Goal: Transaction & Acquisition: Book appointment/travel/reservation

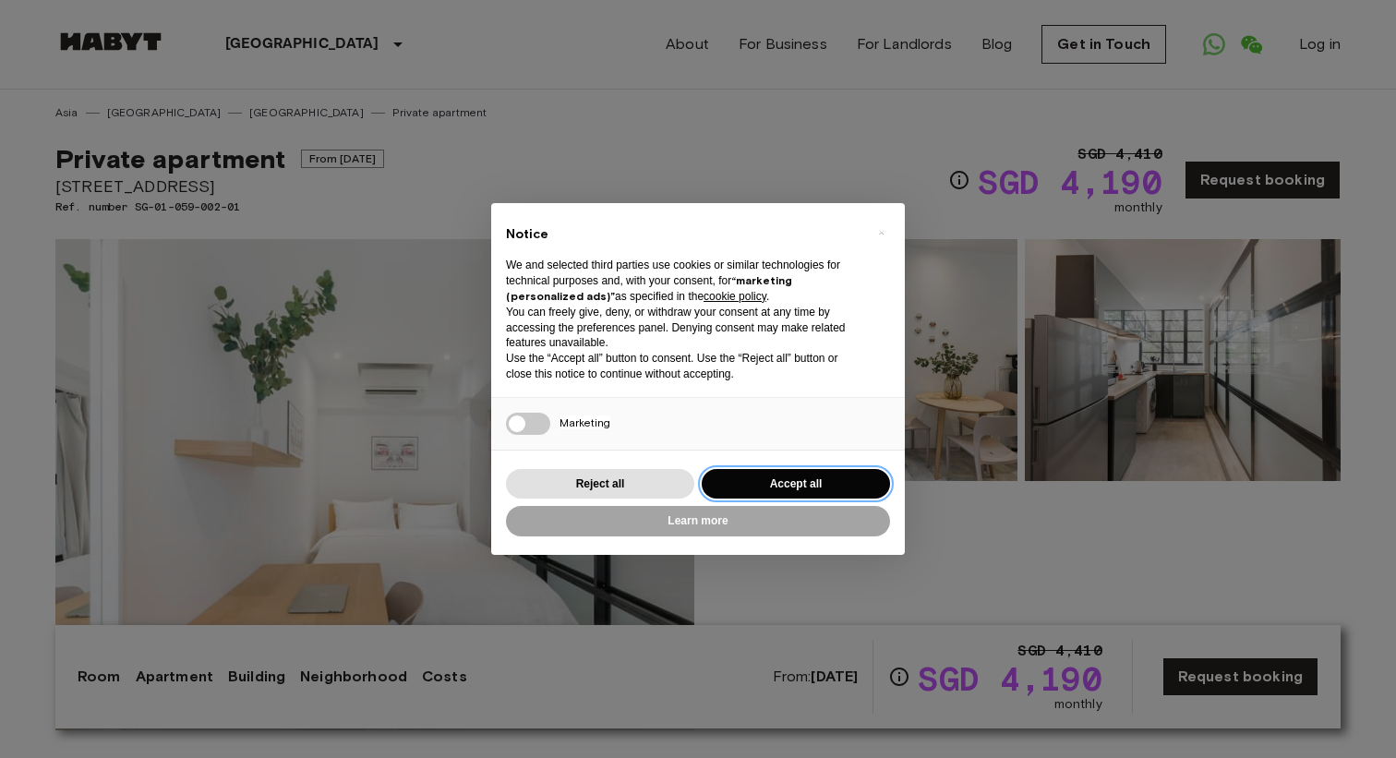
click at [804, 490] on button "Accept all" at bounding box center [796, 484] width 188 height 30
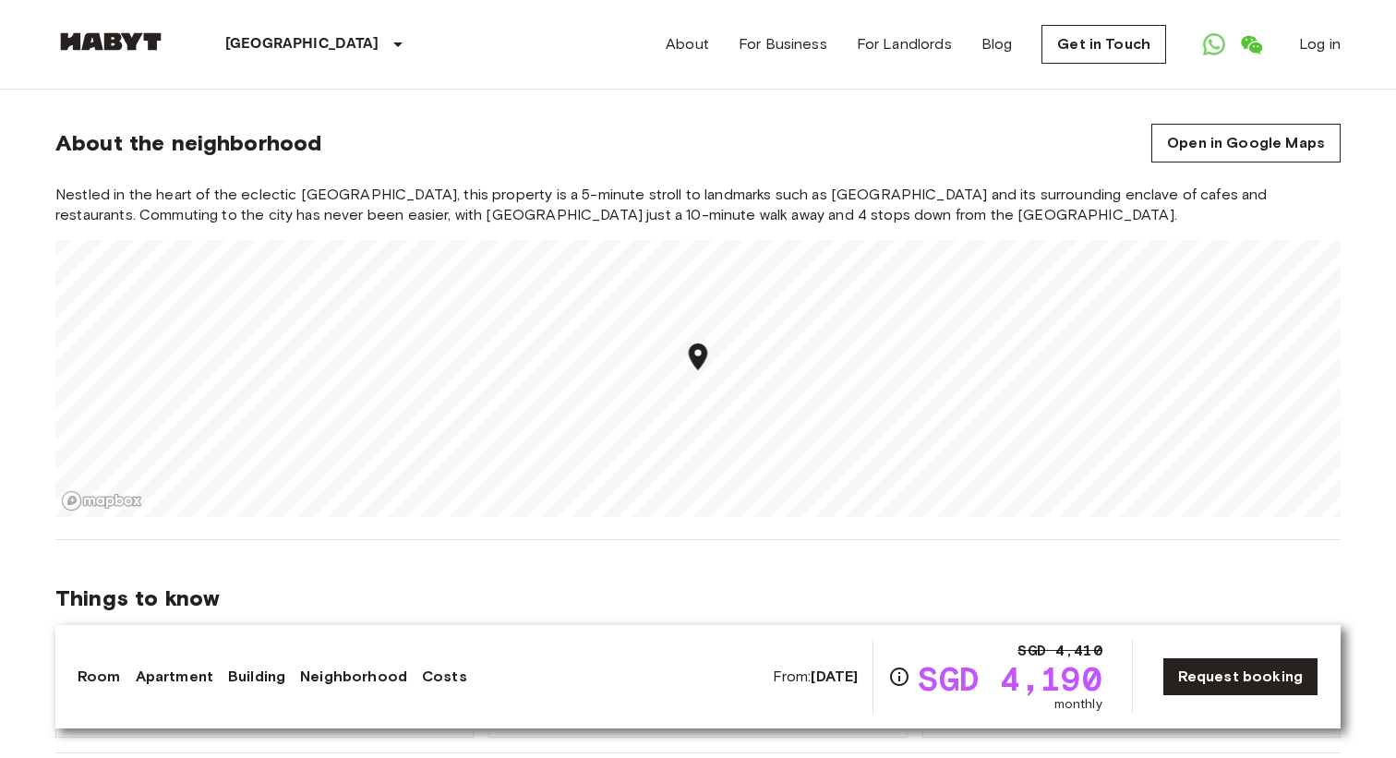
scroll to position [1048, 0]
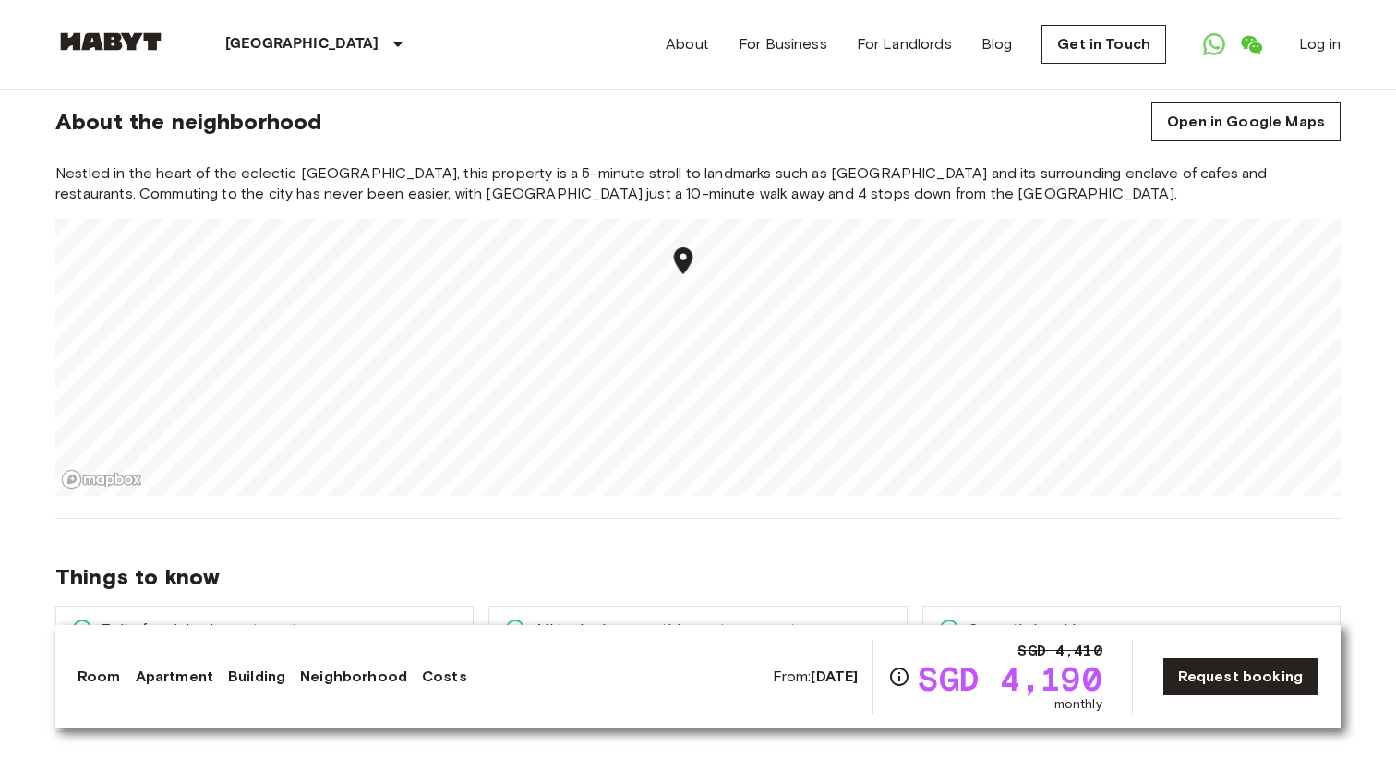
click at [268, 537] on div "Things to know Fully furnished apartment Your apartment comes fully furnished w…" at bounding box center [697, 625] width 1285 height 213
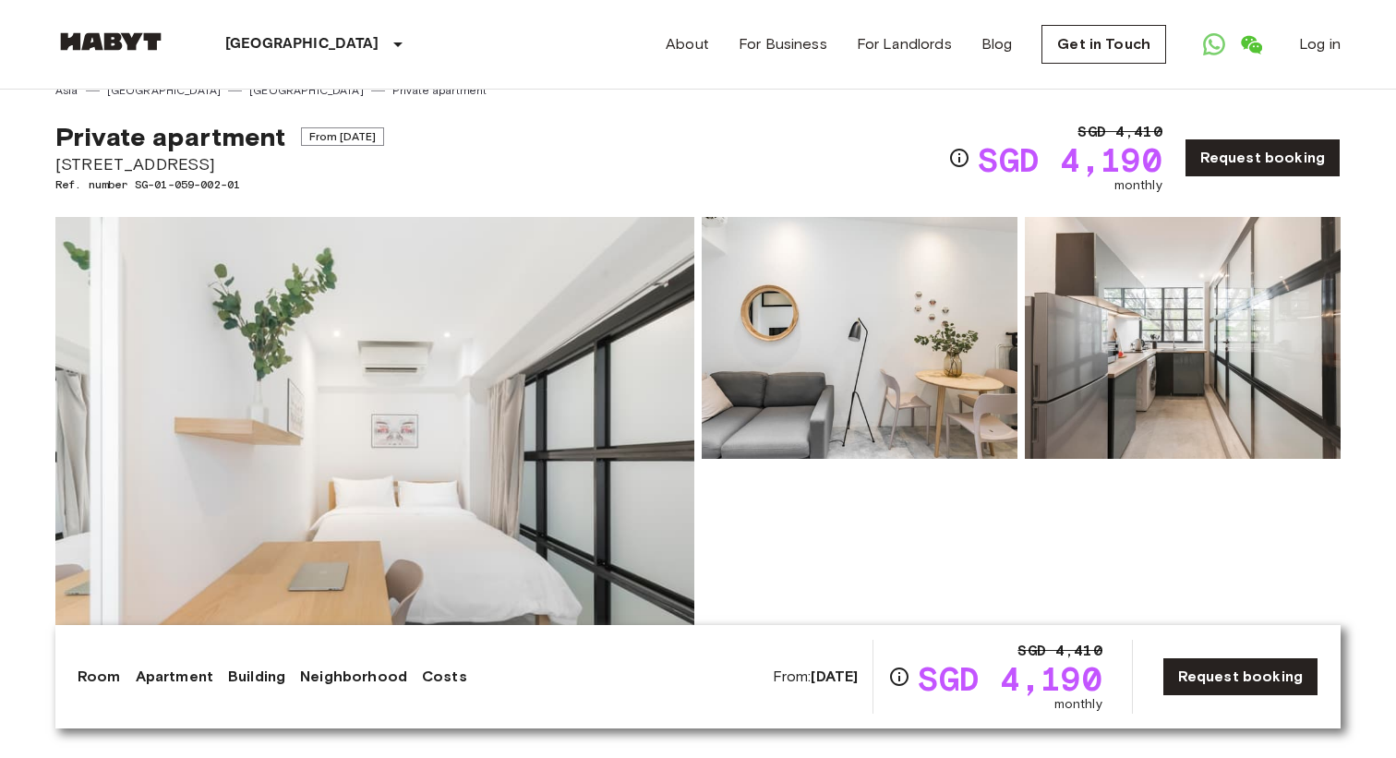
scroll to position [0, 0]
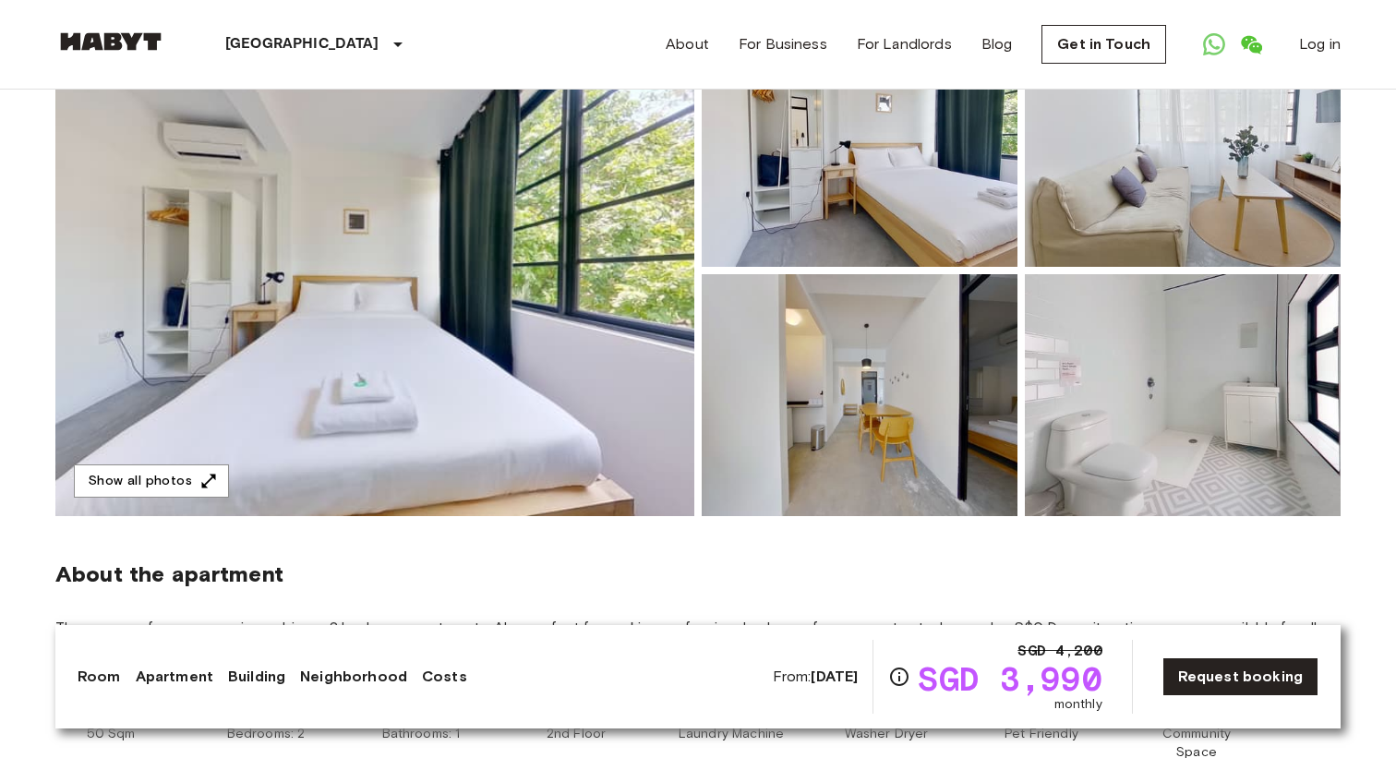
scroll to position [218, 0]
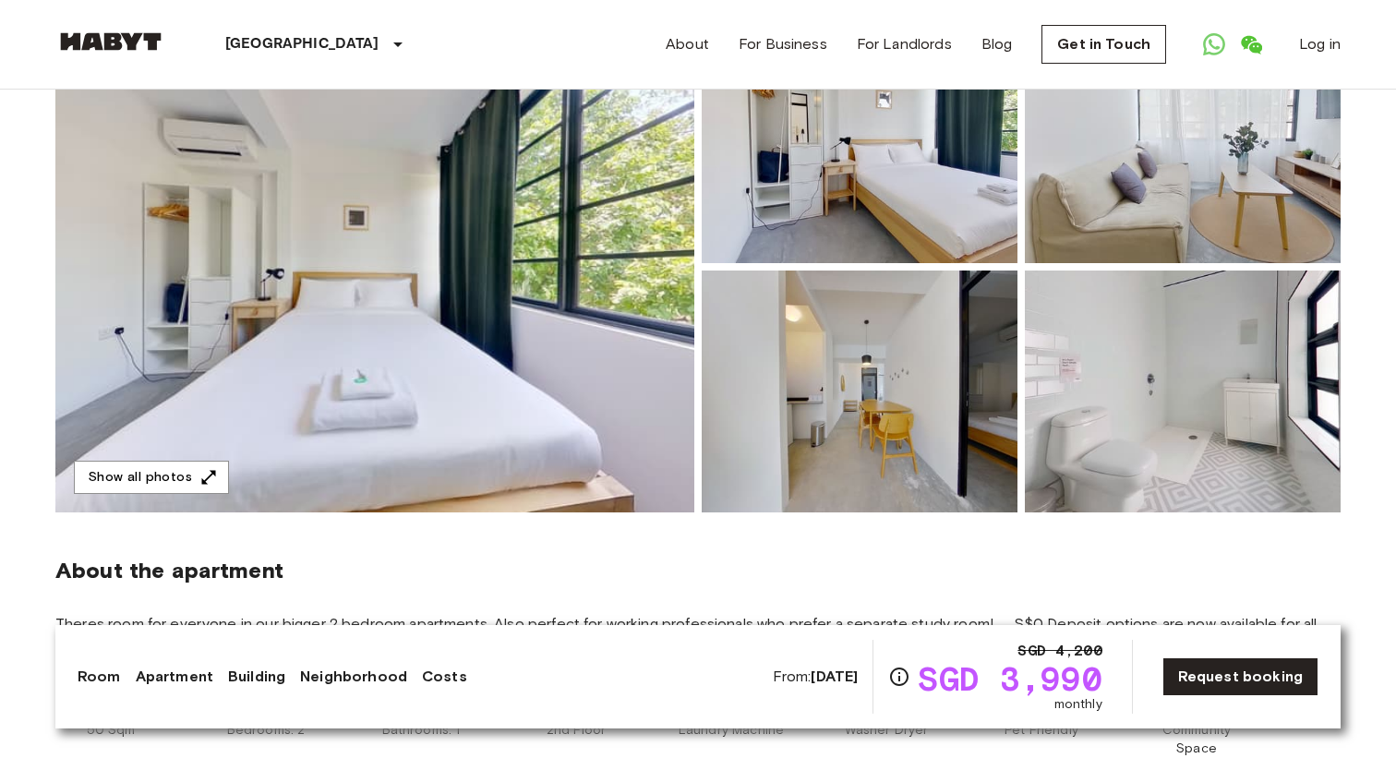
click at [960, 438] on img at bounding box center [860, 391] width 316 height 242
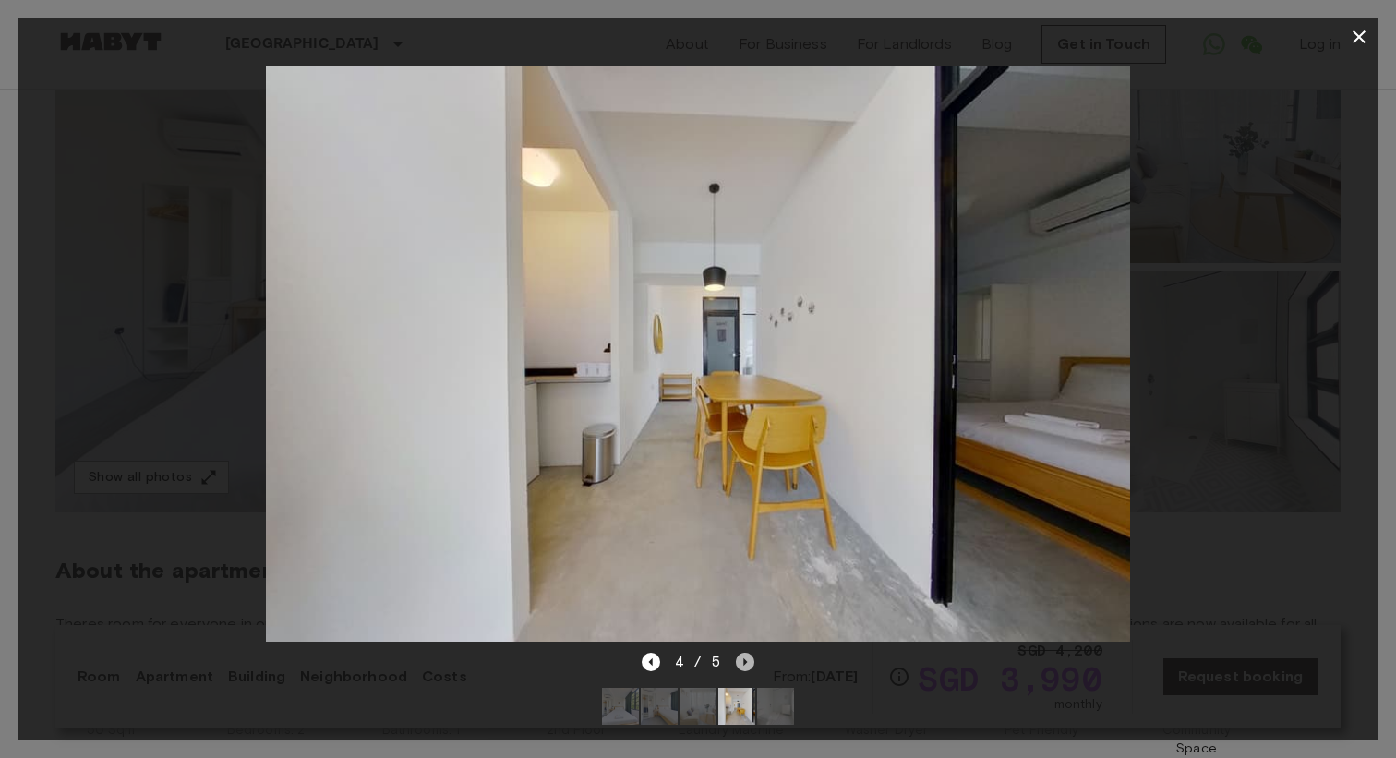
click at [750, 663] on icon "Next image" at bounding box center [745, 662] width 18 height 18
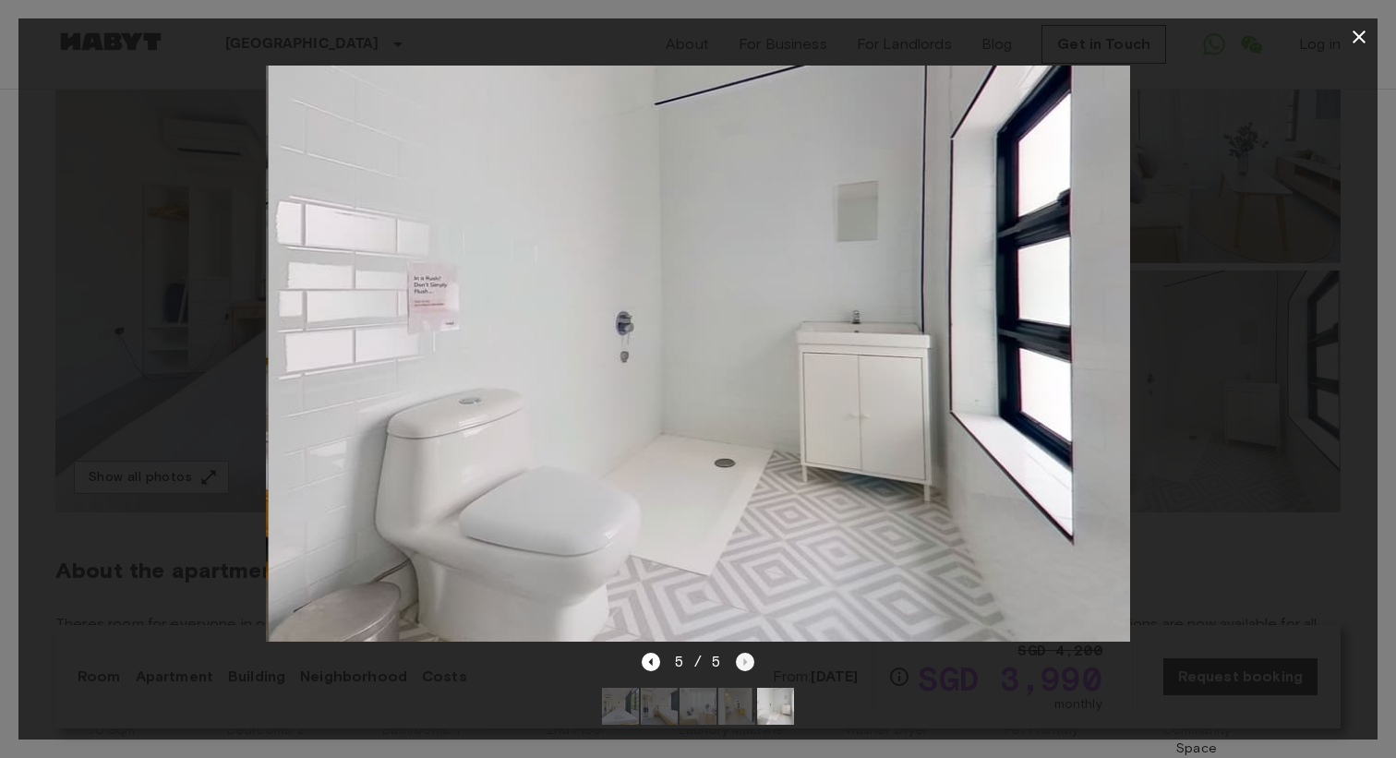
click at [750, 663] on div "5 / 5" at bounding box center [699, 662] width 114 height 22
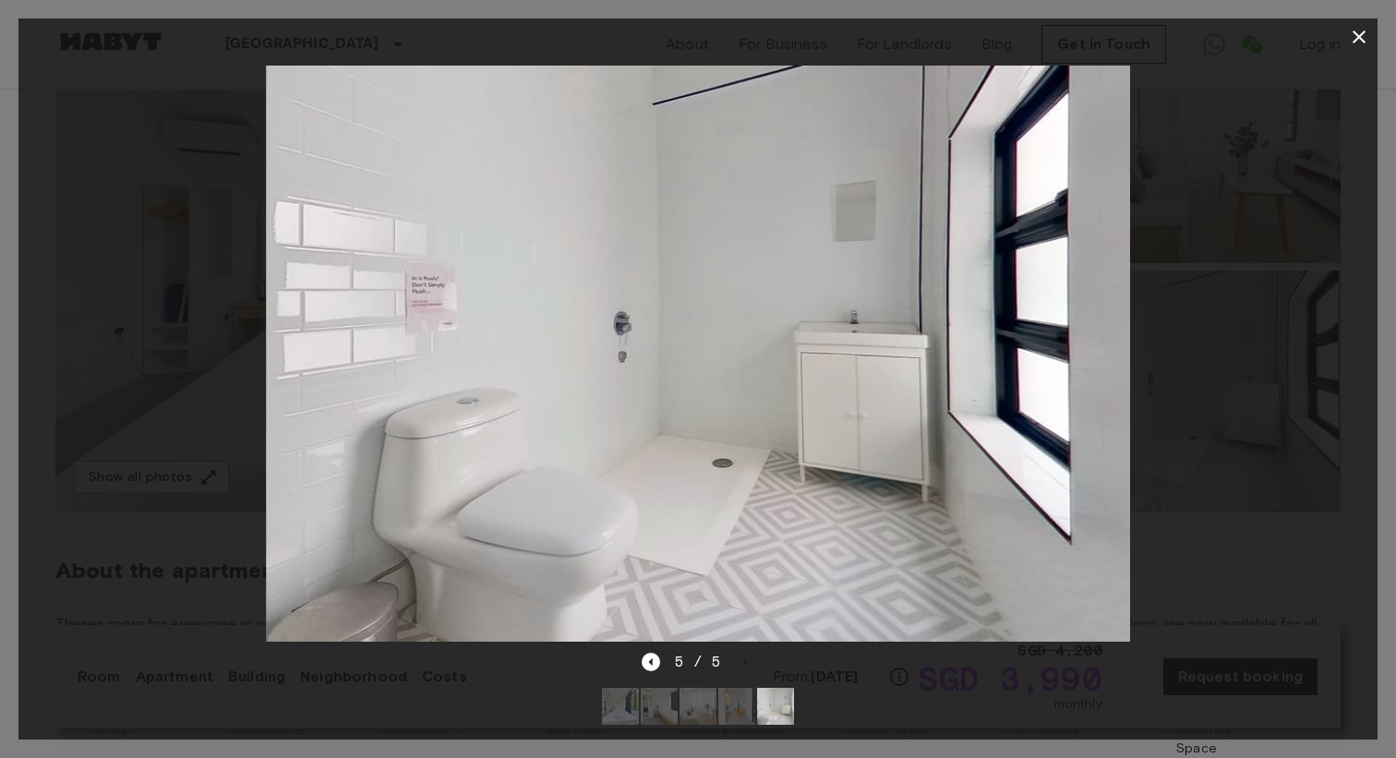
click at [749, 661] on div "5 / 5" at bounding box center [699, 662] width 114 height 22
click at [655, 663] on icon "Previous image" at bounding box center [651, 662] width 18 height 18
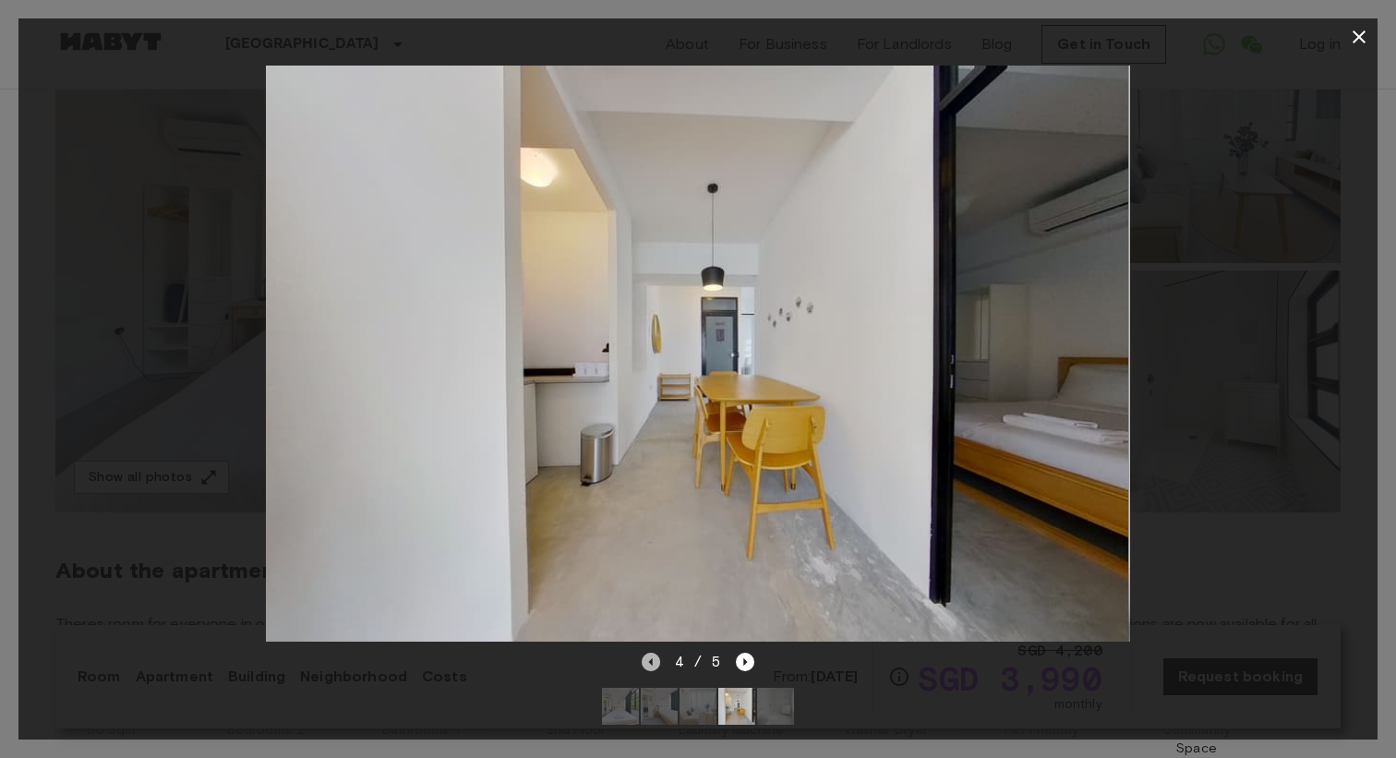
click at [655, 663] on icon "Previous image" at bounding box center [651, 662] width 18 height 18
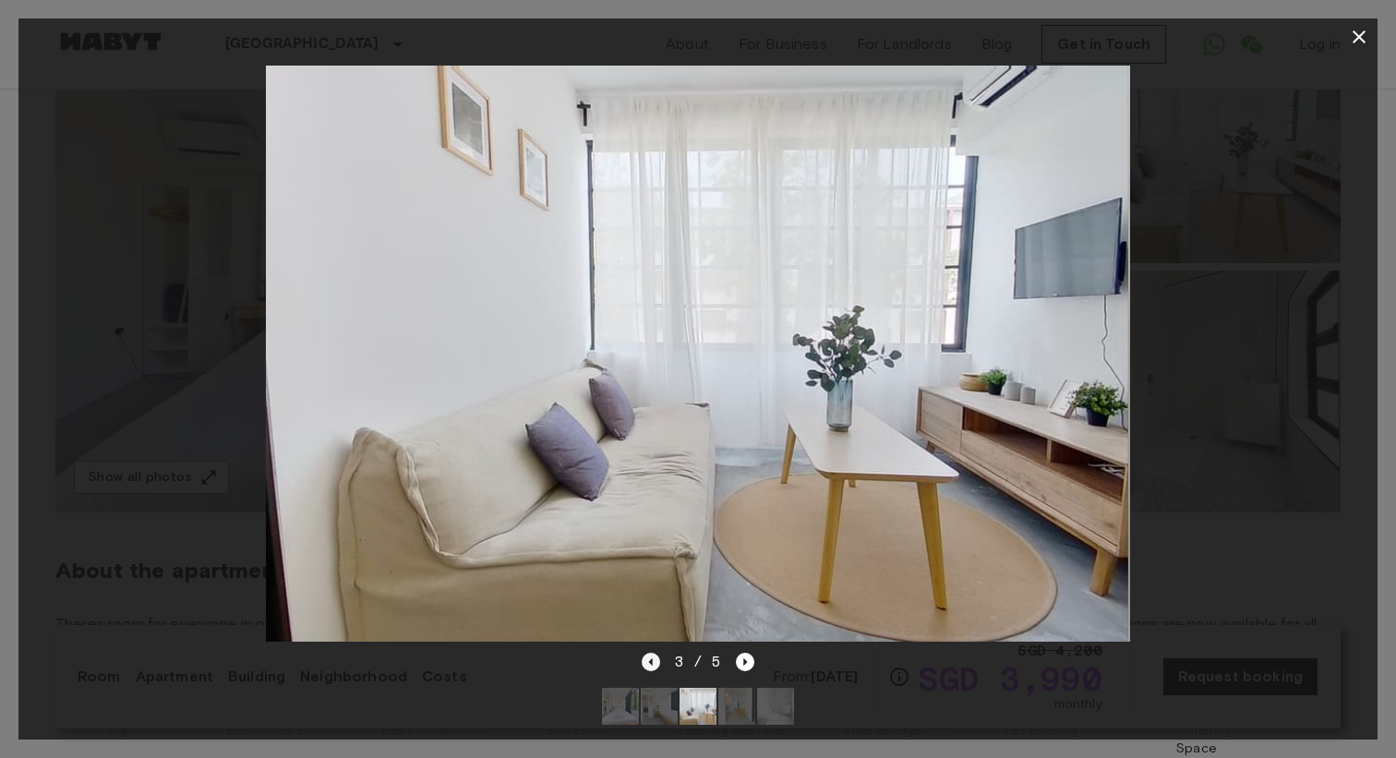
click at [655, 663] on icon "Previous image" at bounding box center [651, 662] width 18 height 18
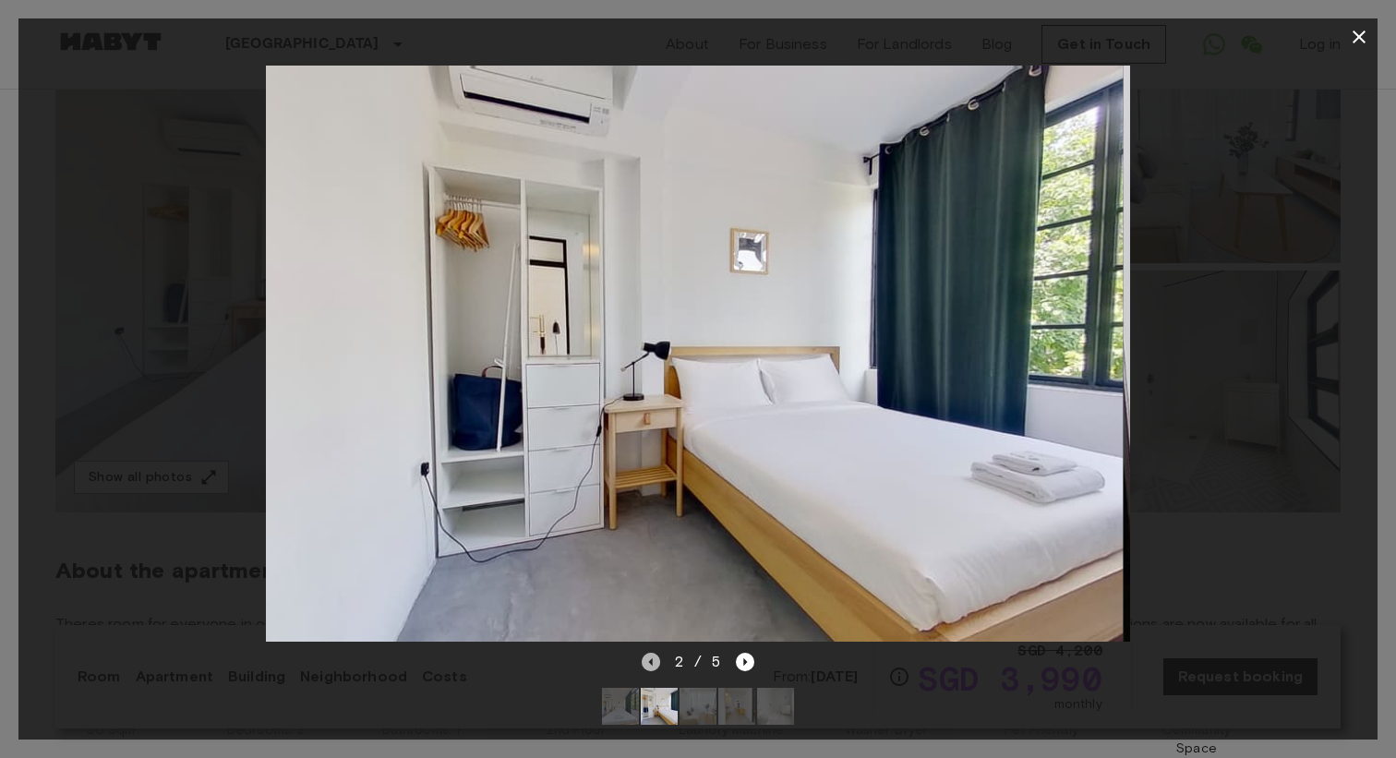
click at [655, 663] on icon "Previous image" at bounding box center [651, 662] width 18 height 18
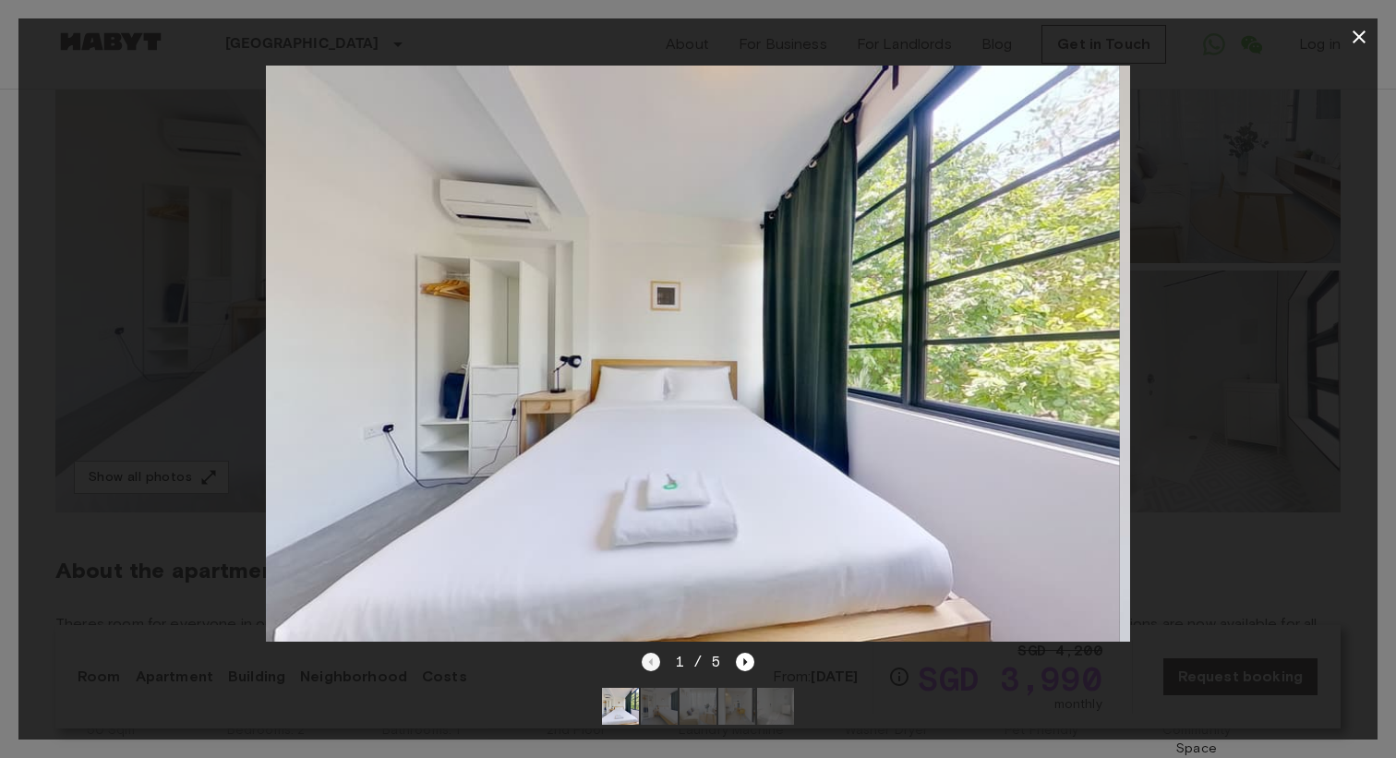
click at [655, 663] on div "1 / 5" at bounding box center [699, 662] width 114 height 22
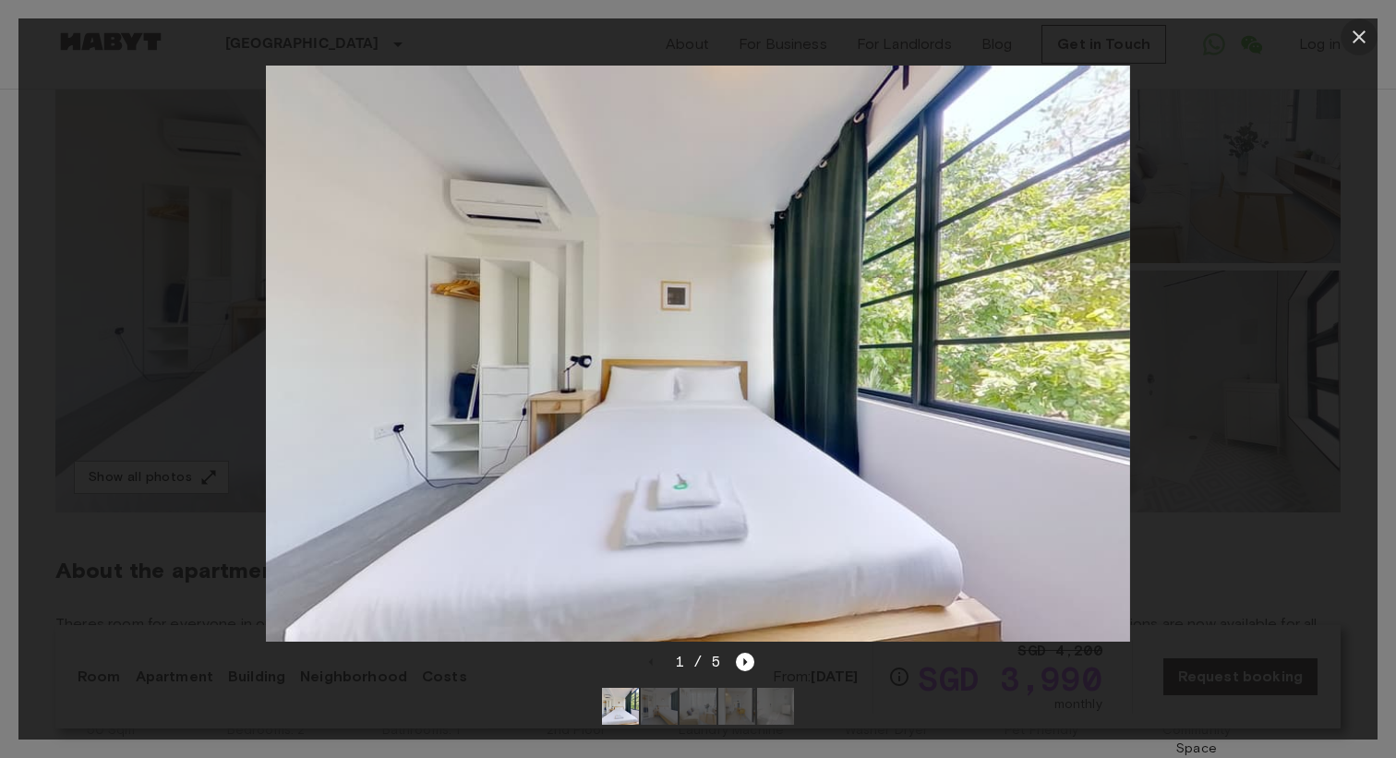
click at [1354, 31] on icon "button" at bounding box center [1358, 36] width 13 height 13
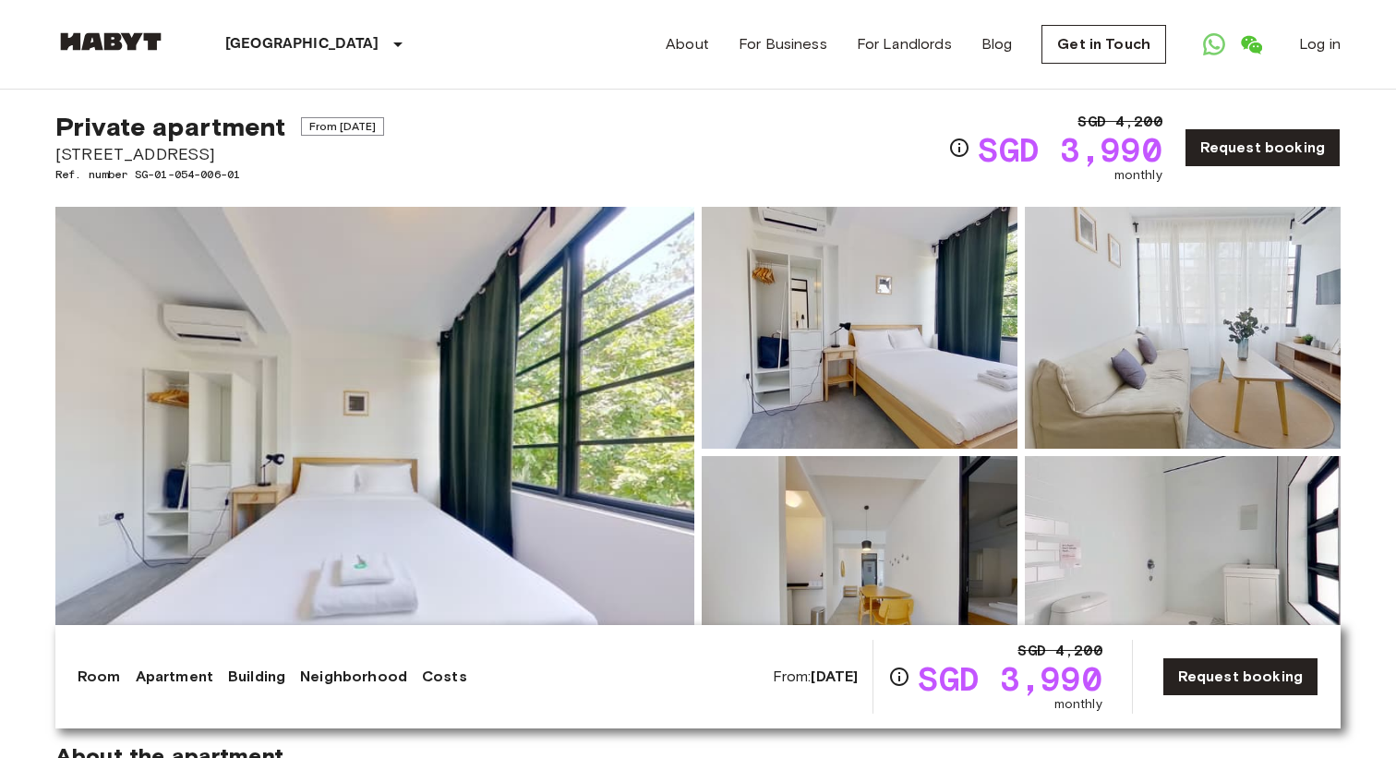
scroll to position [0, 0]
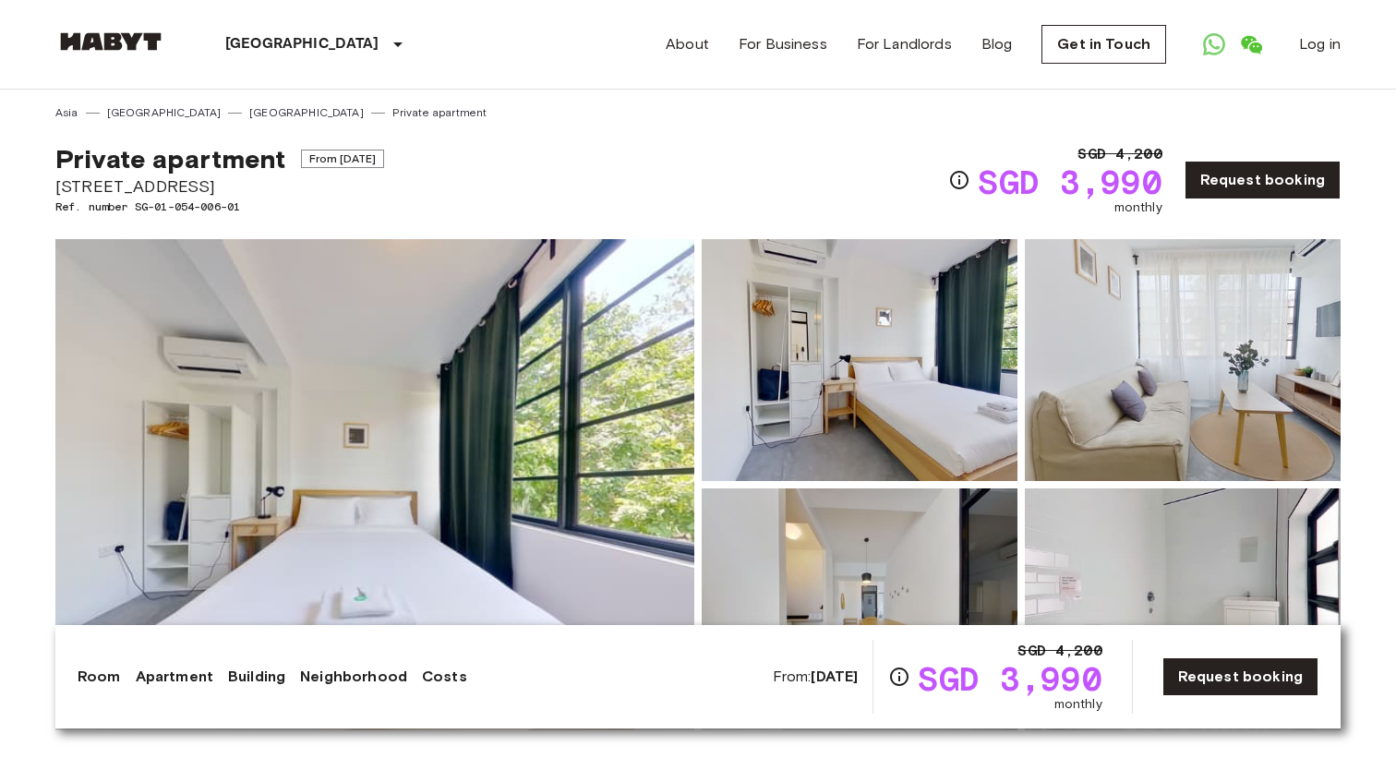
drag, startPoint x: 218, startPoint y: 187, endPoint x: 22, endPoint y: 180, distance: 195.8
copy span "[STREET_ADDRESS]"
drag, startPoint x: 1163, startPoint y: 175, endPoint x: 1068, endPoint y: 182, distance: 95.3
click at [1068, 182] on span "SGD 3,990" at bounding box center [1070, 181] width 184 height 33
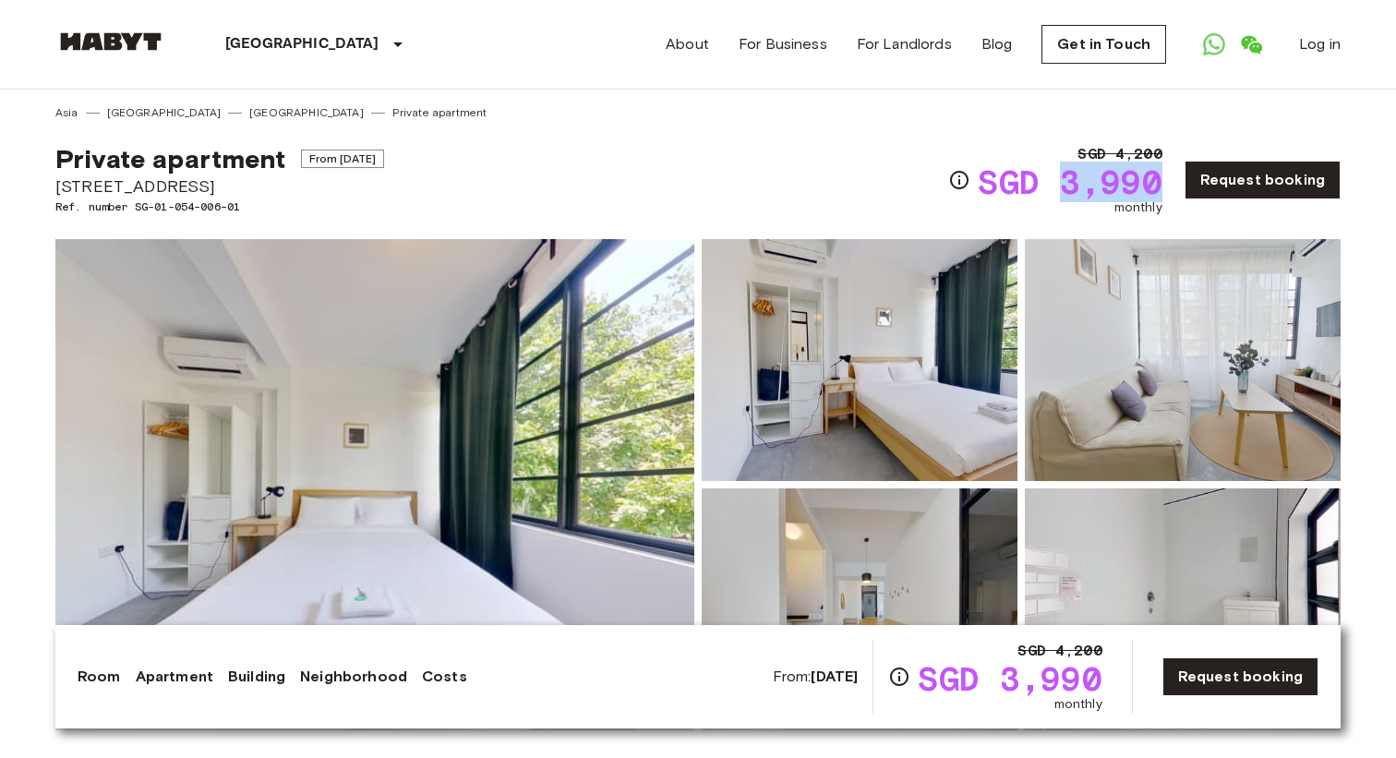
copy span "3,990"
drag, startPoint x: 223, startPoint y: 189, endPoint x: 46, endPoint y: 185, distance: 177.3
copy span "55 Tiong Bahru Road"
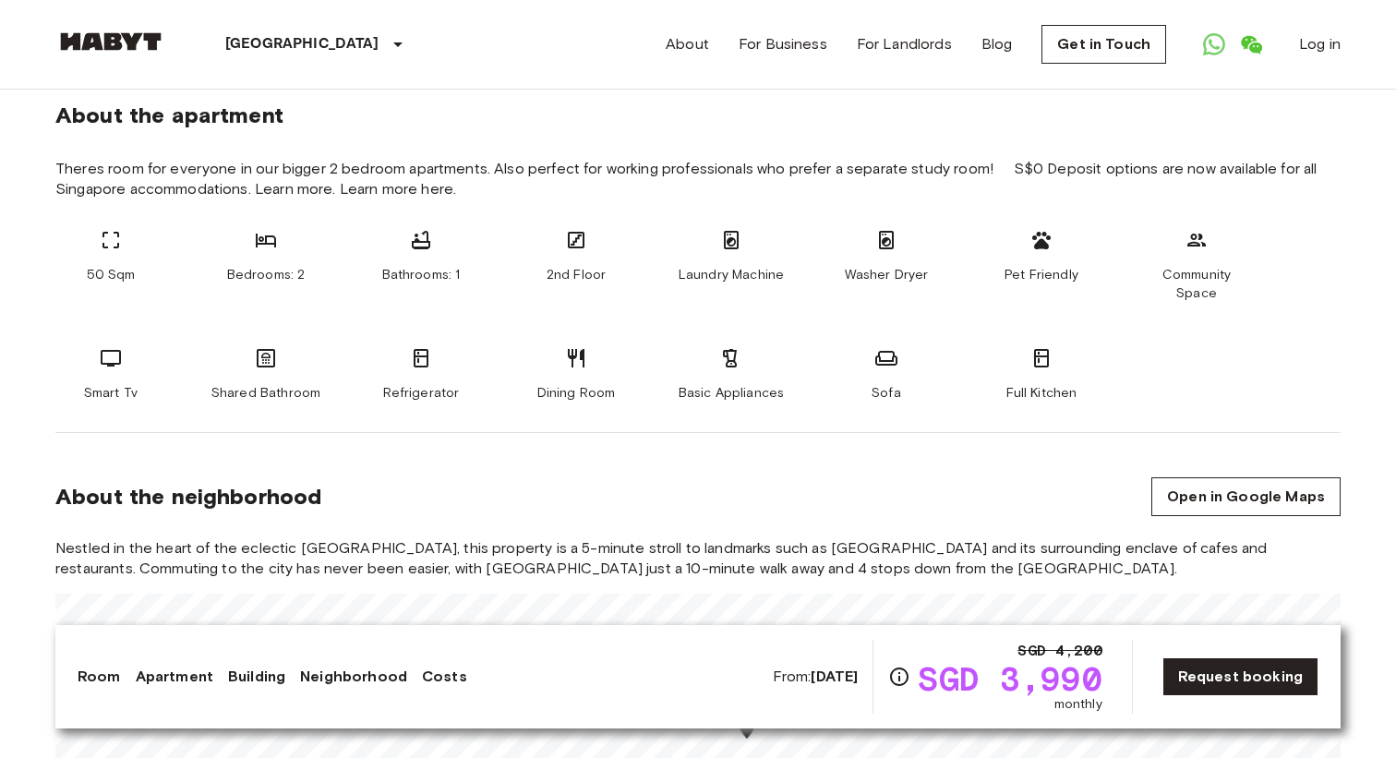
scroll to position [803, 0]
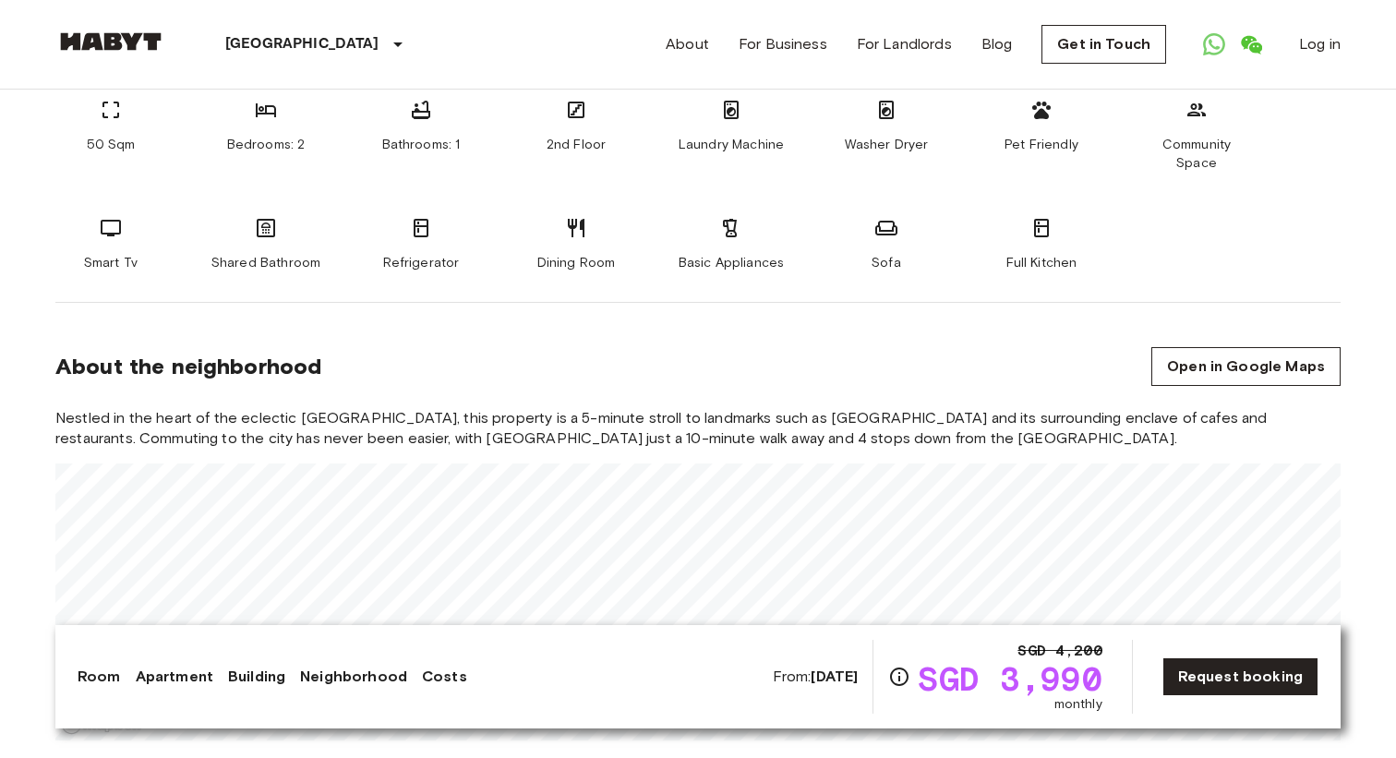
click at [1090, 323] on section "About the neighborhood Open in Google Maps Nestled in the heart of the eclectic…" at bounding box center [697, 533] width 1285 height 461
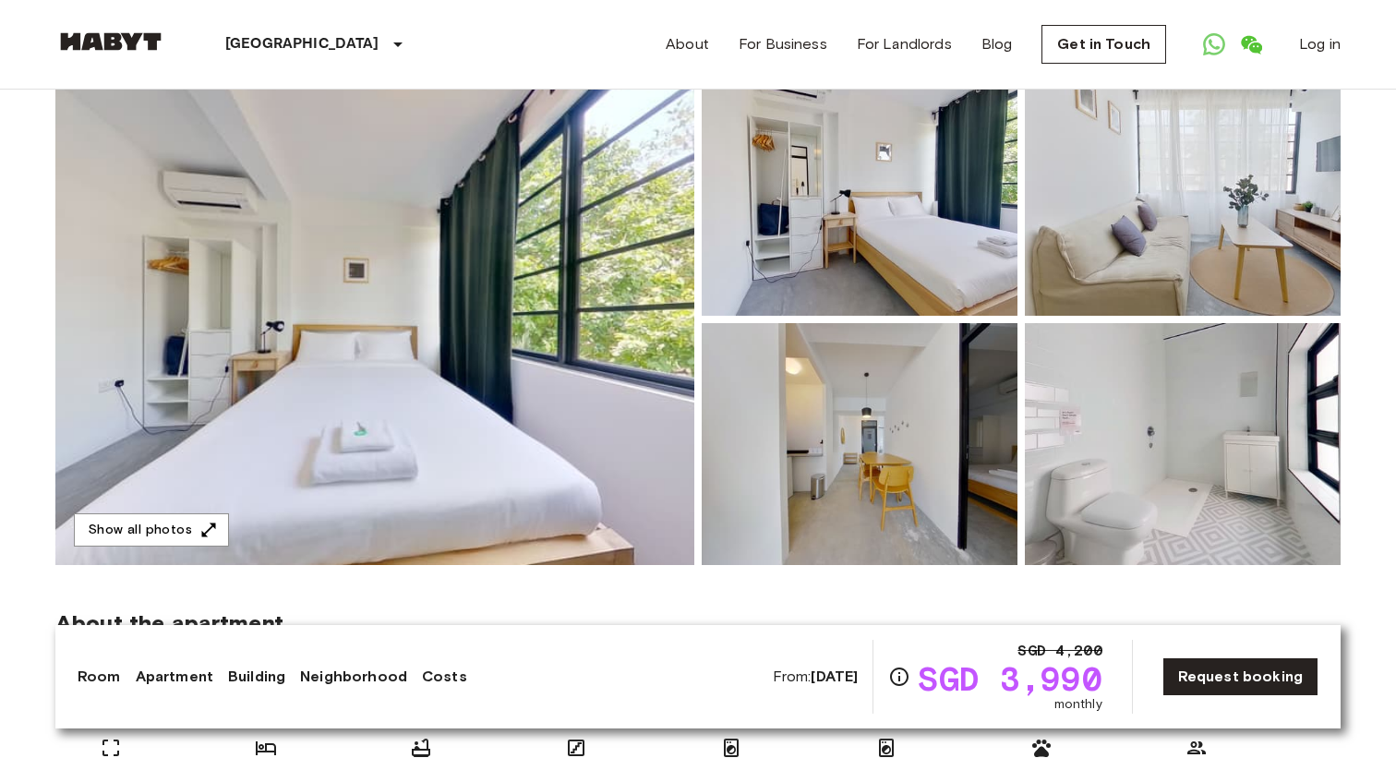
scroll to position [201, 0]
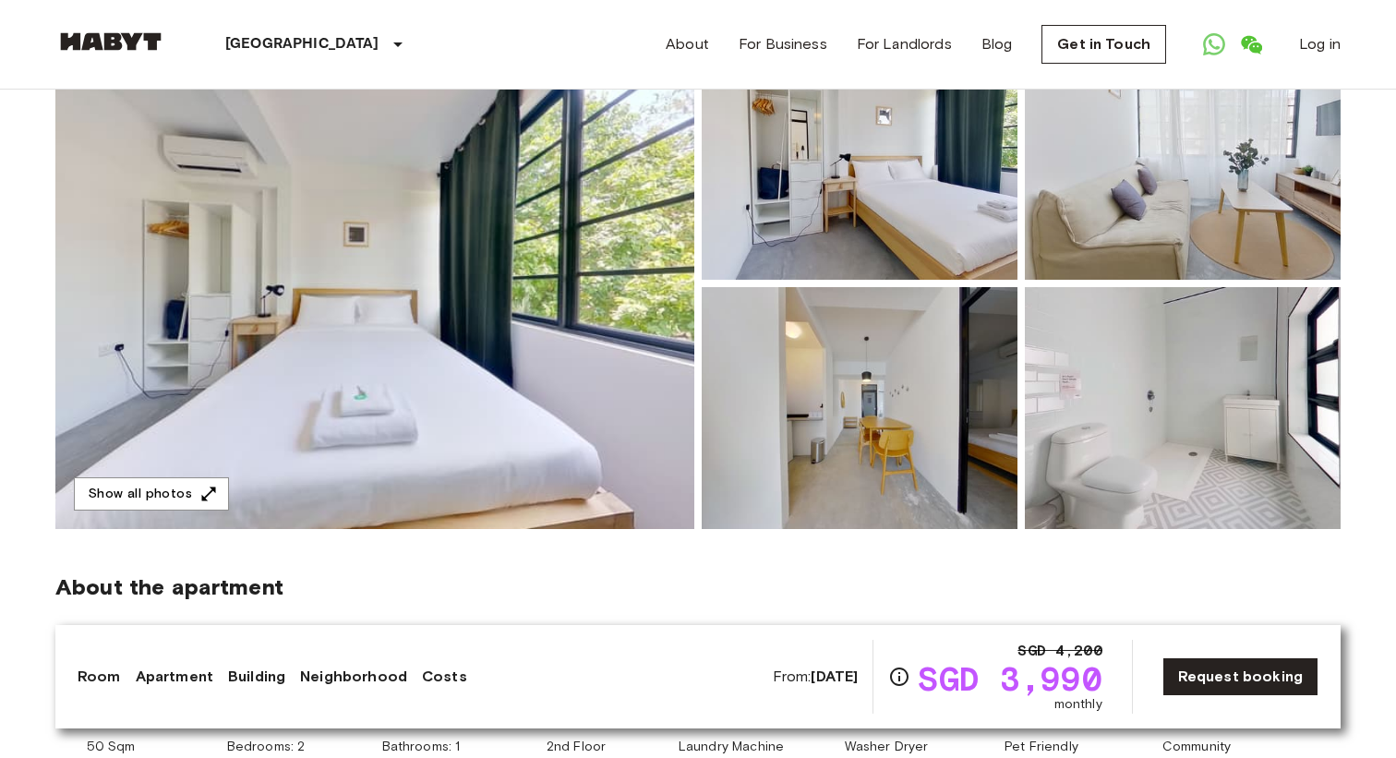
click at [948, 445] on img at bounding box center [860, 408] width 316 height 242
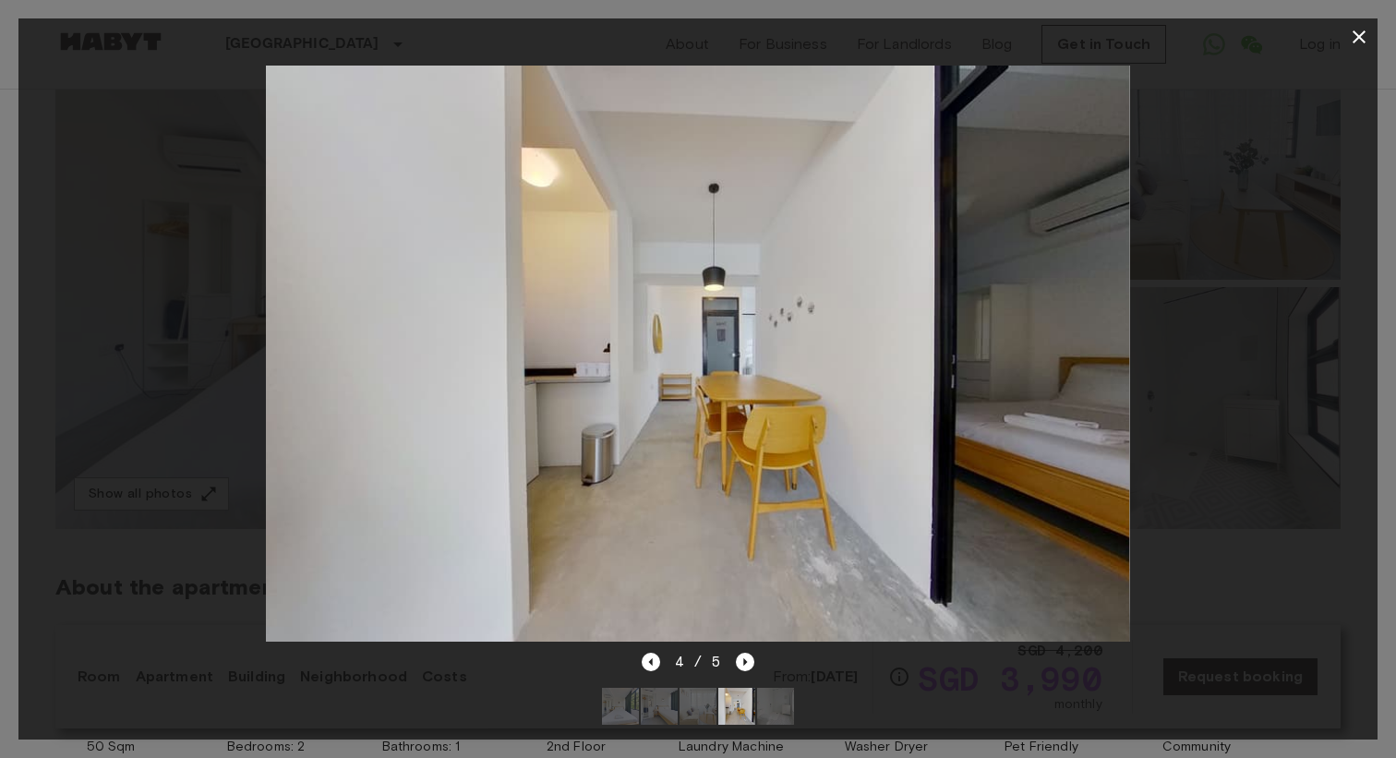
click at [660, 660] on div "4 / 5" at bounding box center [699, 662] width 114 height 22
click at [654, 661] on icon "Previous image" at bounding box center [651, 662] width 18 height 18
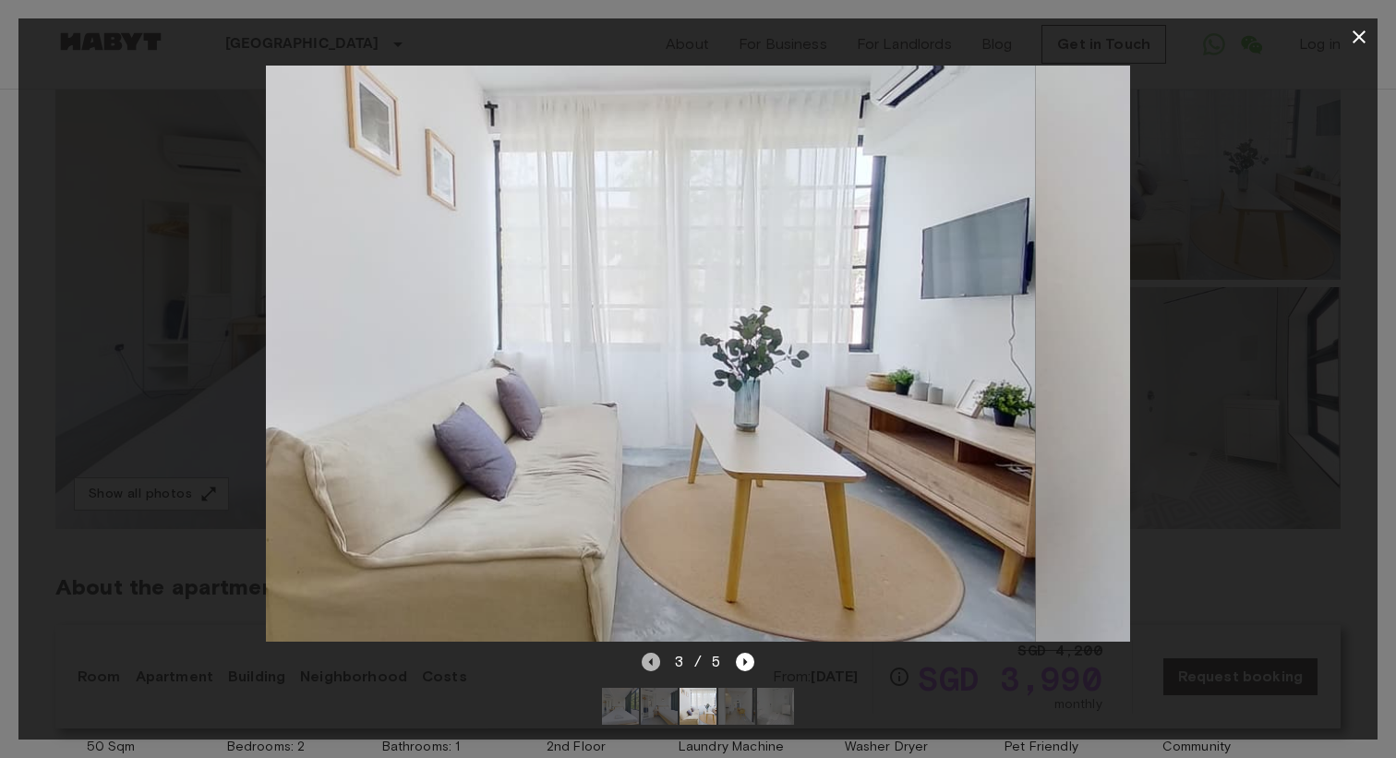
click at [654, 661] on icon "Previous image" at bounding box center [651, 662] width 18 height 18
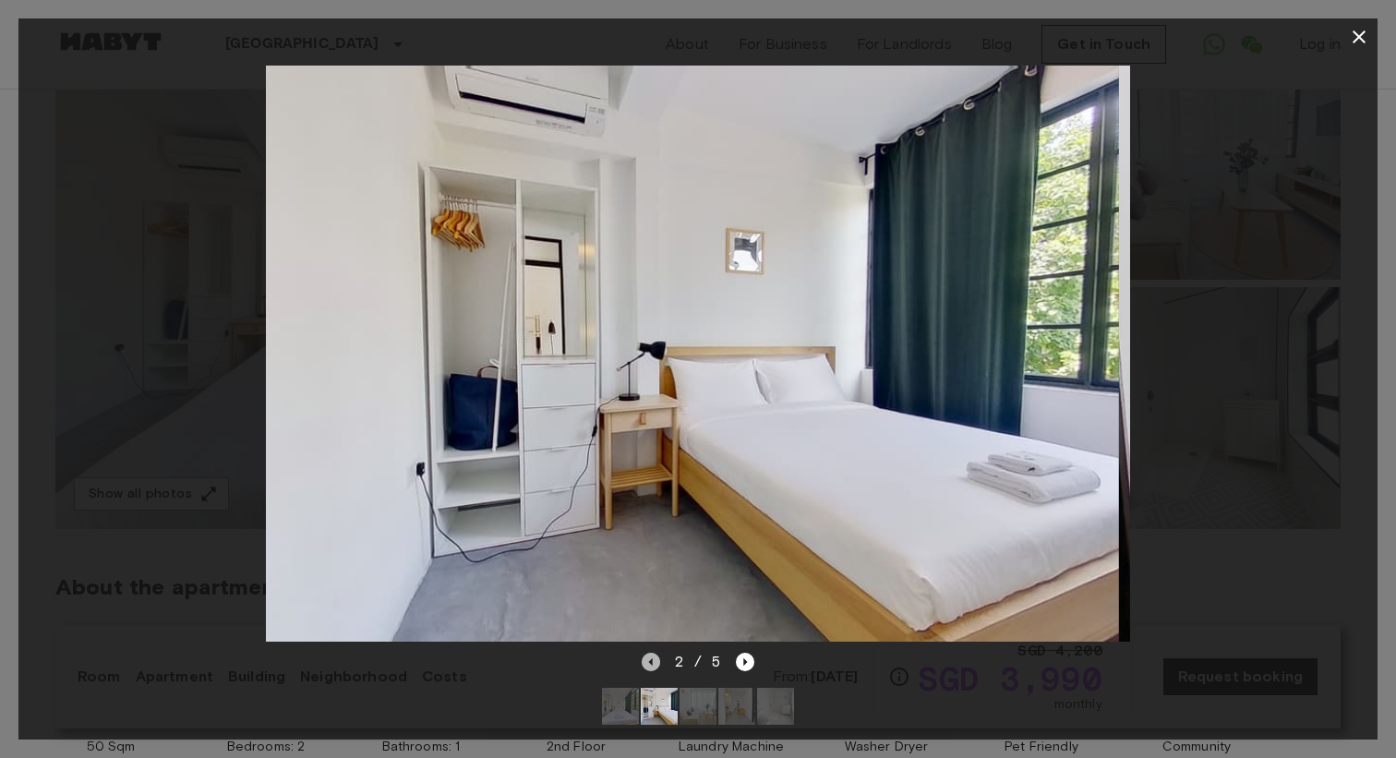
click at [654, 661] on icon "Previous image" at bounding box center [651, 662] width 18 height 18
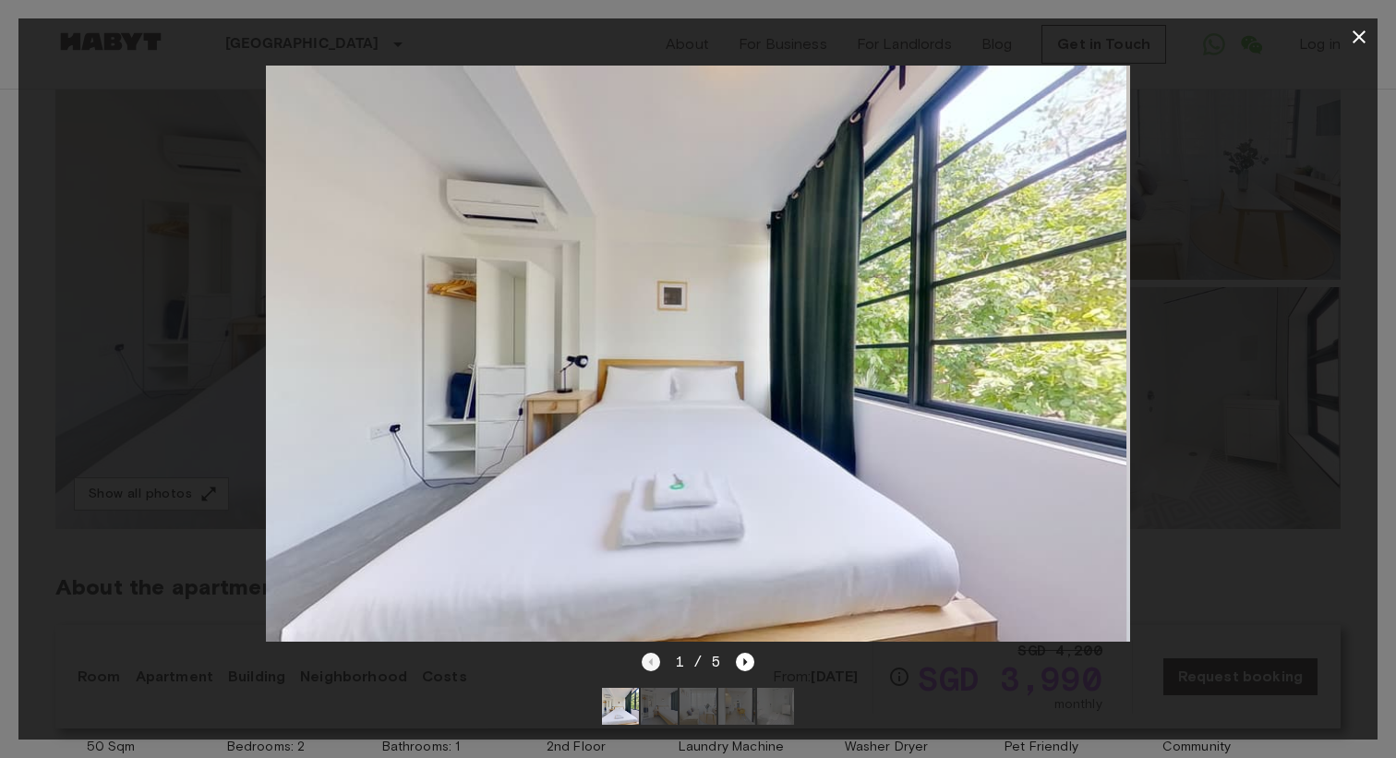
click at [654, 661] on div "1 / 5" at bounding box center [699, 662] width 114 height 22
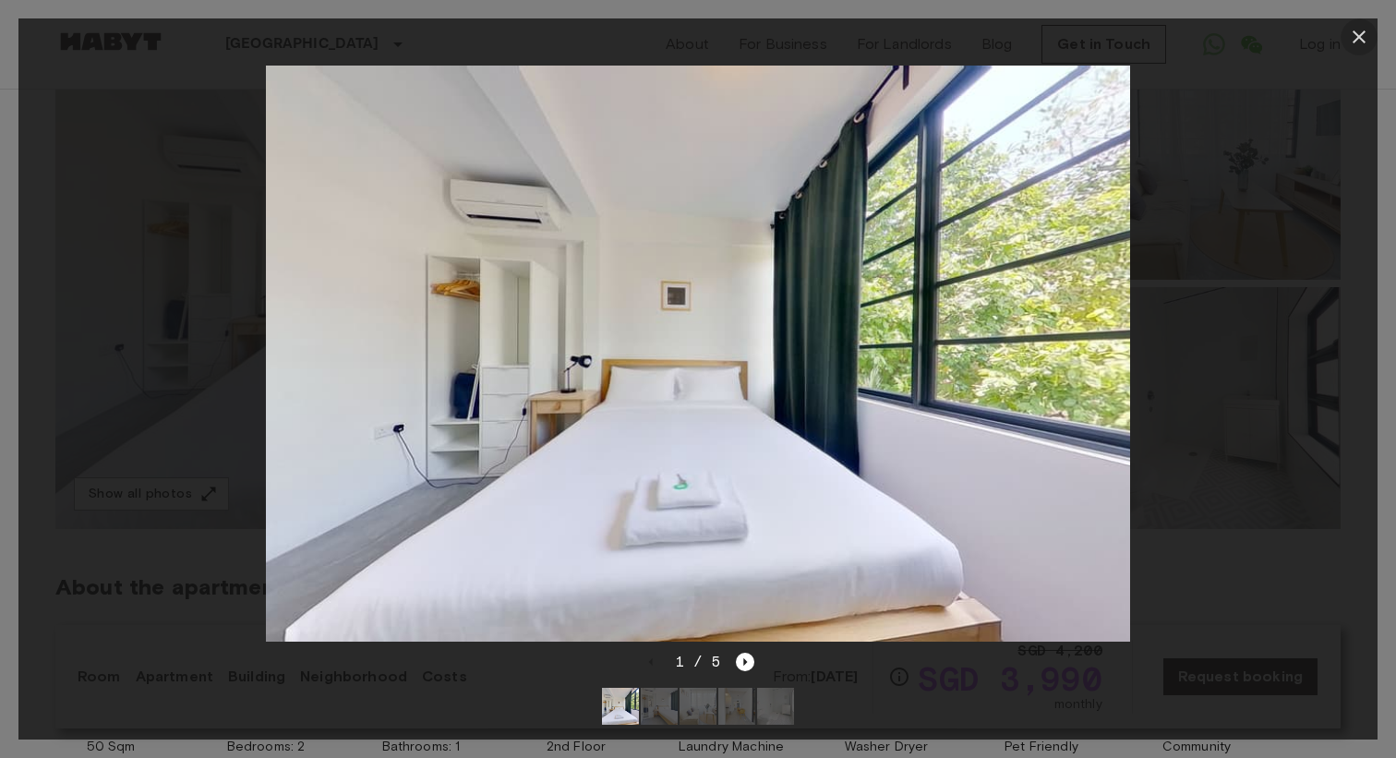
click at [1355, 34] on icon "button" at bounding box center [1358, 36] width 13 height 13
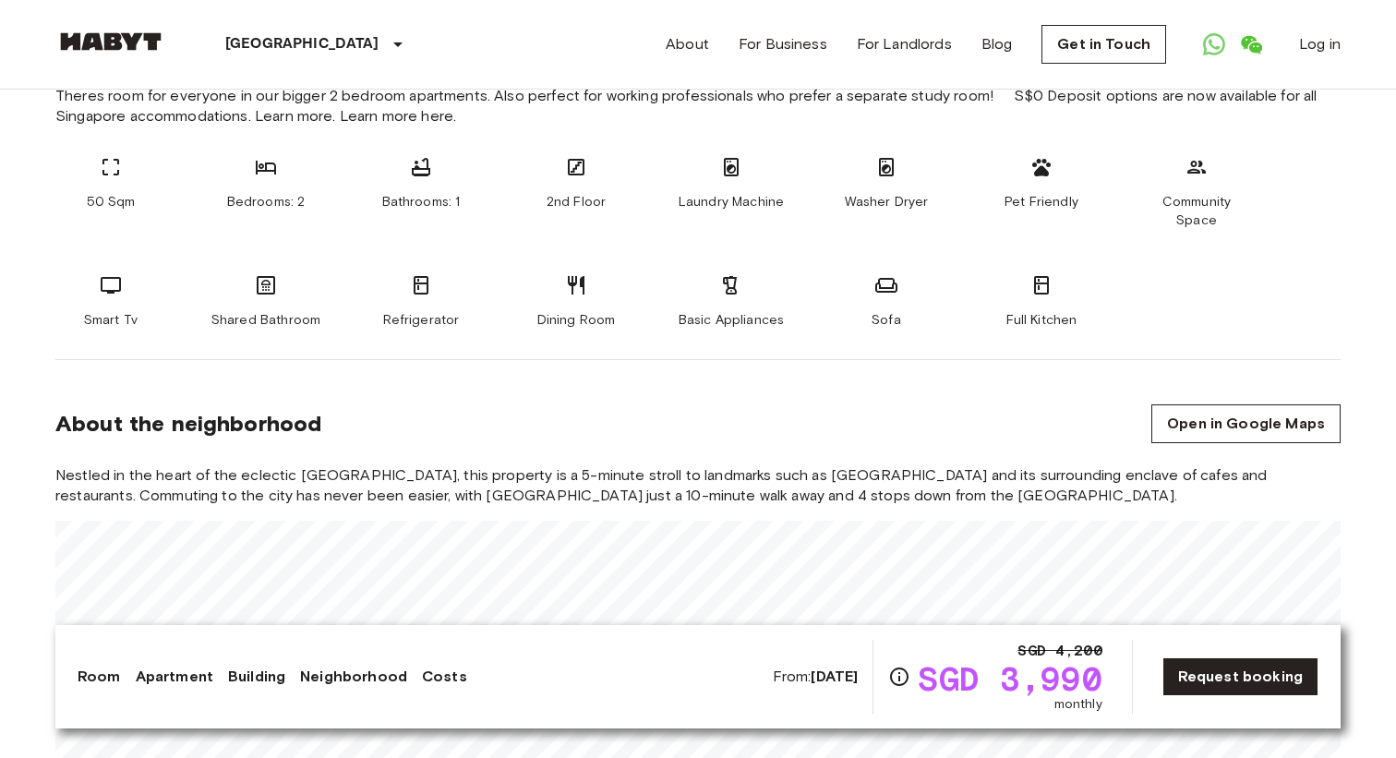
scroll to position [453, 0]
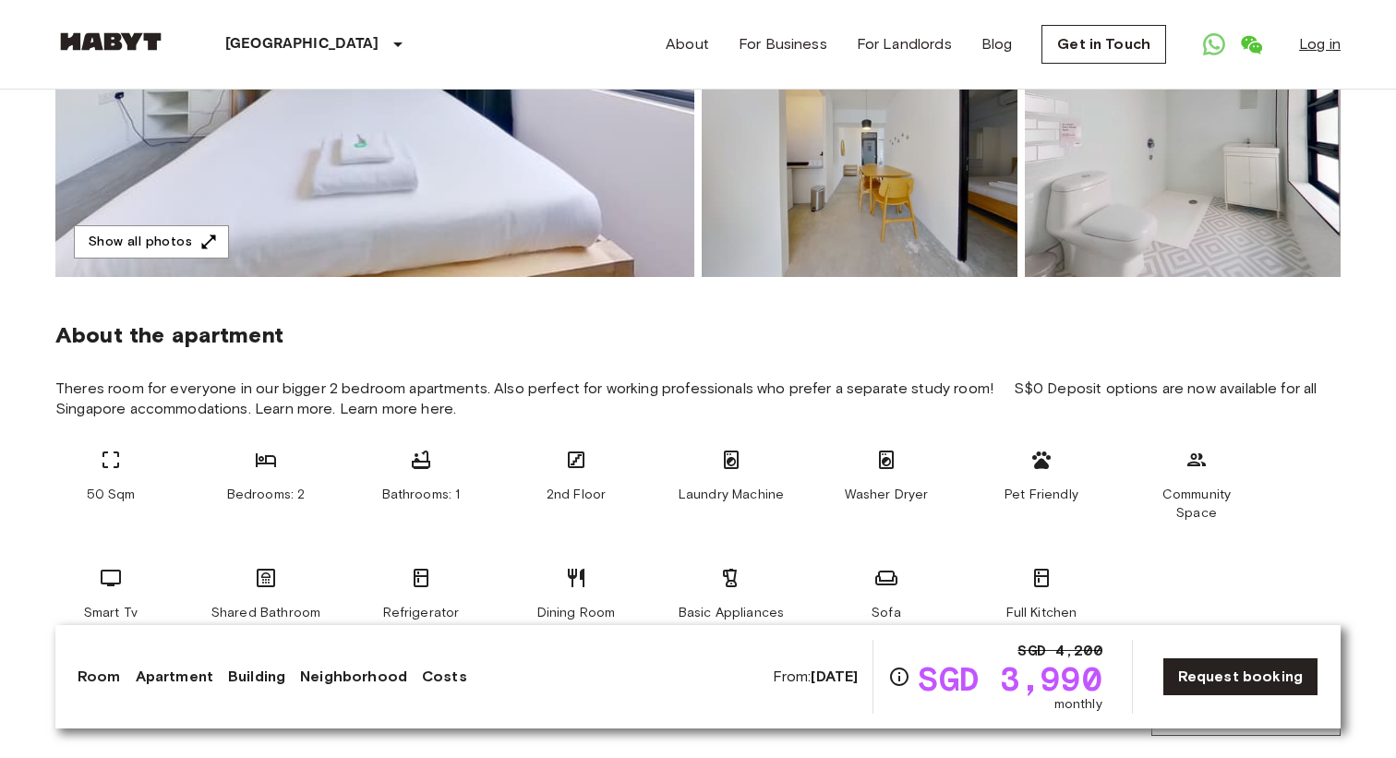
click at [1315, 41] on link "Log in" at bounding box center [1320, 44] width 42 height 22
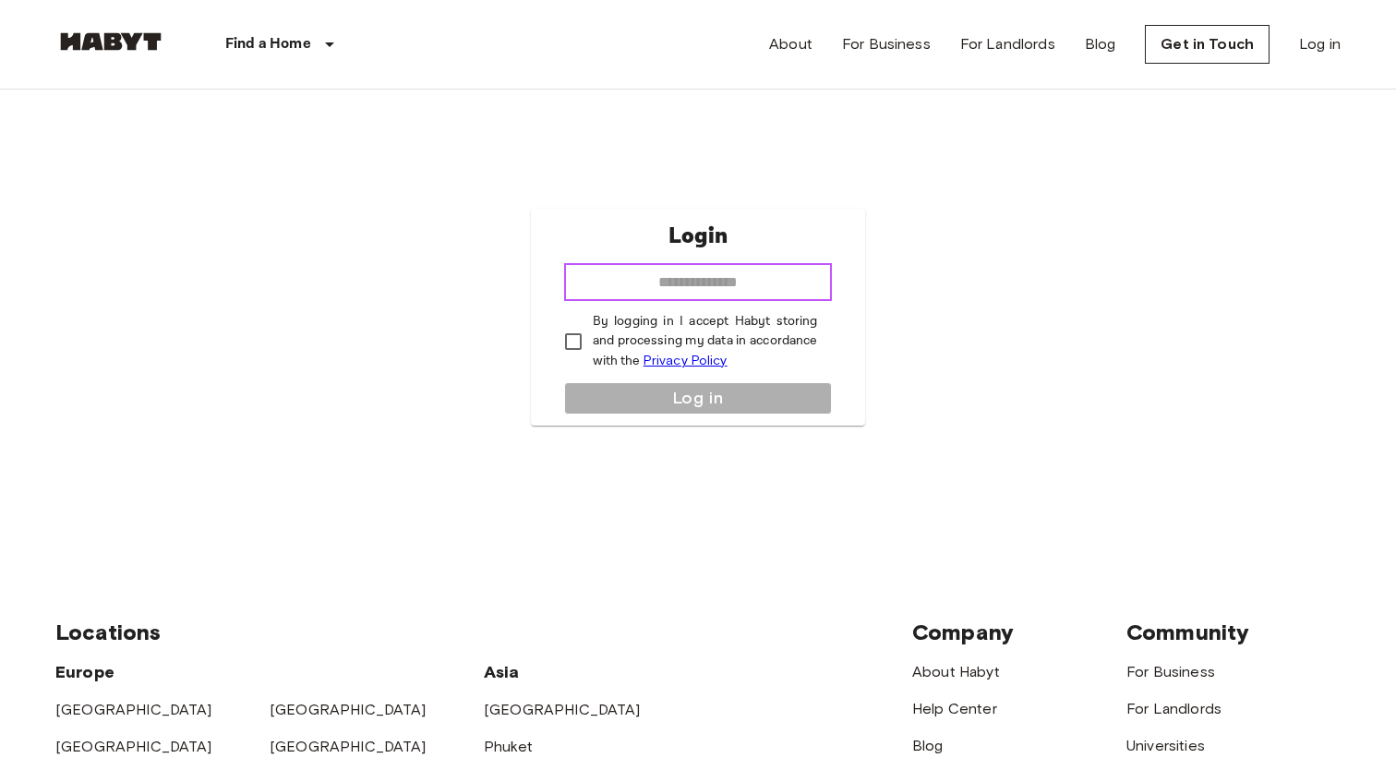
click at [699, 294] on input "email" at bounding box center [698, 282] width 269 height 37
click at [395, 390] on div "Login ​ By logging in I accept Habyt storing and processing my data in accordan…" at bounding box center [697, 317] width 1285 height 455
click at [717, 289] on input "email" at bounding box center [698, 282] width 269 height 37
type input "**********"
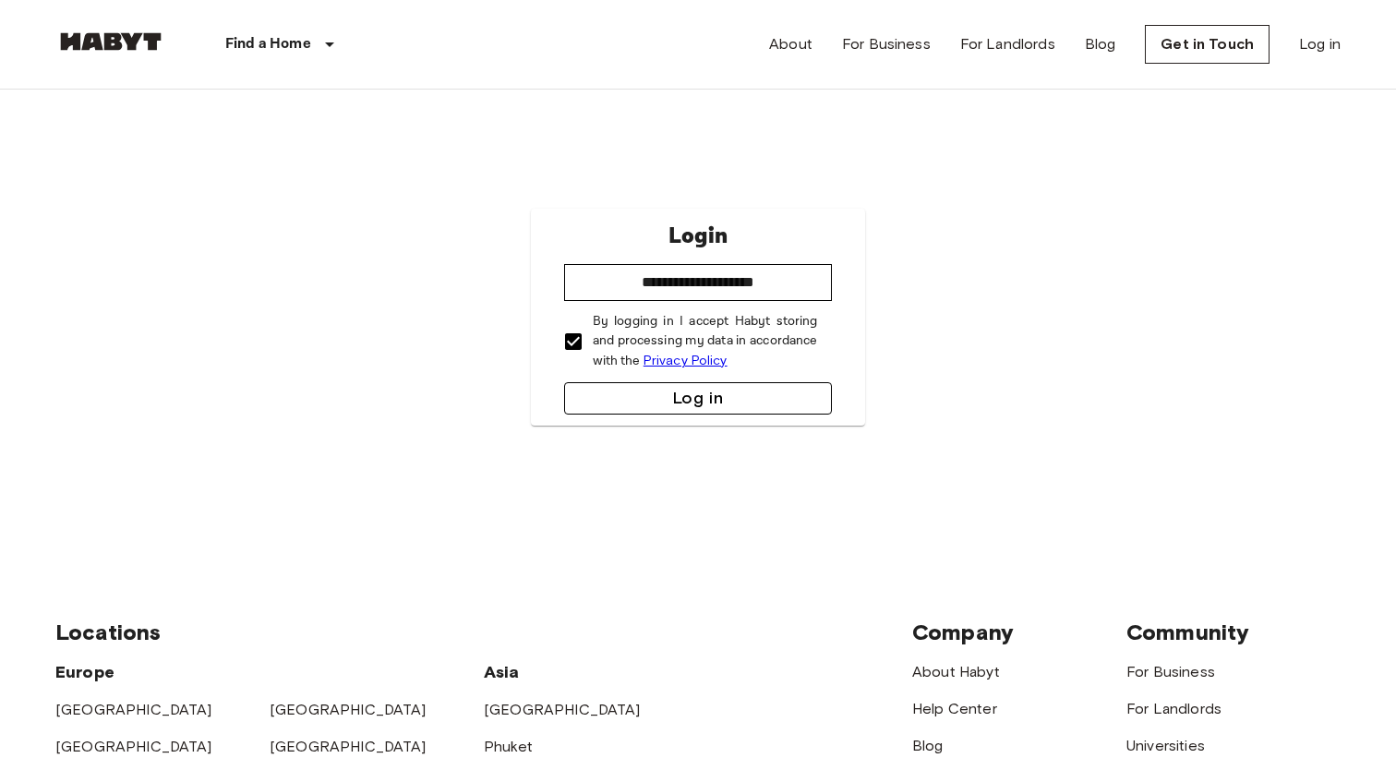
click at [707, 397] on button "Log in" at bounding box center [698, 398] width 269 height 32
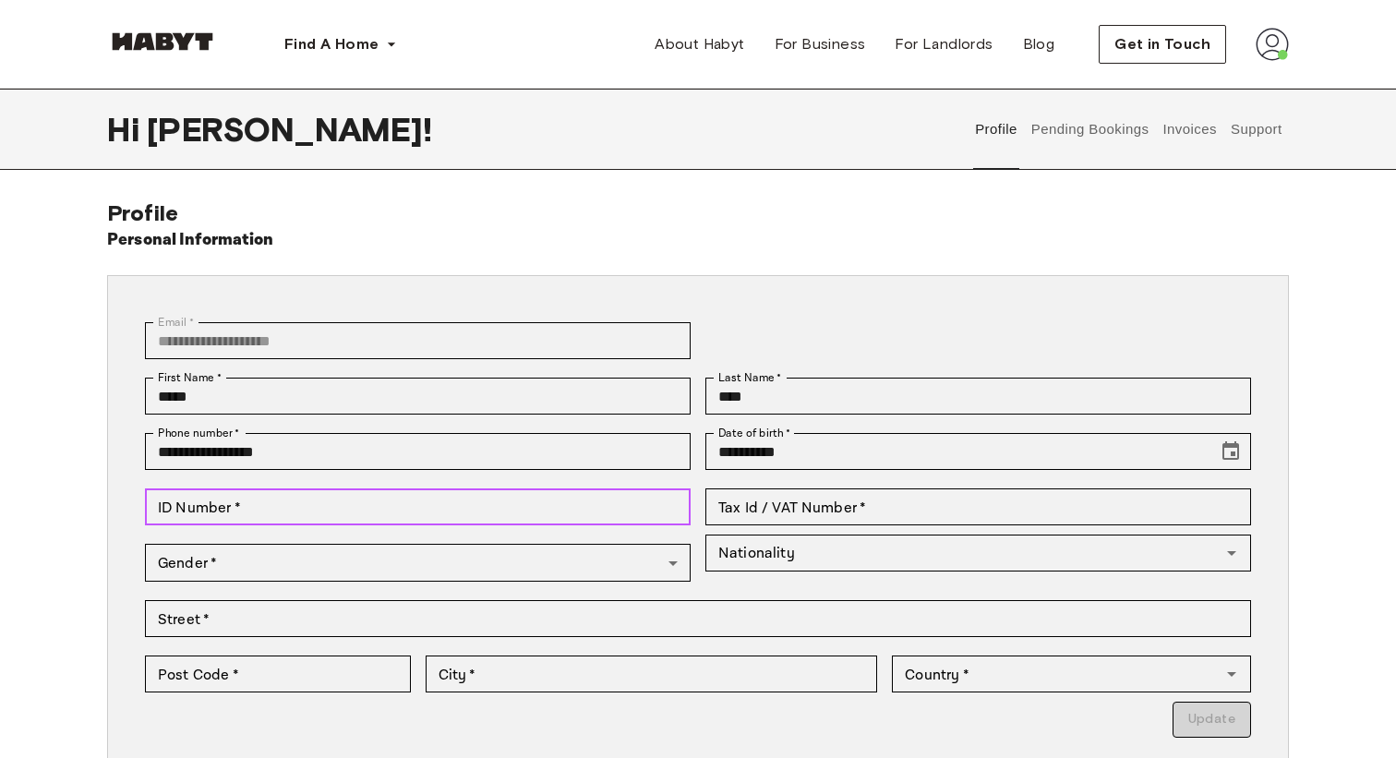
click at [318, 509] on input "ID Number   *" at bounding box center [418, 506] width 546 height 37
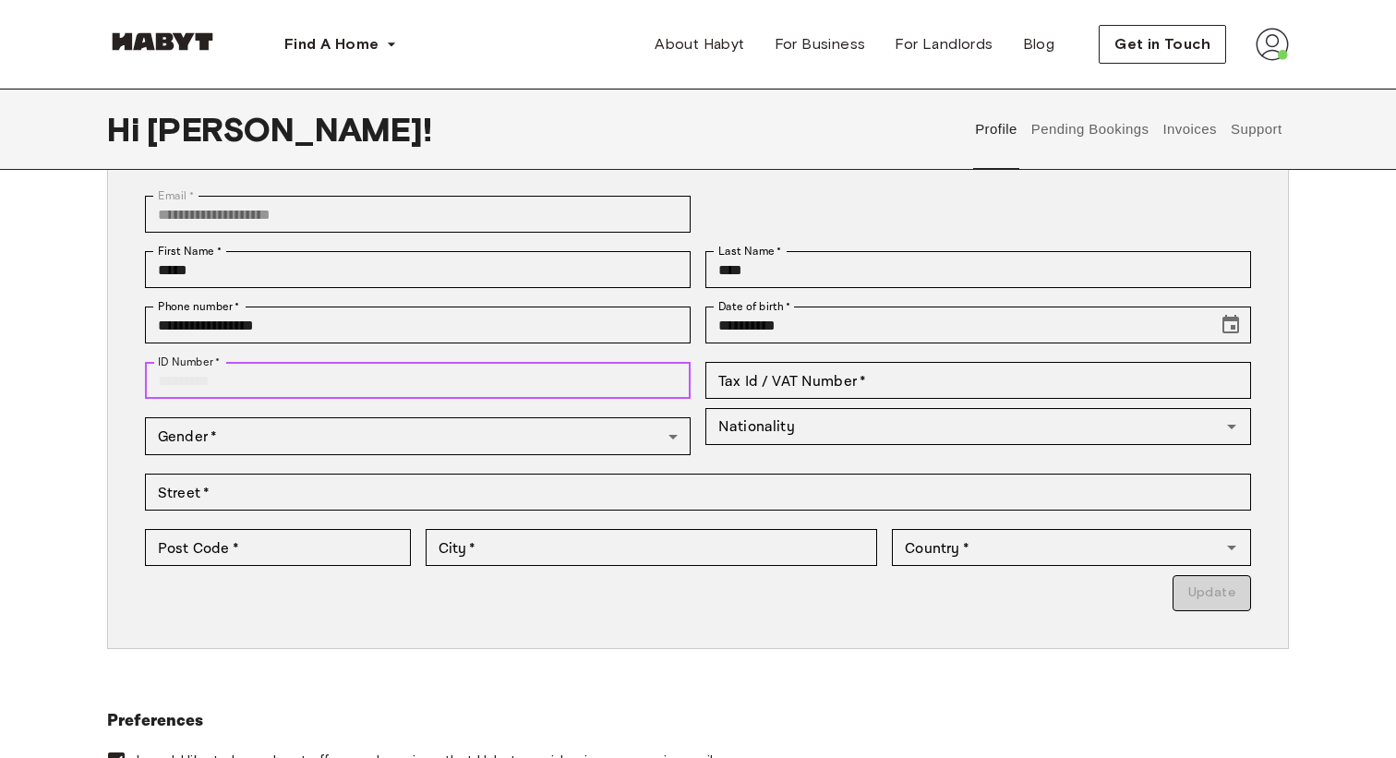
scroll to position [164, 0]
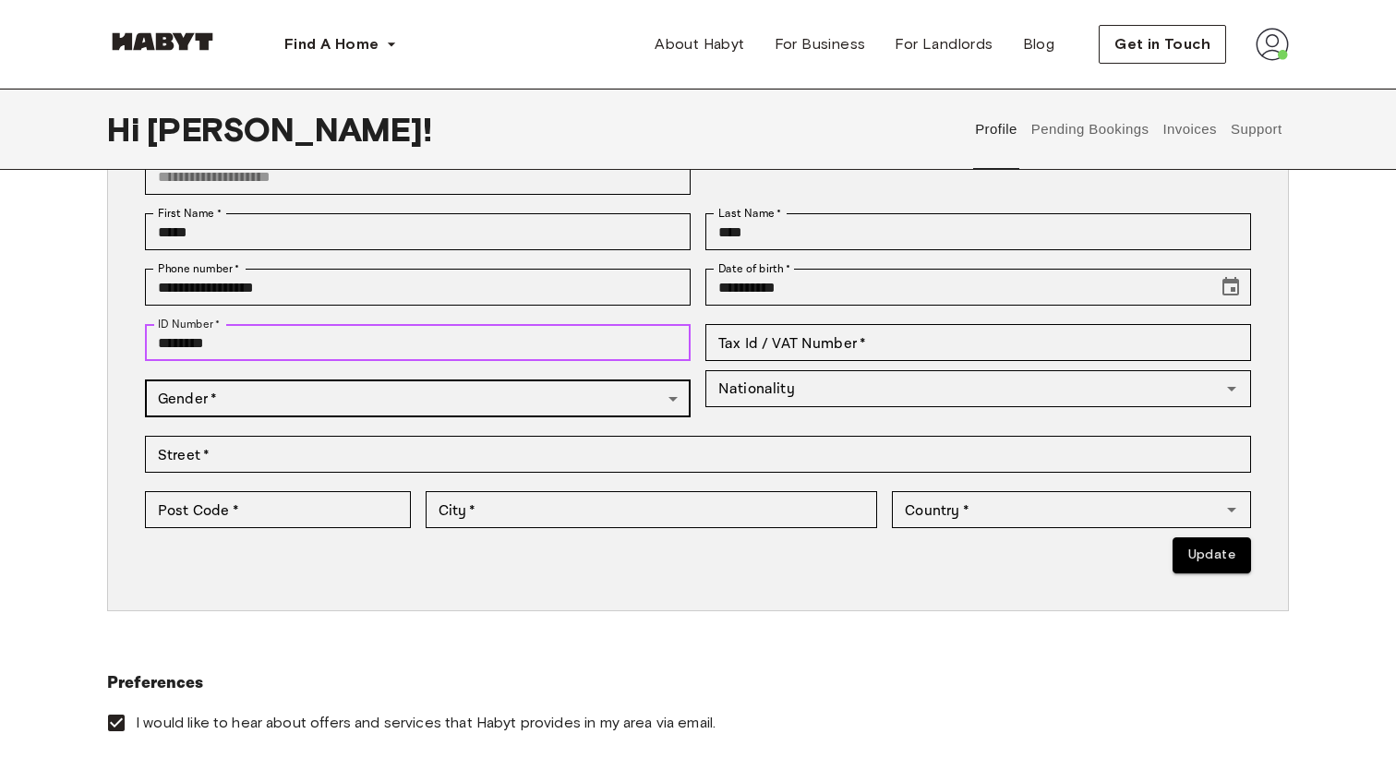
type input "********"
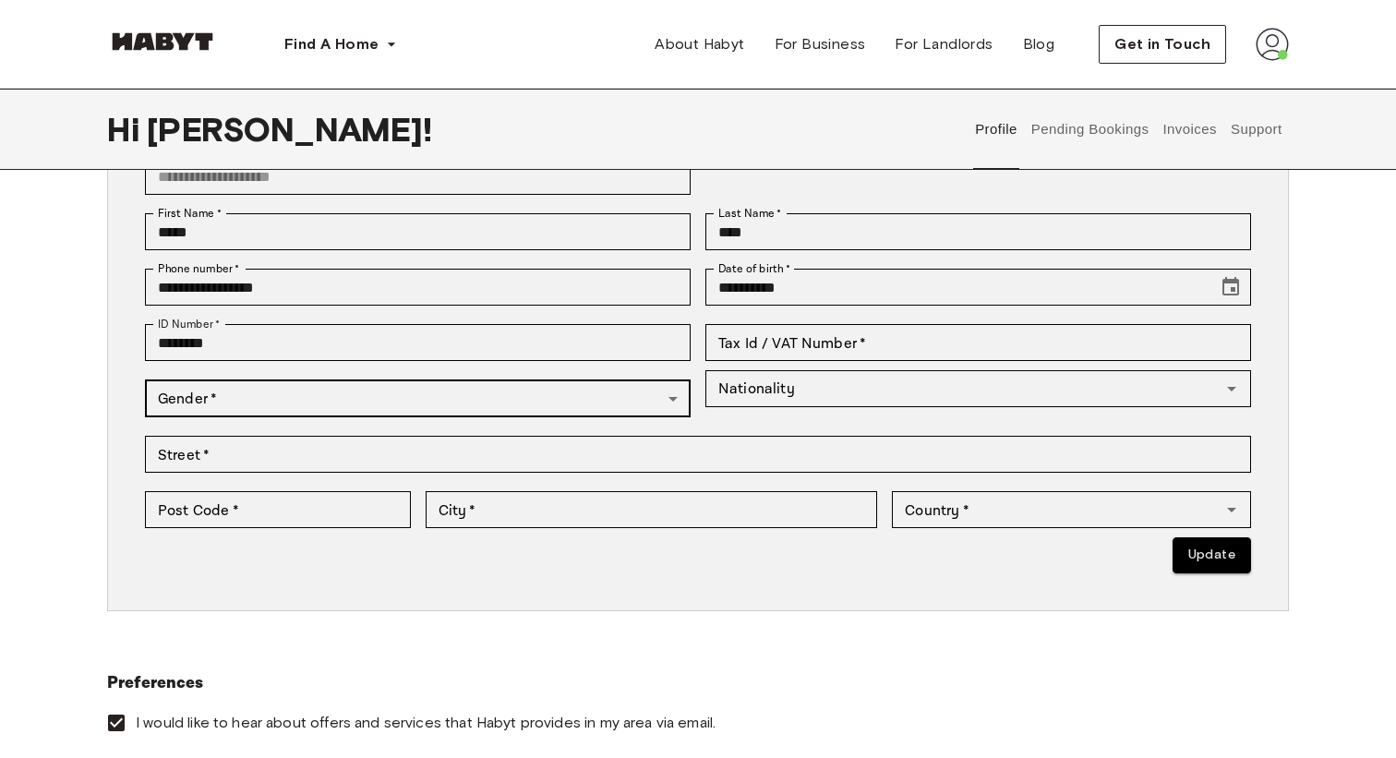
click at [322, 396] on body "**********" at bounding box center [698, 721] width 1396 height 1770
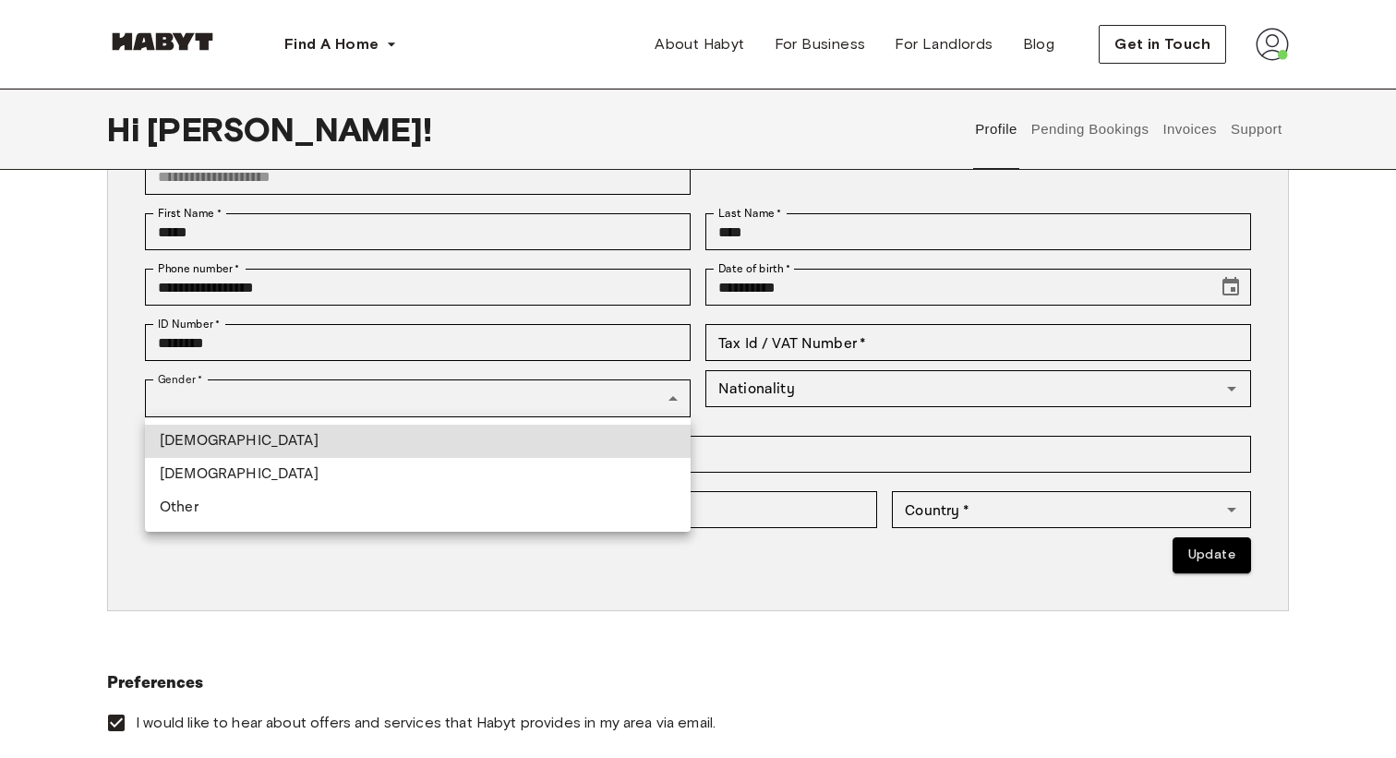
click at [318, 473] on li "Female" at bounding box center [418, 474] width 546 height 33
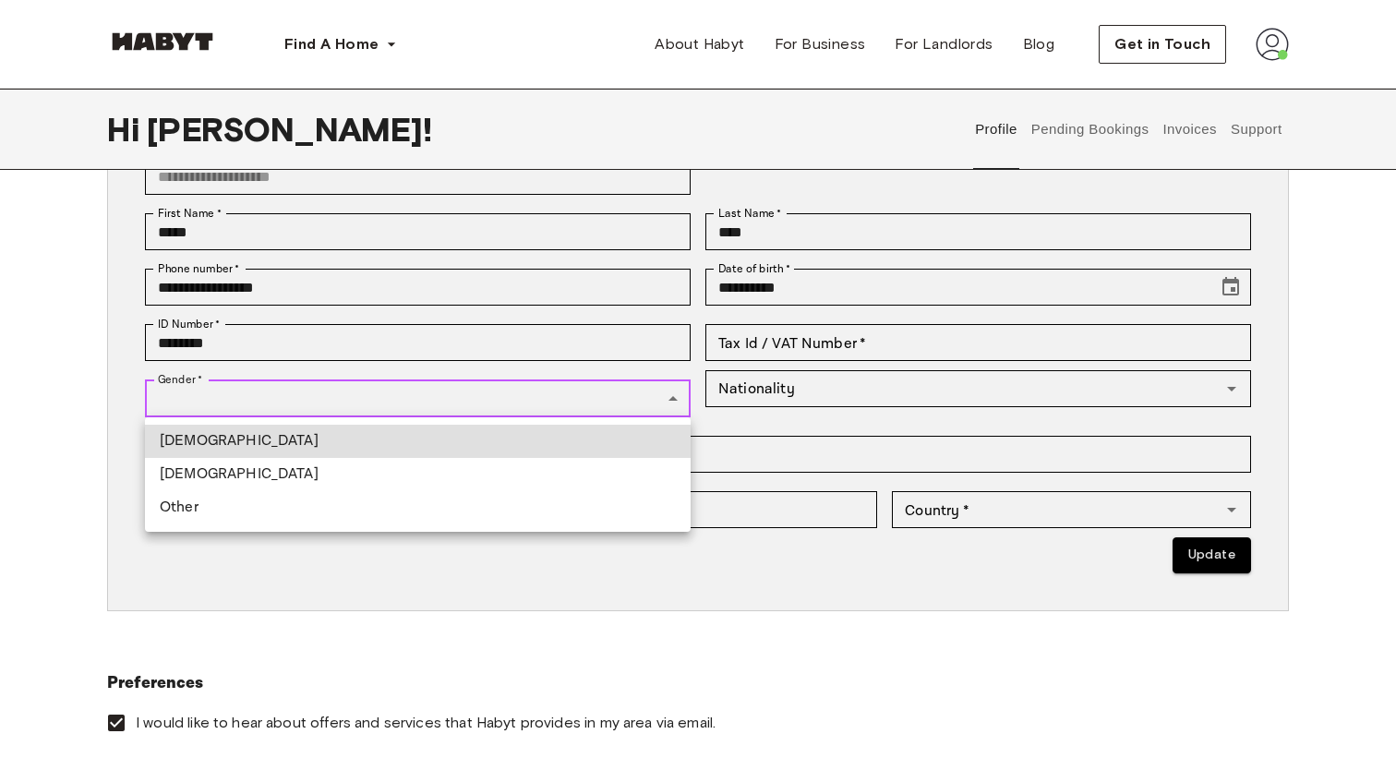
type input "******"
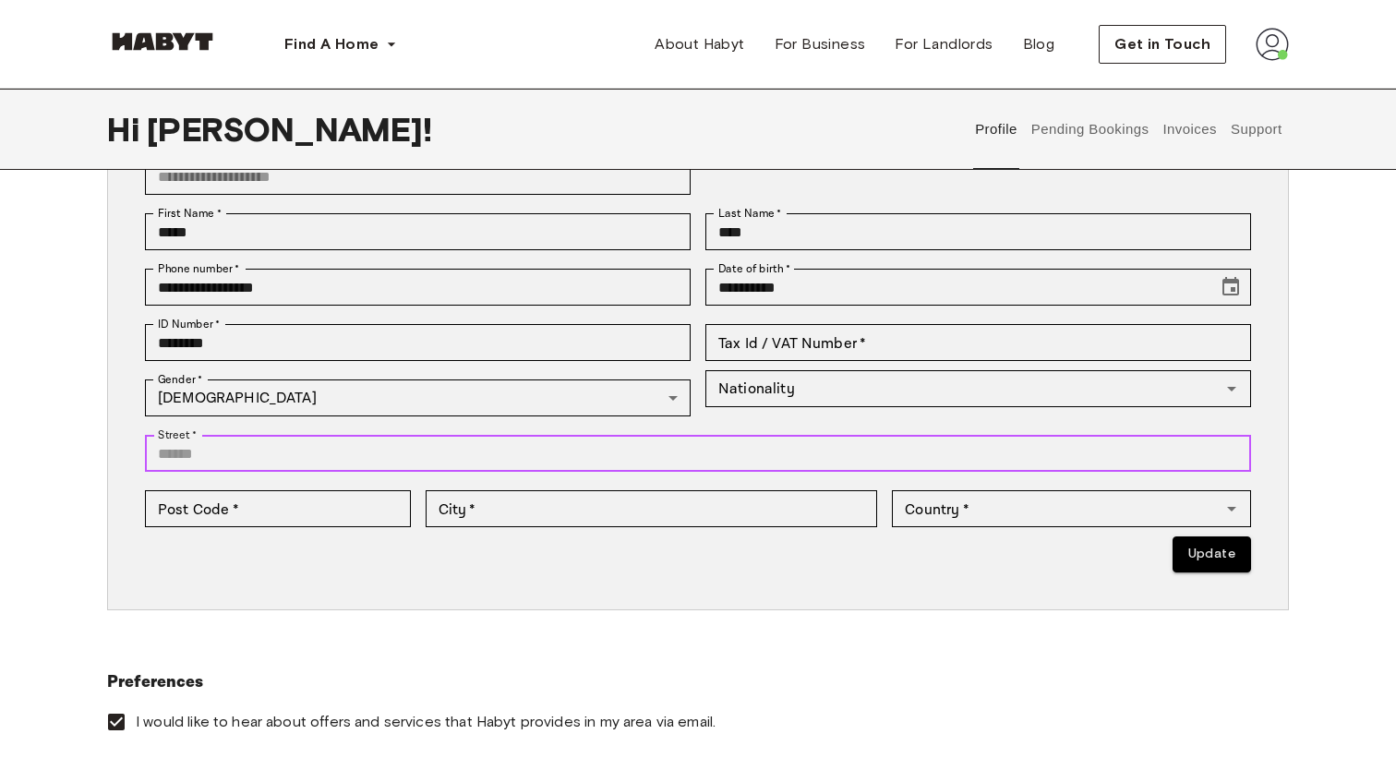
click at [306, 460] on input "Street   *" at bounding box center [698, 453] width 1106 height 37
type input "**********"
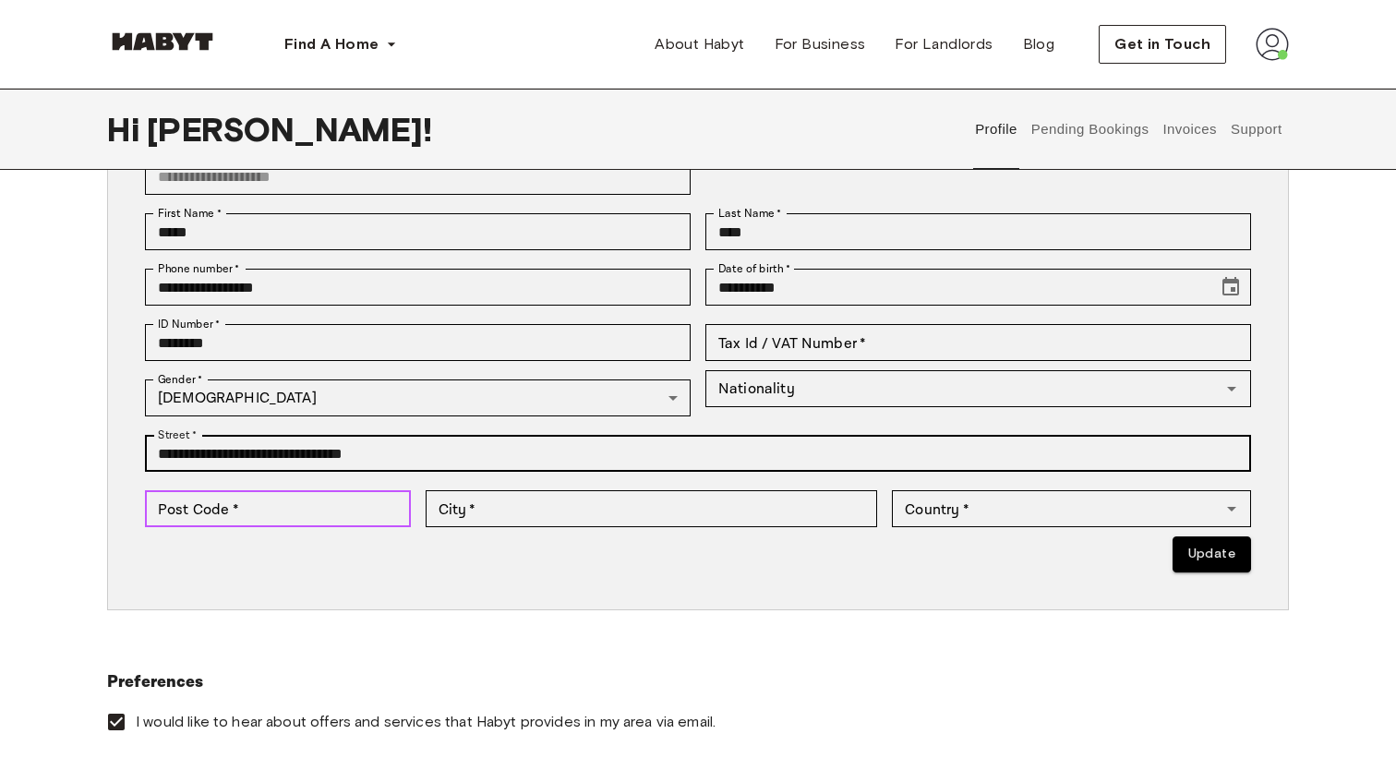
type input "*****"
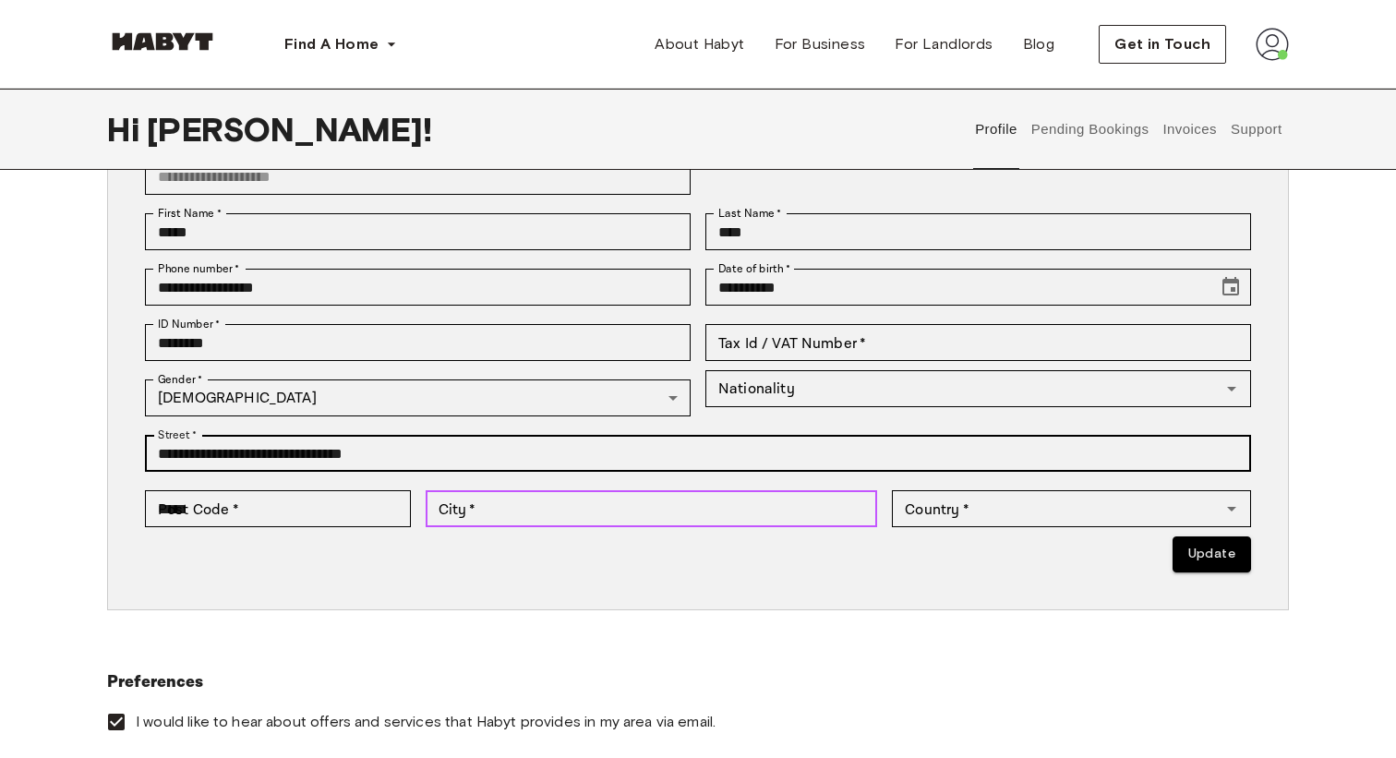
type input "*****"
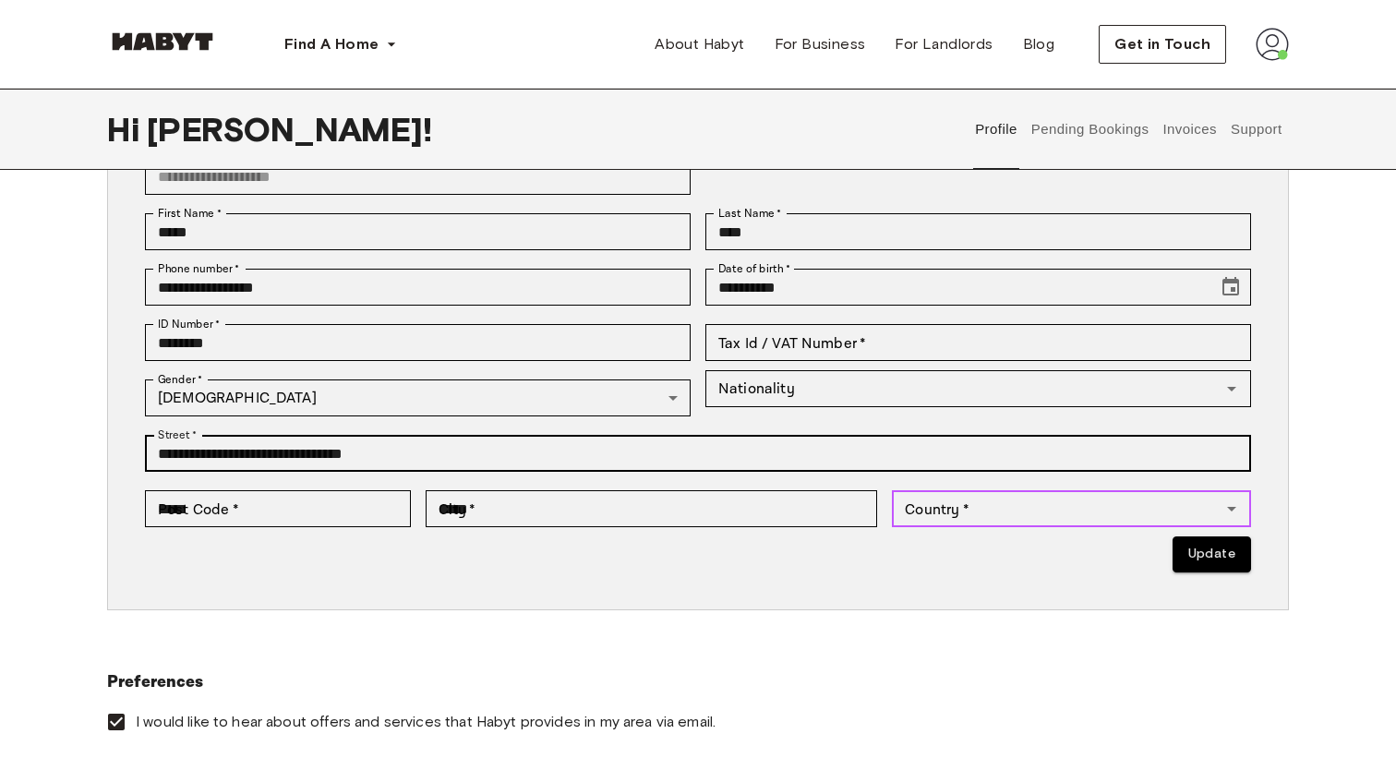
type input "*******"
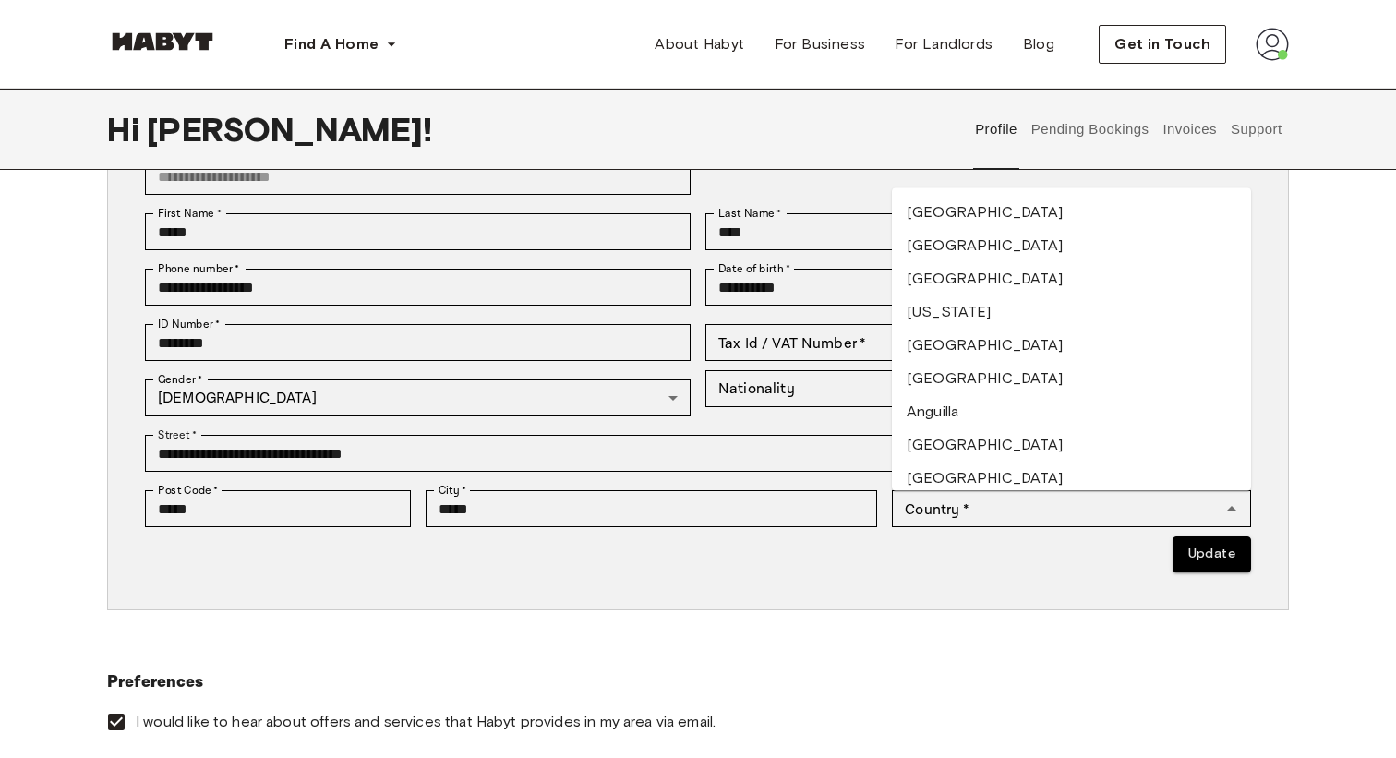
click at [605, 594] on div "**********" at bounding box center [698, 360] width 1182 height 499
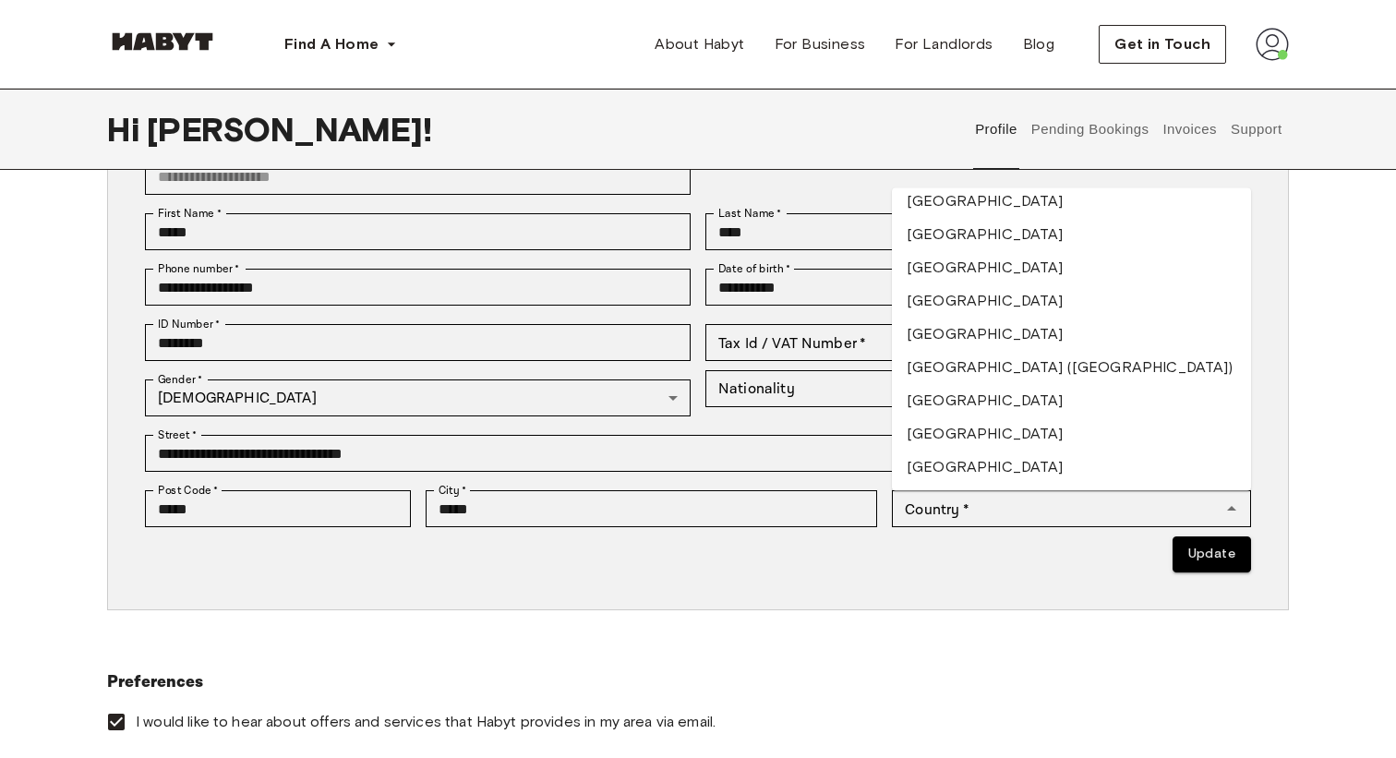
scroll to position [2131, 0]
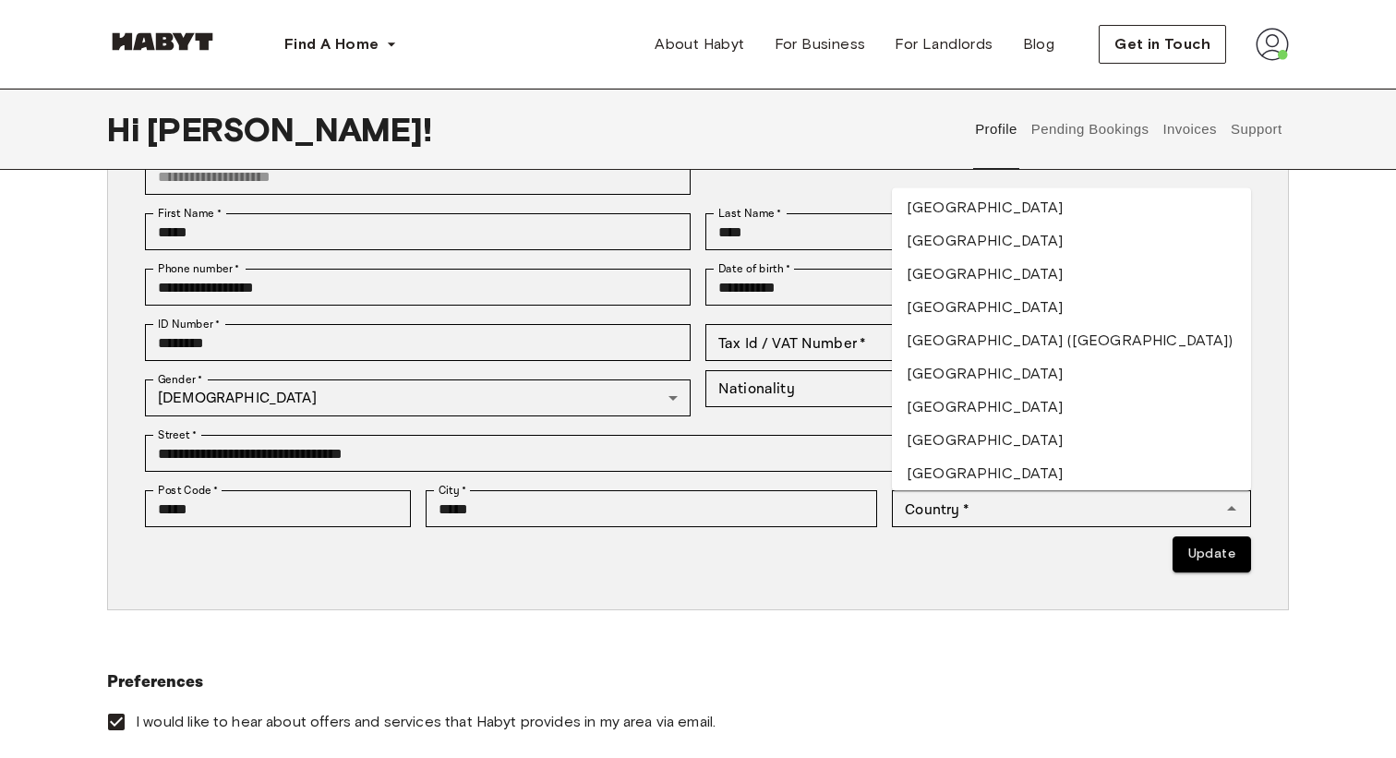
click at [1013, 477] on li "France" at bounding box center [1071, 473] width 359 height 33
type input "******"
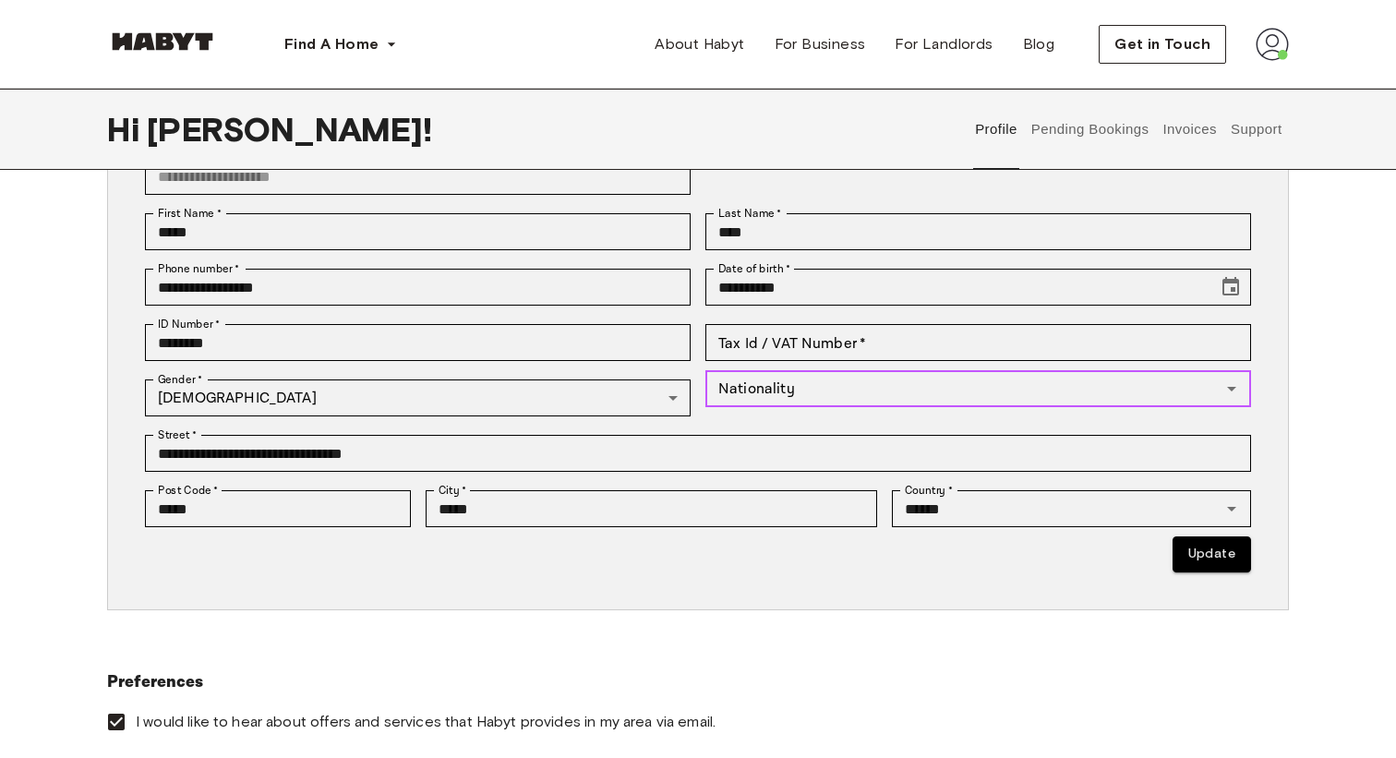
click at [891, 388] on input "Nationality" at bounding box center [963, 389] width 504 height 26
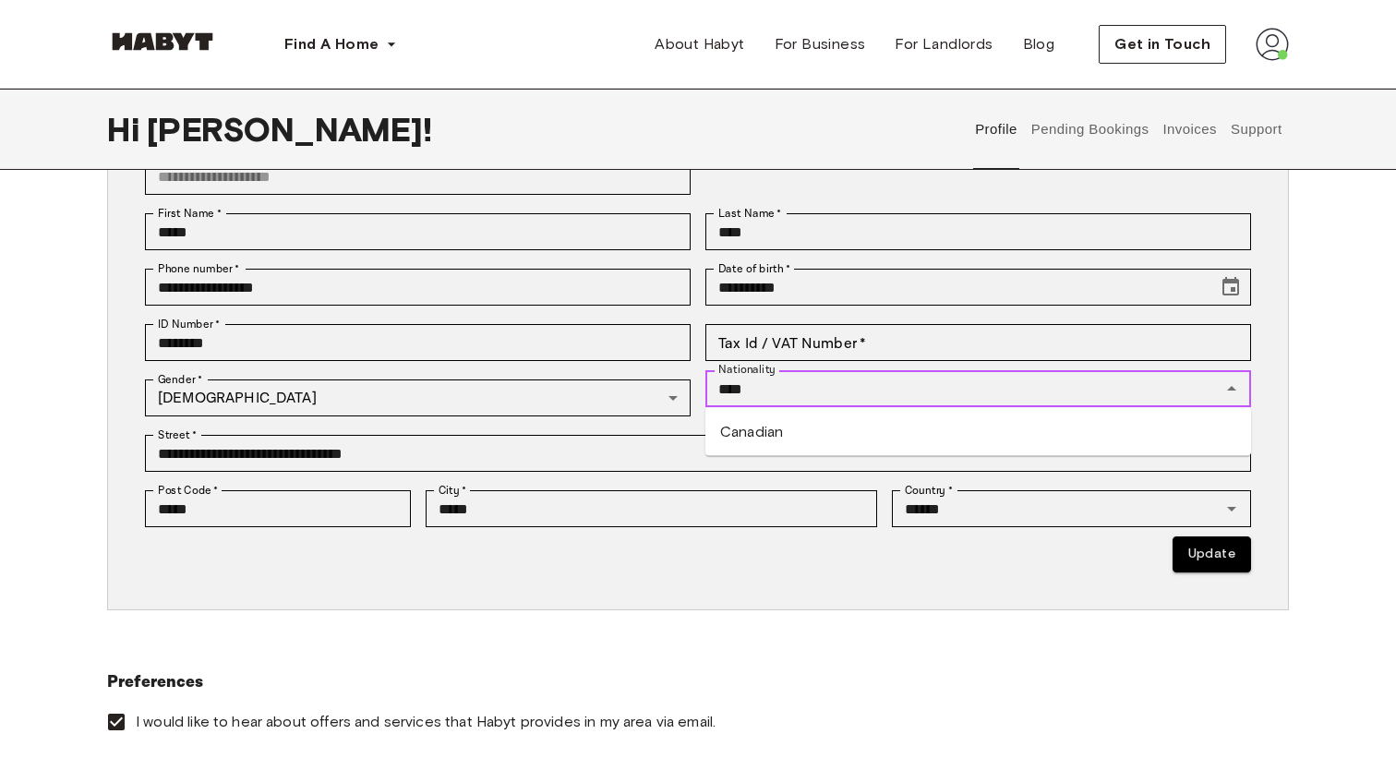
click at [828, 436] on li "Canadian" at bounding box center [978, 431] width 546 height 33
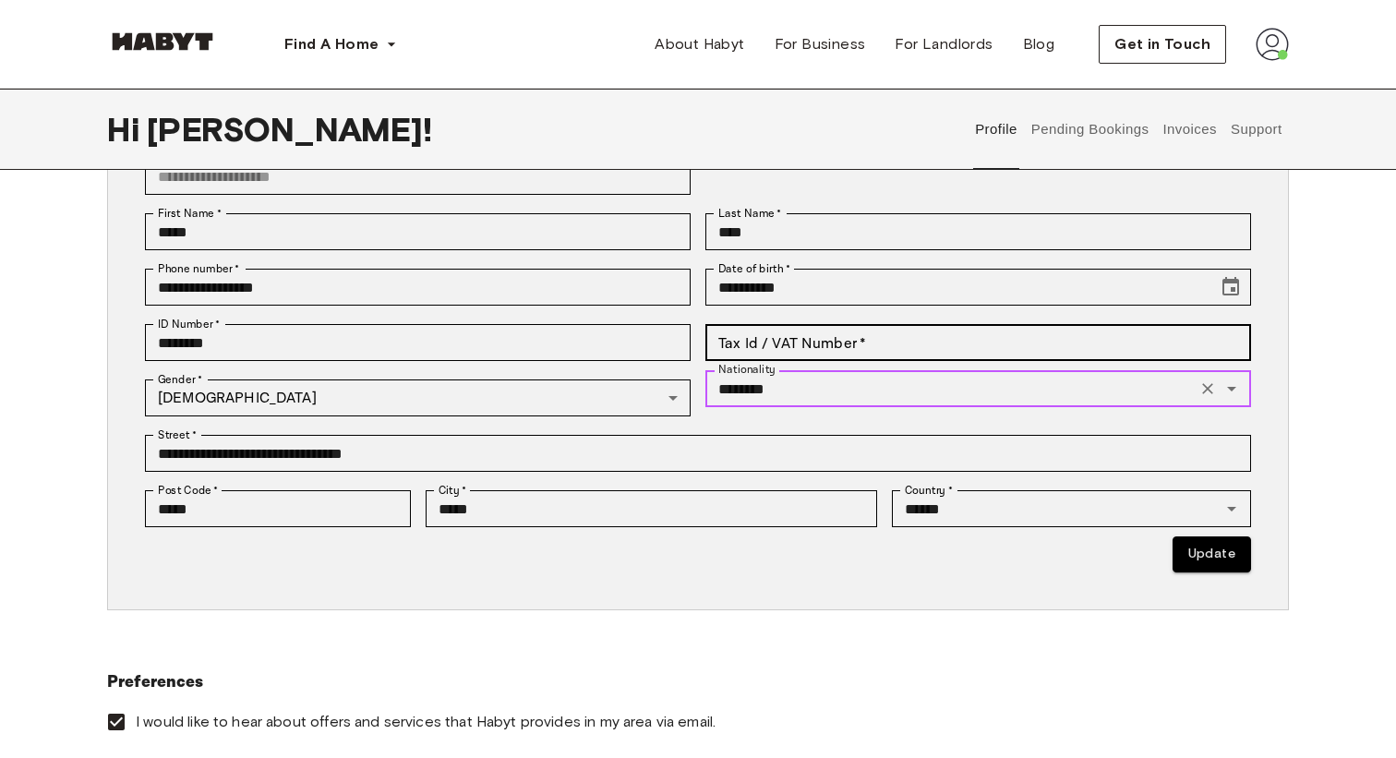
type input "********"
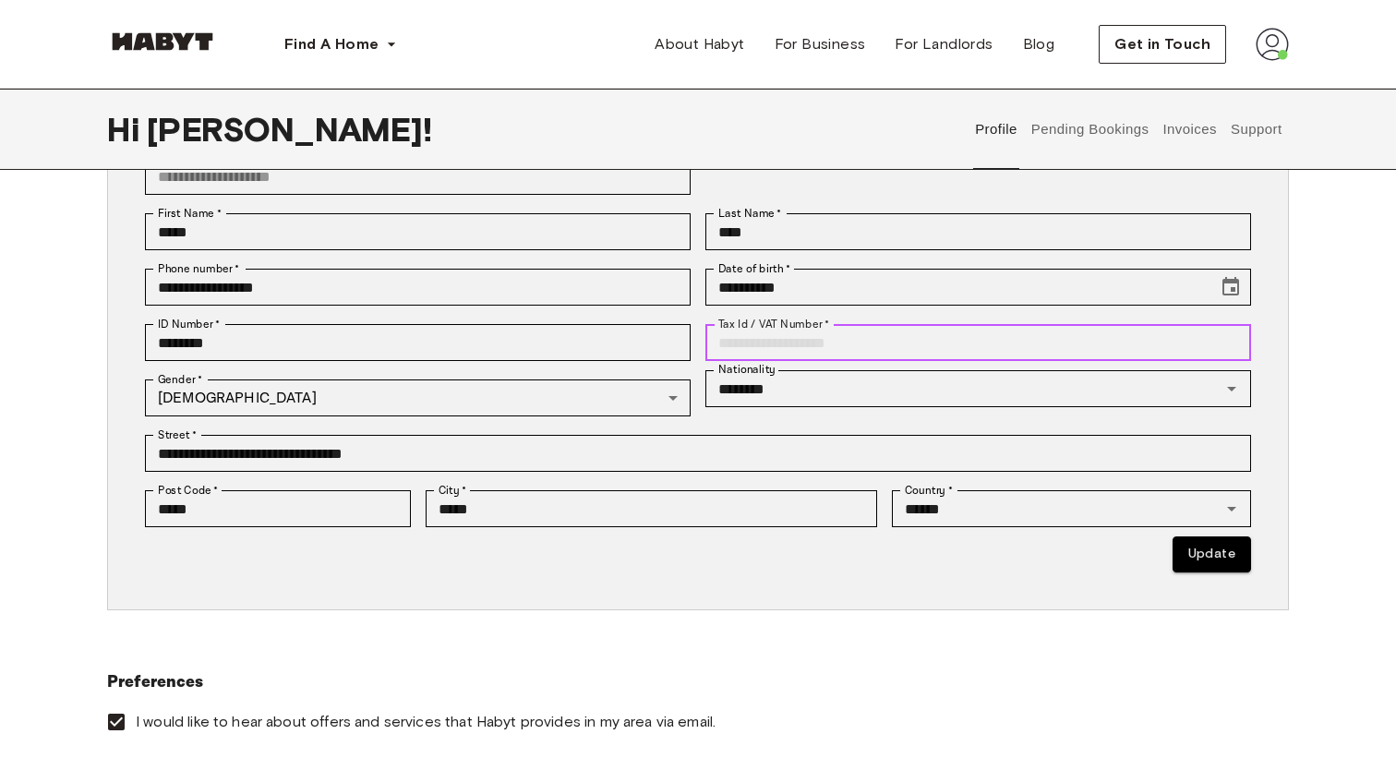
drag, startPoint x: 871, startPoint y: 340, endPoint x: 807, endPoint y: 340, distance: 63.7
click at [807, 340] on input "Tax Id / VAT Number   *" at bounding box center [978, 342] width 546 height 37
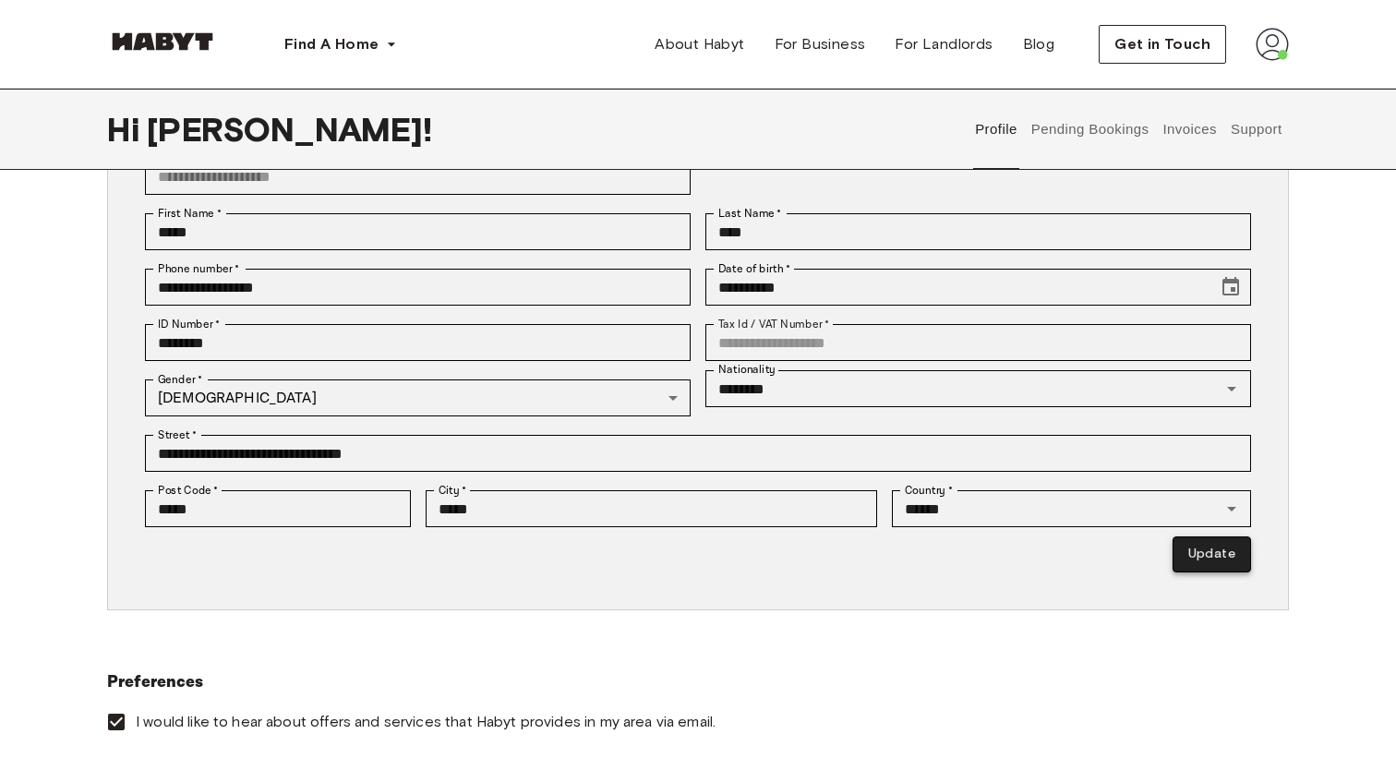
click at [1225, 551] on button "Update" at bounding box center [1211, 554] width 78 height 36
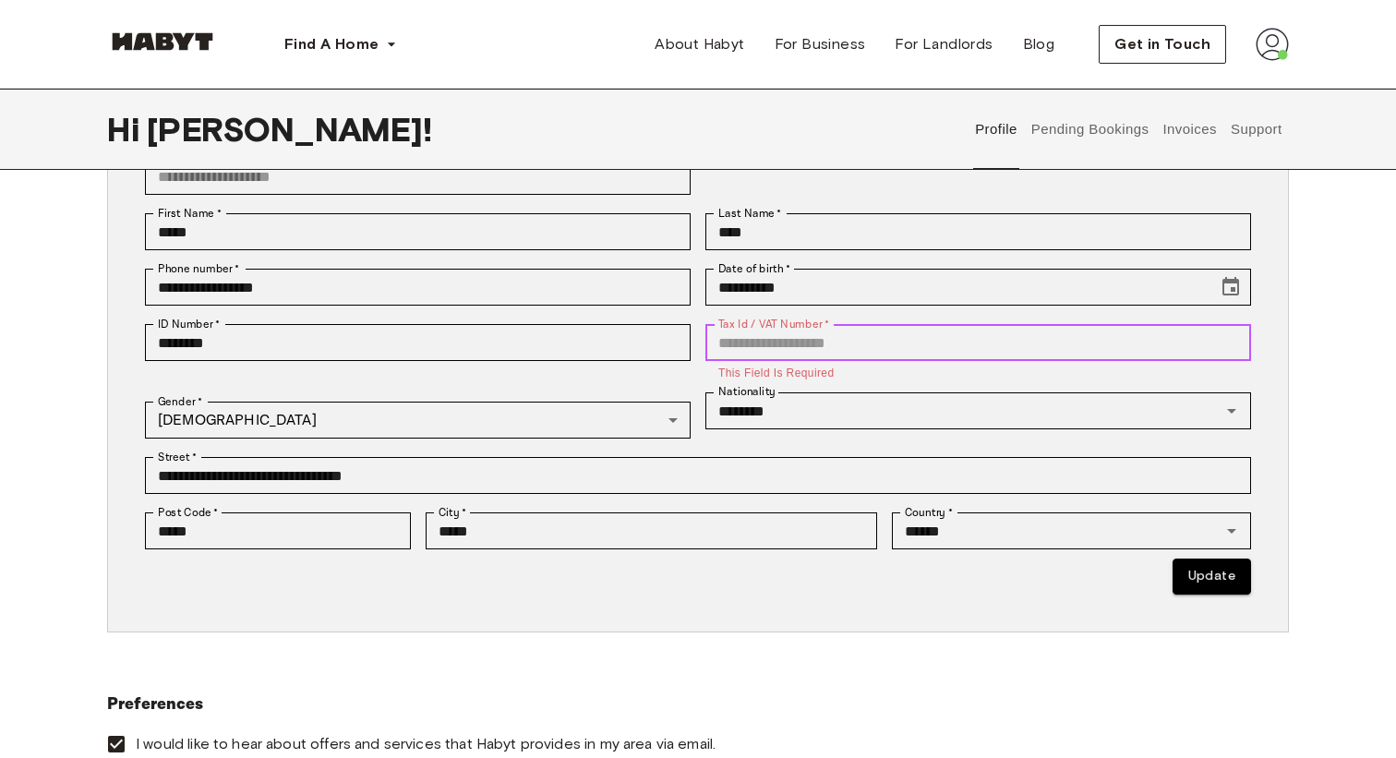
click at [819, 350] on input "Tax Id / VAT Number   *" at bounding box center [978, 342] width 546 height 37
paste input "**********"
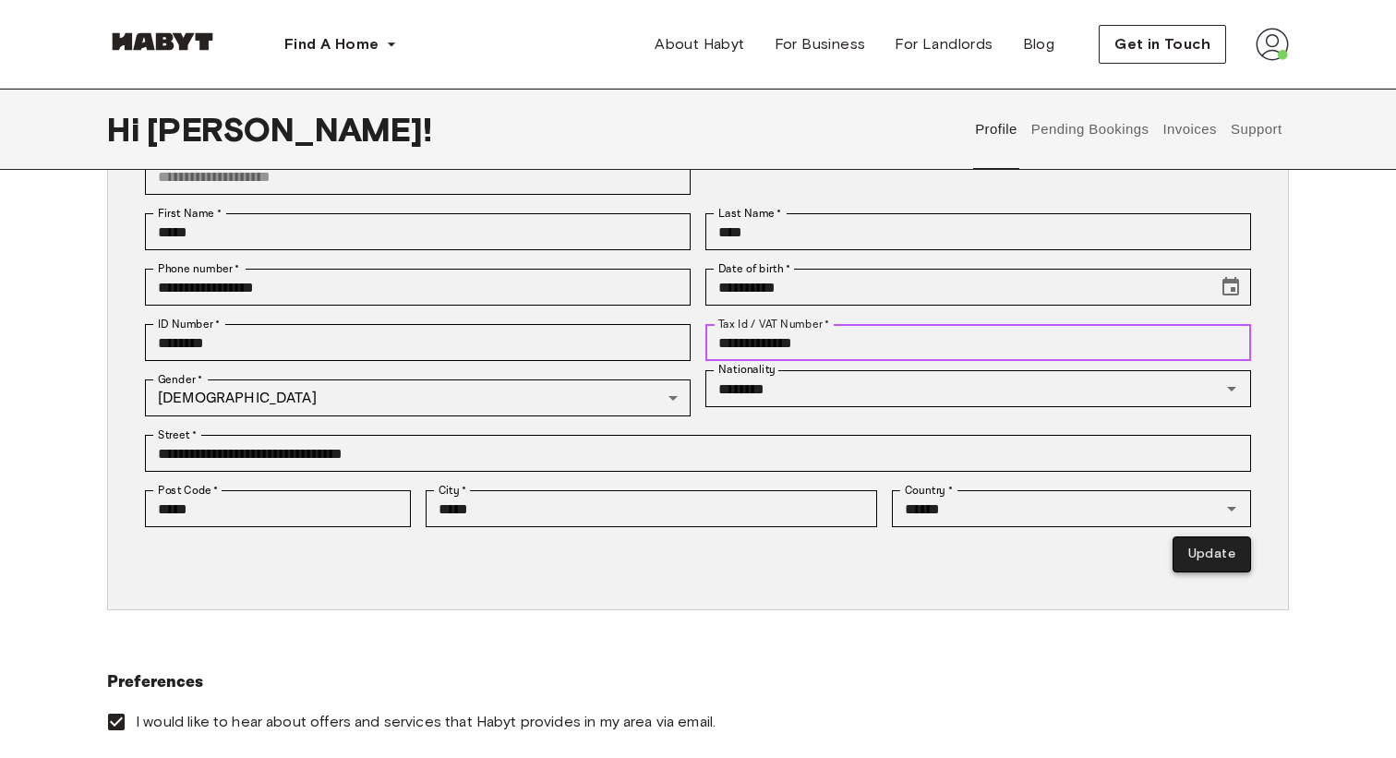
type input "**********"
click at [1195, 564] on button "Update" at bounding box center [1211, 554] width 78 height 36
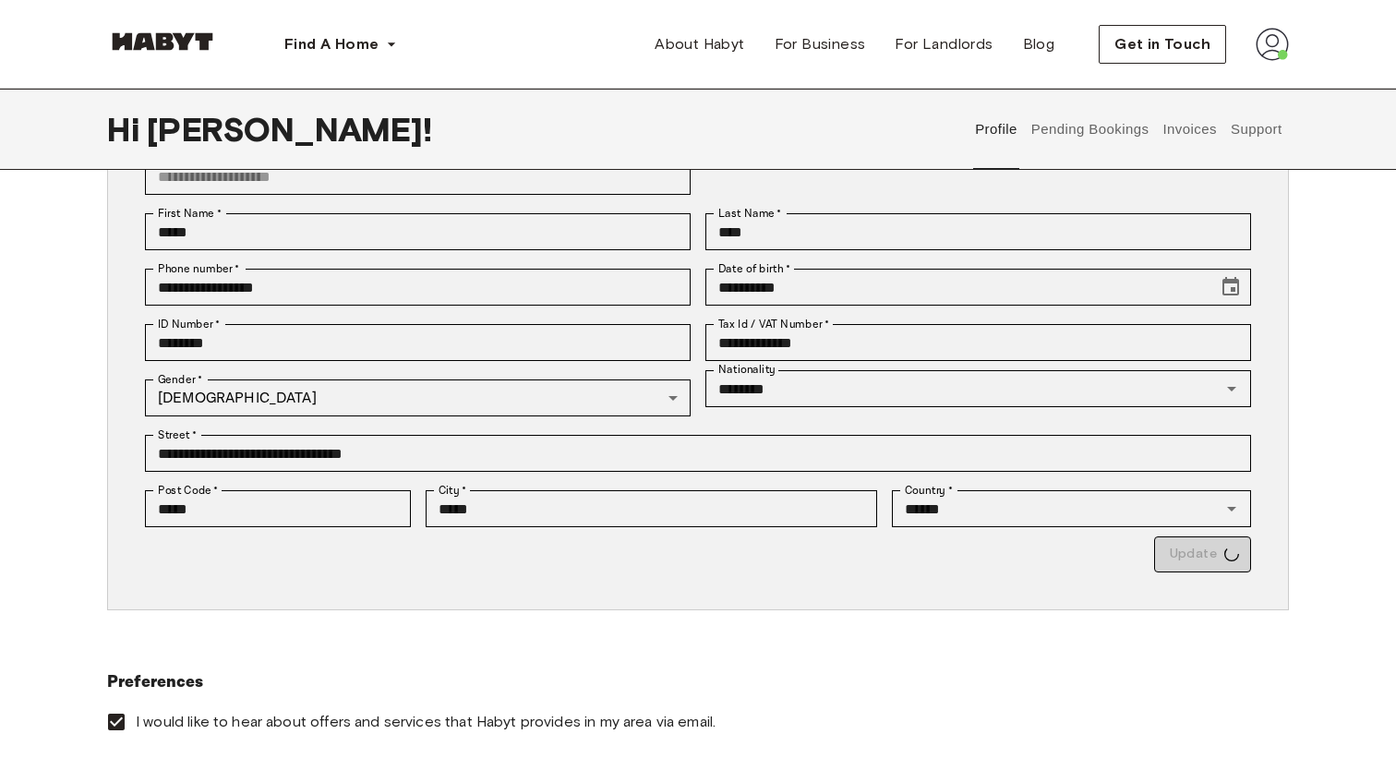
type input "*********"
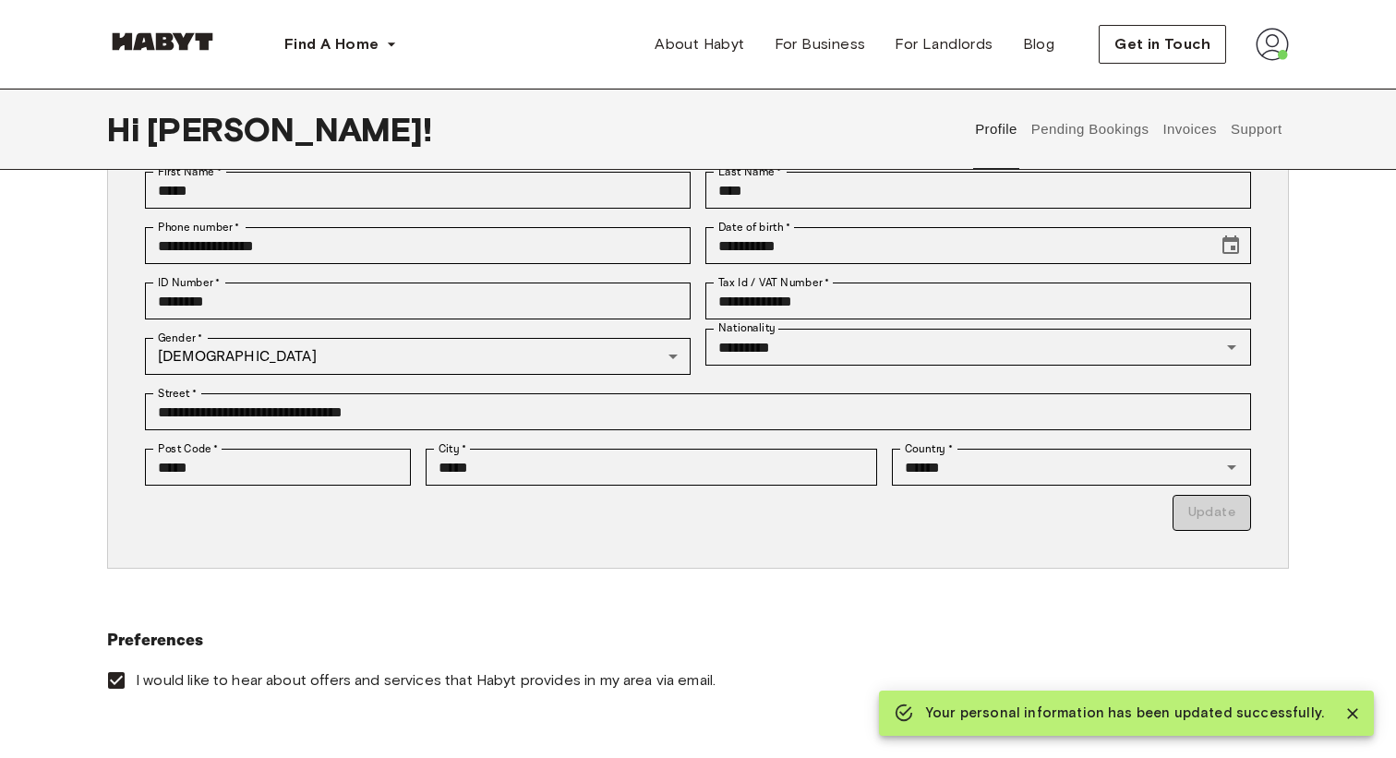
scroll to position [0, 0]
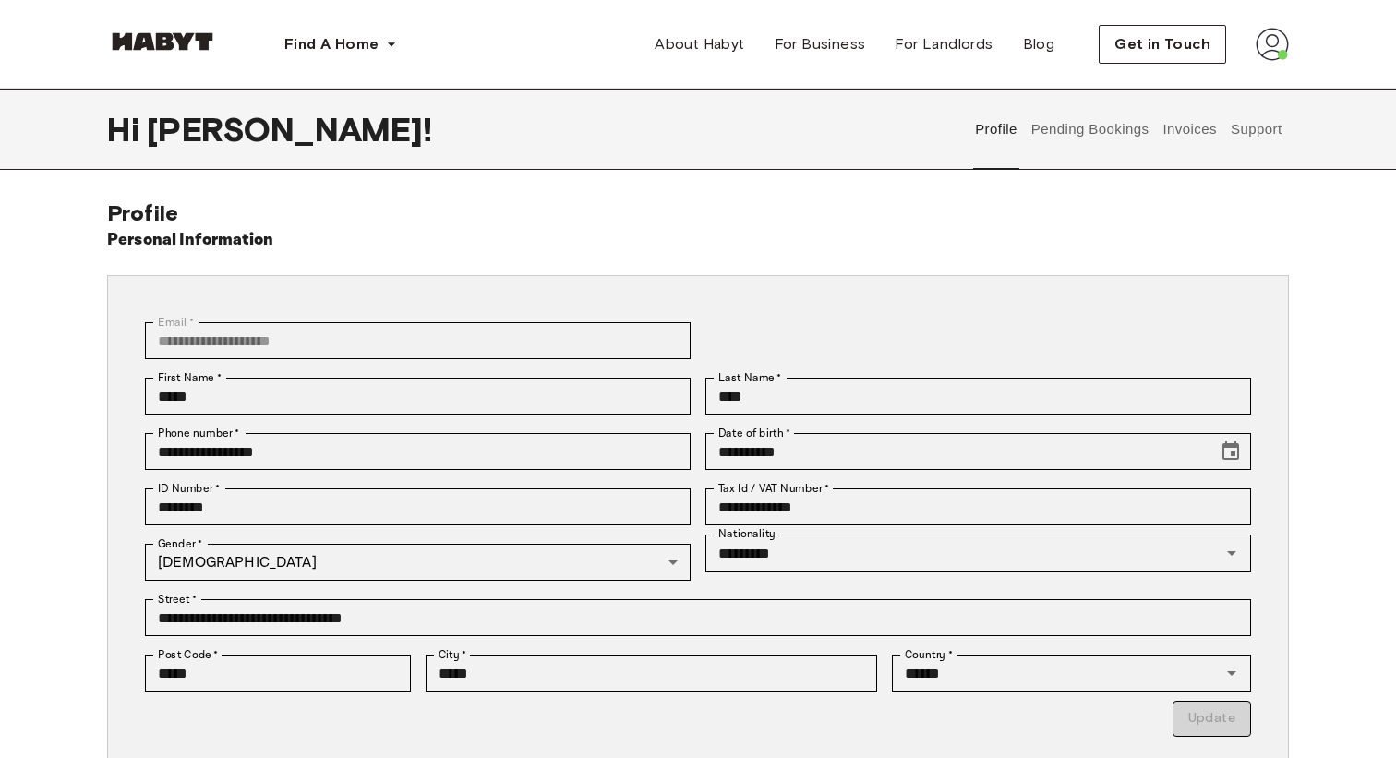
click at [1084, 136] on button "Pending Bookings" at bounding box center [1089, 129] width 123 height 81
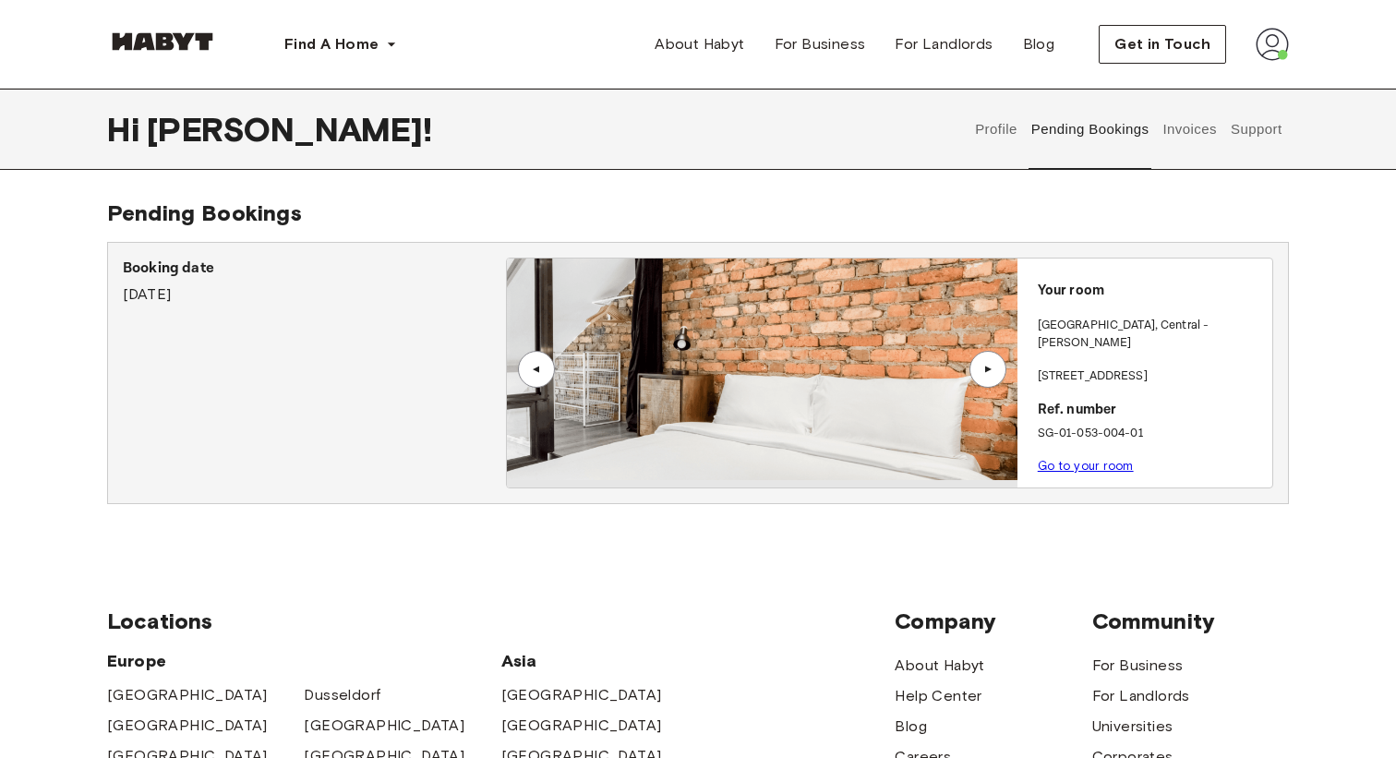
click at [989, 366] on div "▲" at bounding box center [988, 369] width 18 height 11
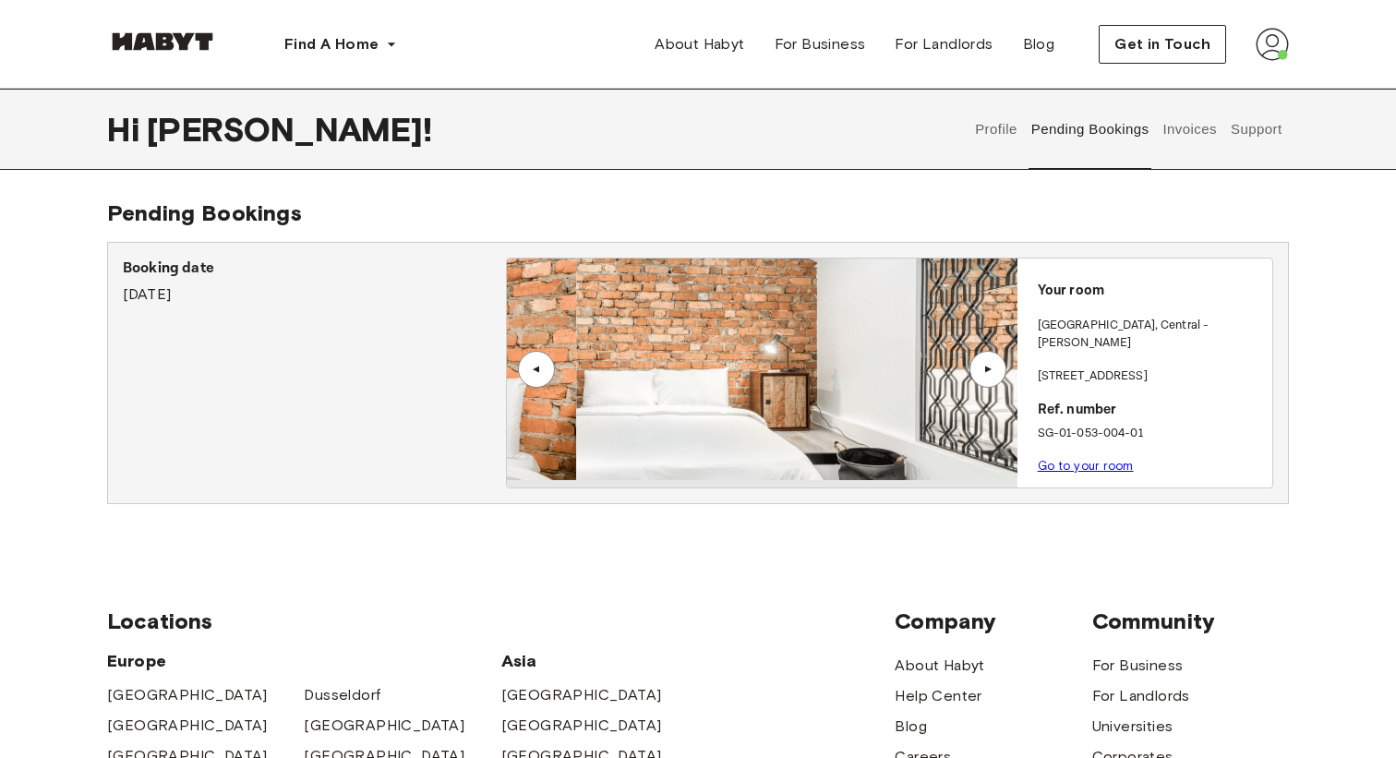
click at [989, 366] on div "▲" at bounding box center [988, 369] width 18 height 11
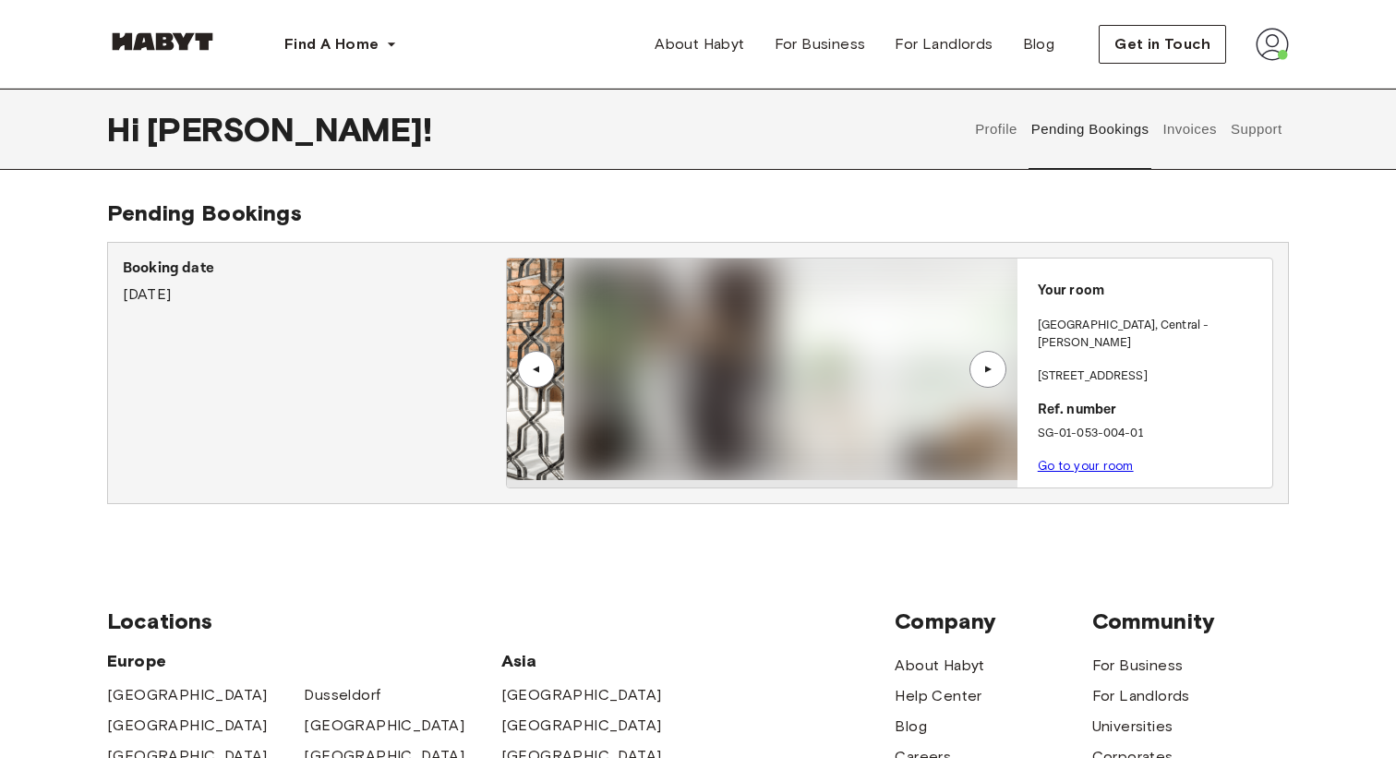
click at [989, 366] on div "▲" at bounding box center [988, 369] width 18 height 11
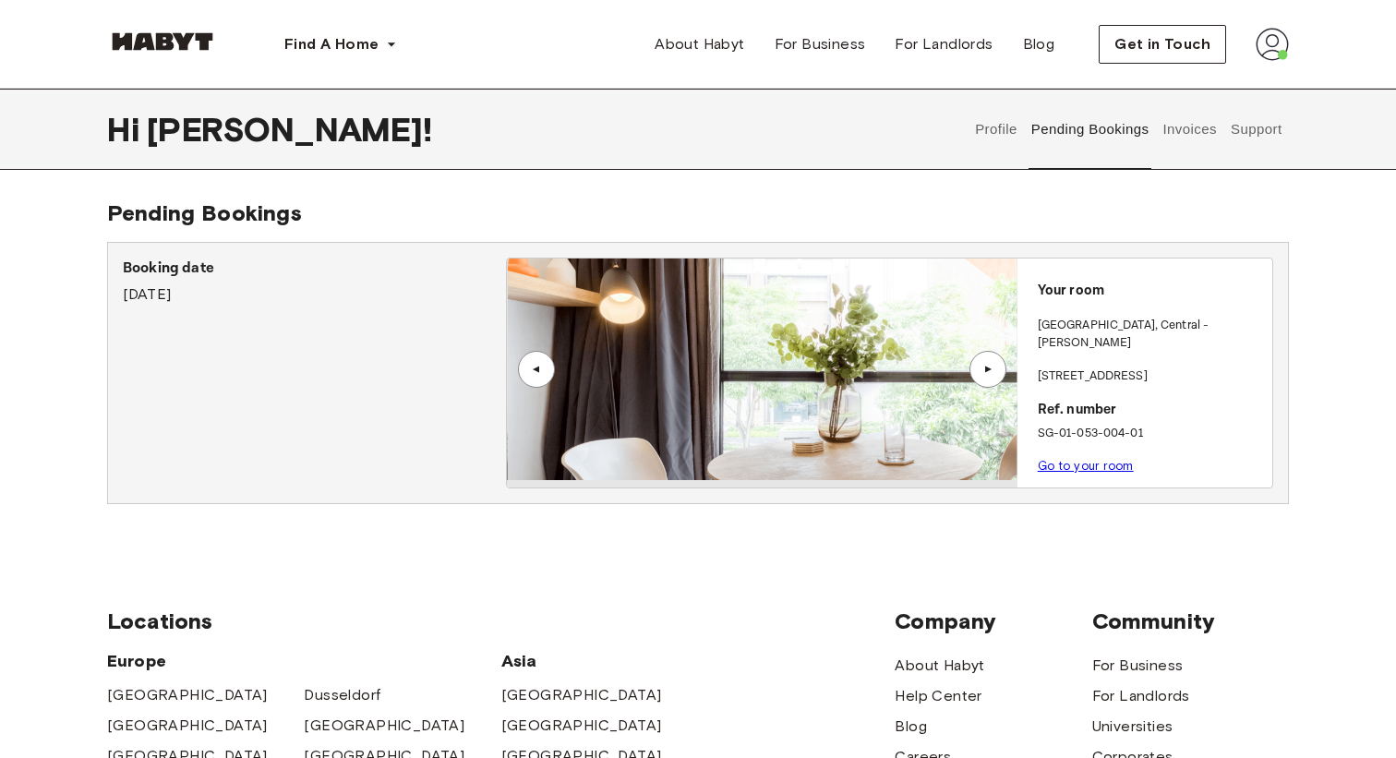
click at [984, 379] on div "▲" at bounding box center [987, 369] width 37 height 37
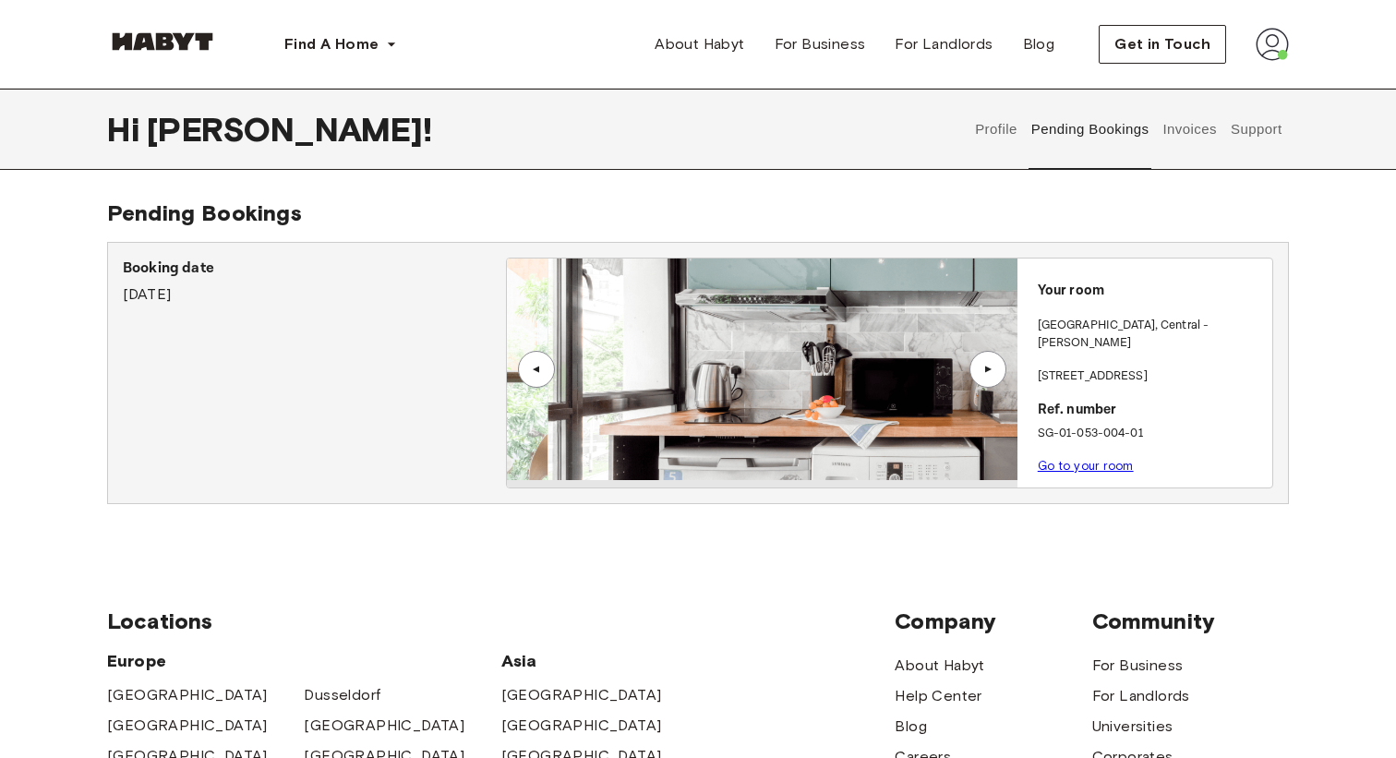
click at [984, 379] on div "▲" at bounding box center [987, 369] width 37 height 37
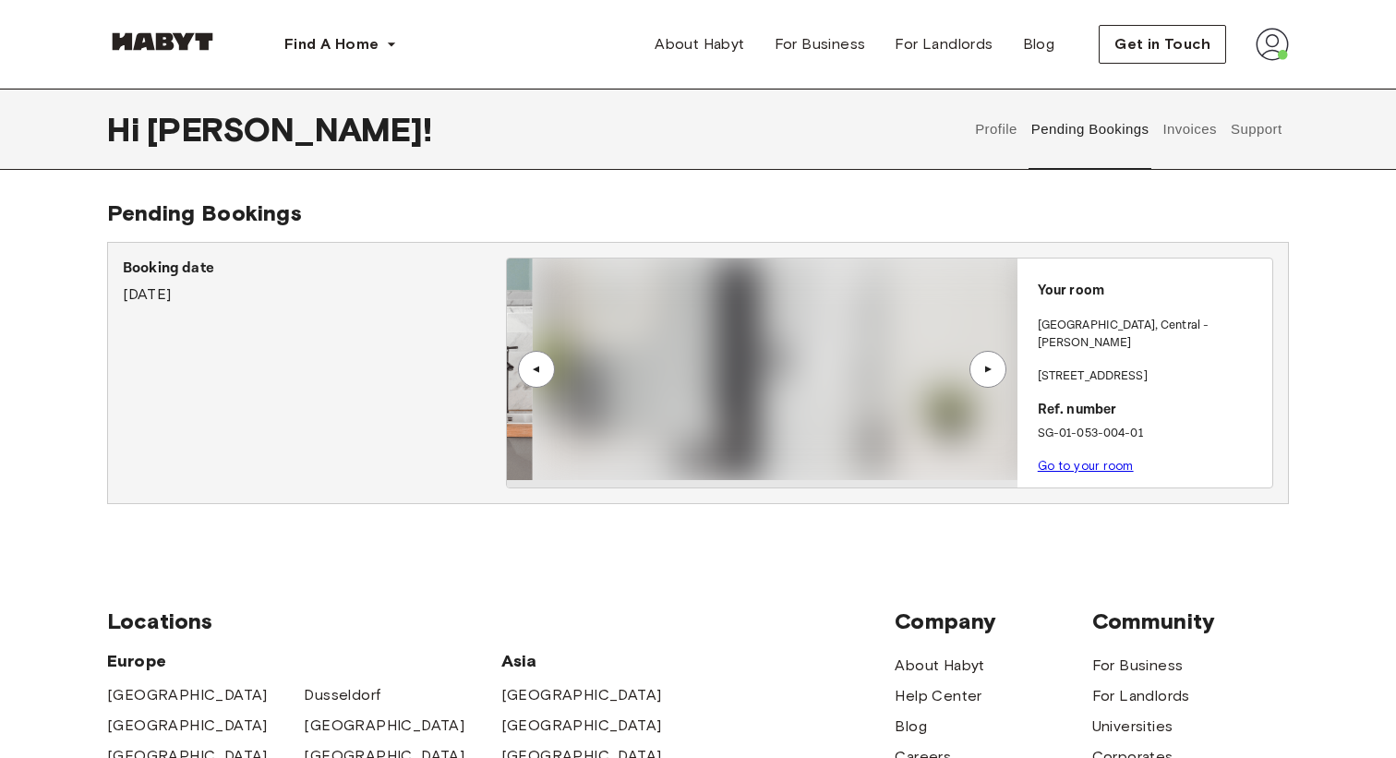
click at [984, 379] on div "▲" at bounding box center [987, 369] width 37 height 37
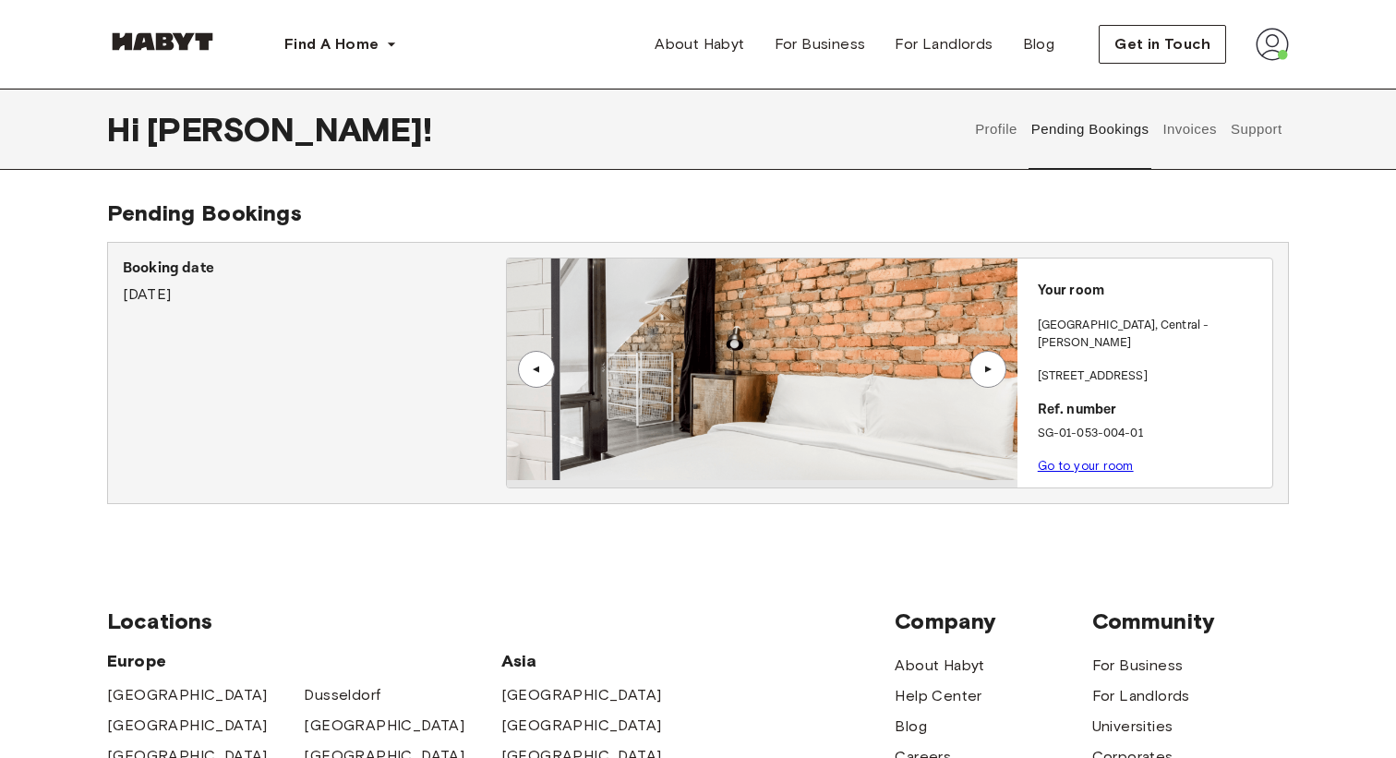
click at [984, 379] on div "▲" at bounding box center [987, 369] width 37 height 37
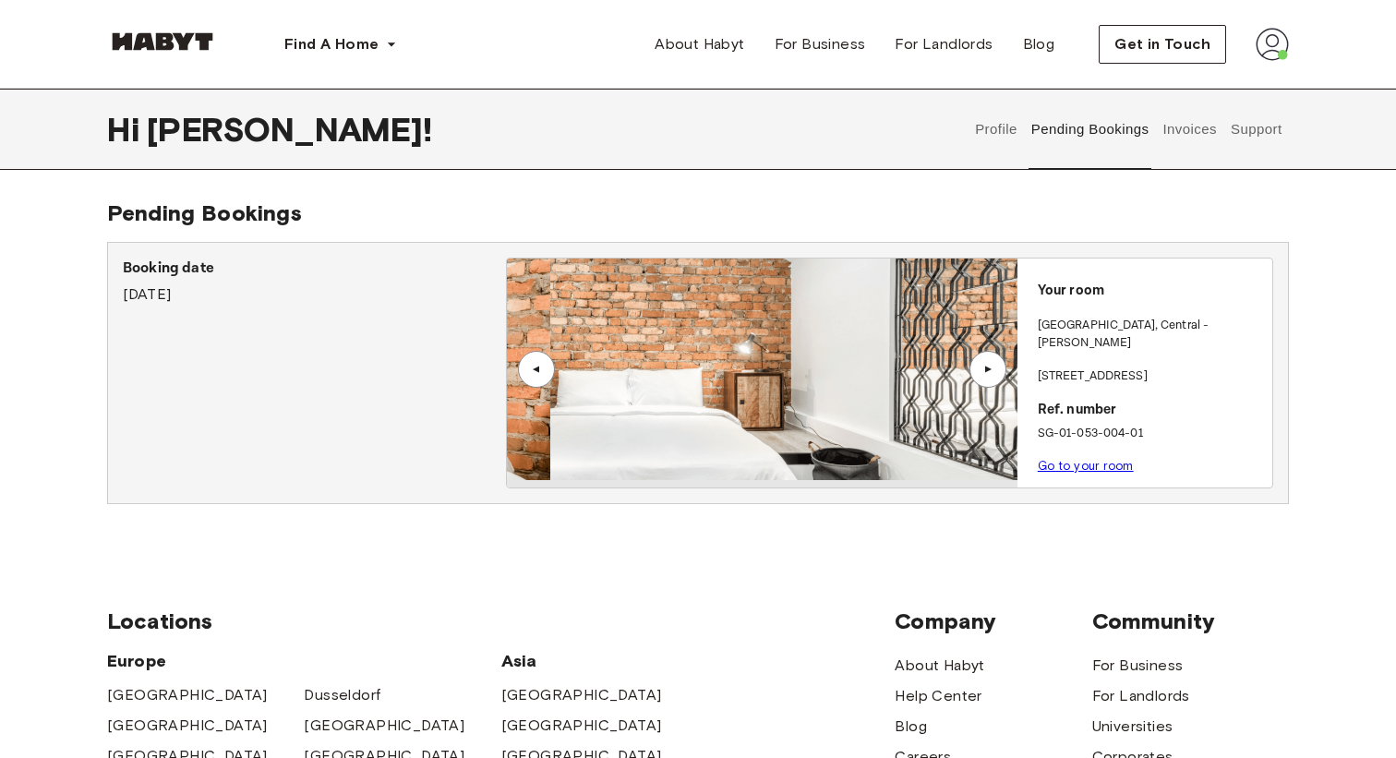
click at [984, 379] on div "▲" at bounding box center [987, 369] width 37 height 37
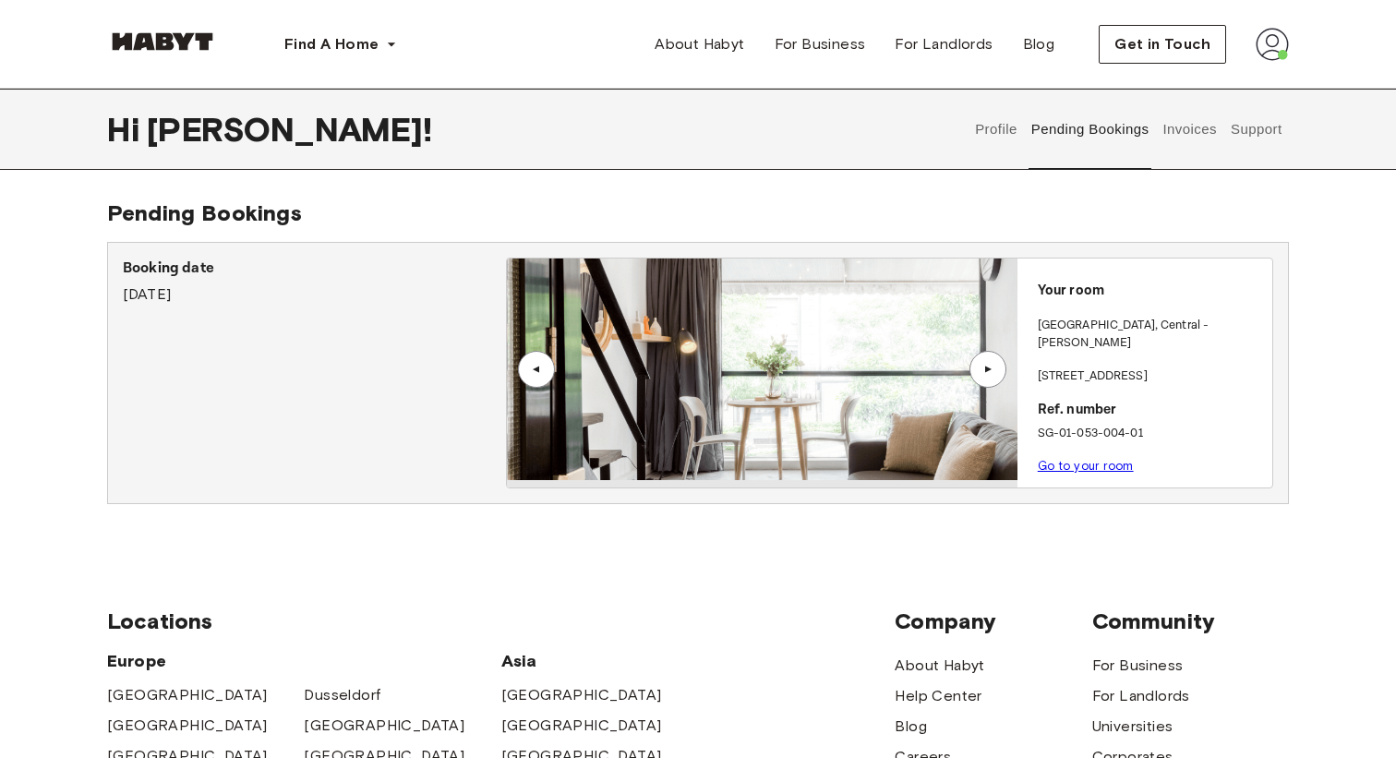
click at [1087, 459] on link "Go to your room" at bounding box center [1086, 466] width 96 height 14
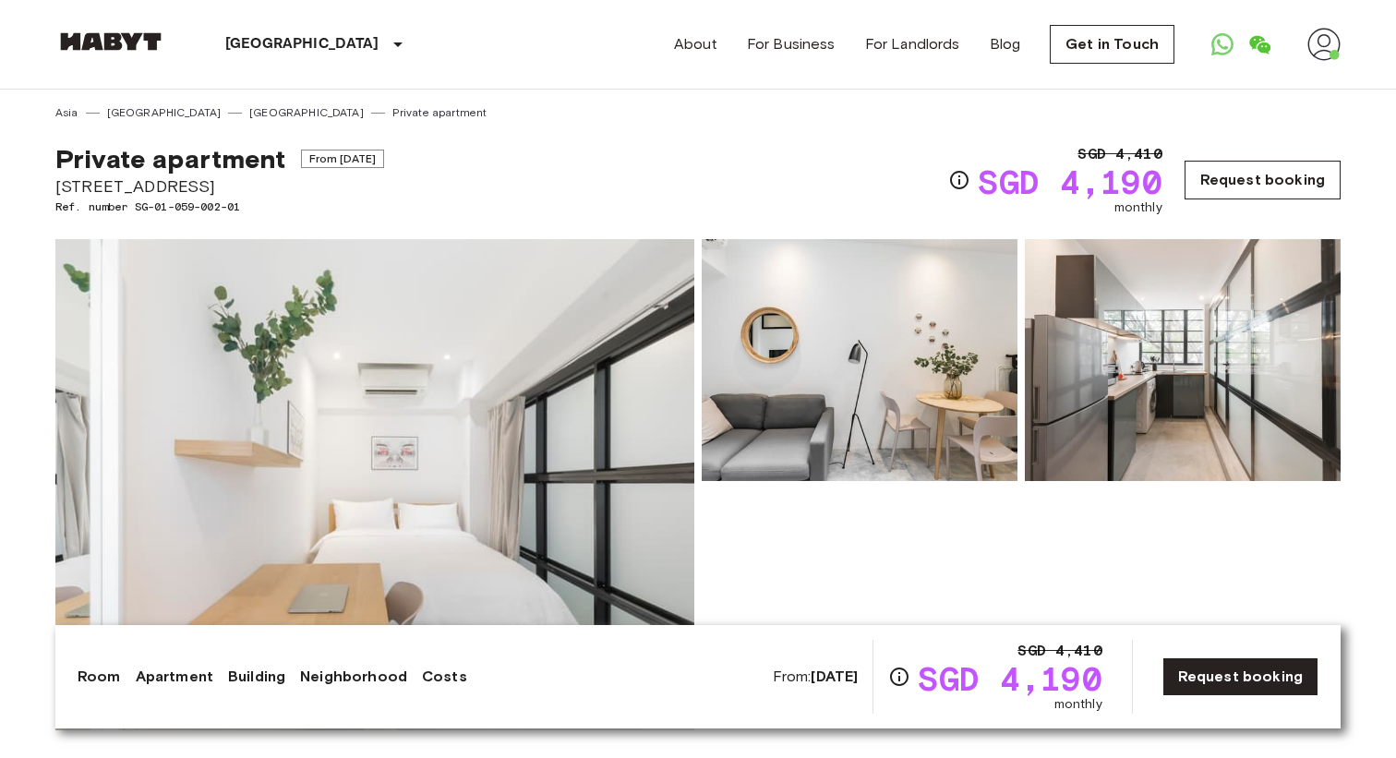
click at [1249, 174] on link "Request booking" at bounding box center [1262, 180] width 156 height 39
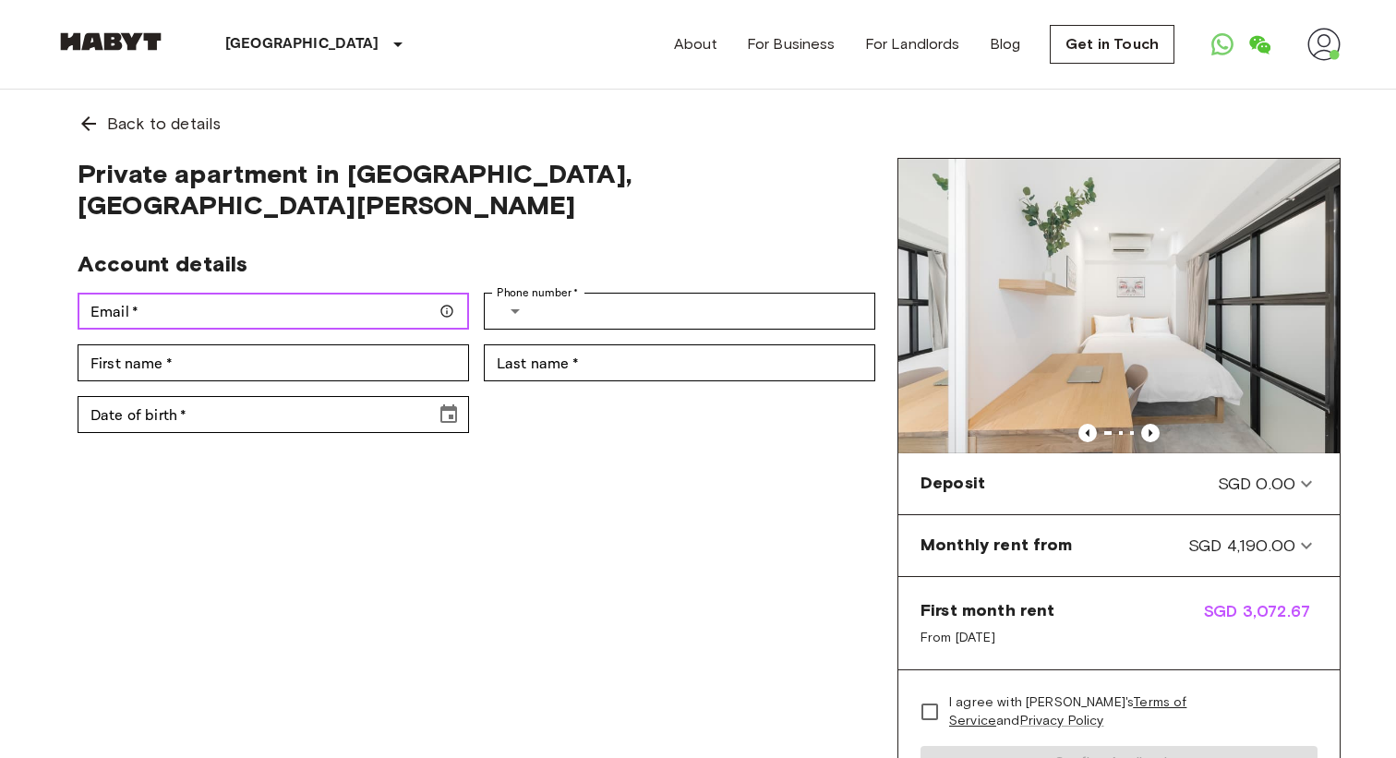
click at [211, 294] on input "Email   *" at bounding box center [273, 311] width 391 height 37
type input "**********"
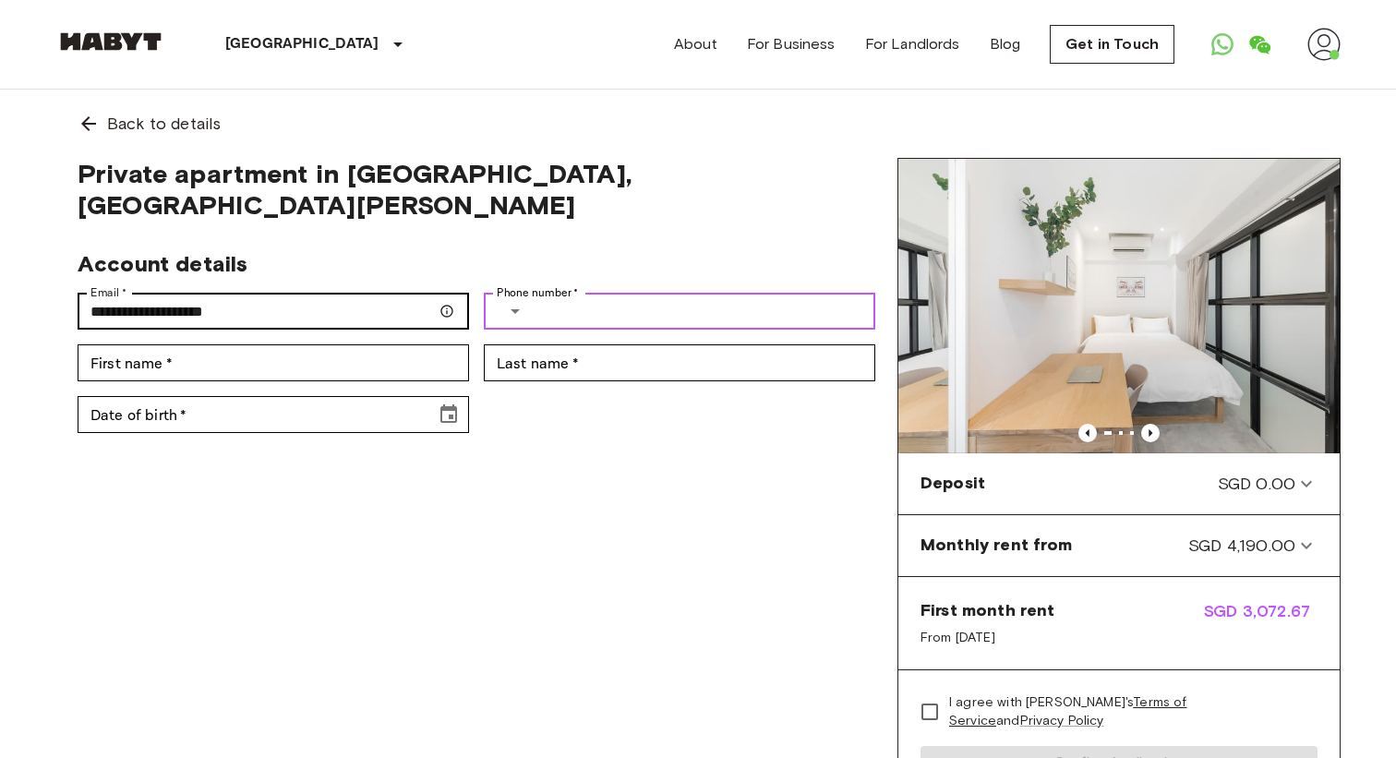
type input "**********"
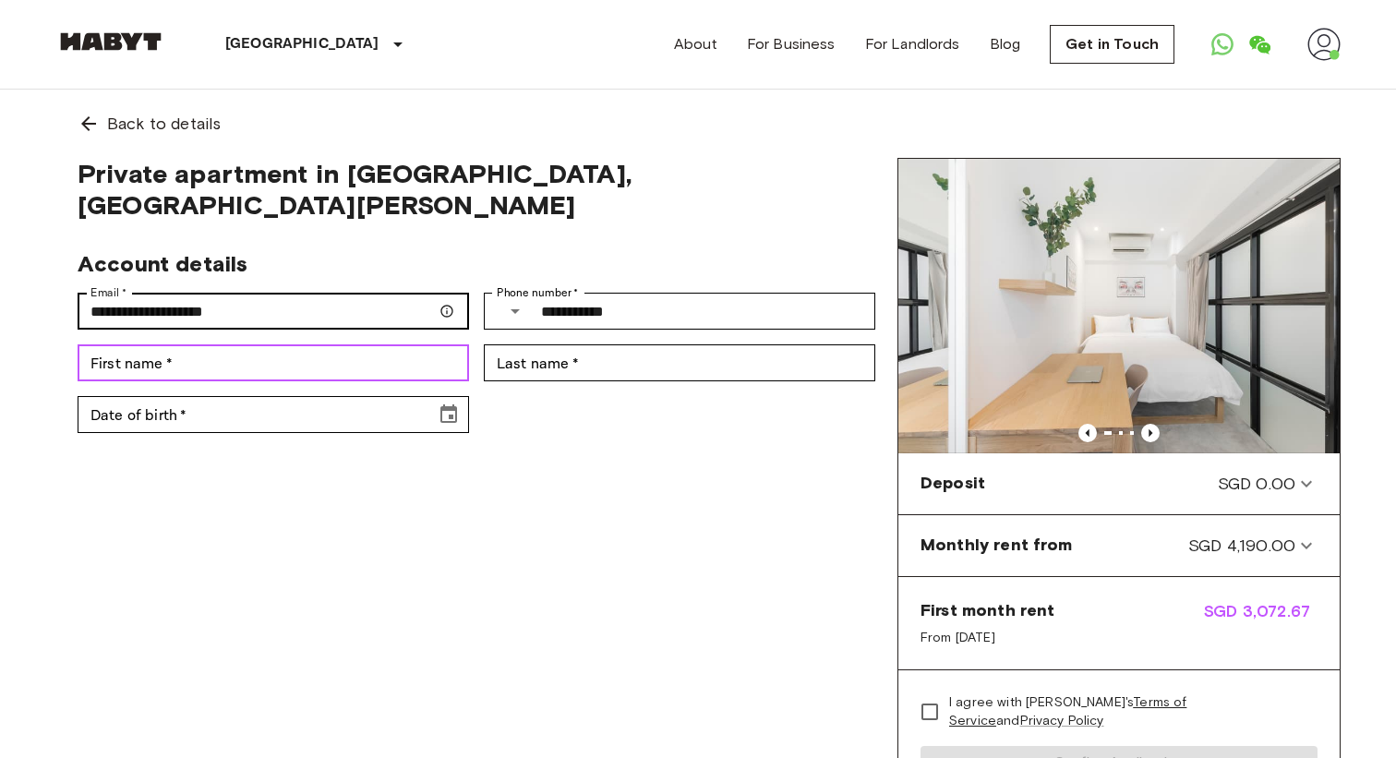
type input "*****"
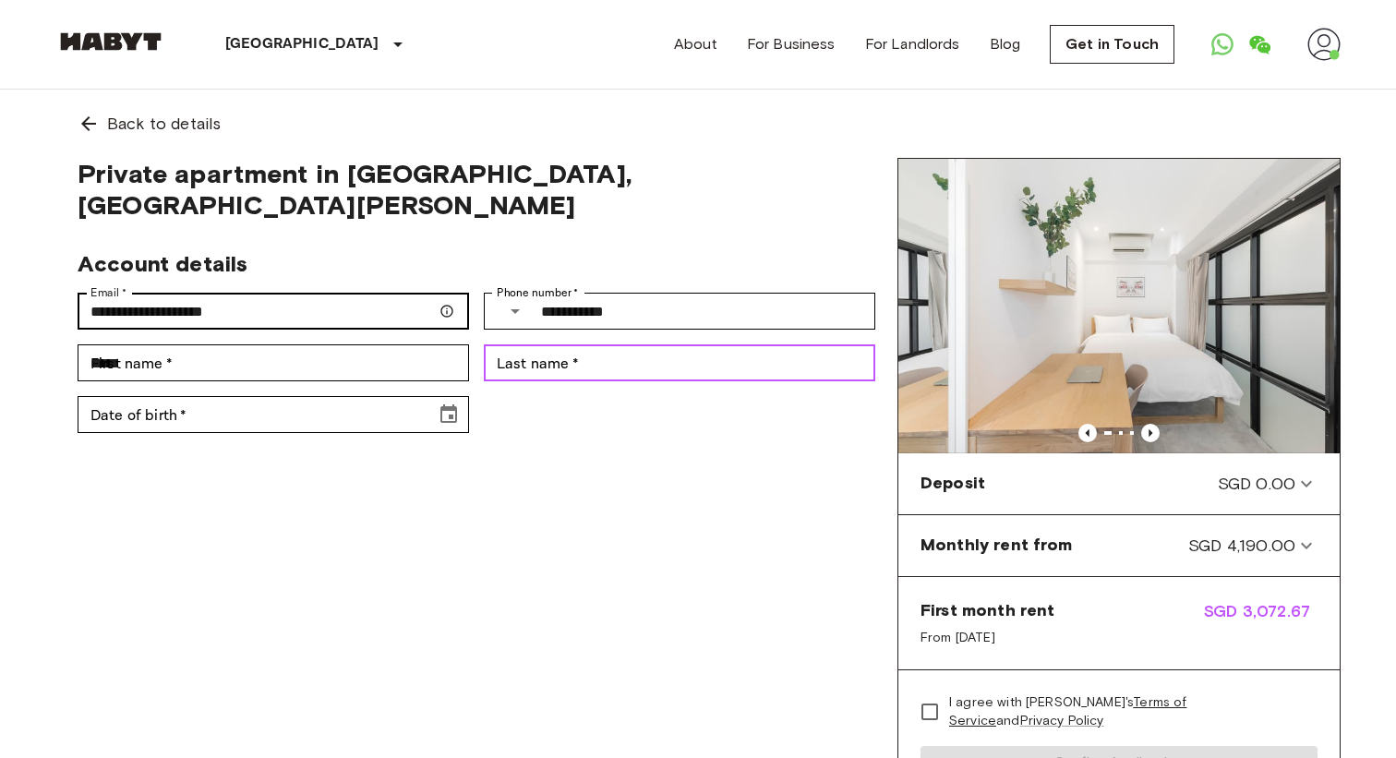
type input "****"
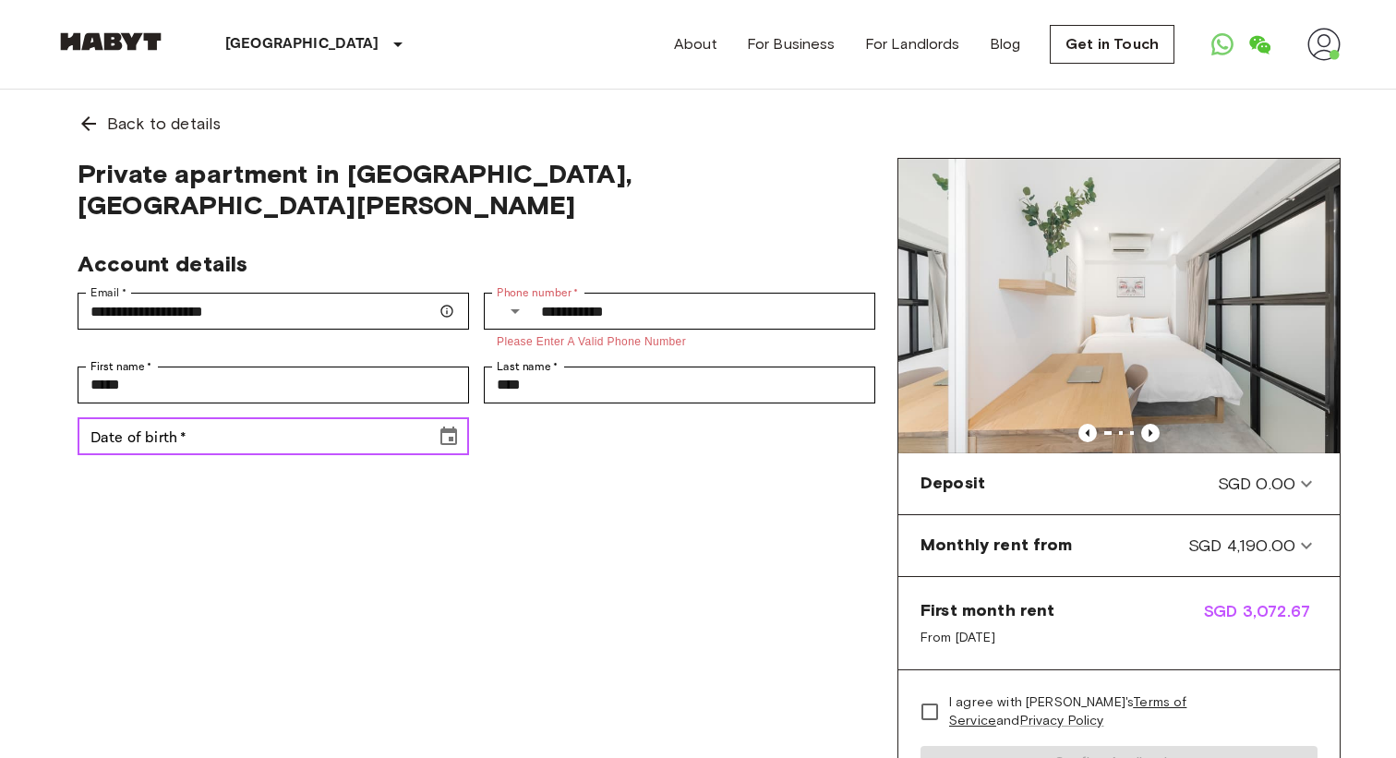
click at [206, 418] on input "Date of birth   *" at bounding box center [250, 436] width 345 height 37
click at [452, 426] on icon "Choose date, selected date is Jan 7, 1919" at bounding box center [448, 435] width 17 height 18
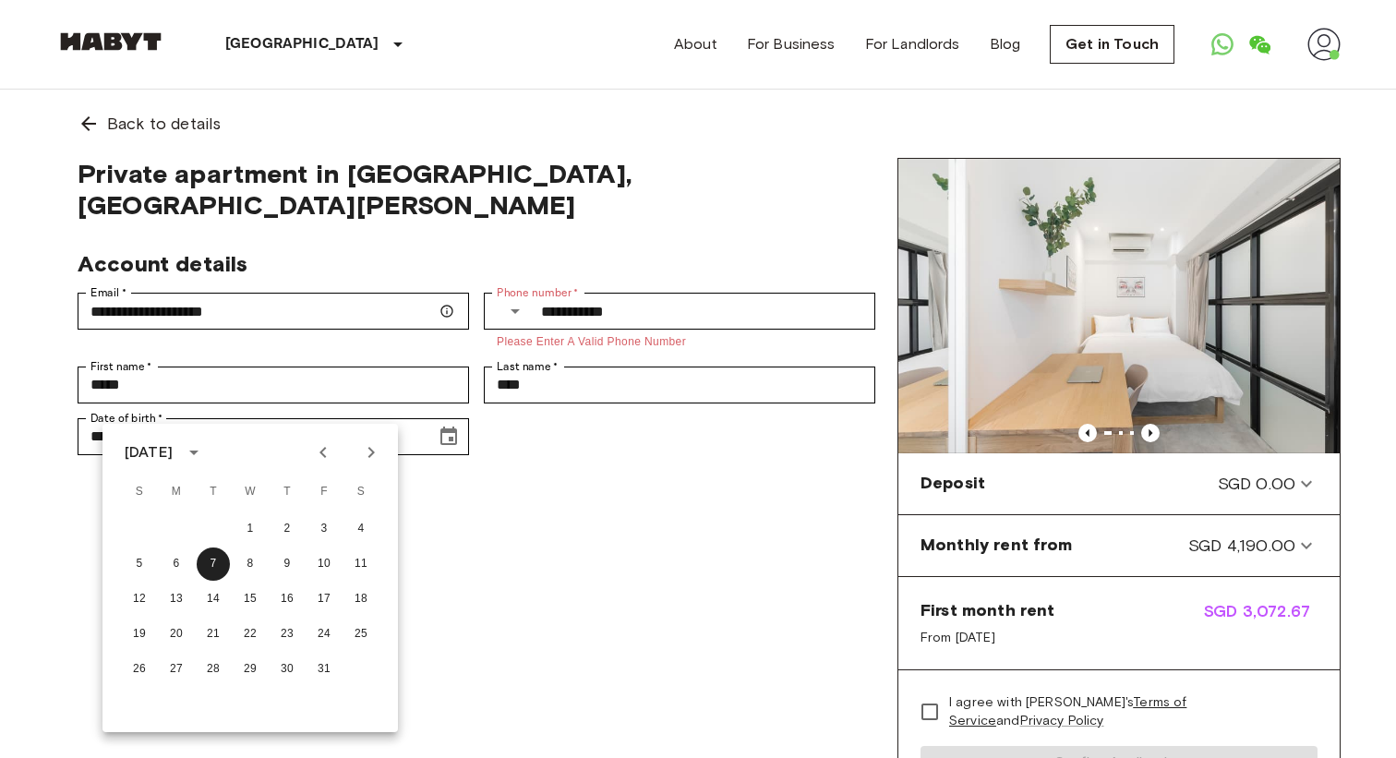
click at [205, 450] on icon "calendar view is open, switch to year view" at bounding box center [194, 452] width 22 height 22
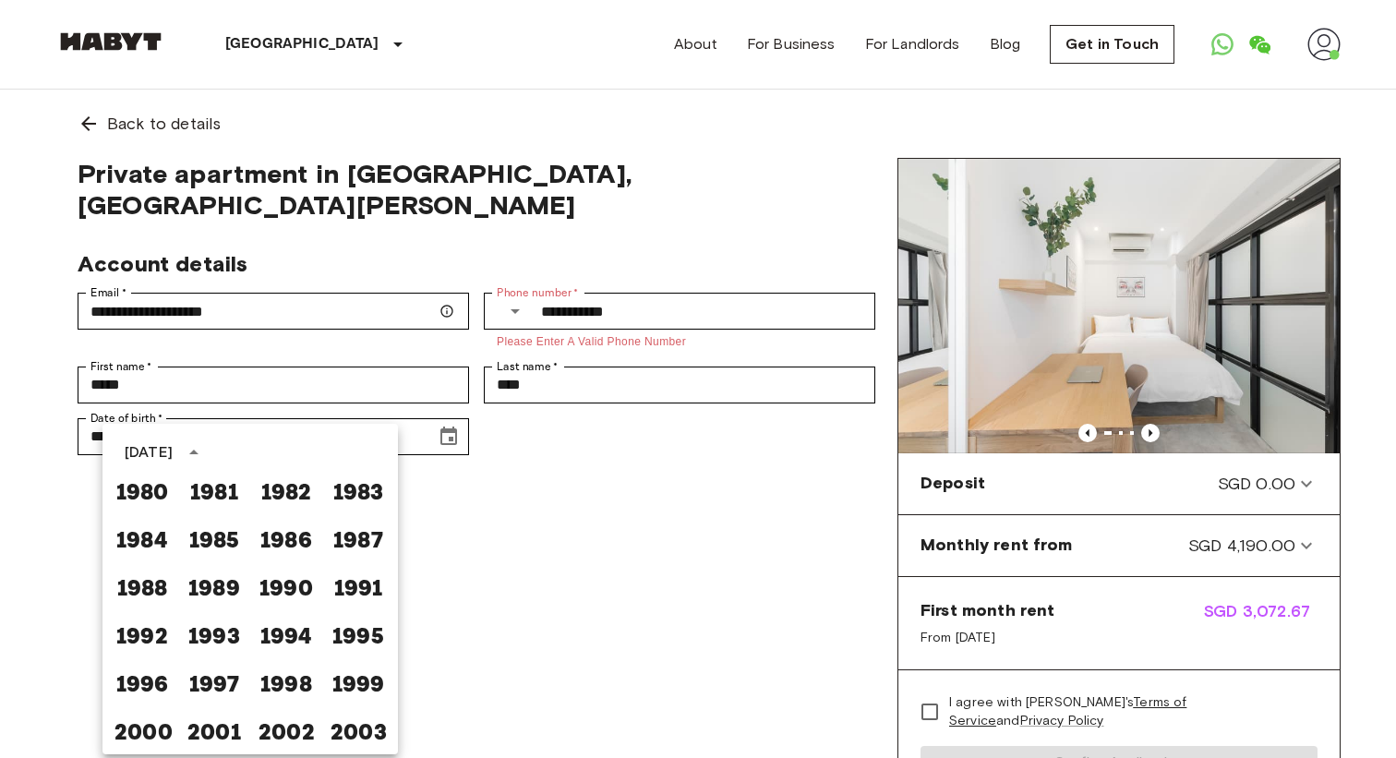
scroll to position [944, 0]
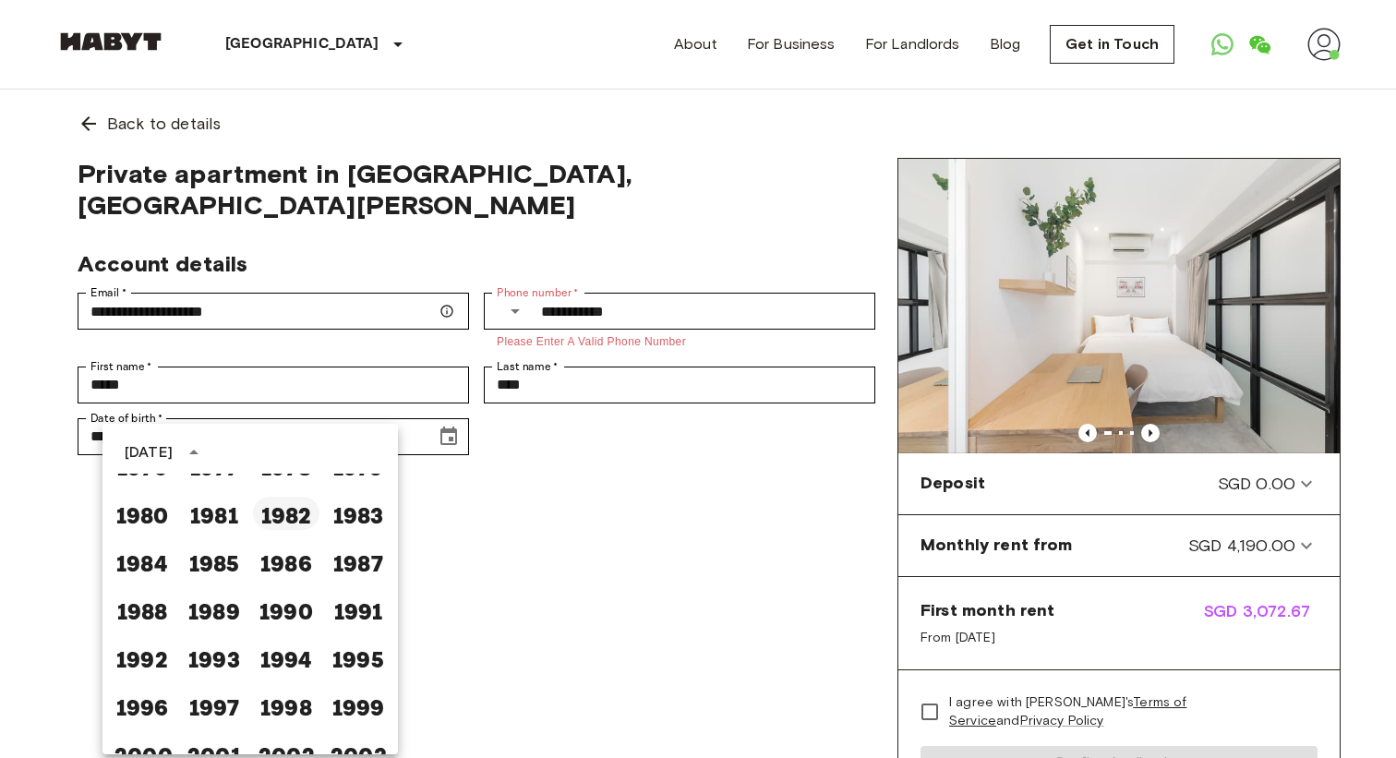
click at [285, 523] on button "1982" at bounding box center [286, 513] width 66 height 33
type input "**********"
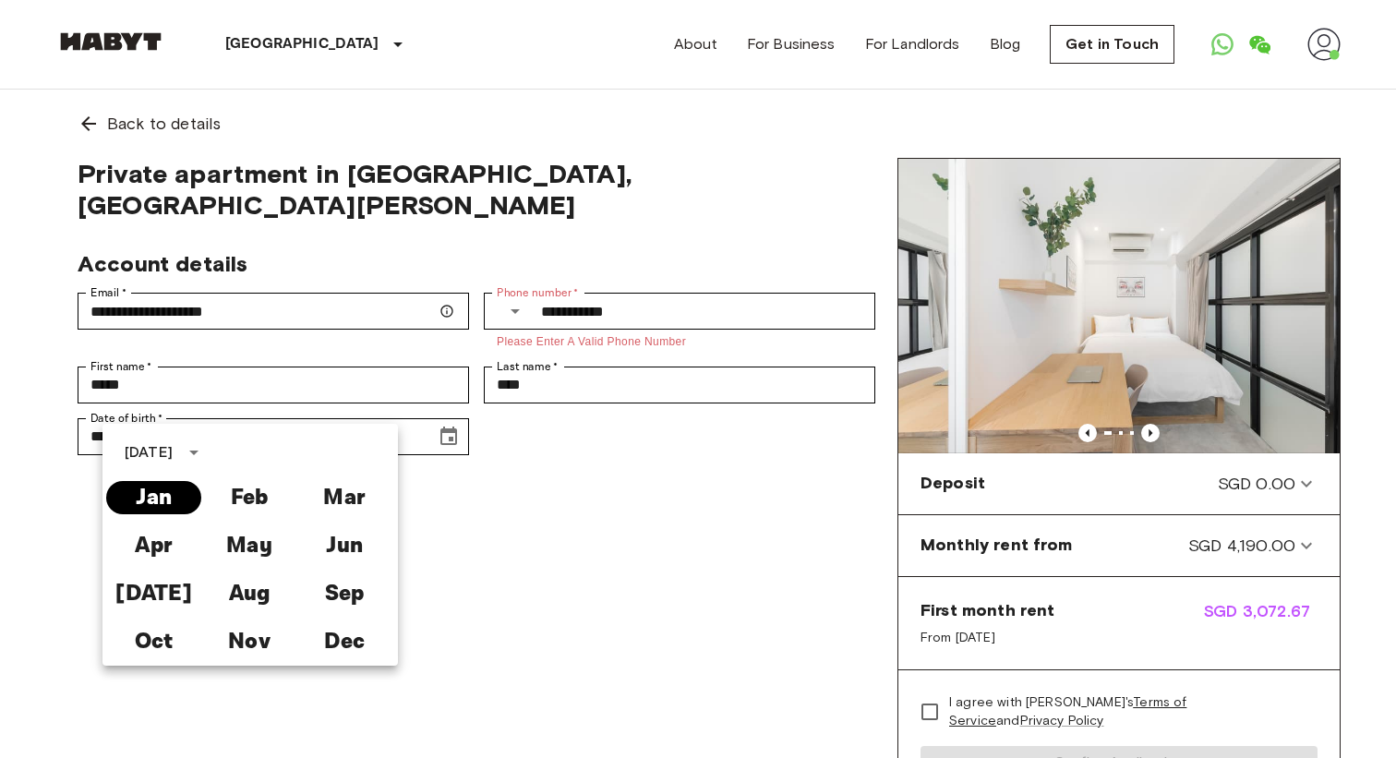
click at [162, 509] on button "Jan" at bounding box center [153, 497] width 95 height 33
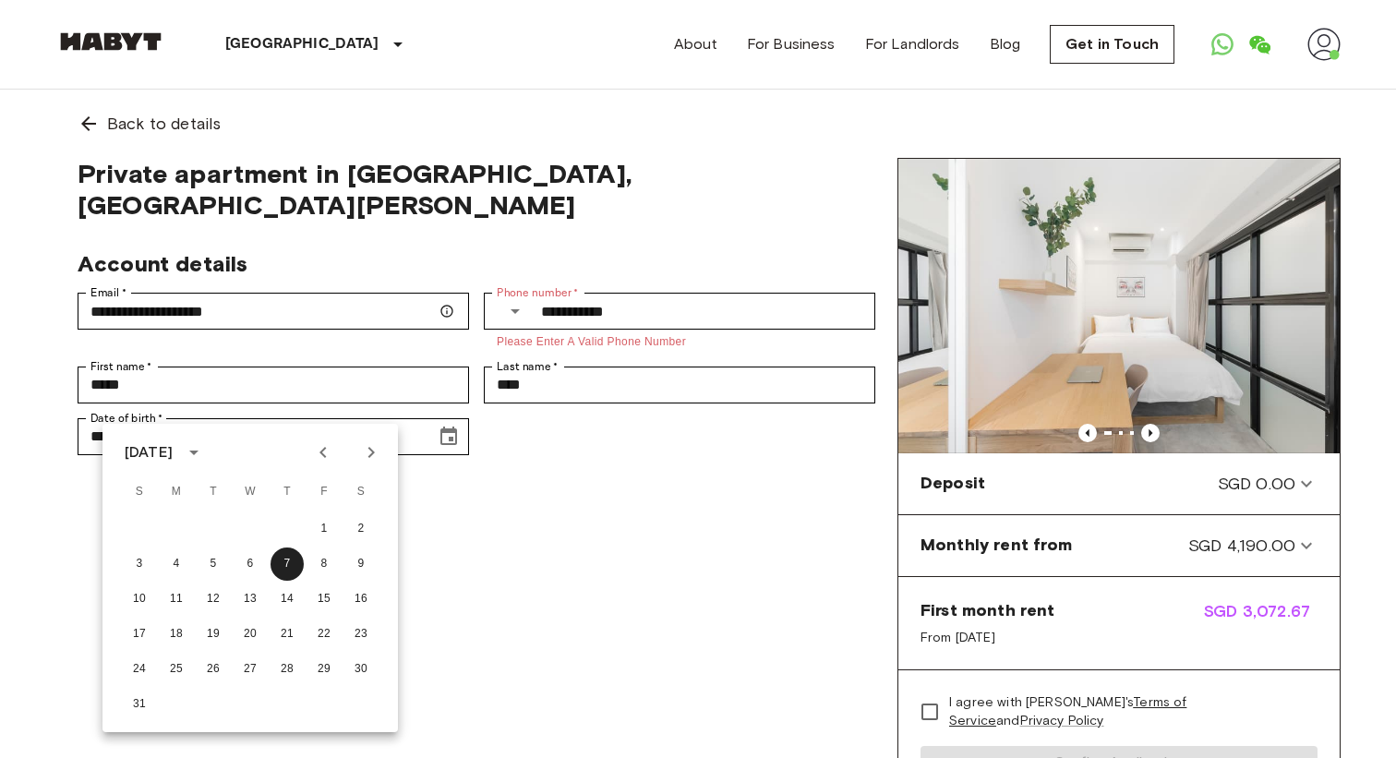
click at [641, 576] on div "**********" at bounding box center [476, 497] width 842 height 678
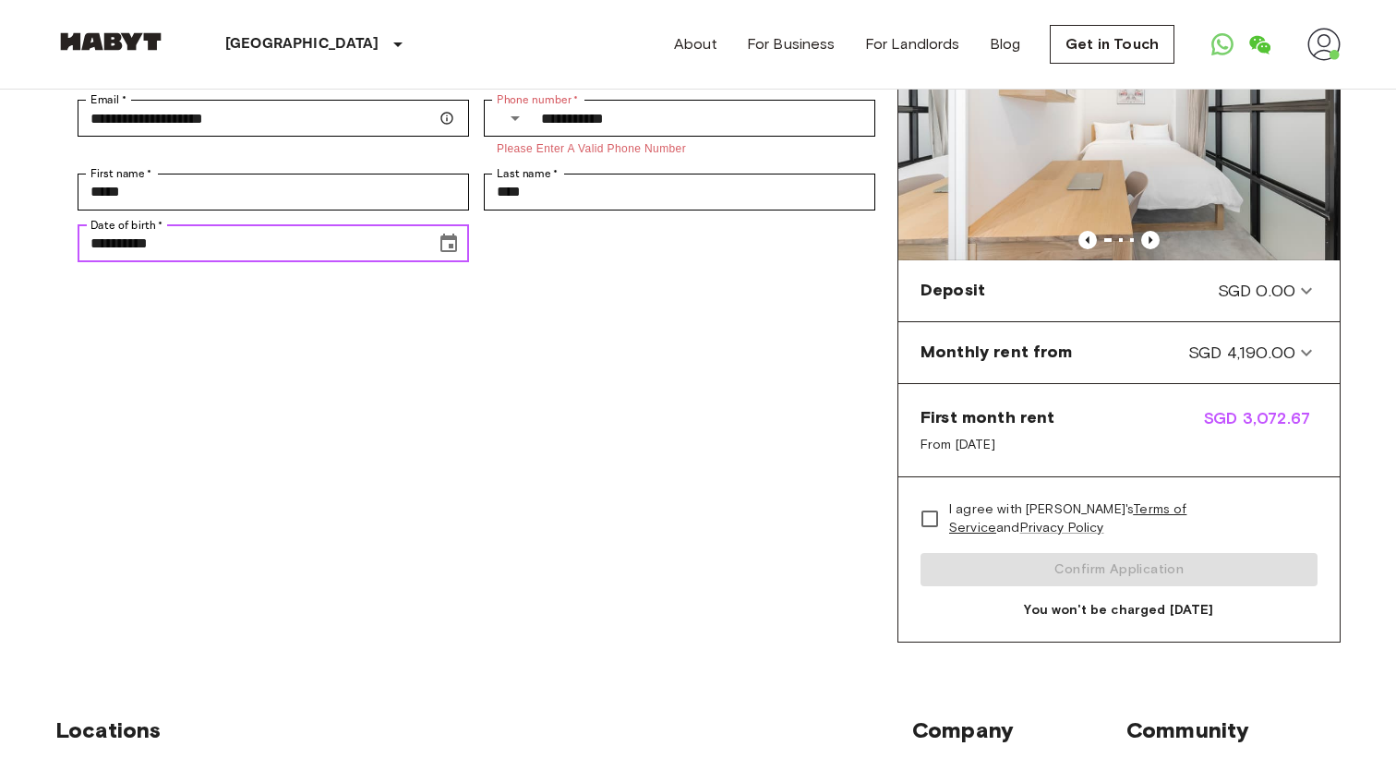
scroll to position [306, 0]
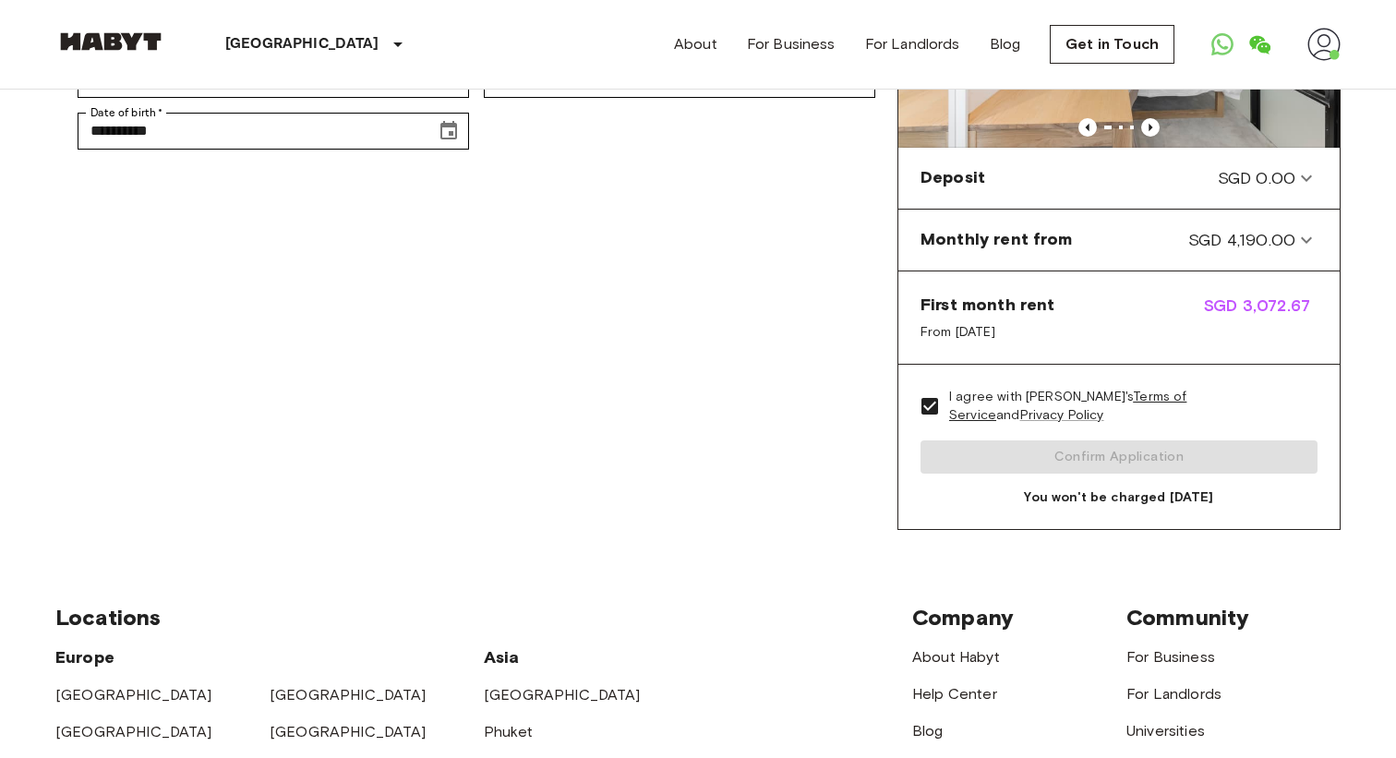
click at [1064, 460] on div "I agree with Habyt's Terms of Service and Privacy Policy Confirm Application Yo…" at bounding box center [1118, 447] width 441 height 165
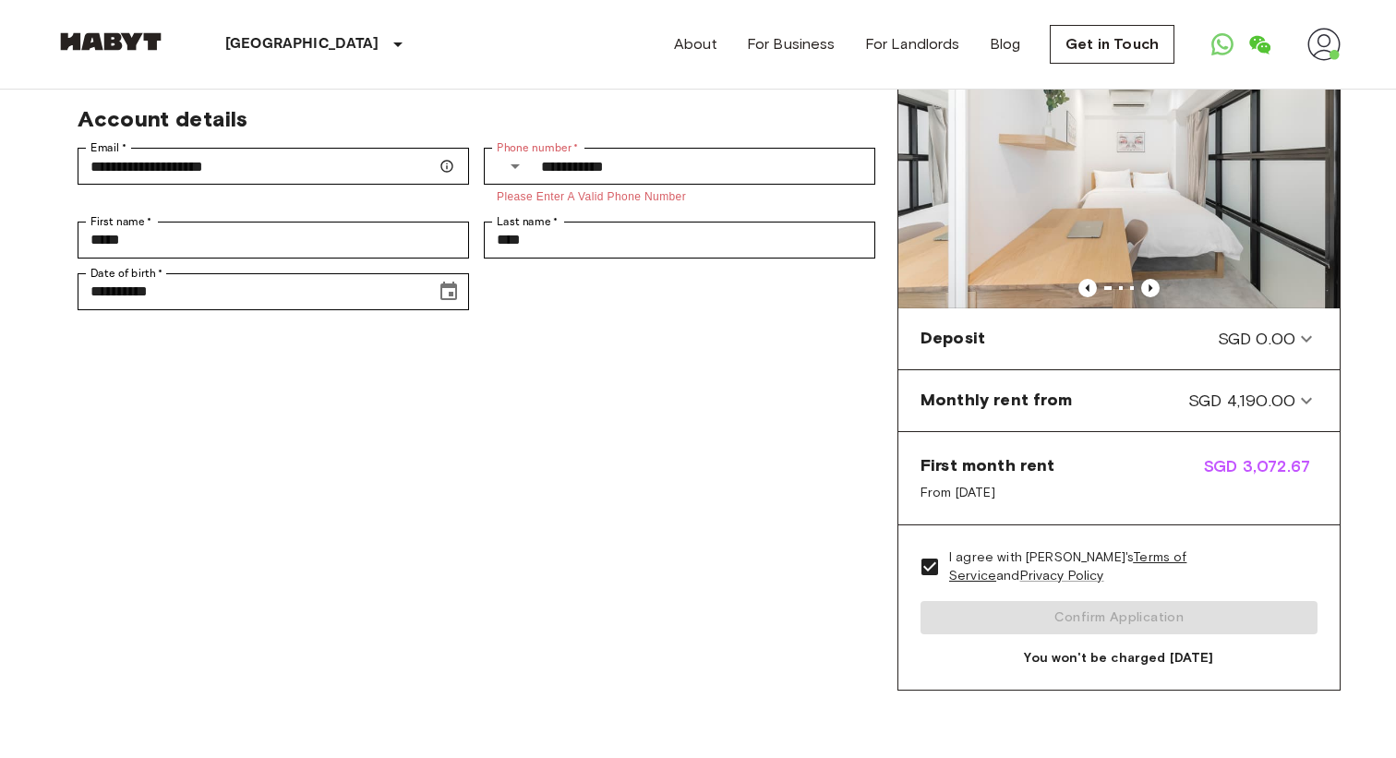
scroll to position [299, 0]
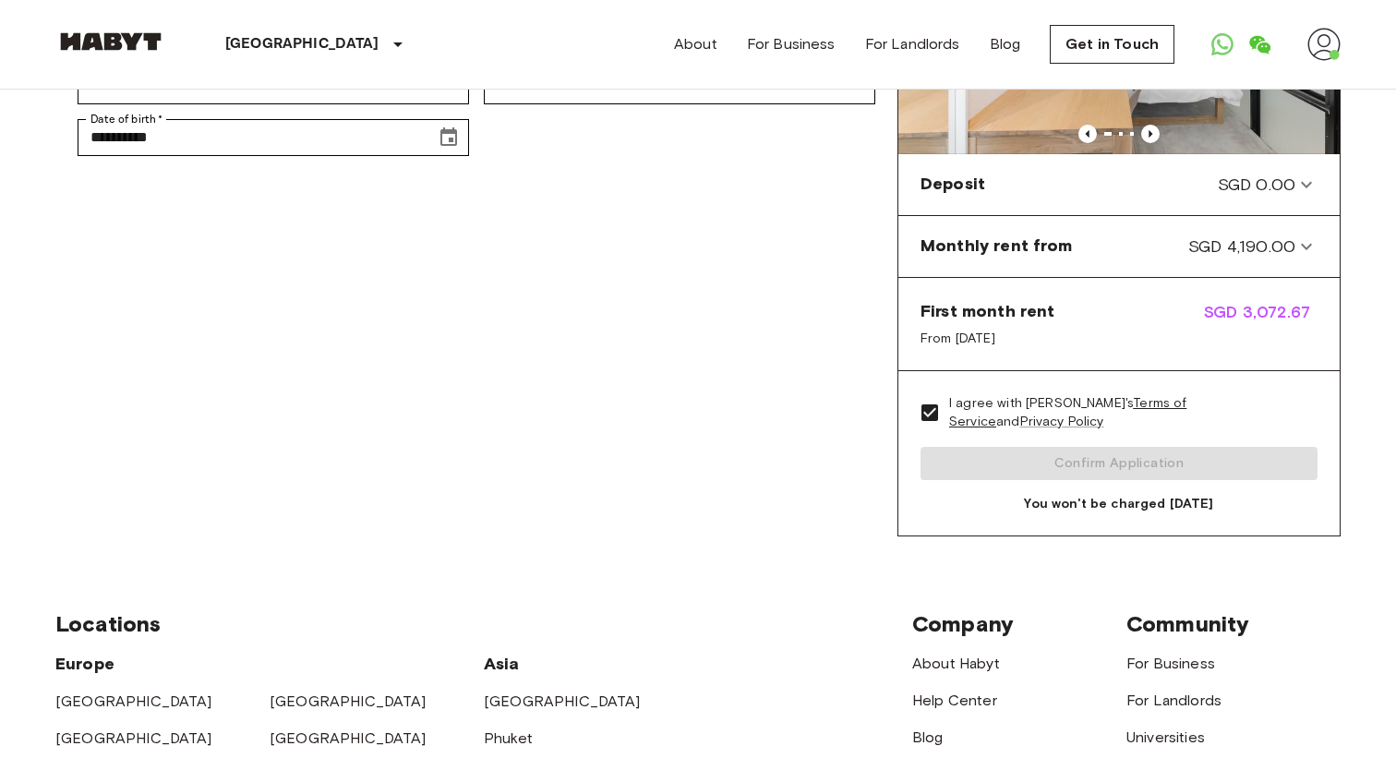
click at [1155, 473] on div "I agree with Habyt's Terms of Service and Privacy Policy Confirm Application Yo…" at bounding box center [1118, 453] width 441 height 165
click at [1114, 466] on div "I agree with Habyt's Terms of Service and Privacy Policy Confirm Application Yo…" at bounding box center [1118, 453] width 441 height 165
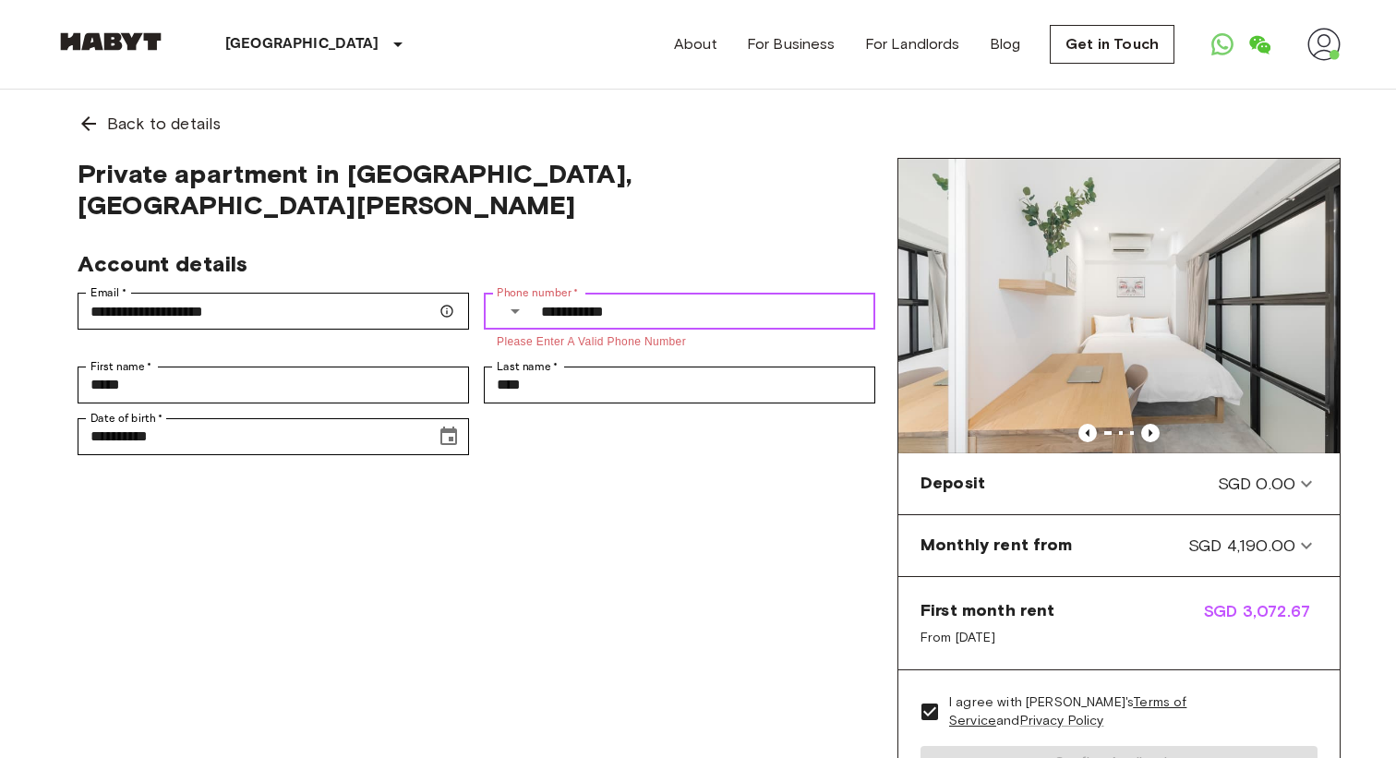
click at [654, 293] on input "**********" at bounding box center [708, 311] width 334 height 37
click at [491, 293] on div "**********" at bounding box center [679, 311] width 391 height 37
click at [518, 300] on icon "Select country" at bounding box center [515, 311] width 22 height 22
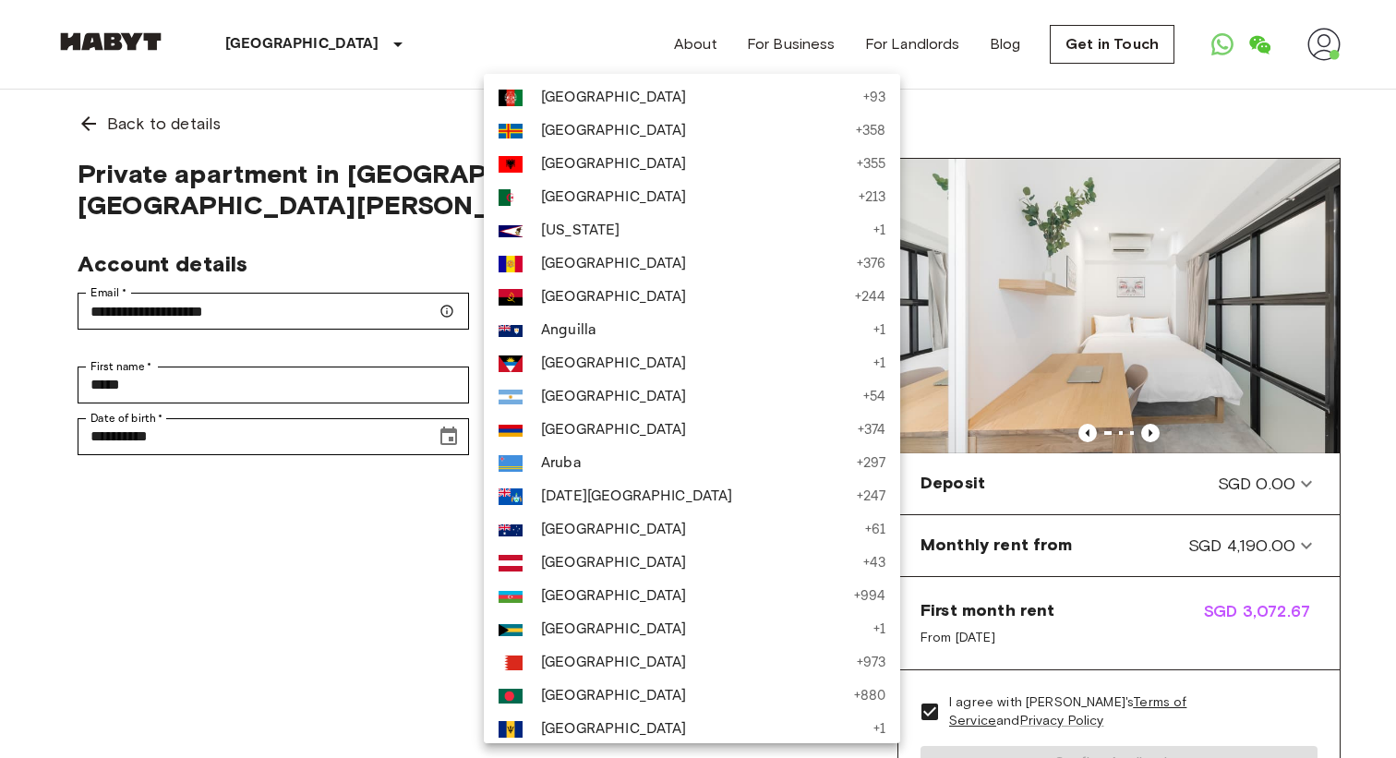
click at [864, 236] on div at bounding box center [698, 379] width 1396 height 758
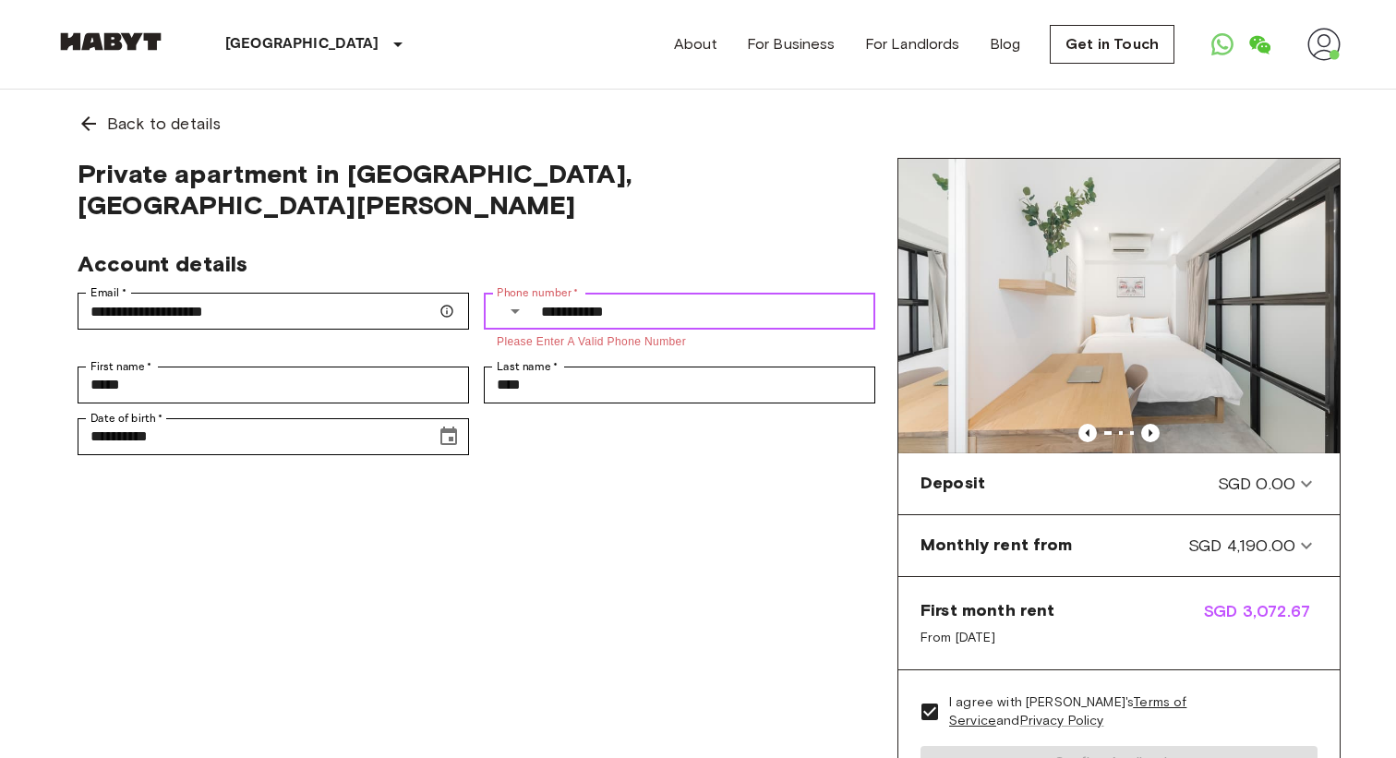
click at [556, 293] on input "**********" at bounding box center [708, 311] width 334 height 37
click at [568, 293] on input "**********" at bounding box center [709, 311] width 332 height 37
type input "*"
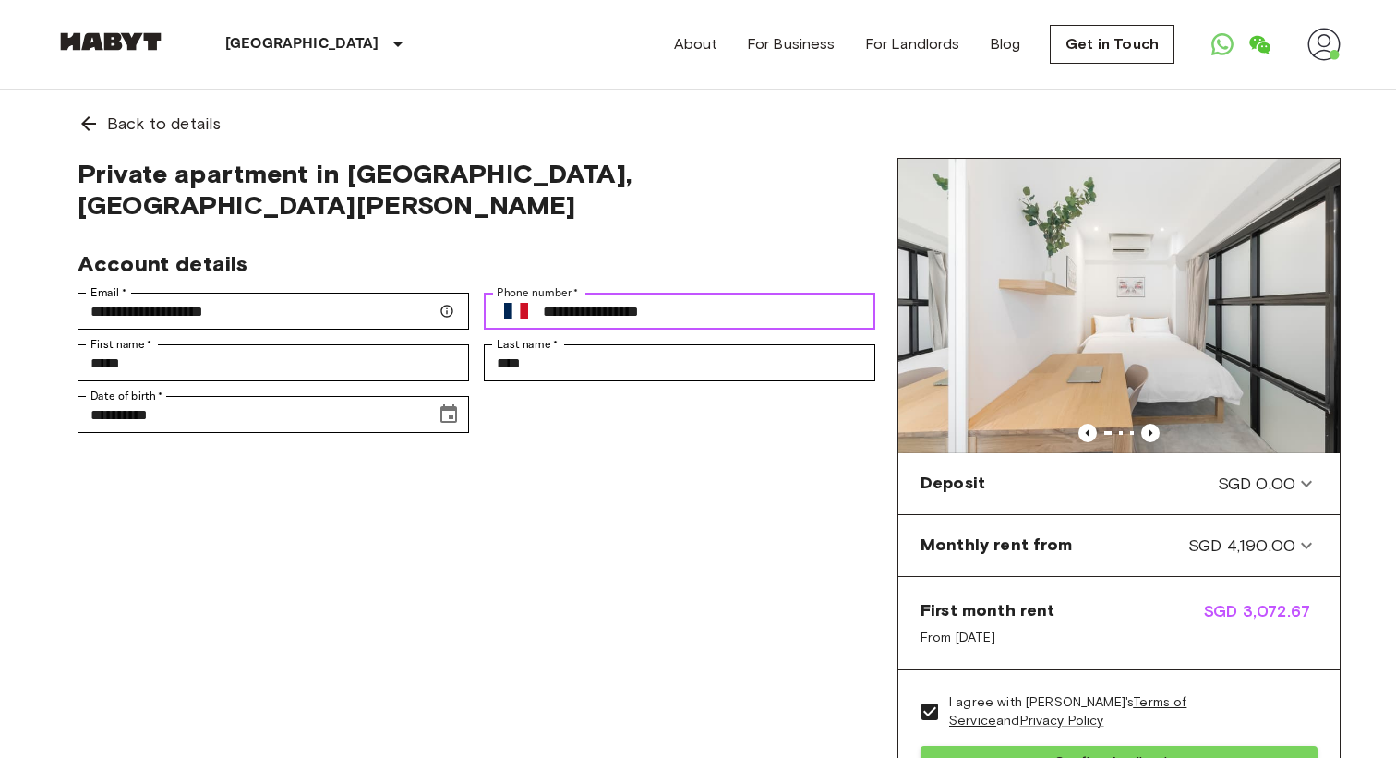
type input "**********"
click at [743, 480] on div "**********" at bounding box center [476, 497] width 842 height 678
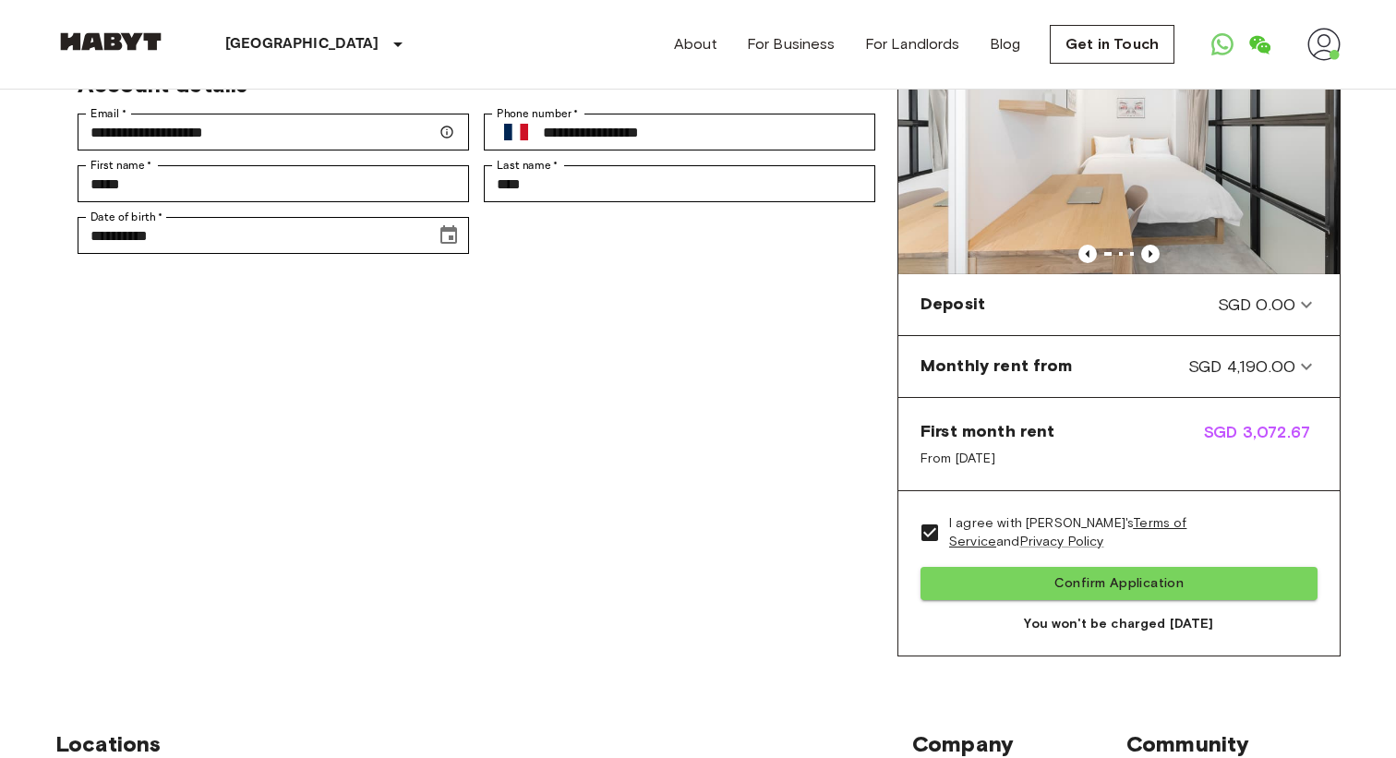
scroll to position [269, 0]
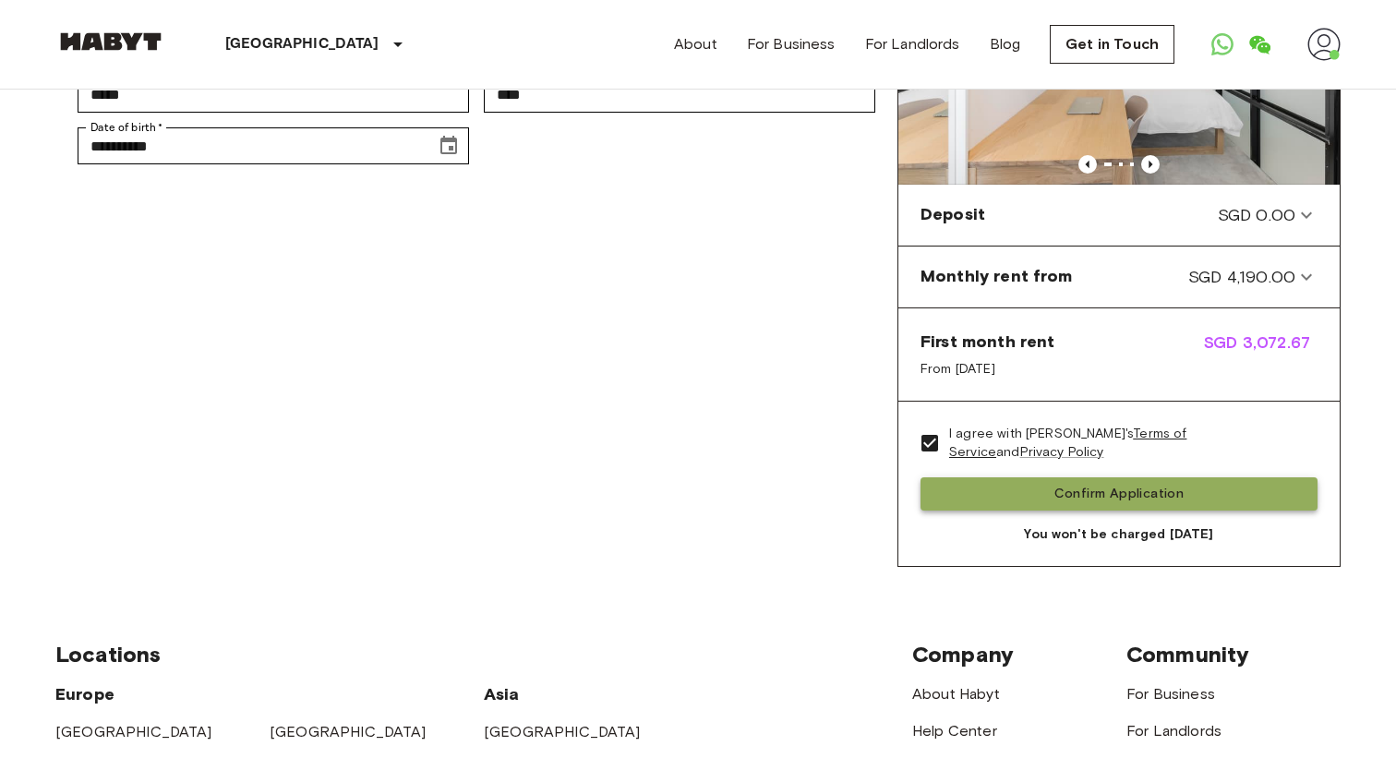
click at [1099, 494] on button "Confirm Application" at bounding box center [1118, 494] width 397 height 34
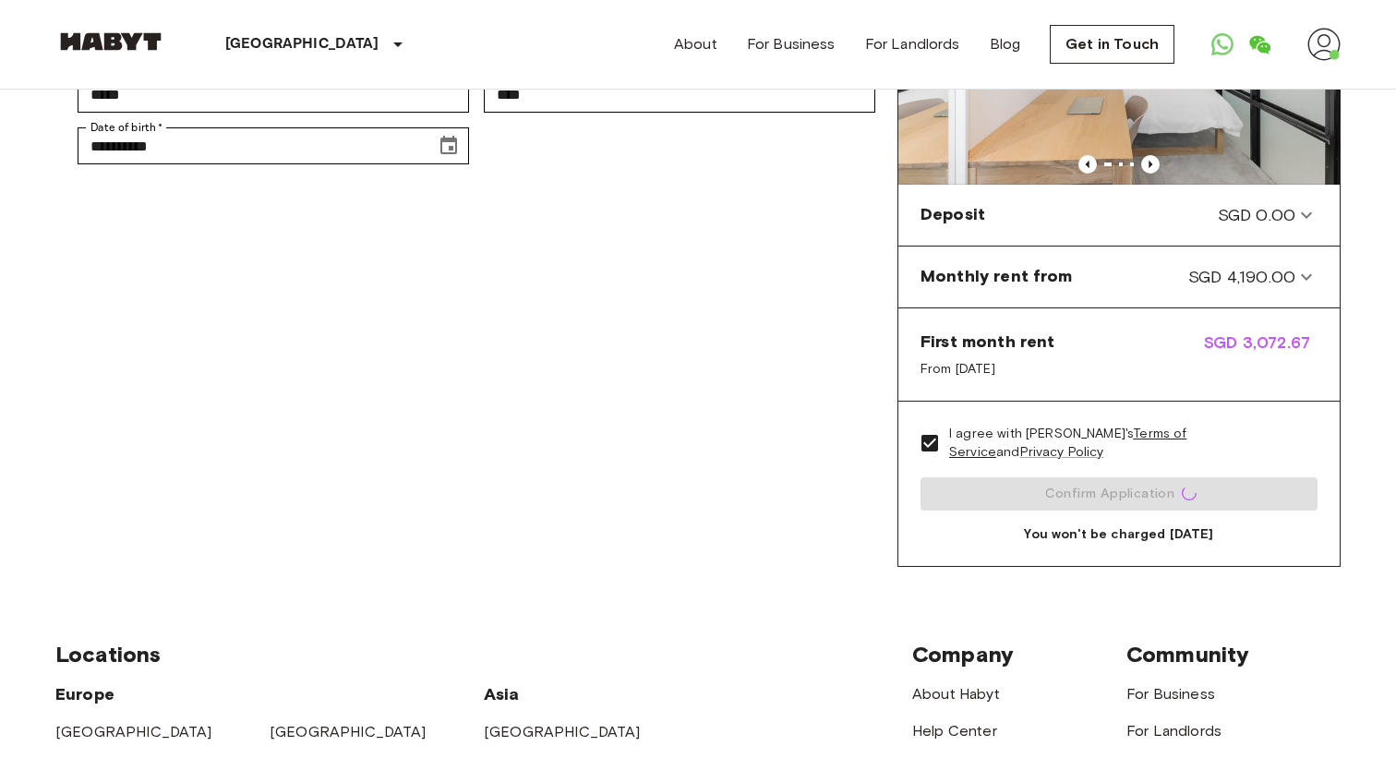
scroll to position [0, 0]
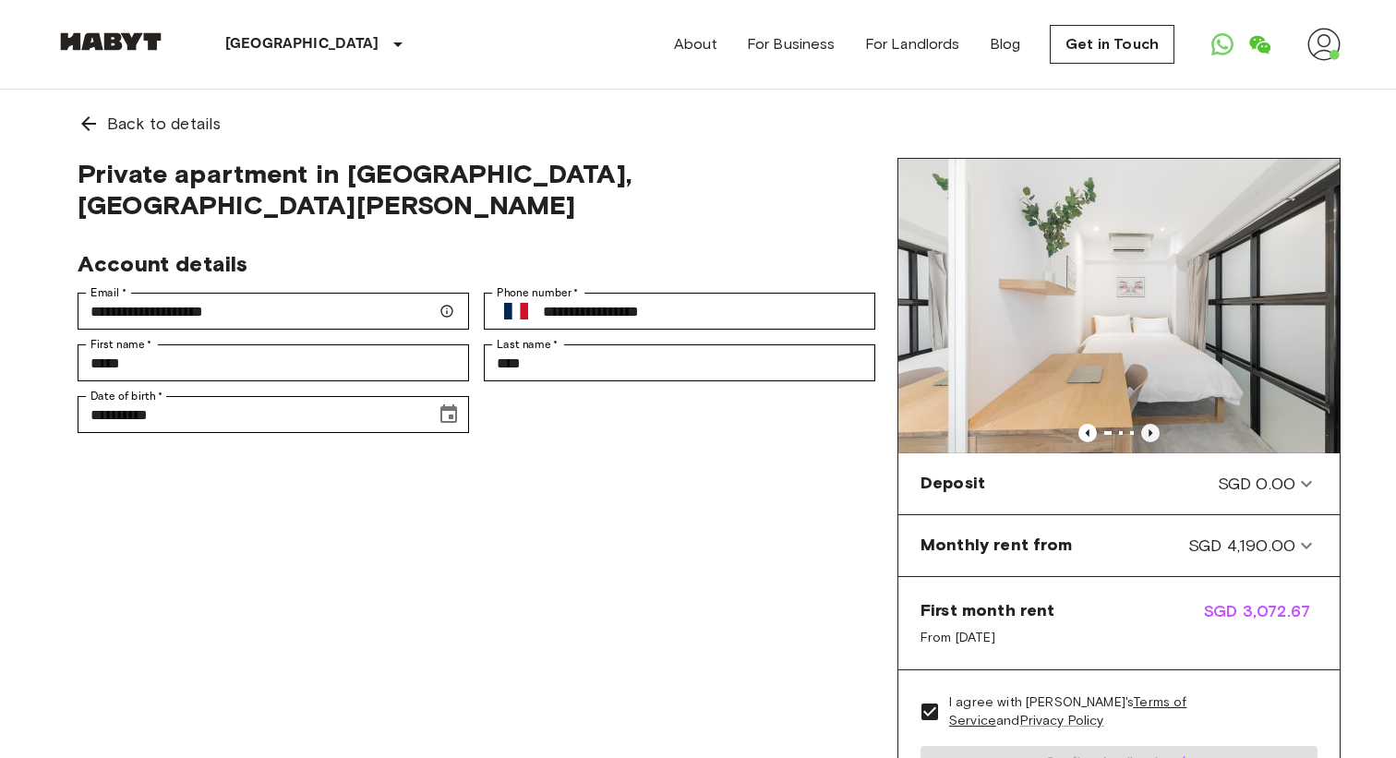
click at [1149, 437] on icon "Previous image" at bounding box center [1150, 433] width 18 height 18
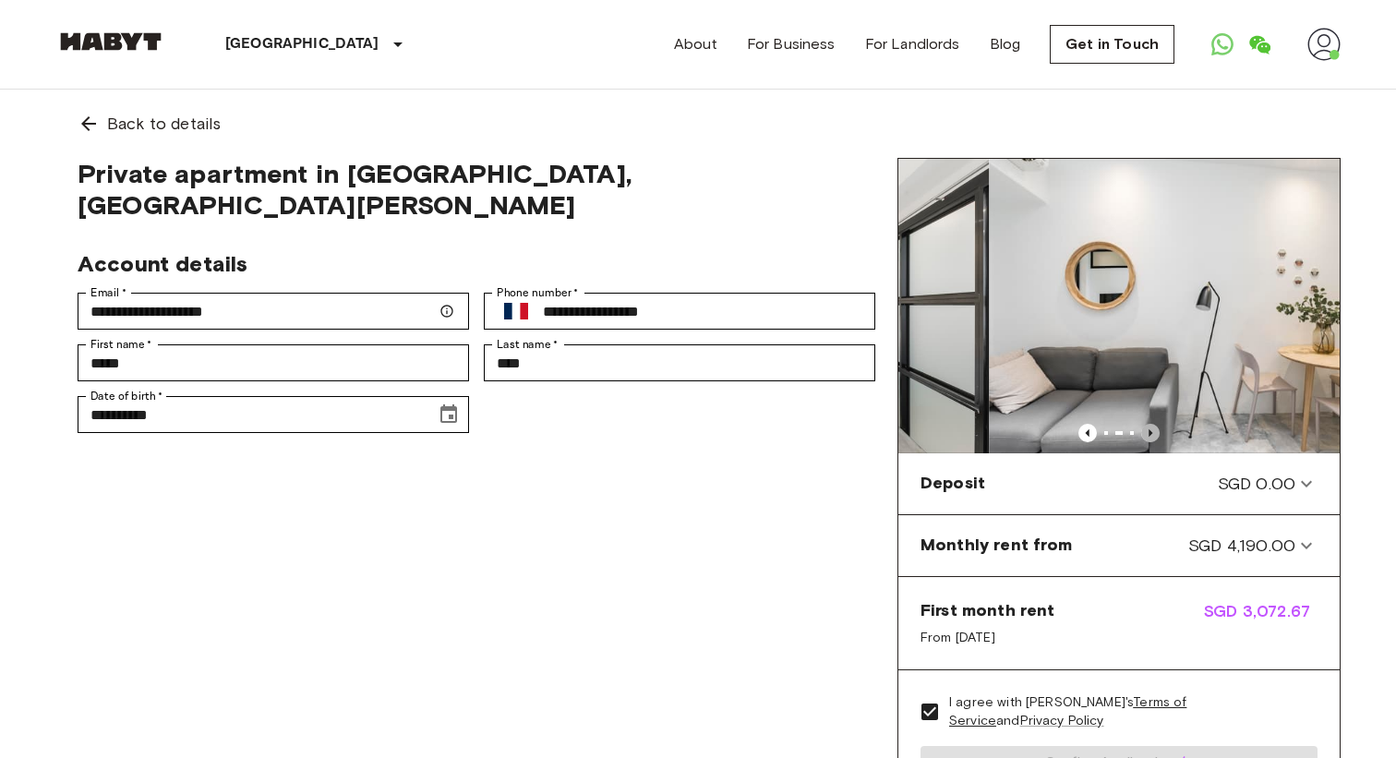
click at [1149, 437] on icon "Previous image" at bounding box center [1150, 433] width 18 height 18
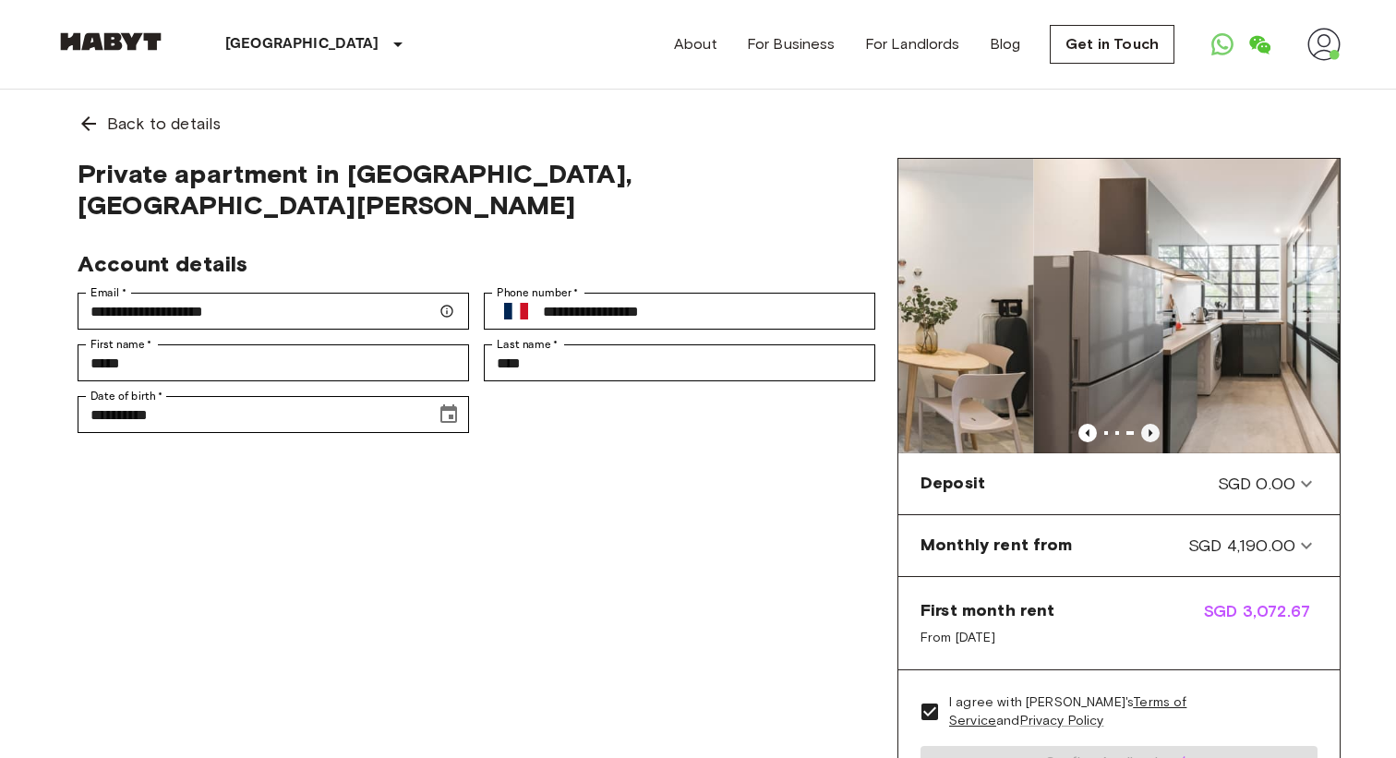
click at [1149, 437] on icon "Previous image" at bounding box center [1150, 433] width 18 height 18
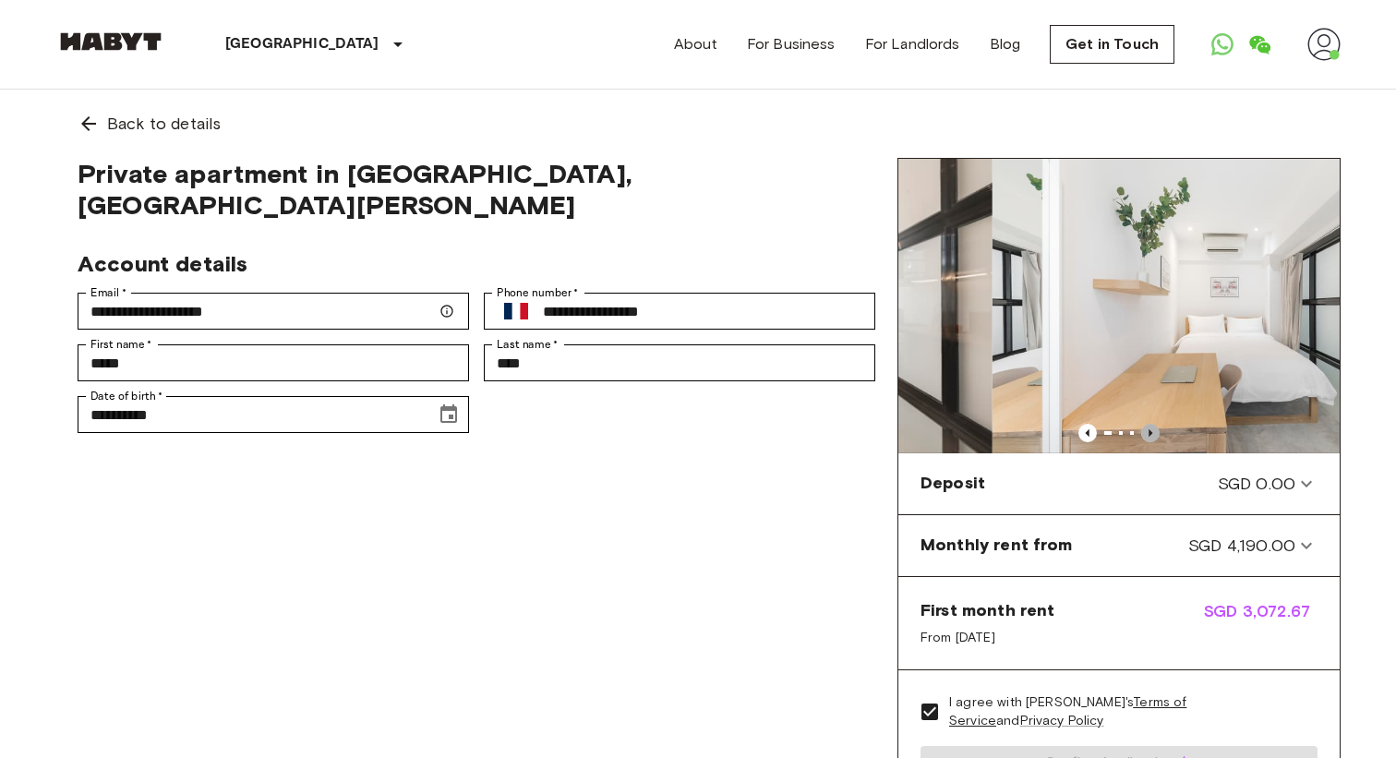
click at [1149, 437] on icon "Previous image" at bounding box center [1150, 433] width 18 height 18
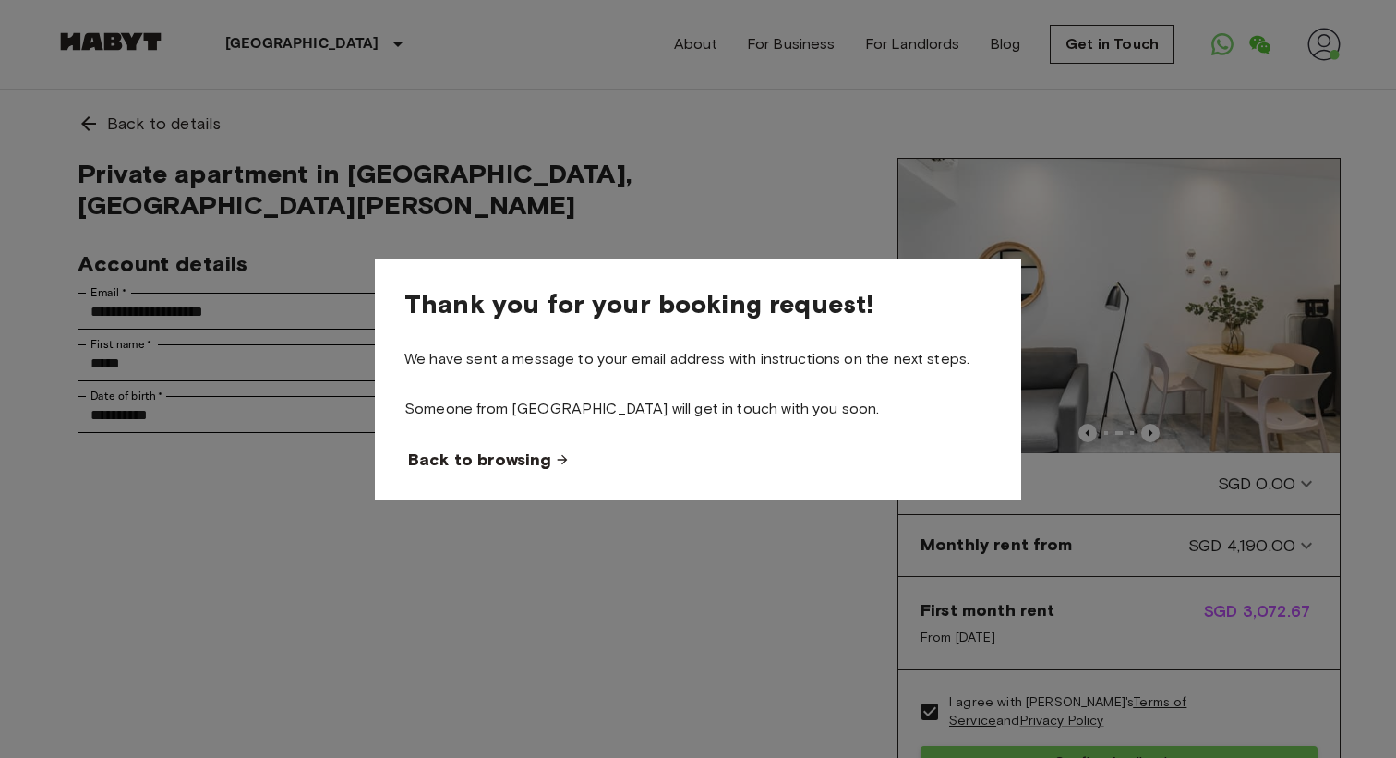
click at [490, 462] on span "Back to browsing" at bounding box center [479, 460] width 143 height 22
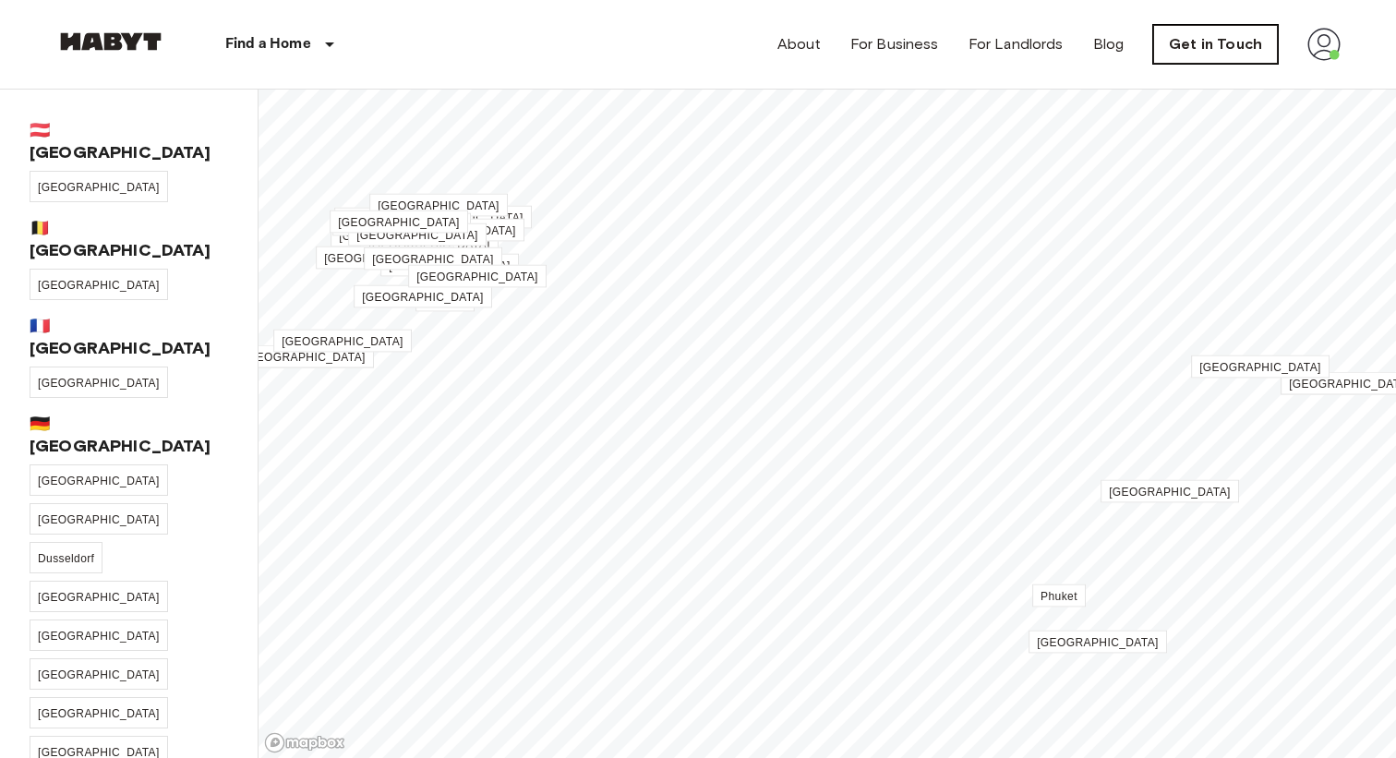
click at [1214, 52] on link "Get in Touch" at bounding box center [1215, 44] width 125 height 39
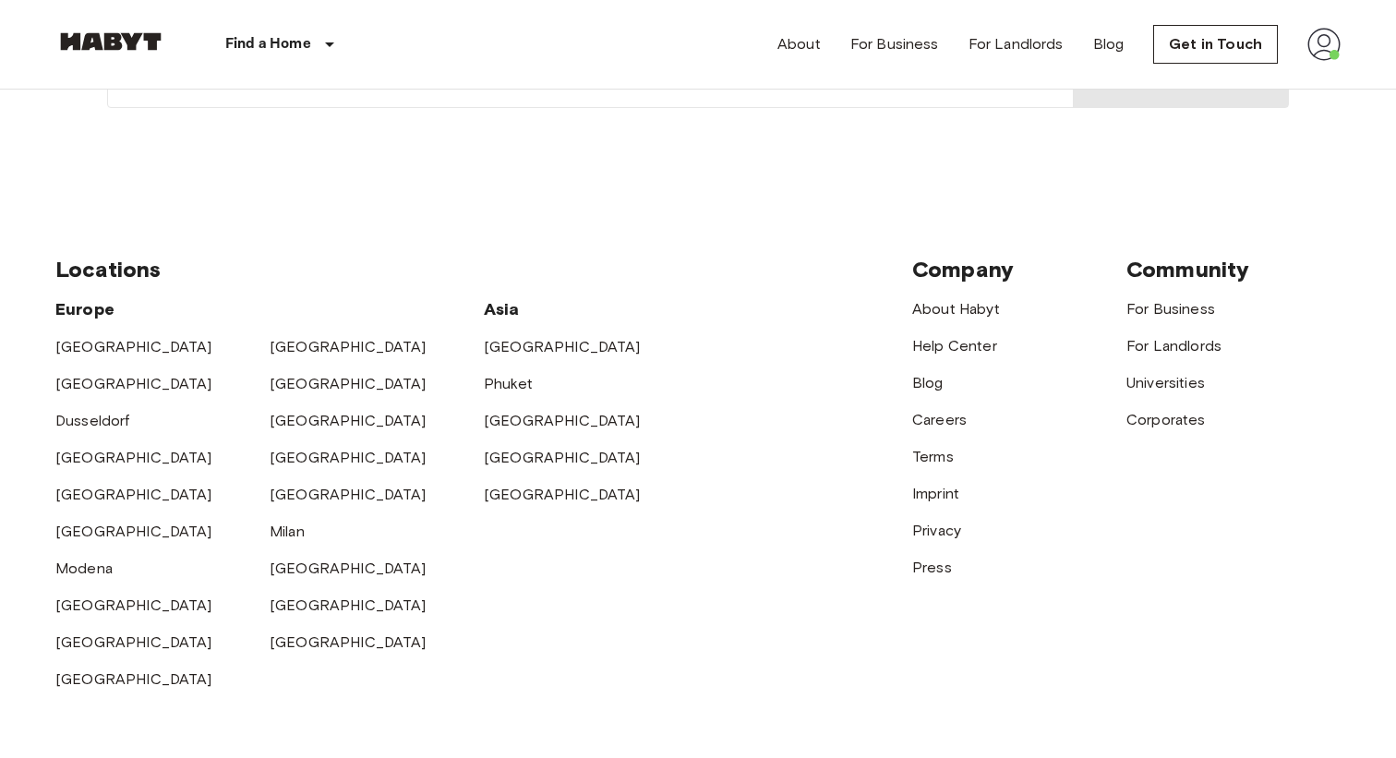
scroll to position [553, 0]
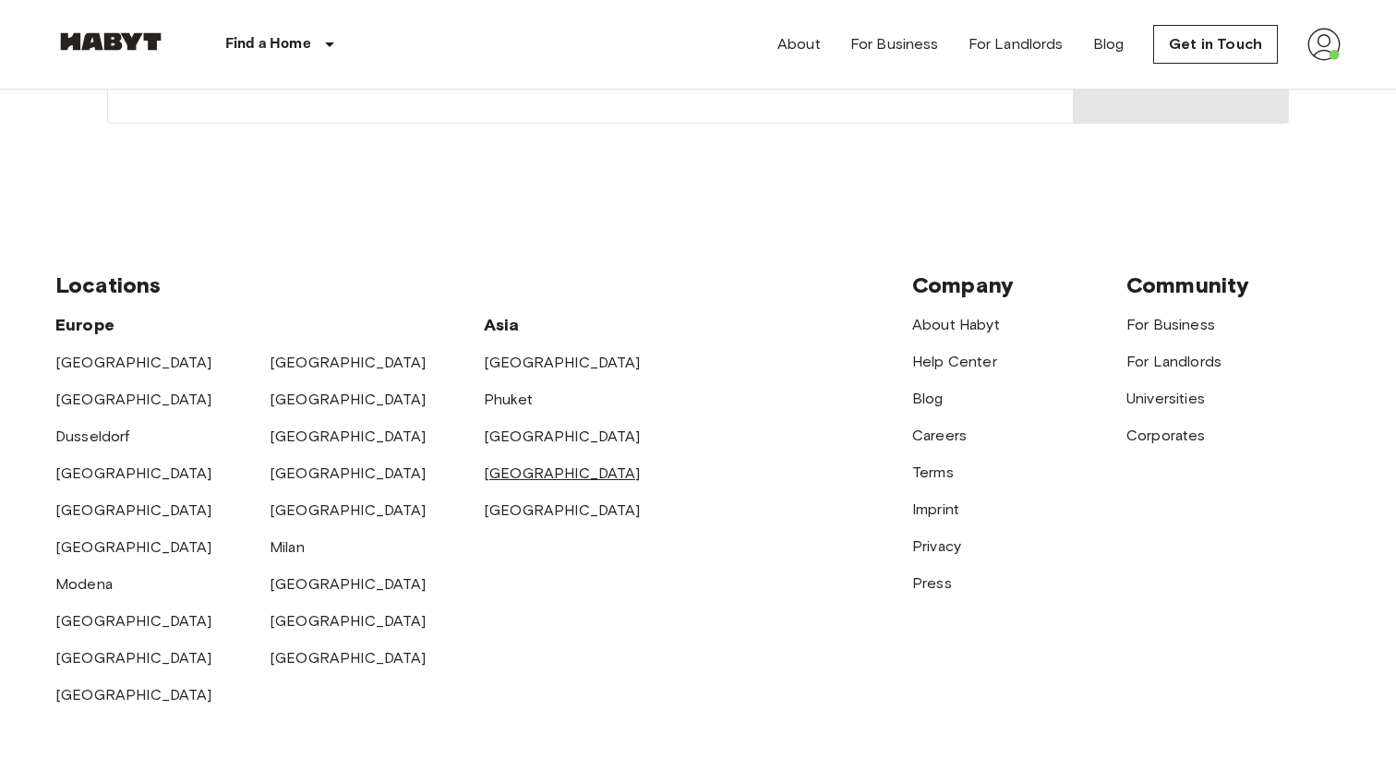
click at [502, 475] on link "[GEOGRAPHIC_DATA]" at bounding box center [562, 473] width 157 height 18
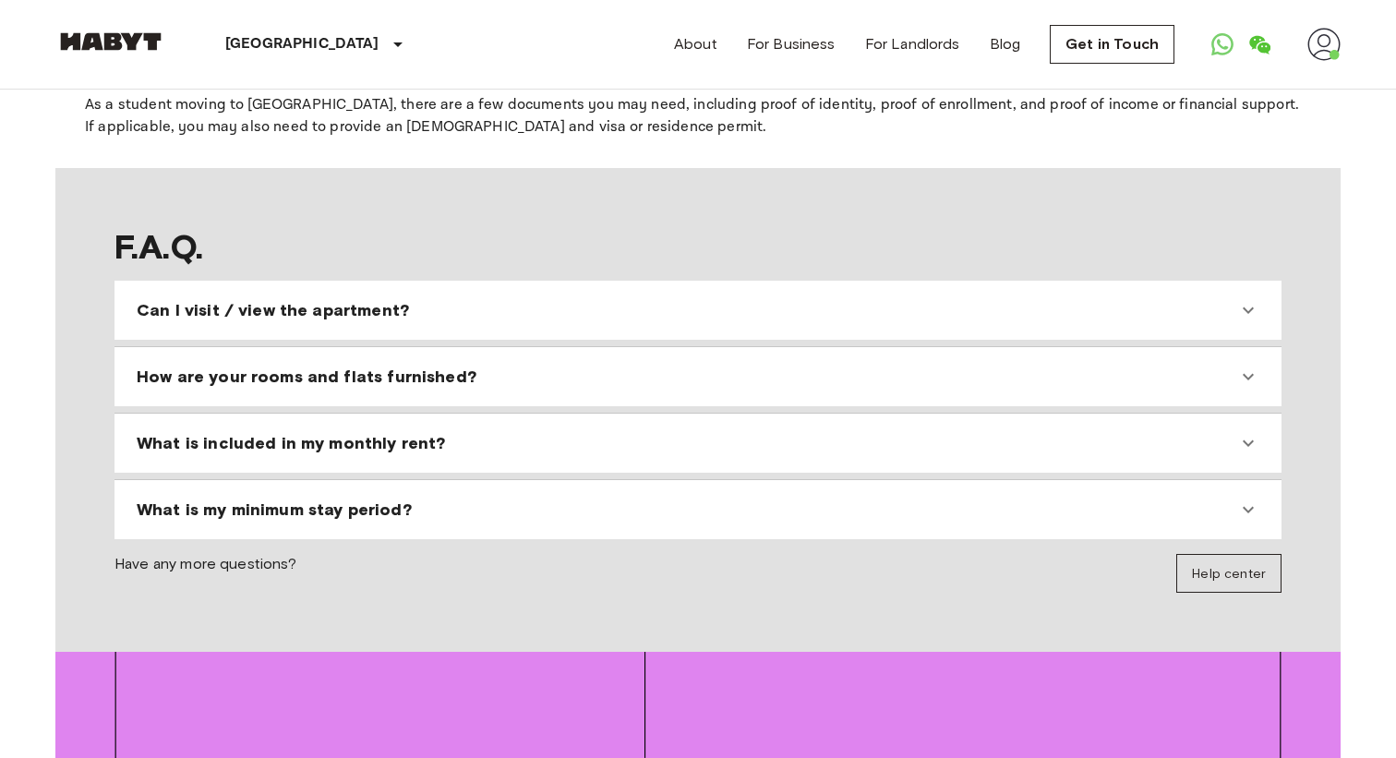
scroll to position [1736, 0]
click at [1246, 298] on icon at bounding box center [1248, 309] width 22 height 22
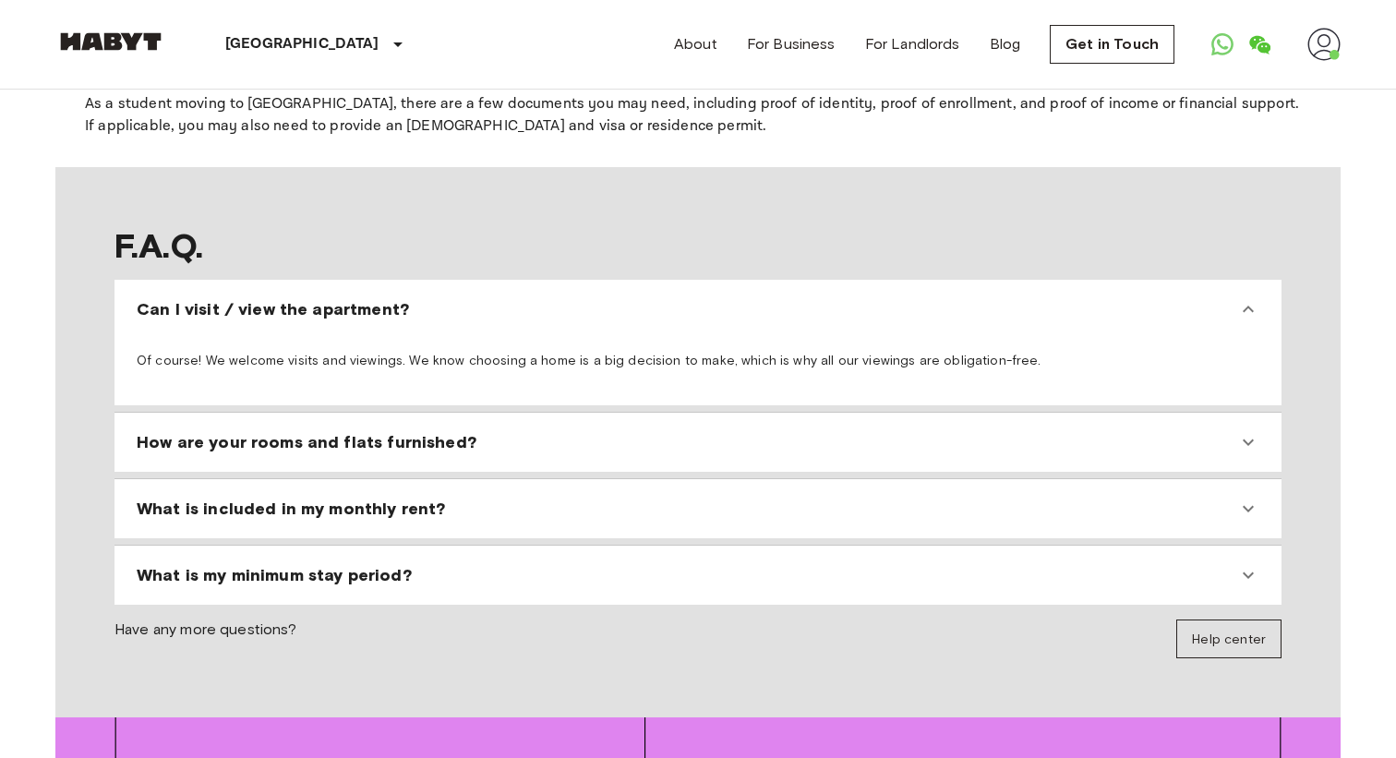
click at [1246, 431] on icon at bounding box center [1248, 442] width 22 height 22
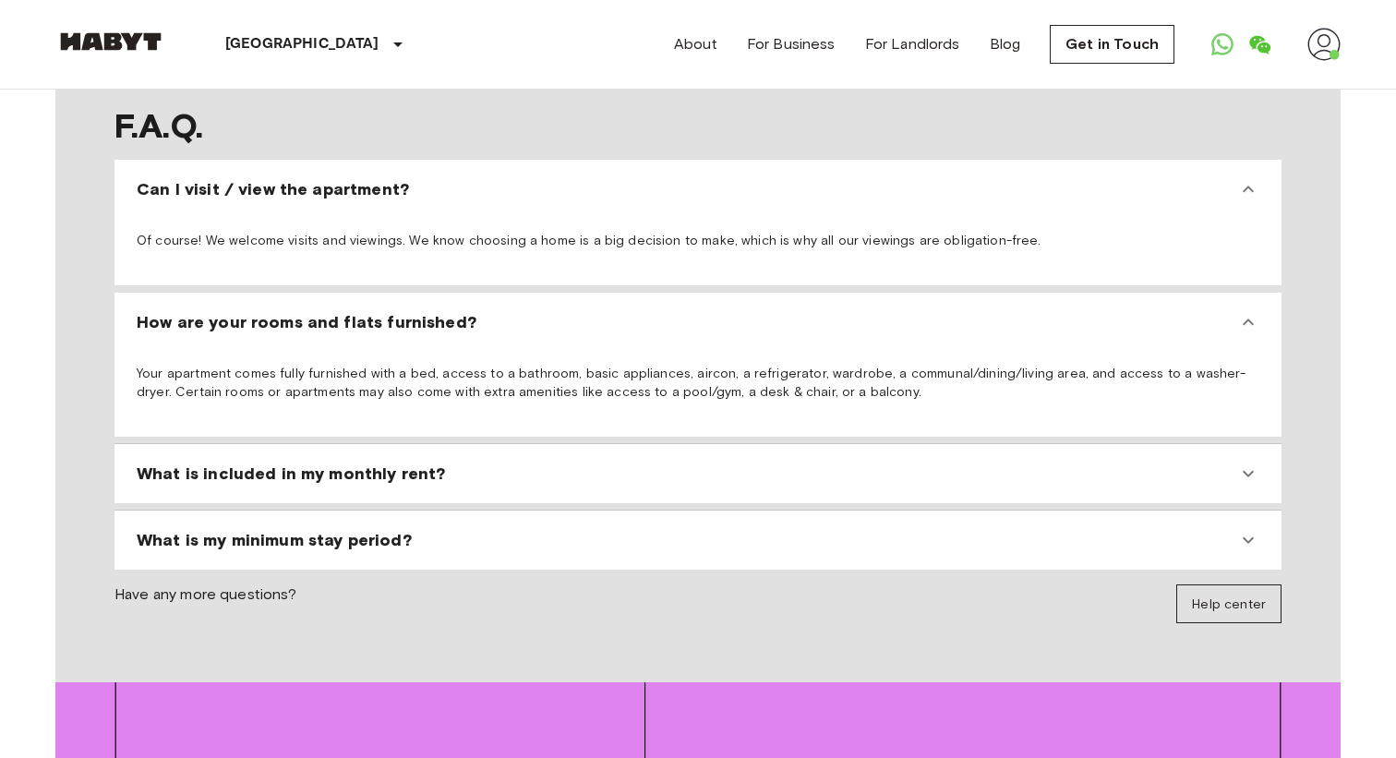
scroll to position [1863, 0]
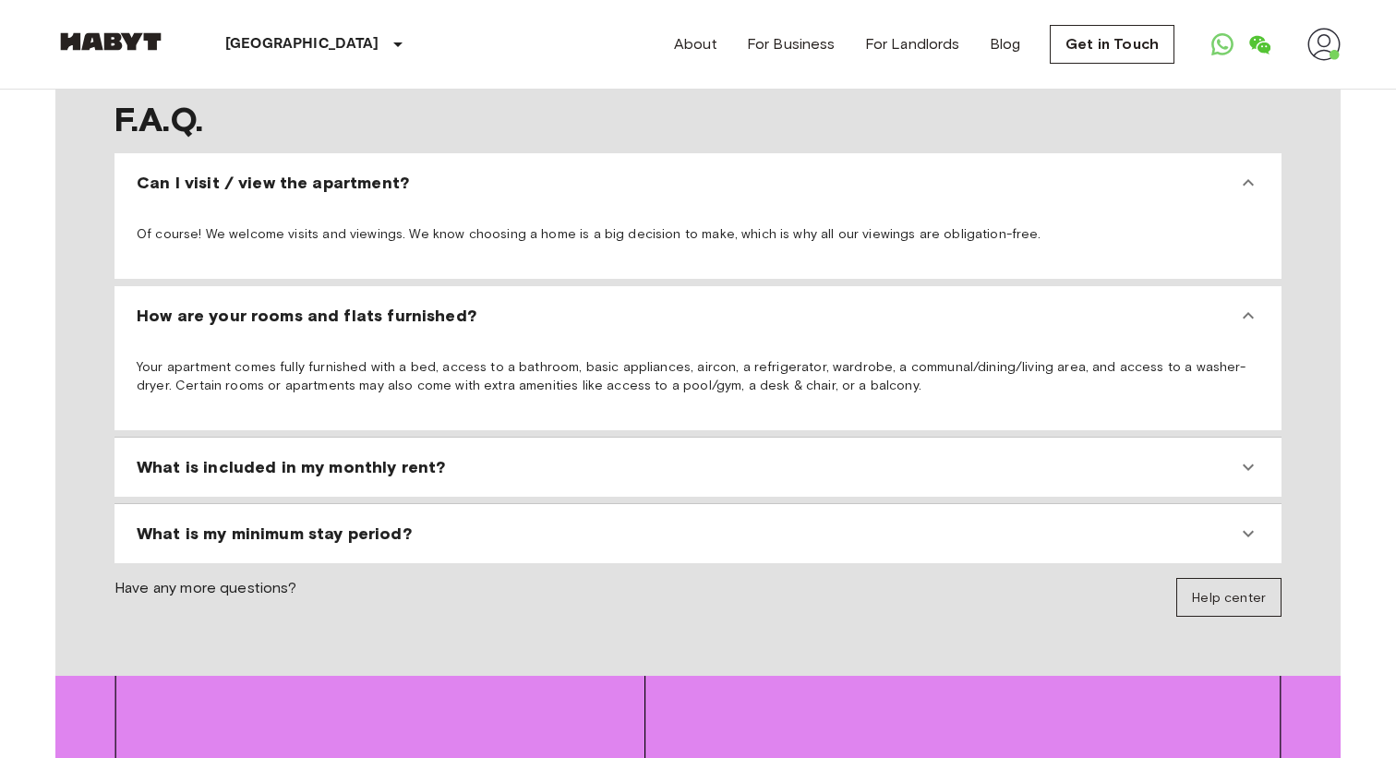
click at [1252, 456] on icon at bounding box center [1248, 467] width 22 height 22
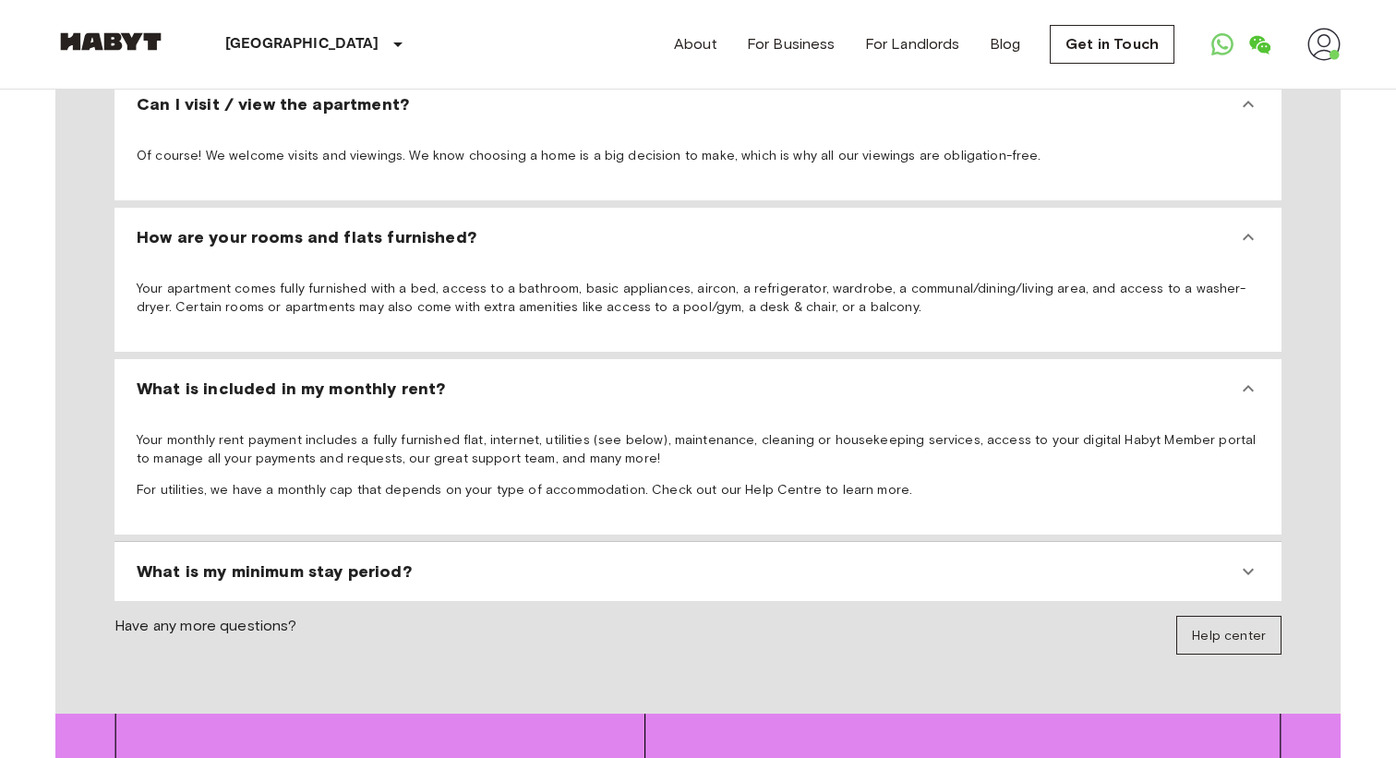
scroll to position [1955, 0]
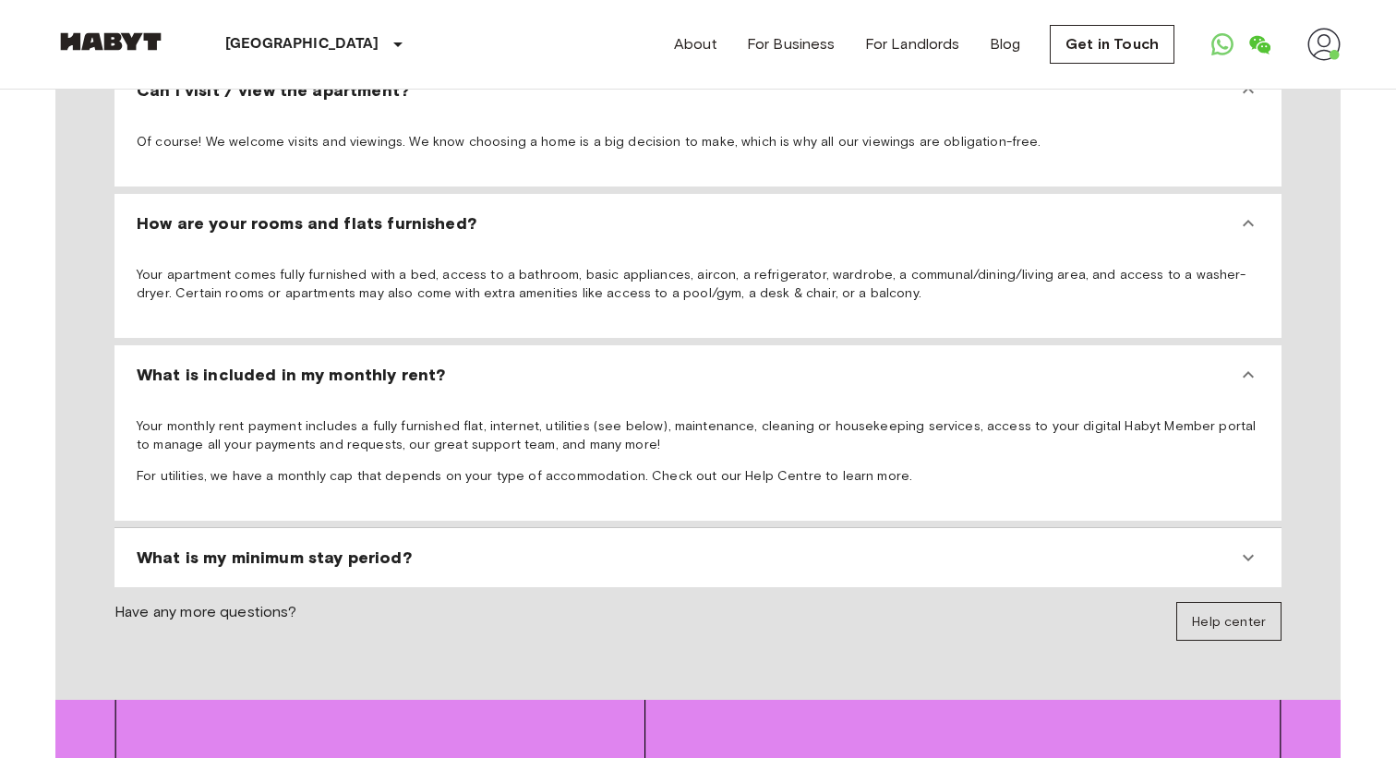
click at [1246, 547] on icon at bounding box center [1248, 558] width 22 height 22
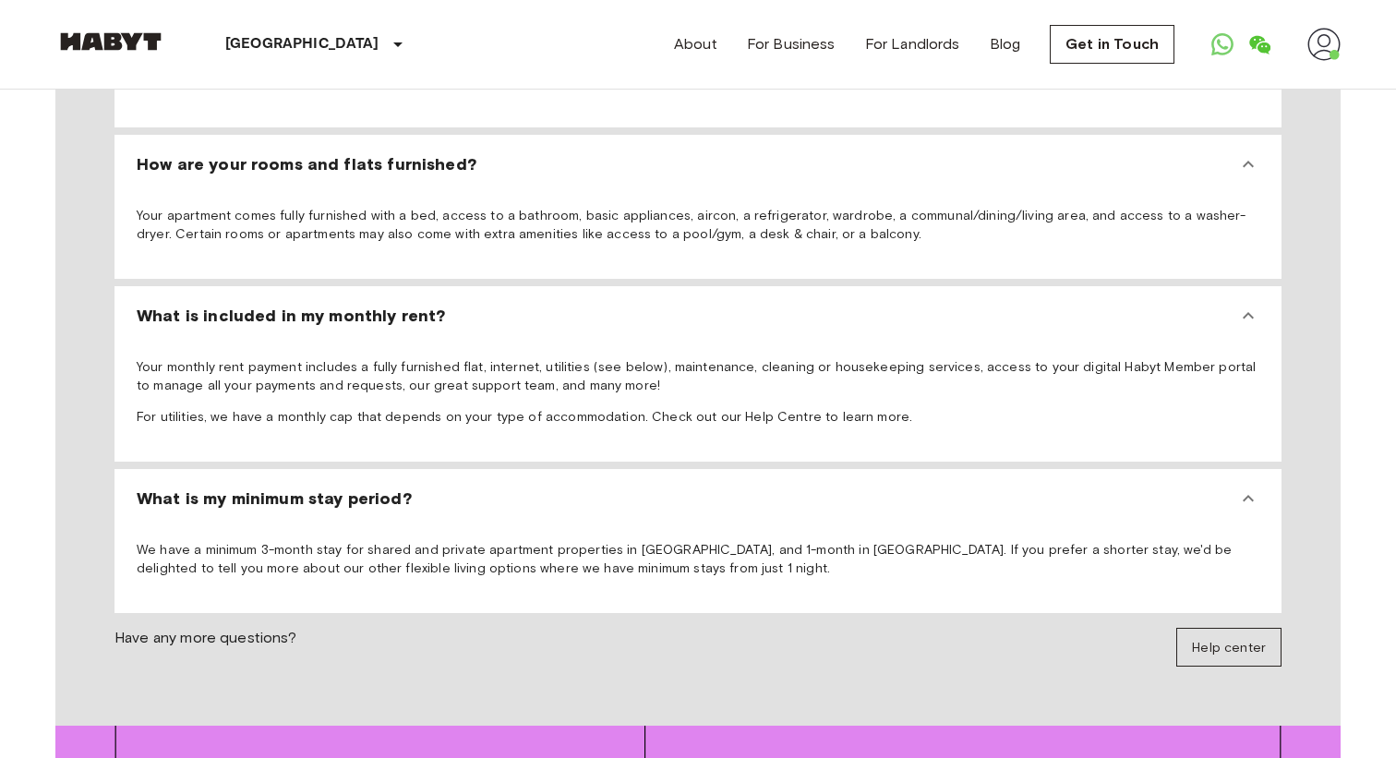
scroll to position [2072, 0]
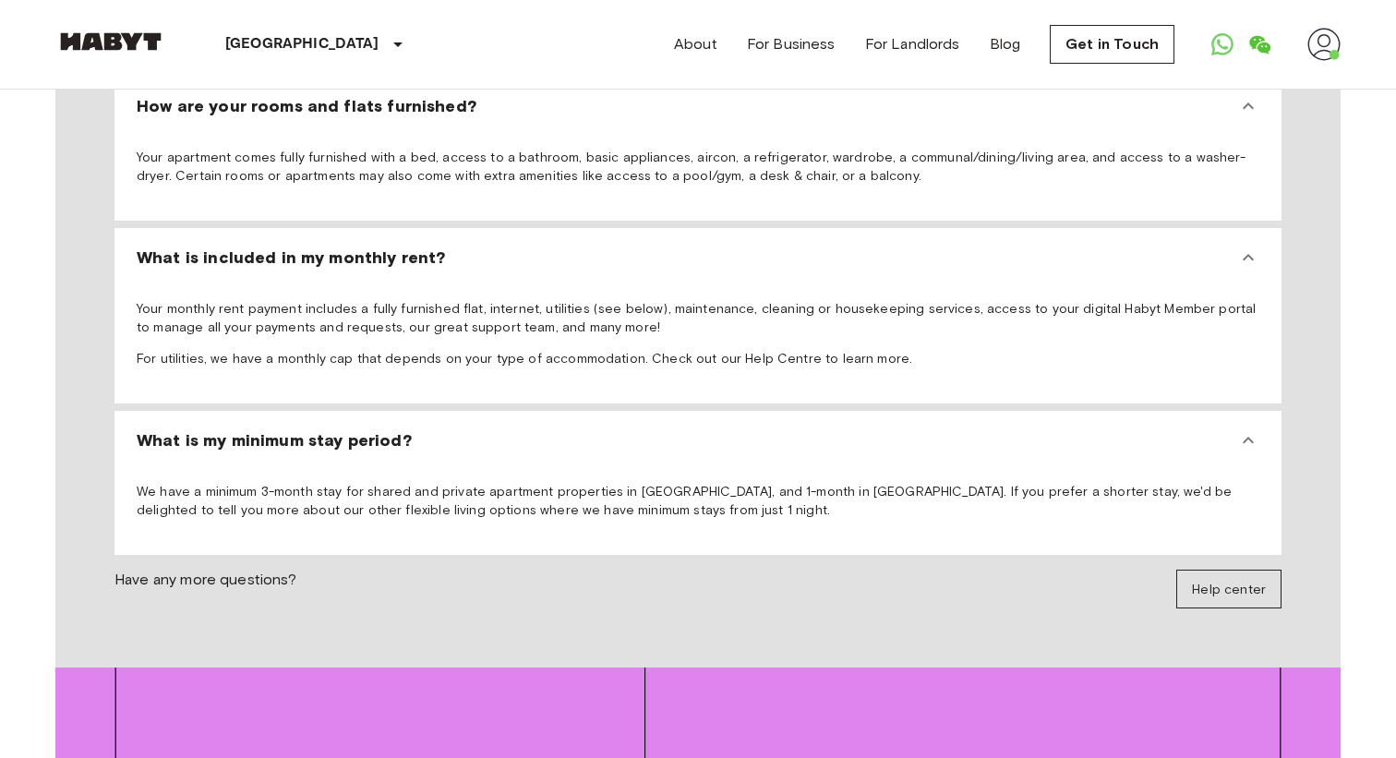
click at [335, 483] on p "We have a minimum 3-month stay for shared and private apartment properties in S…" at bounding box center [698, 501] width 1123 height 37
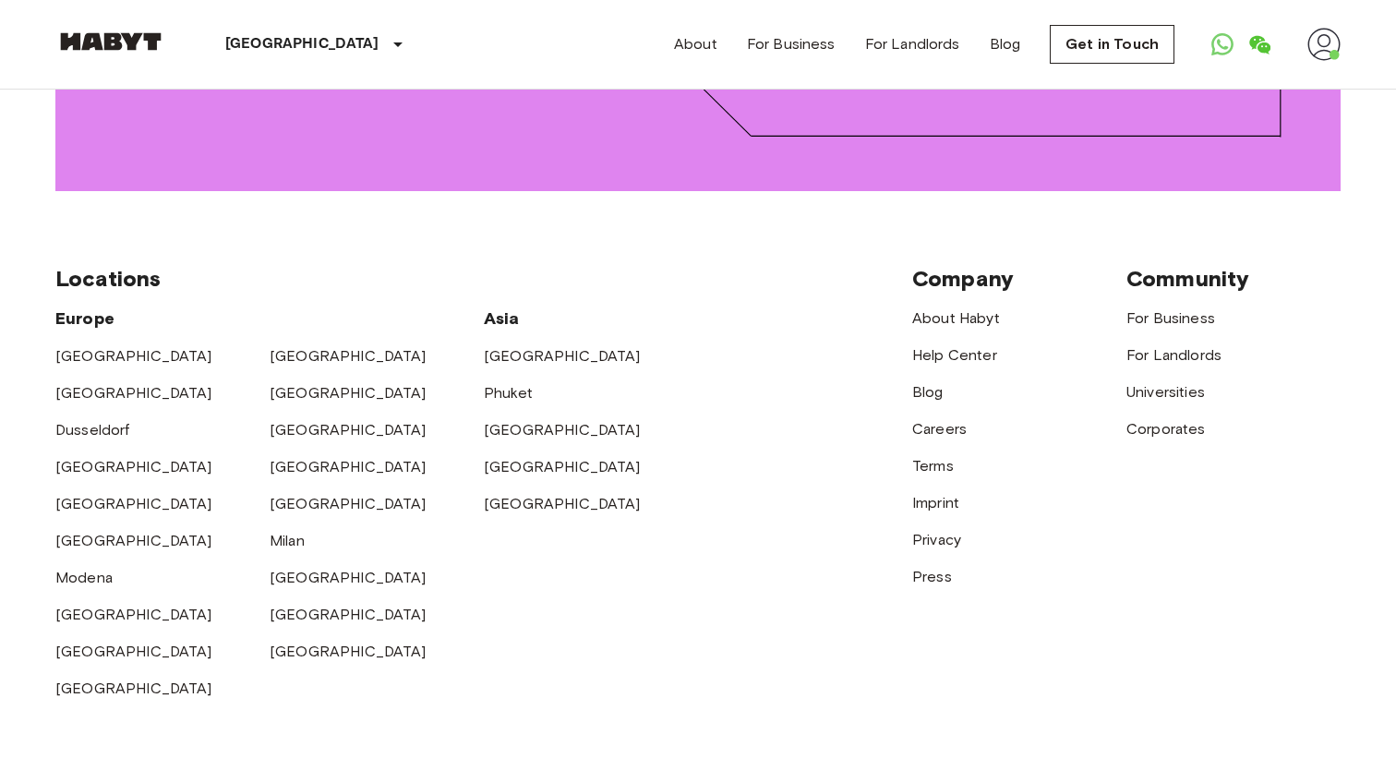
scroll to position [3317, 0]
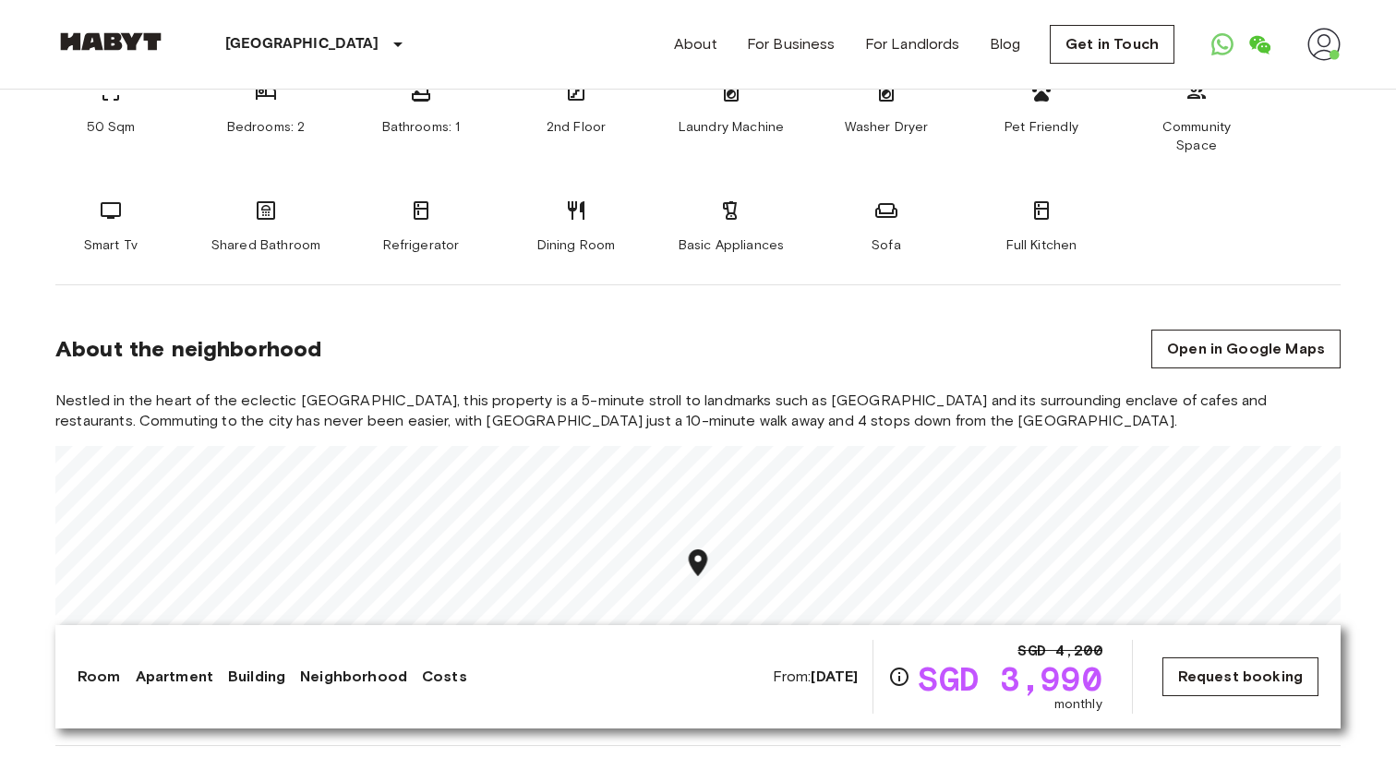
scroll to position [857, 0]
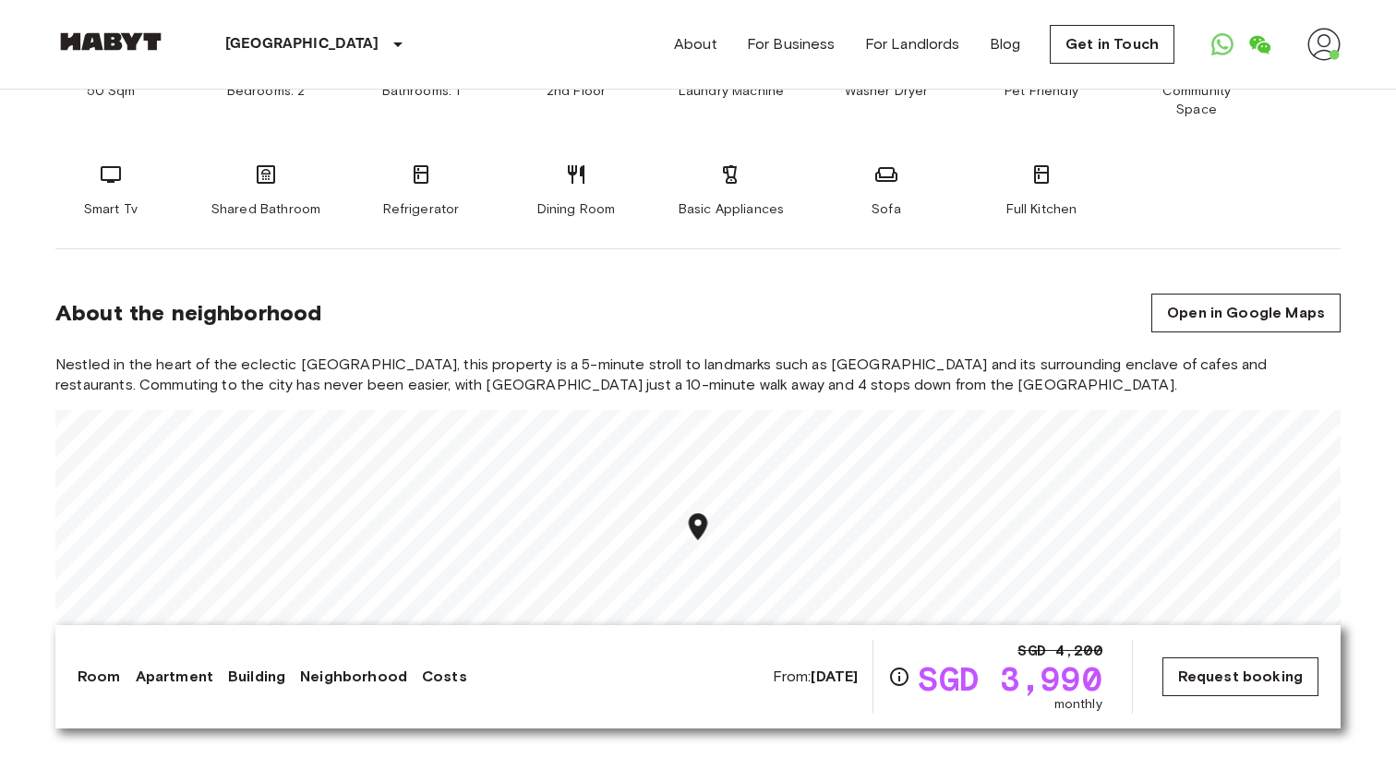
click at [1225, 682] on link "Request booking" at bounding box center [1240, 676] width 156 height 39
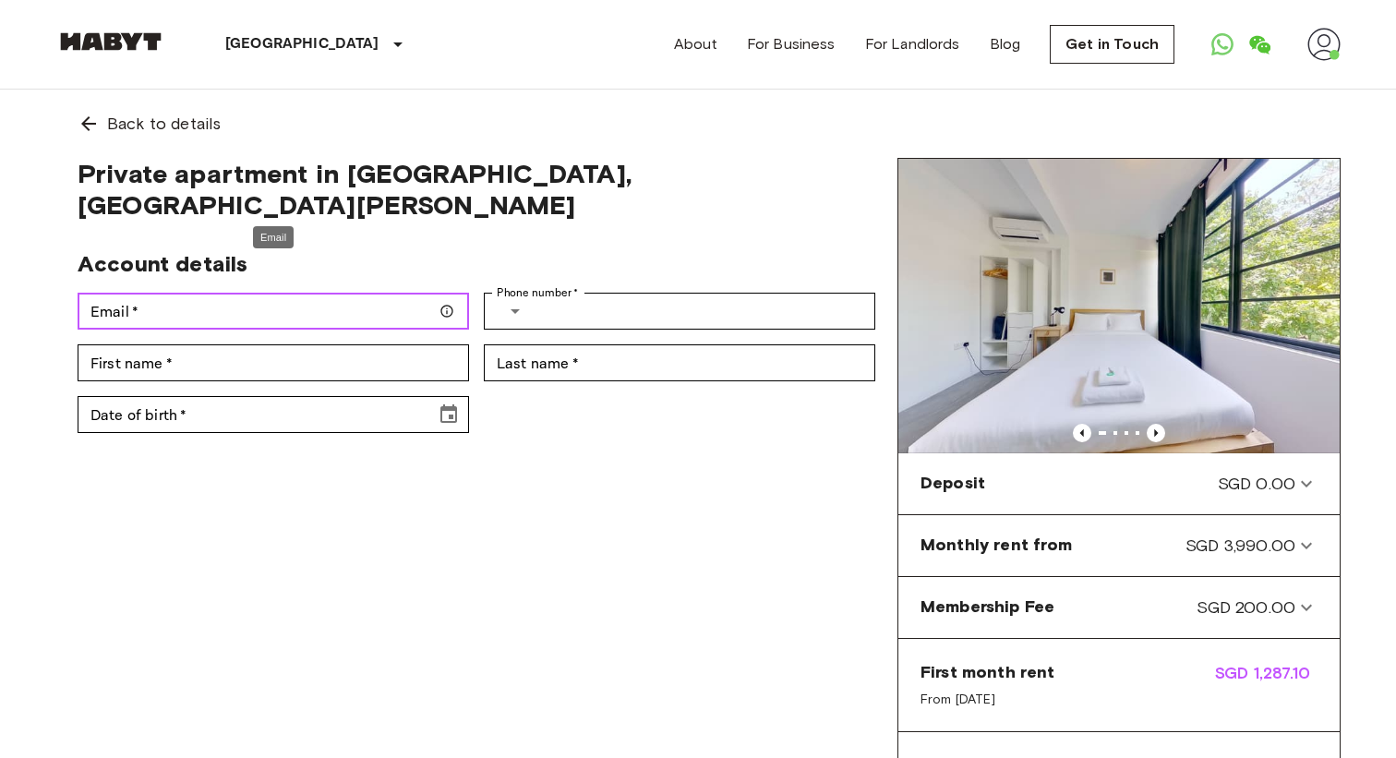
click at [289, 293] on input "Email   *" at bounding box center [273, 311] width 391 height 37
type input "**********"
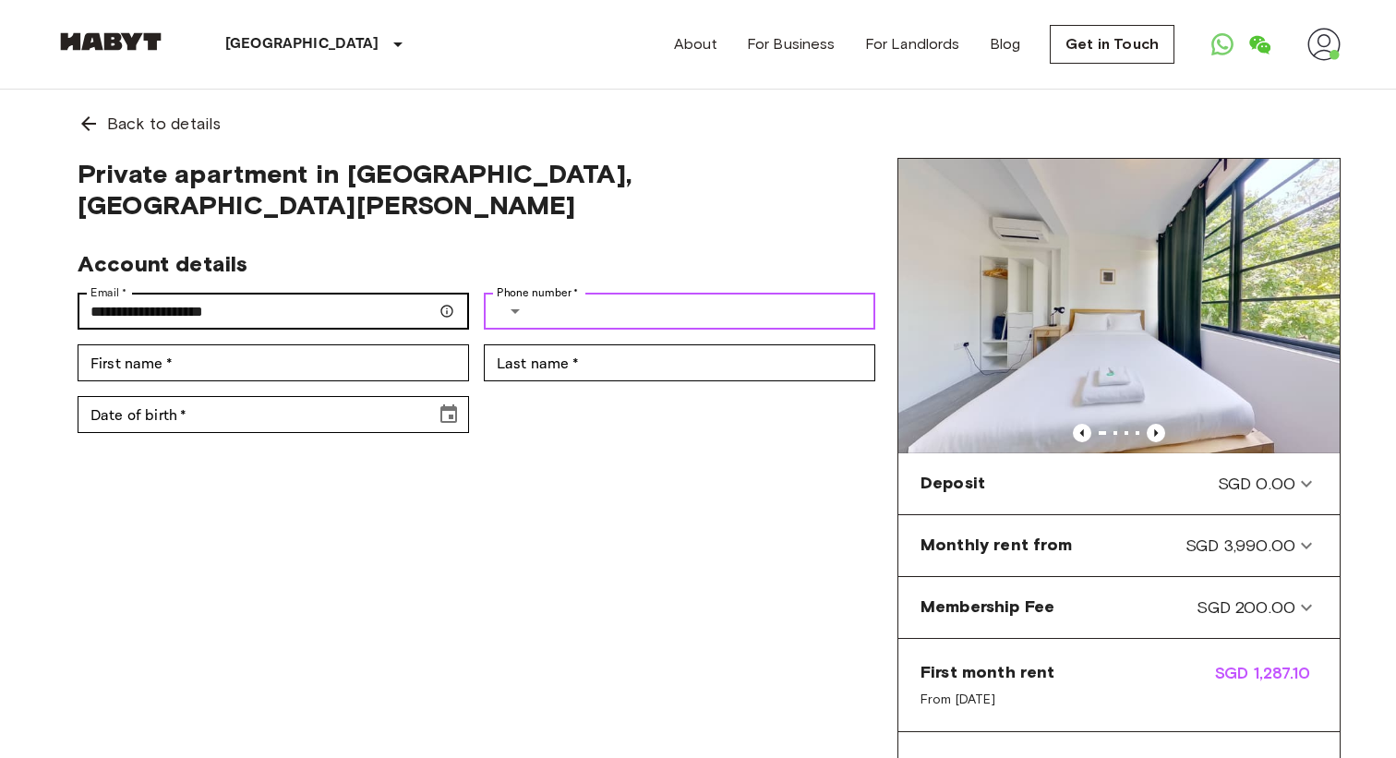
type input "**********"
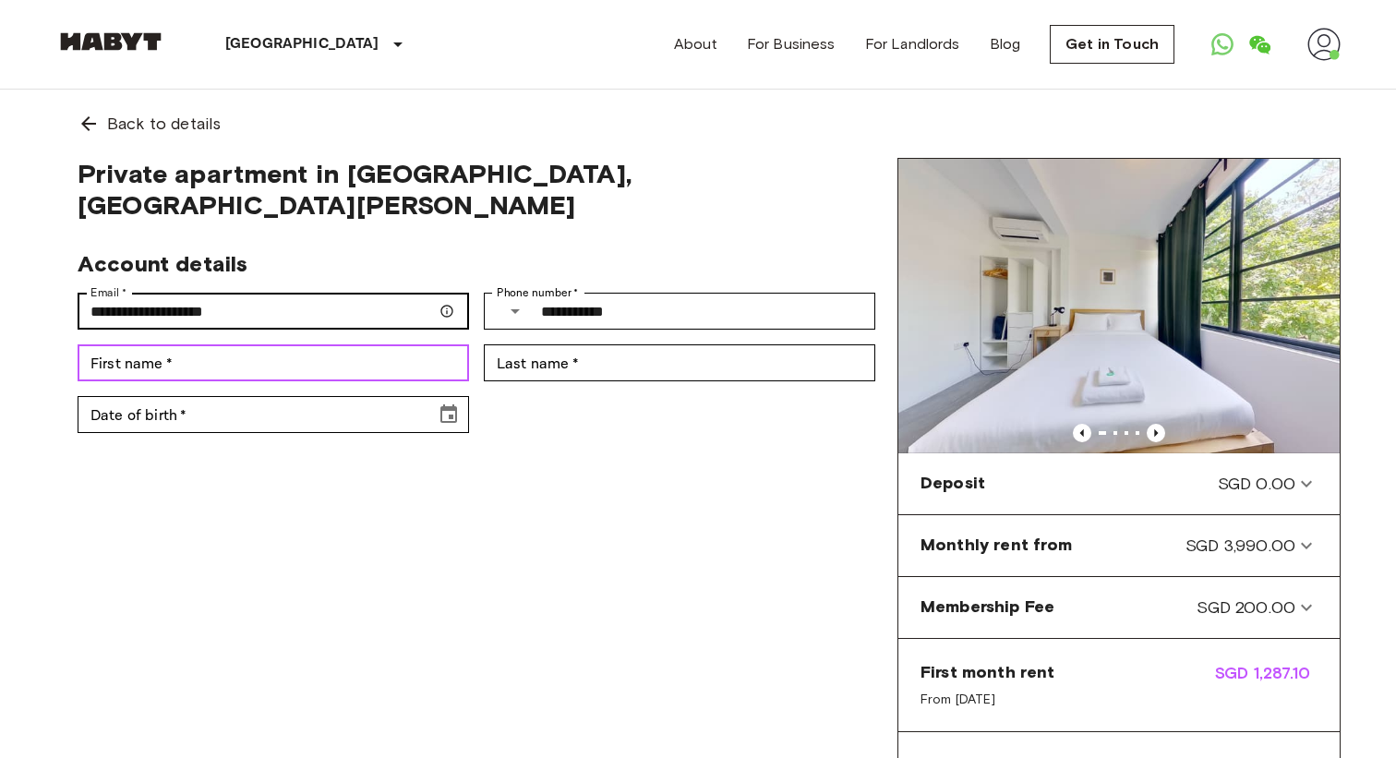
type input "*****"
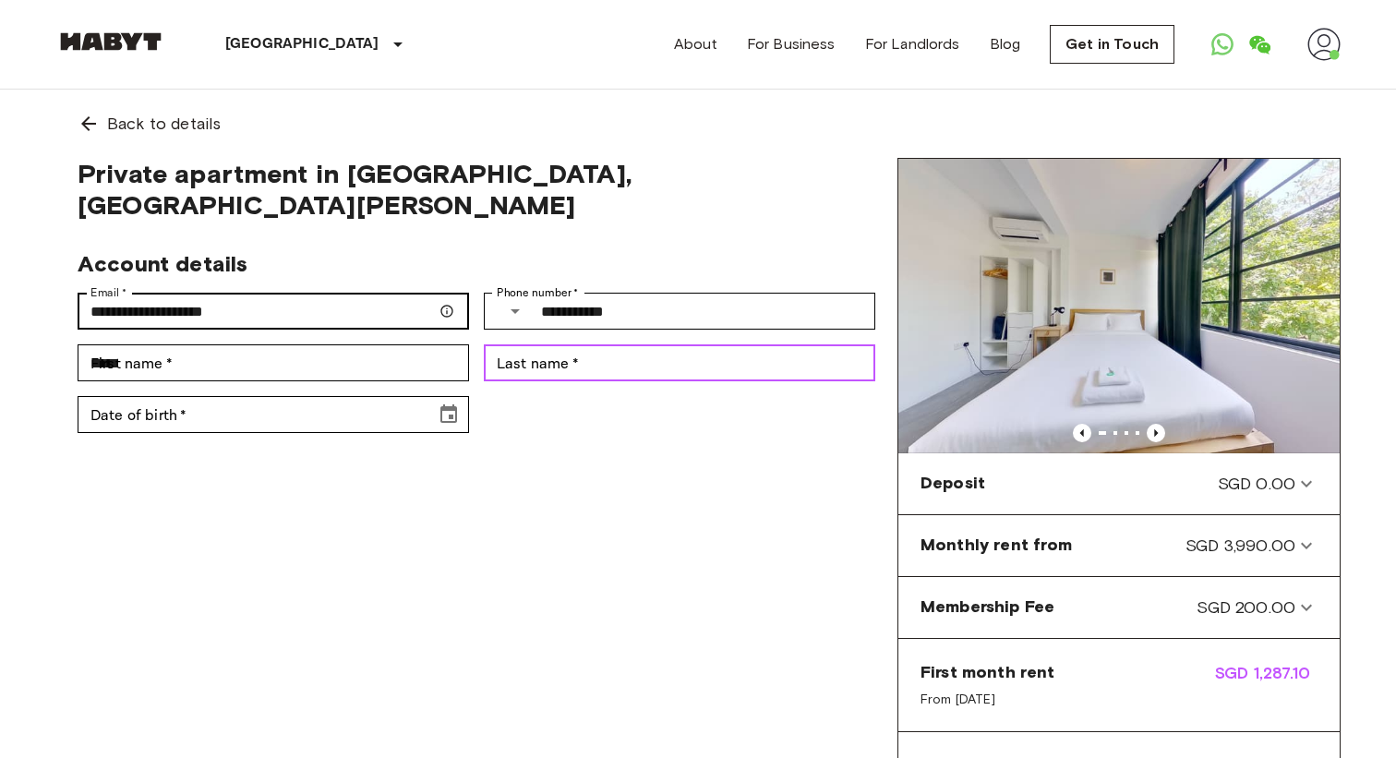
type input "****"
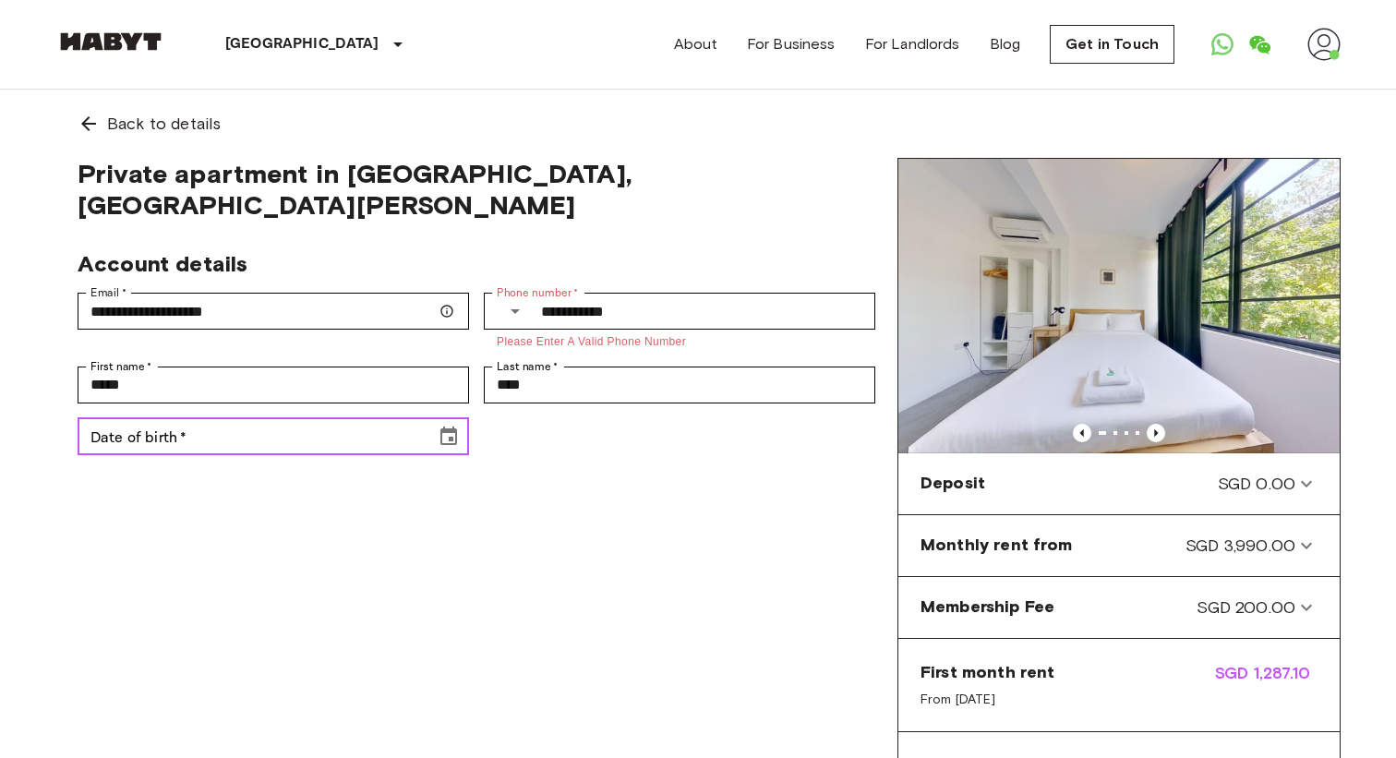
click at [459, 426] on icon "Choose date" at bounding box center [449, 437] width 22 height 22
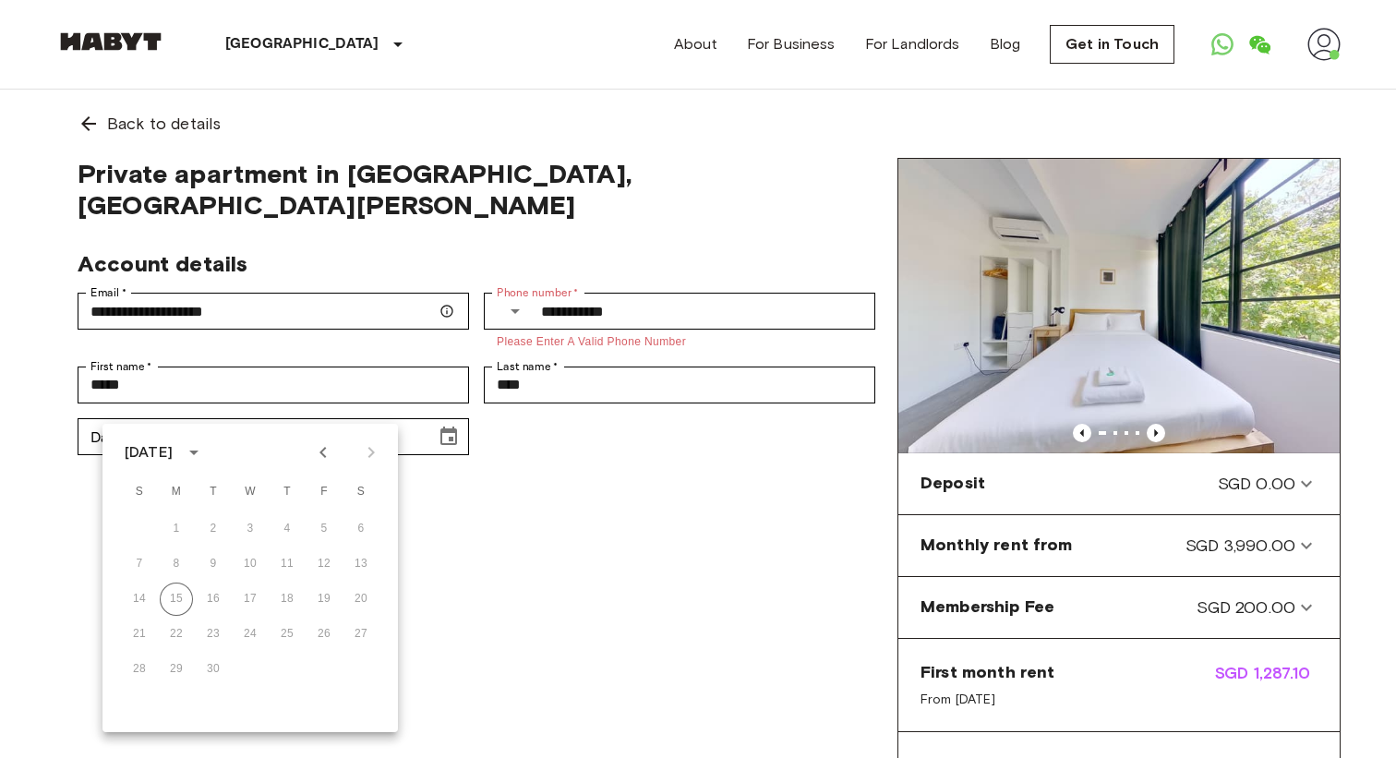
click at [304, 449] on div "September 2025" at bounding box center [249, 452] width 295 height 28
click at [320, 450] on icon "Previous month" at bounding box center [323, 452] width 22 height 22
click at [320, 450] on icon "Previous month" at bounding box center [322, 452] width 6 height 11
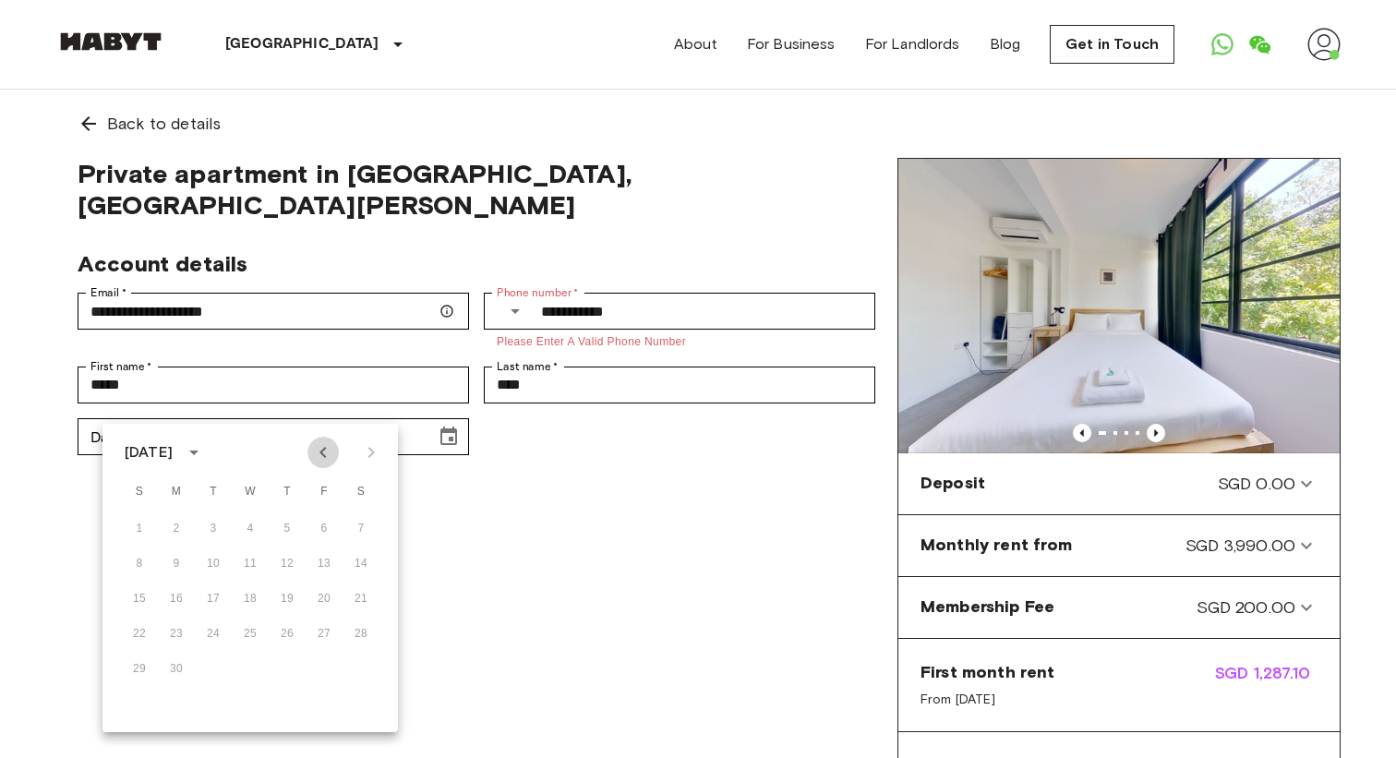
click at [320, 450] on icon "Previous month" at bounding box center [322, 452] width 6 height 11
click at [205, 458] on icon "calendar view is open, switch to year view" at bounding box center [194, 452] width 22 height 22
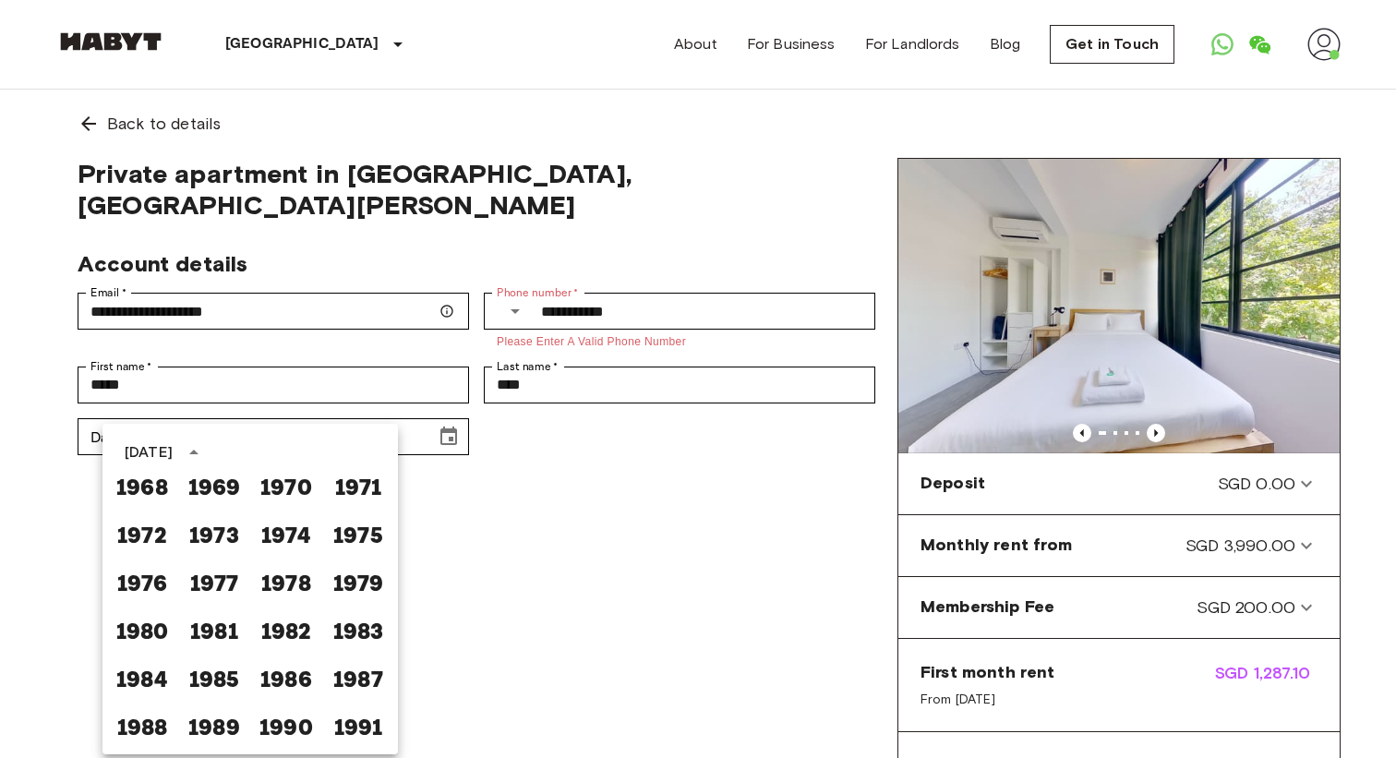
scroll to position [848, 0]
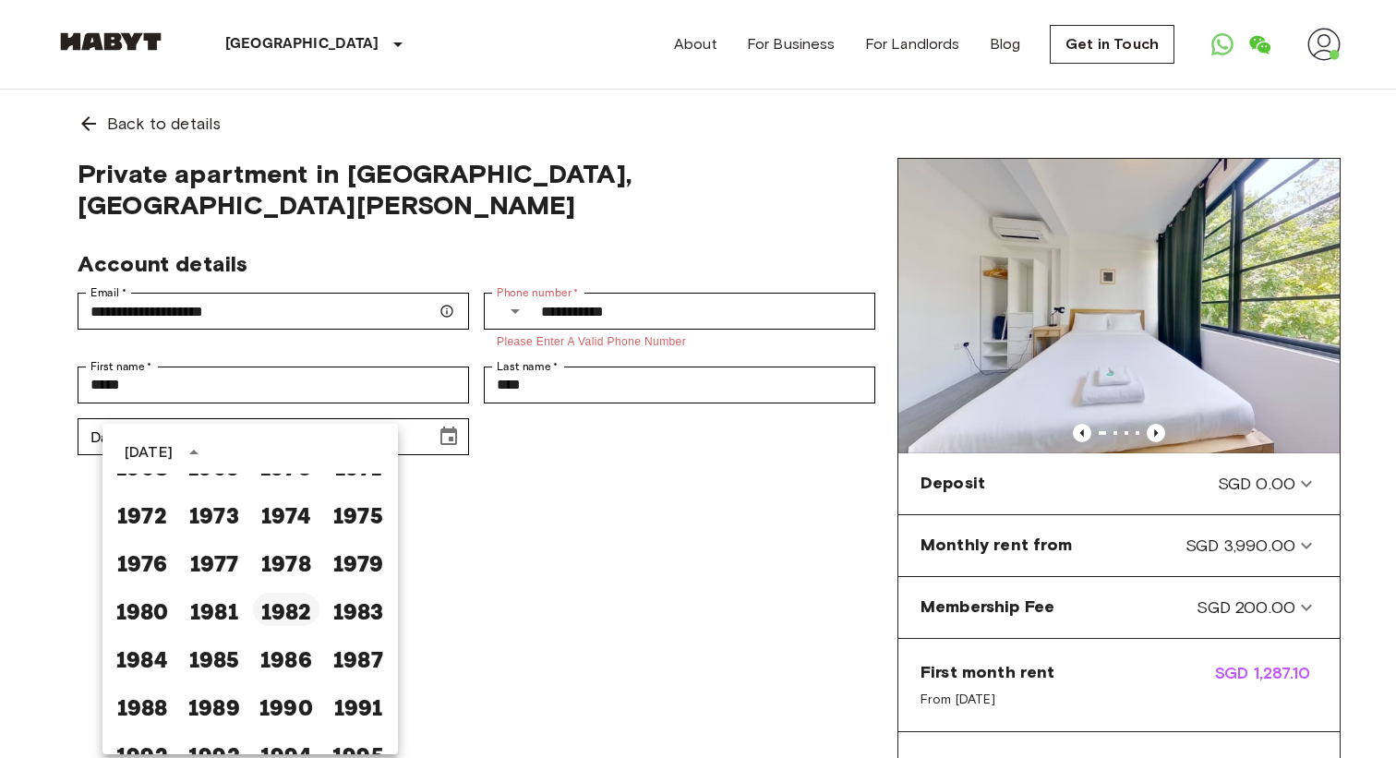
click at [282, 612] on button "1982" at bounding box center [286, 609] width 66 height 33
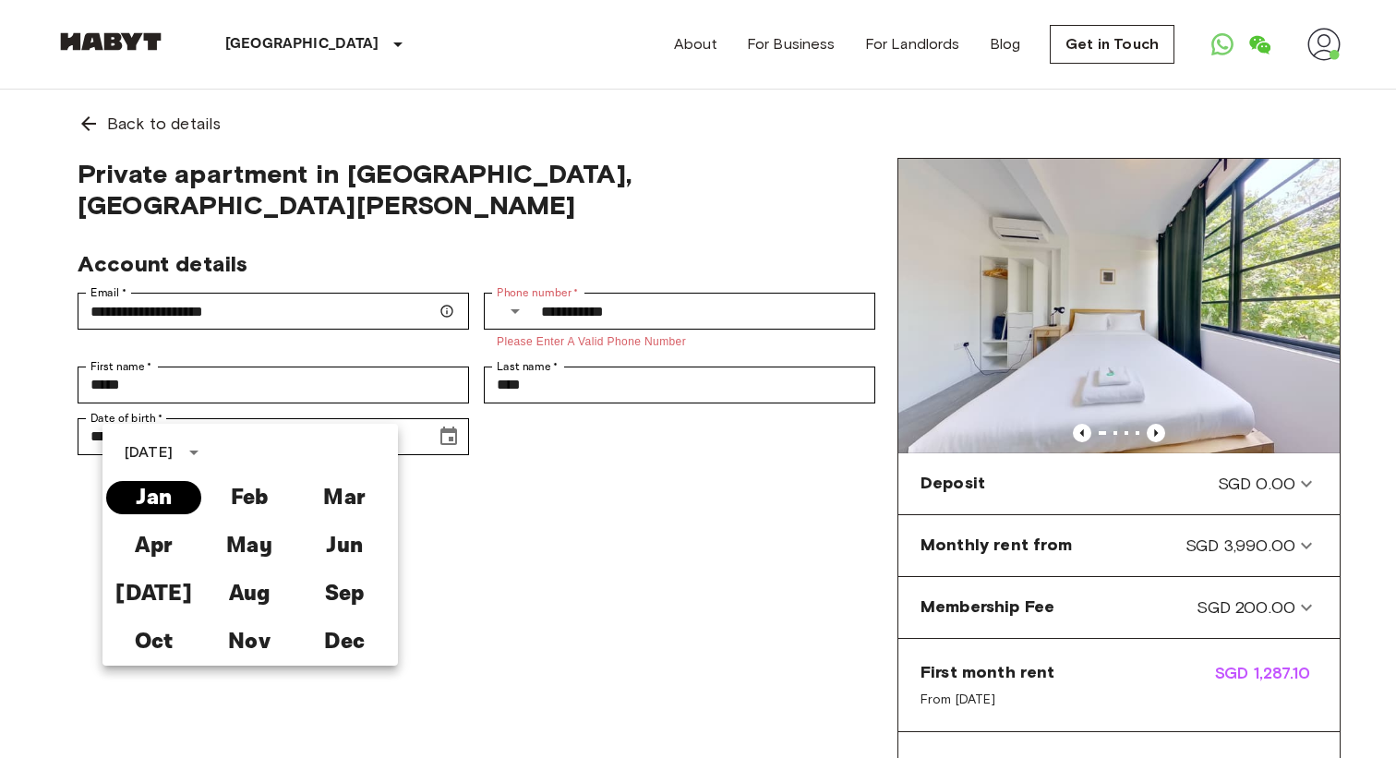
click at [162, 499] on button "Jan" at bounding box center [153, 497] width 95 height 33
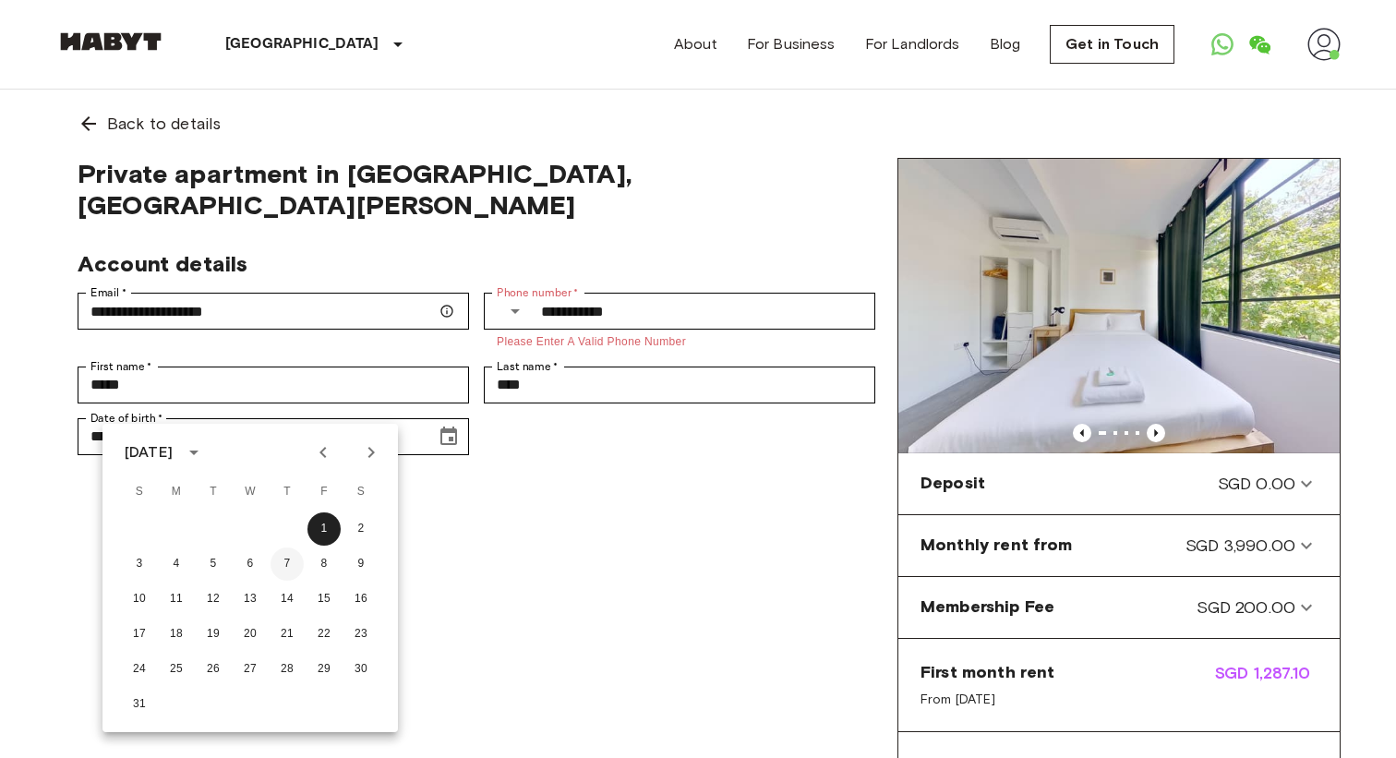
click at [286, 569] on button "7" at bounding box center [286, 563] width 33 height 33
type input "**********"
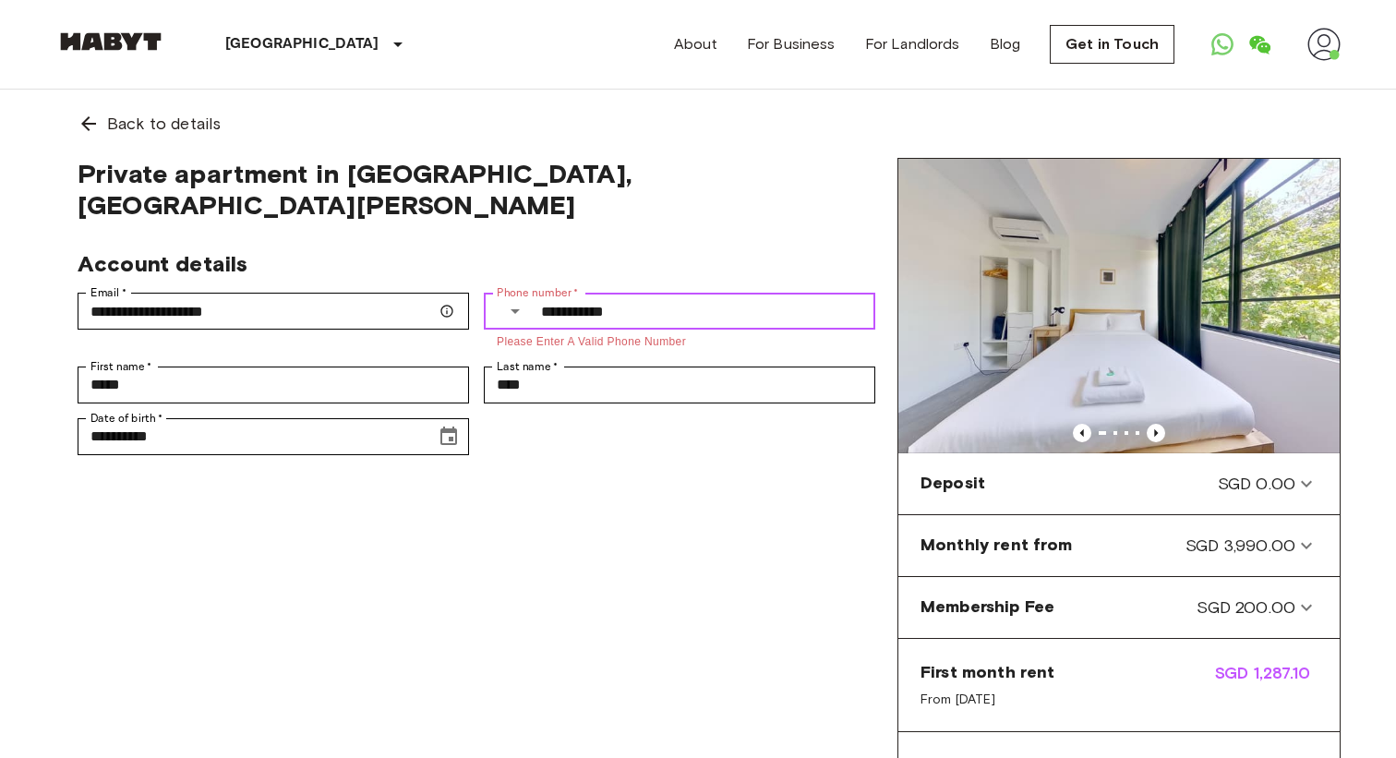
click at [659, 293] on input "**********" at bounding box center [708, 311] width 334 height 37
type input "**********"
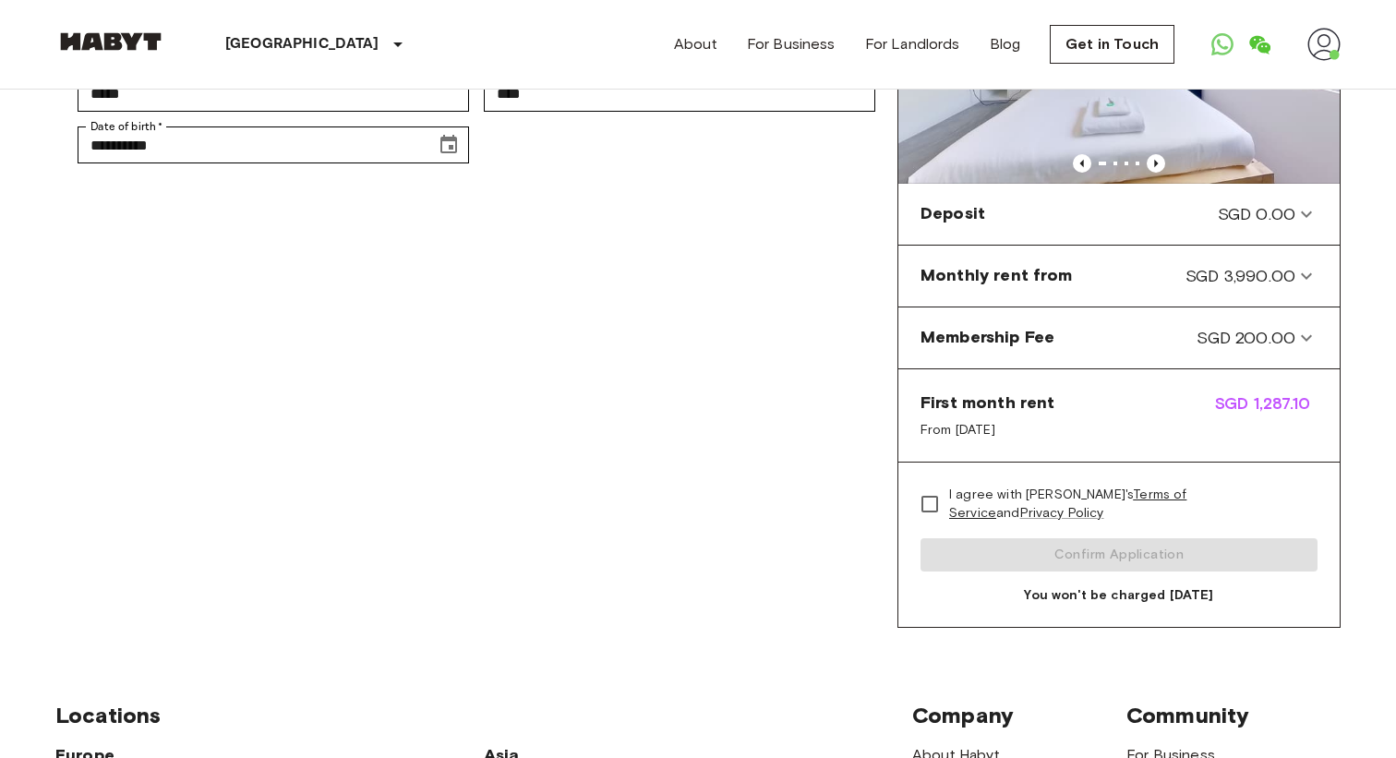
scroll to position [329, 0]
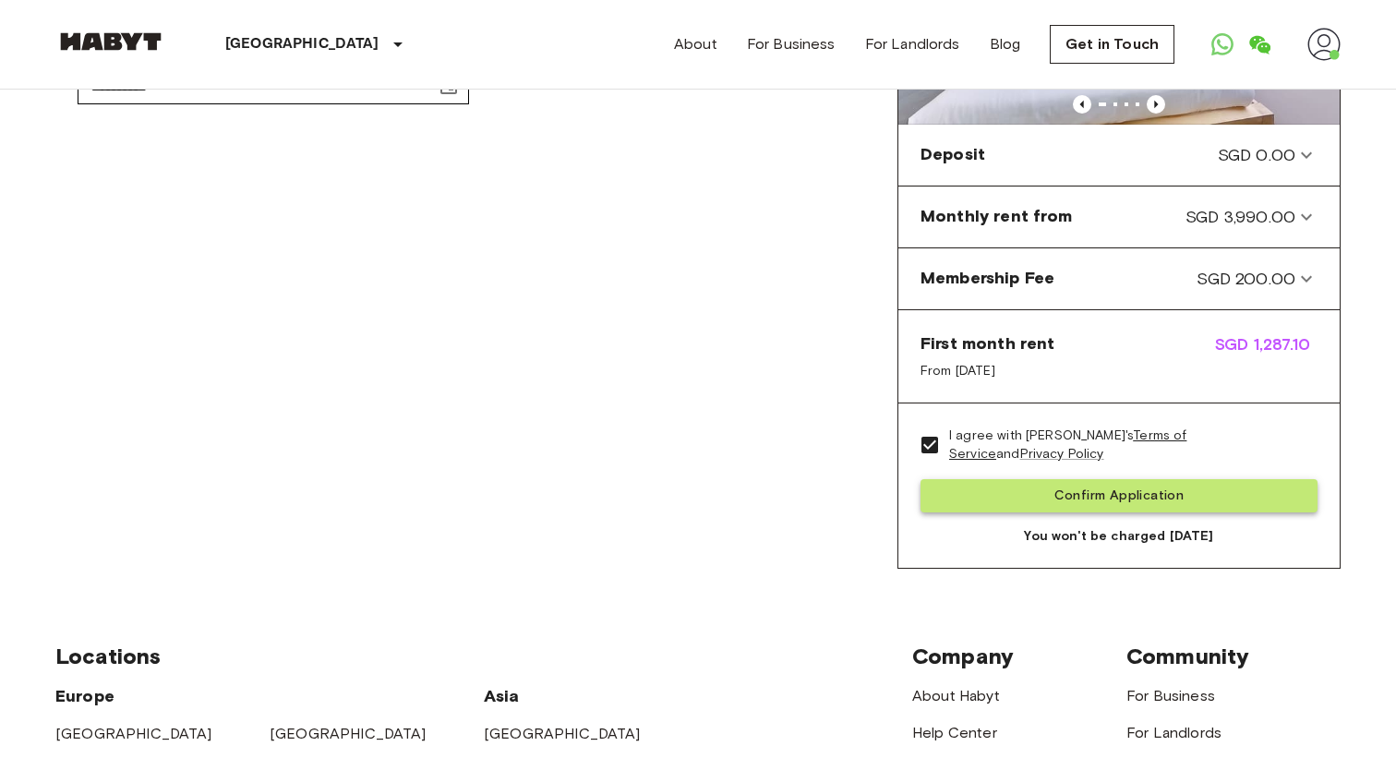
click at [1015, 503] on button "Confirm Application" at bounding box center [1118, 496] width 397 height 34
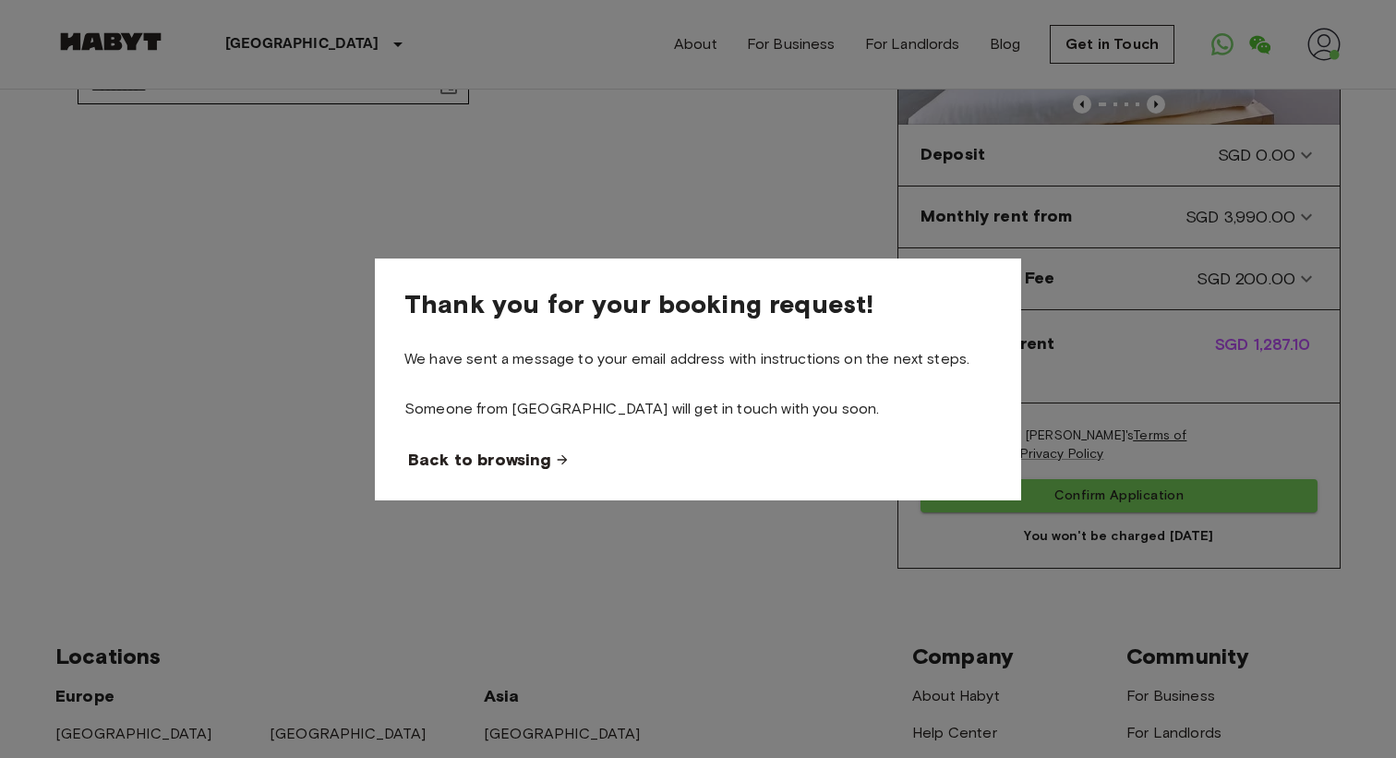
click at [466, 451] on span "Back to browsing" at bounding box center [479, 460] width 143 height 22
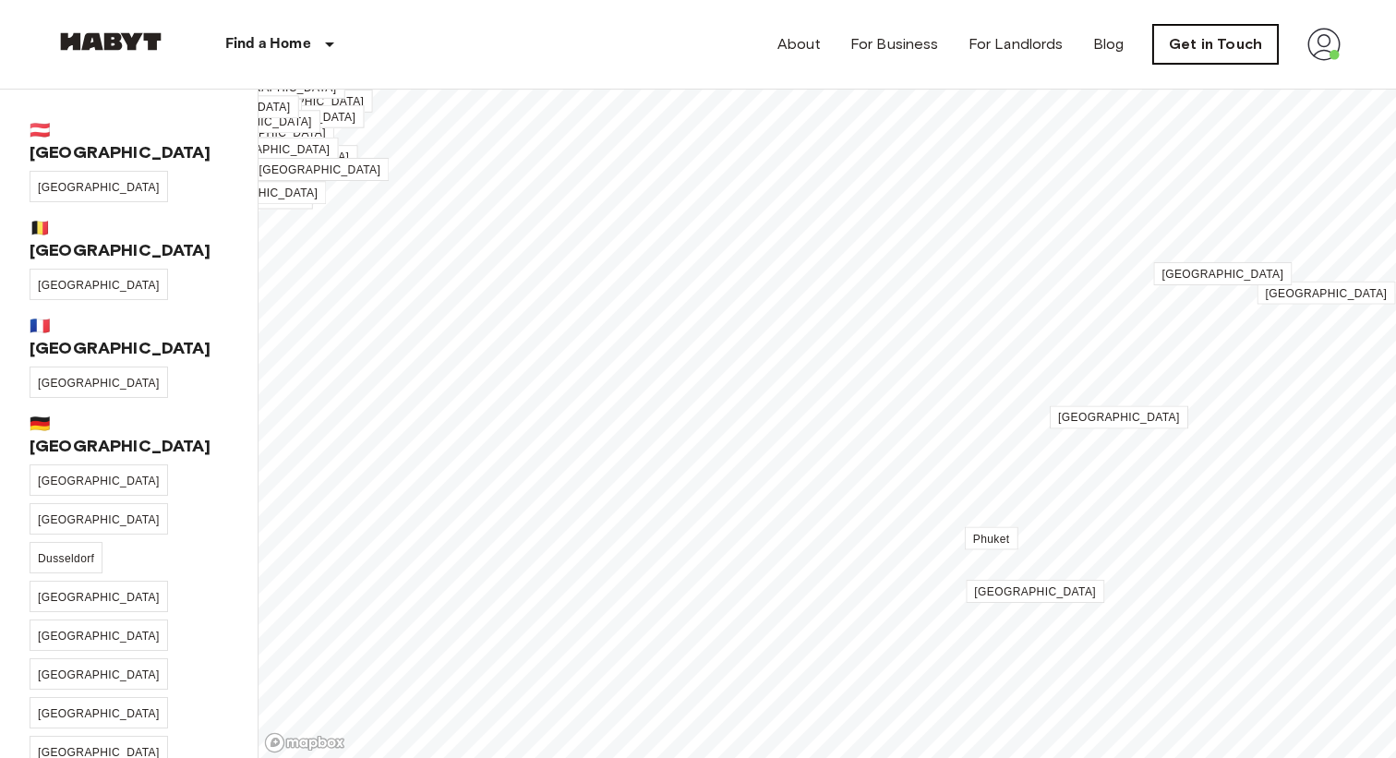
click at [1203, 37] on link "Get in Touch" at bounding box center [1215, 44] width 125 height 39
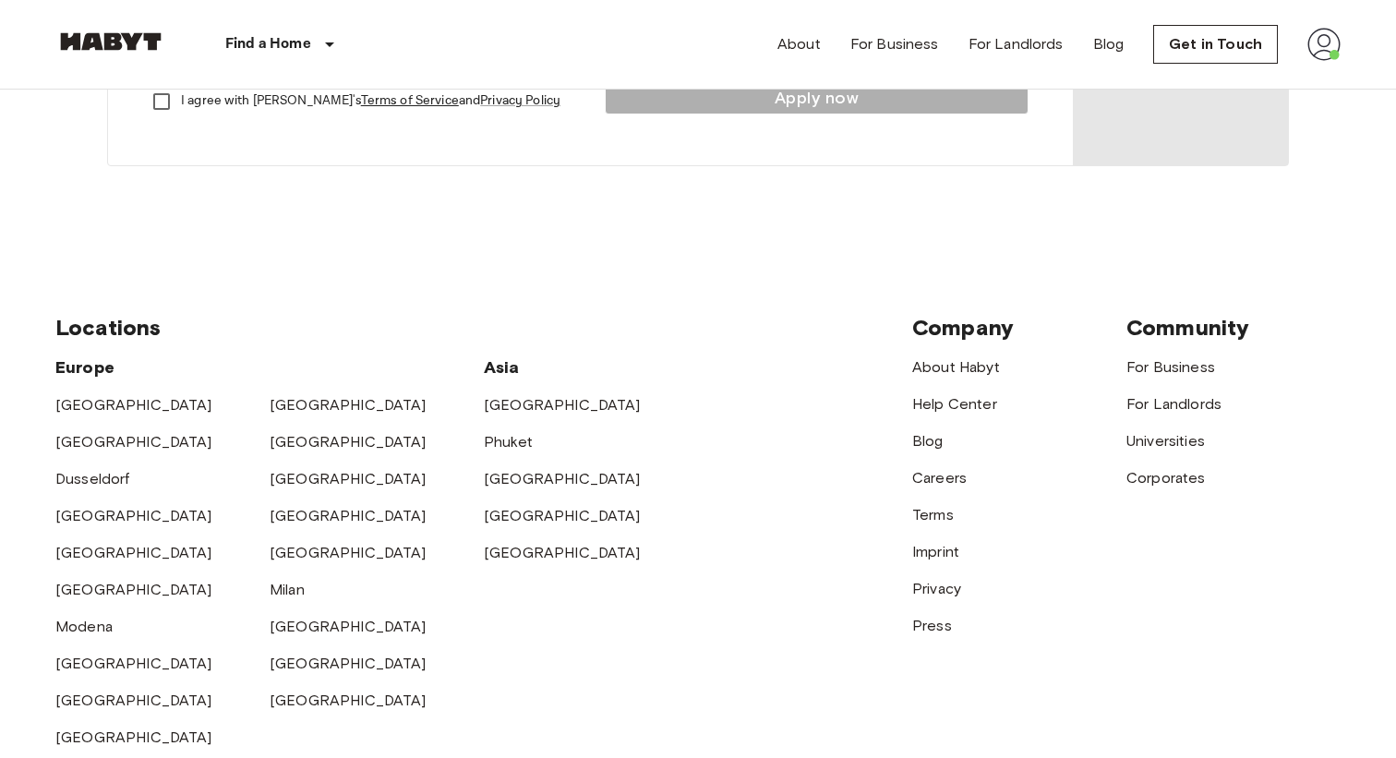
scroll to position [511, 0]
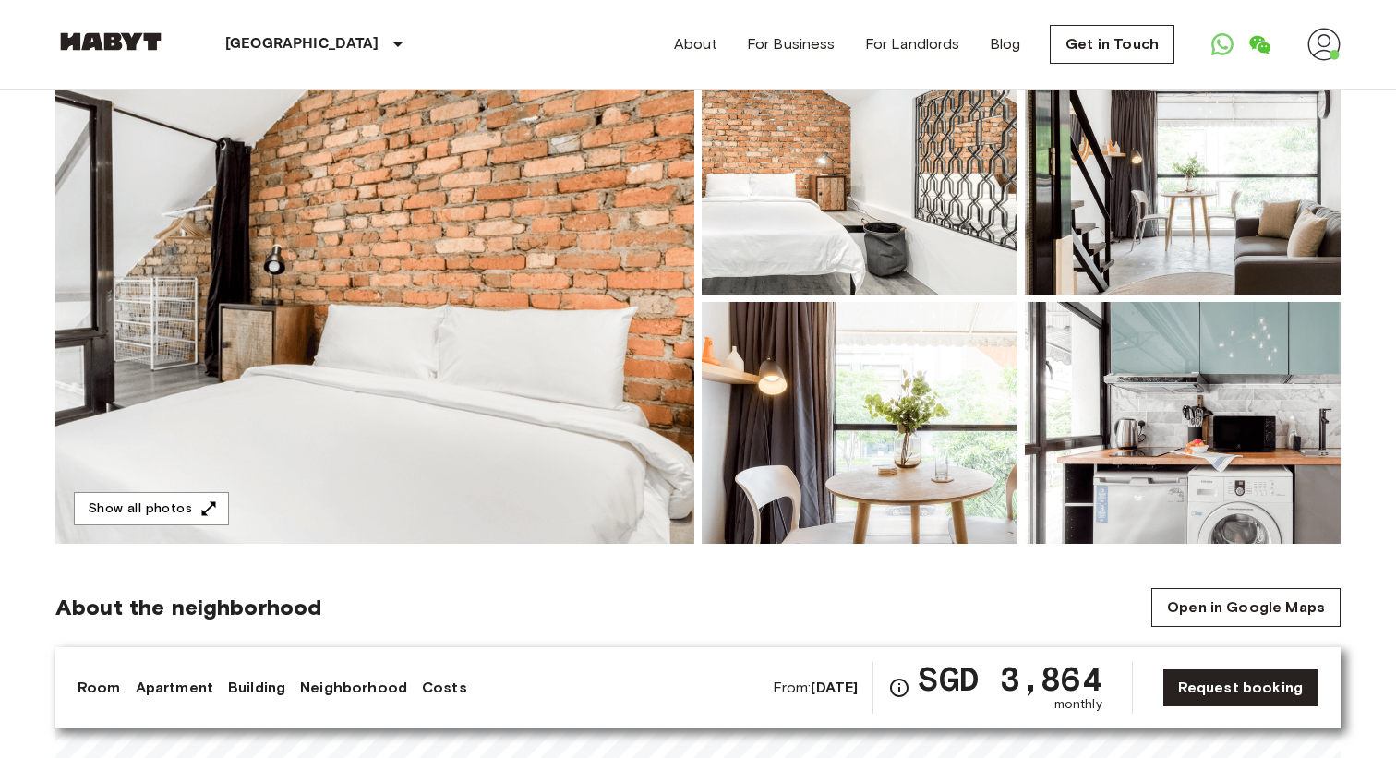
scroll to position [131, 0]
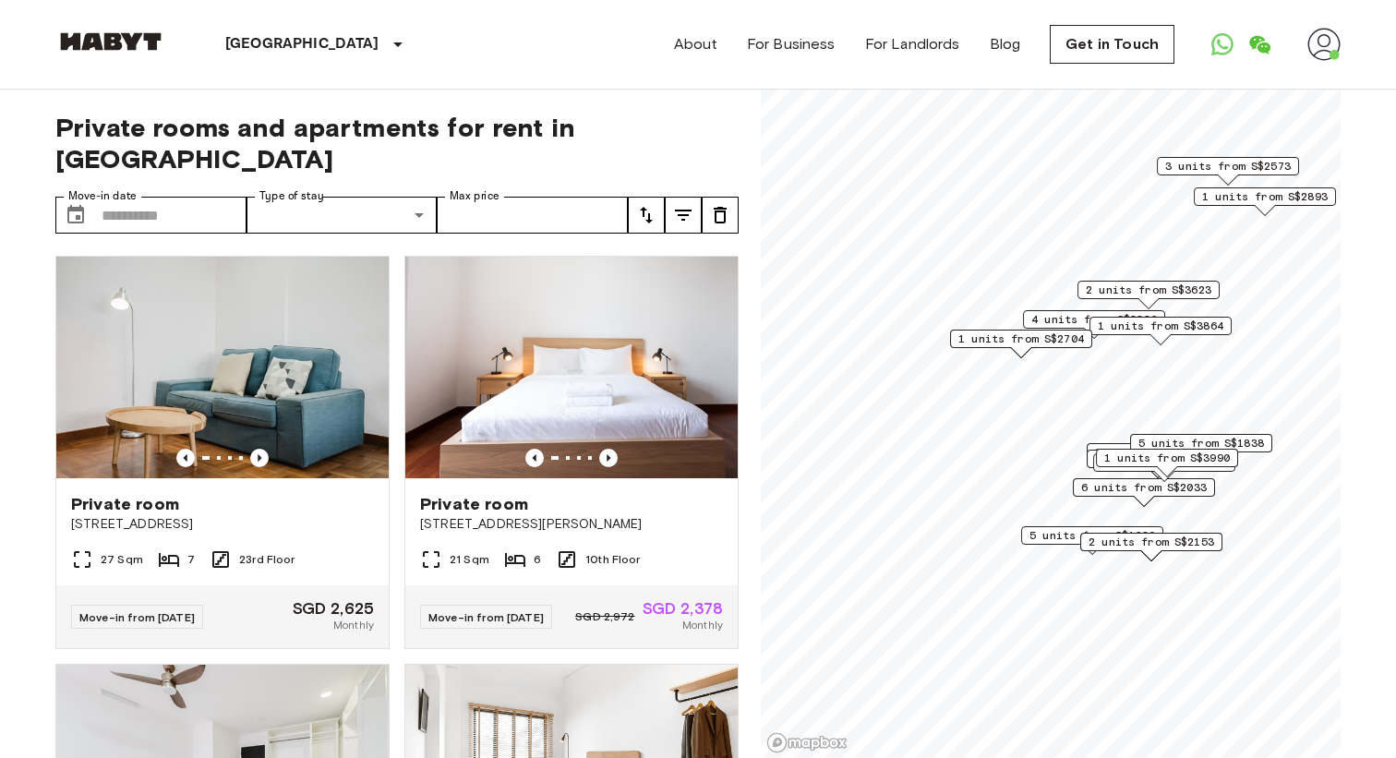
click at [1040, 534] on span "5 units from S$1680" at bounding box center [1092, 535] width 126 height 17
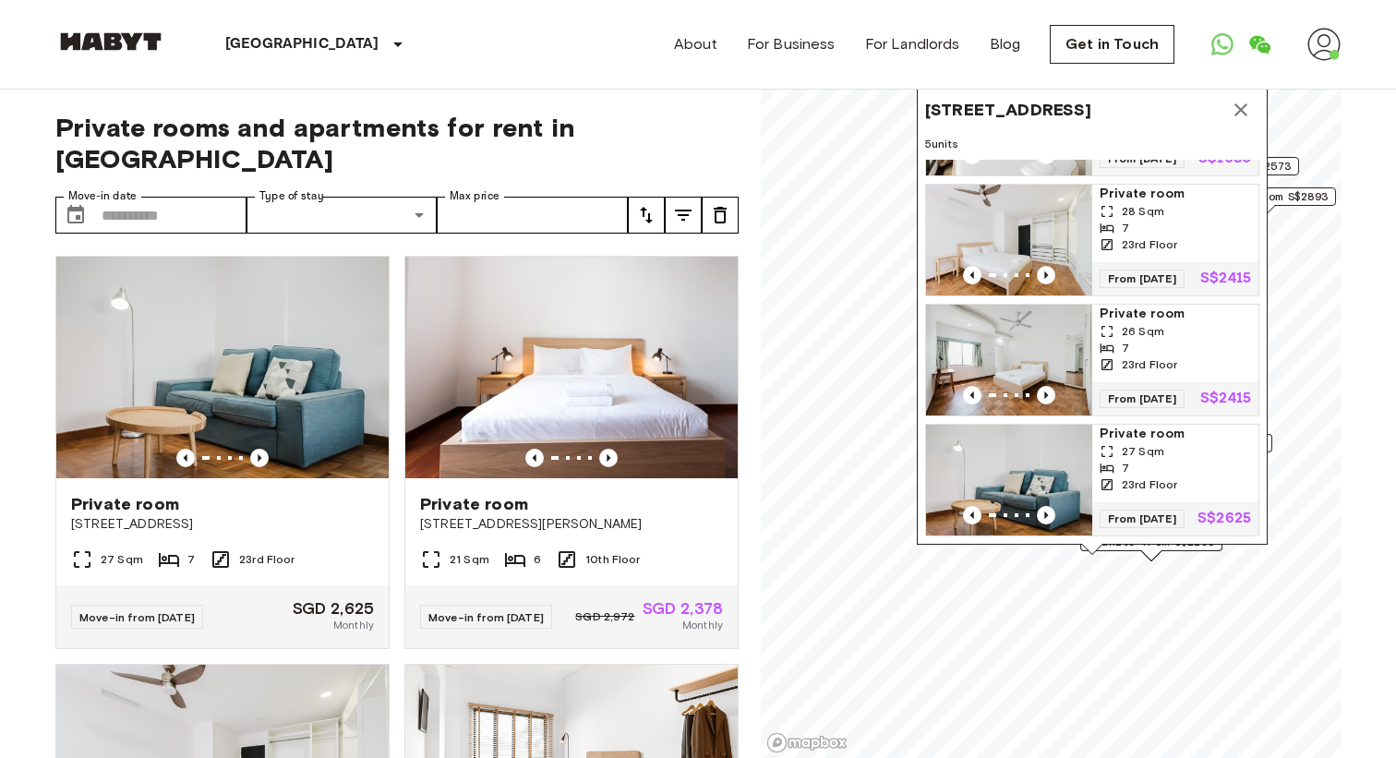
scroll to position [8, 0]
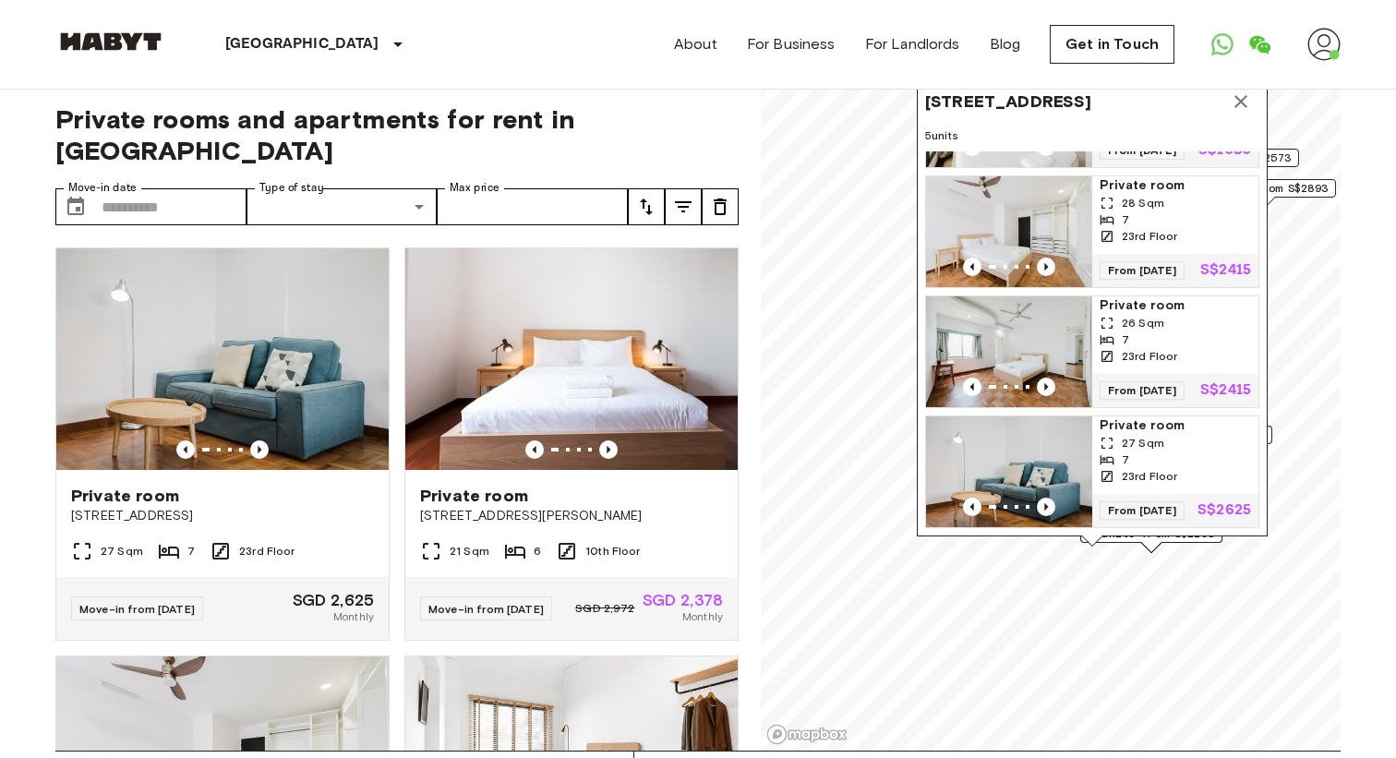
click at [1235, 104] on icon "Map marker" at bounding box center [1241, 101] width 22 height 22
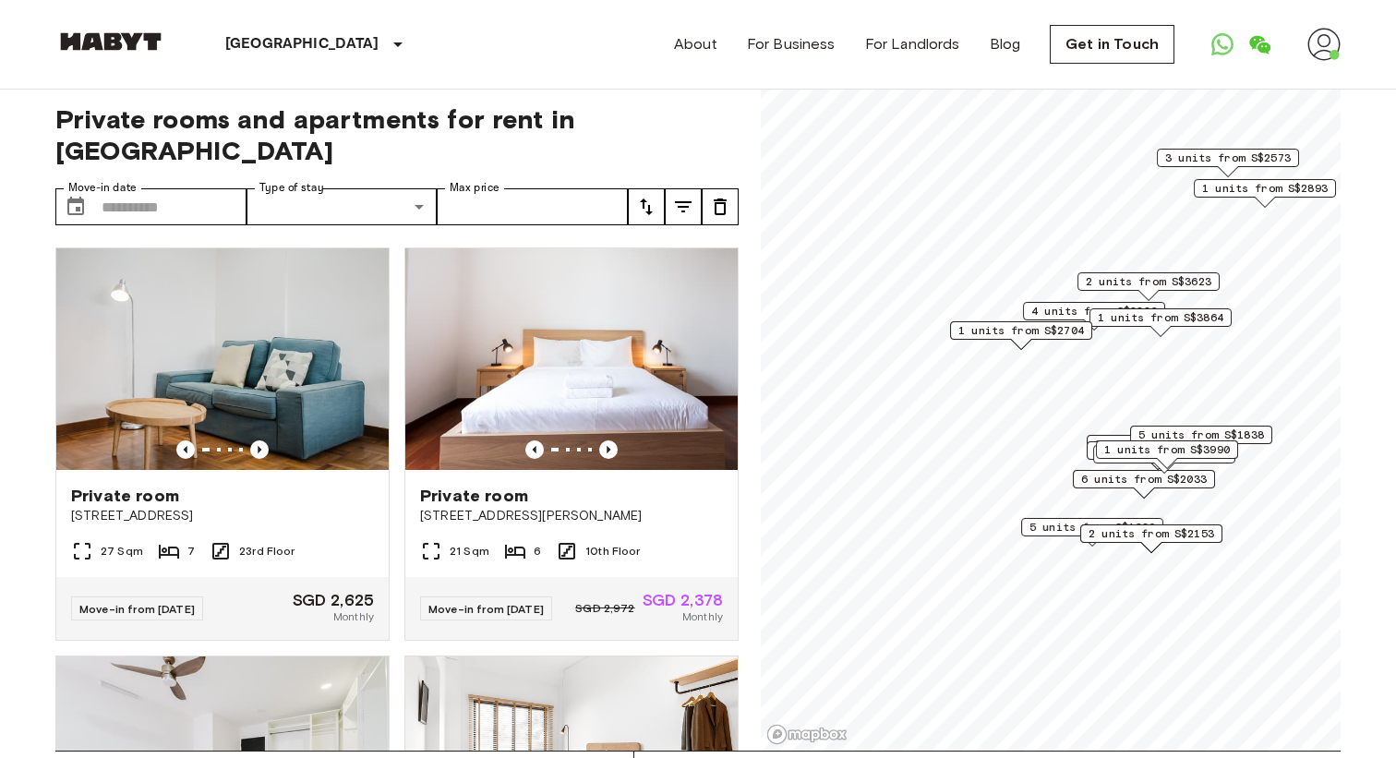
click at [1127, 534] on span "2 units from S$2153" at bounding box center [1151, 533] width 126 height 17
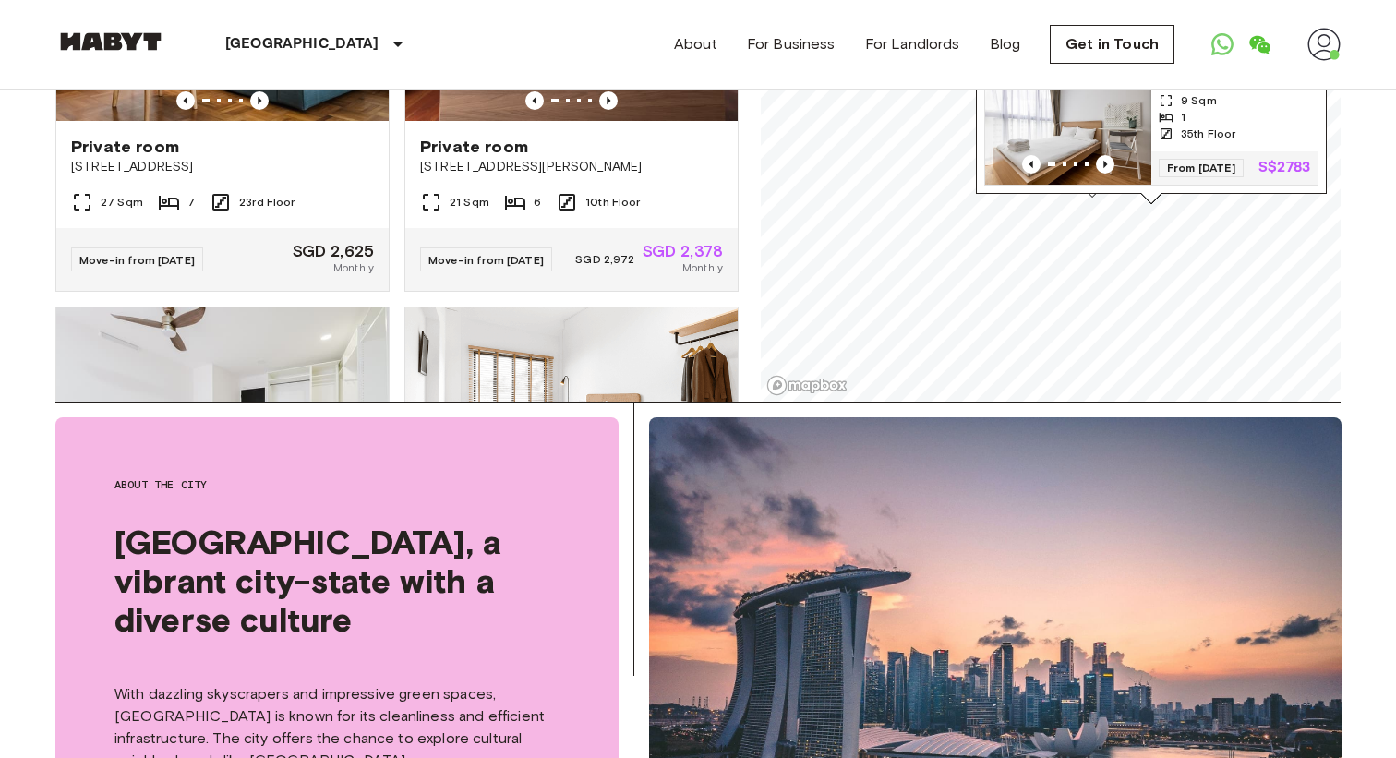
scroll to position [372, 0]
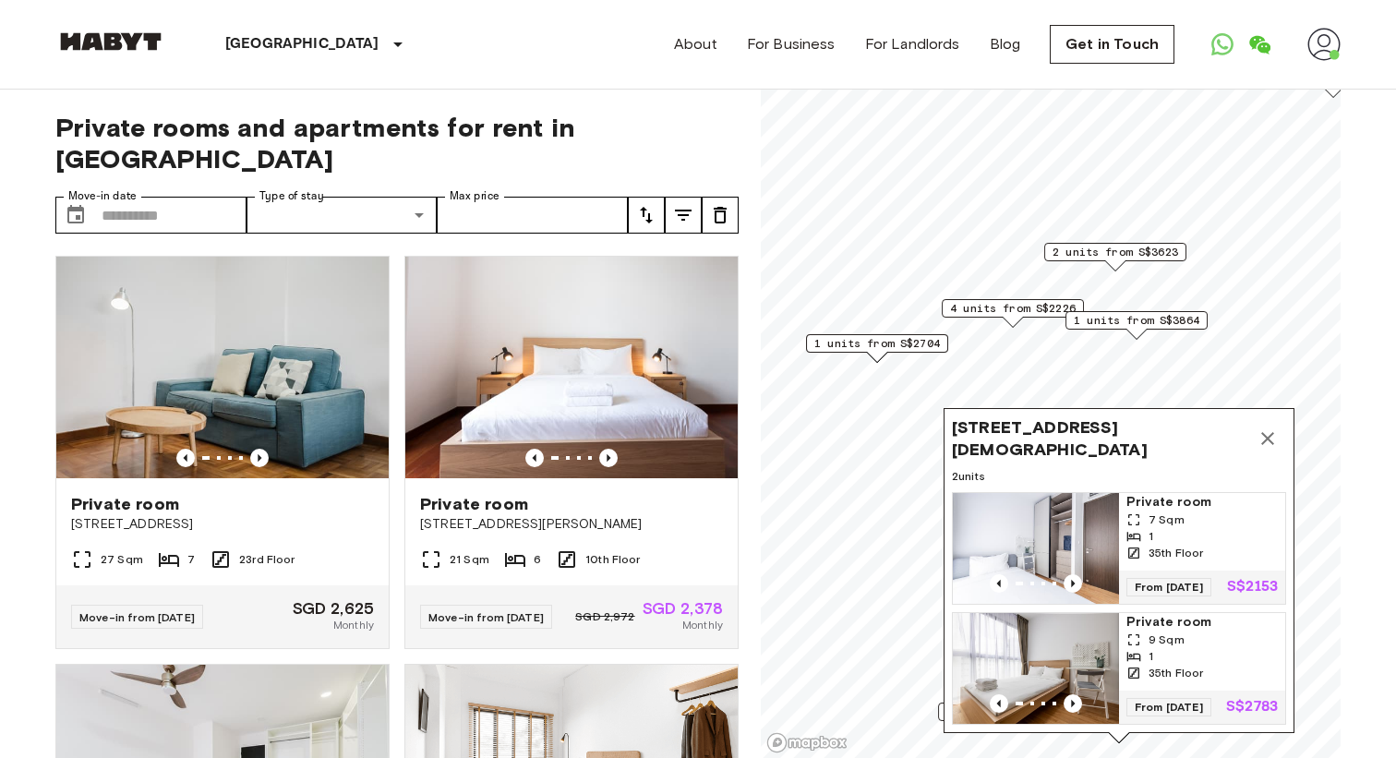
scroll to position [68, 0]
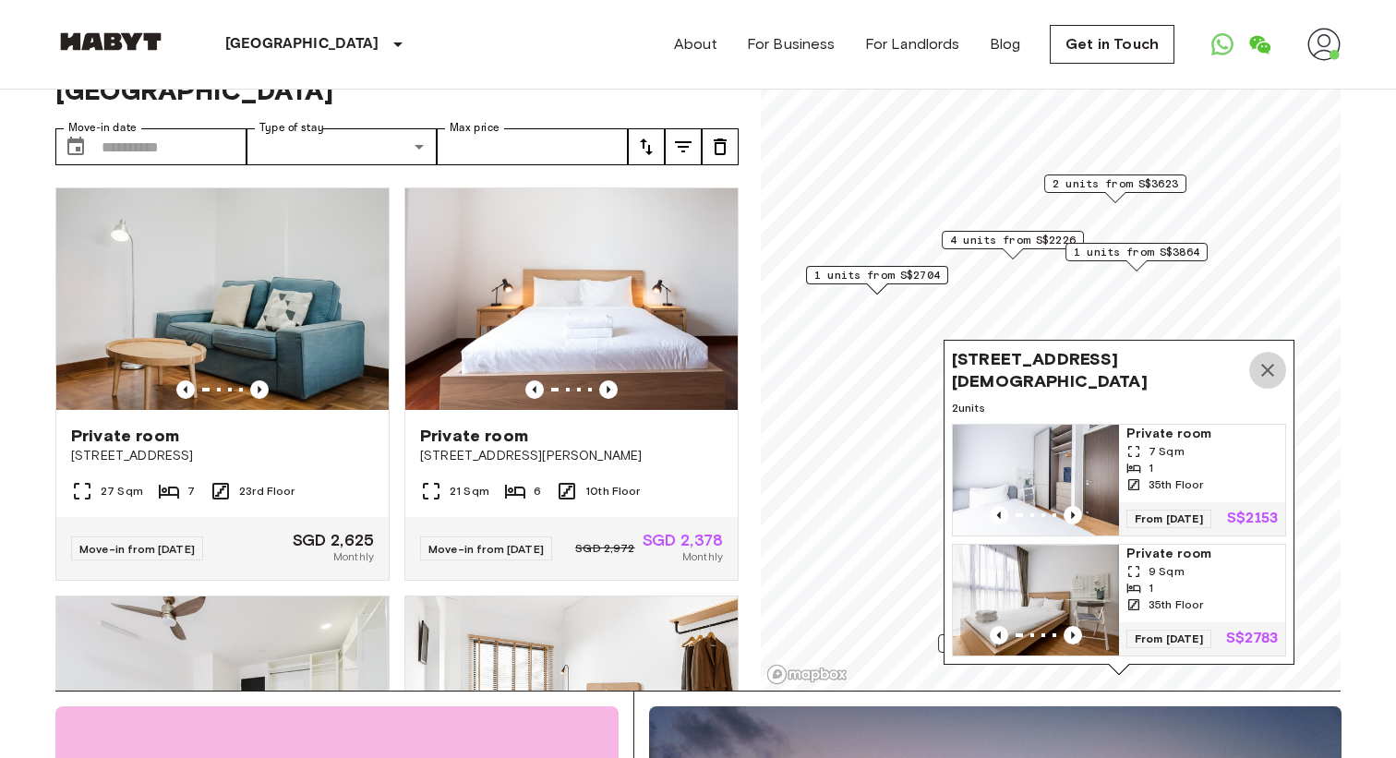
click at [1261, 364] on icon "Map marker" at bounding box center [1267, 370] width 13 height 13
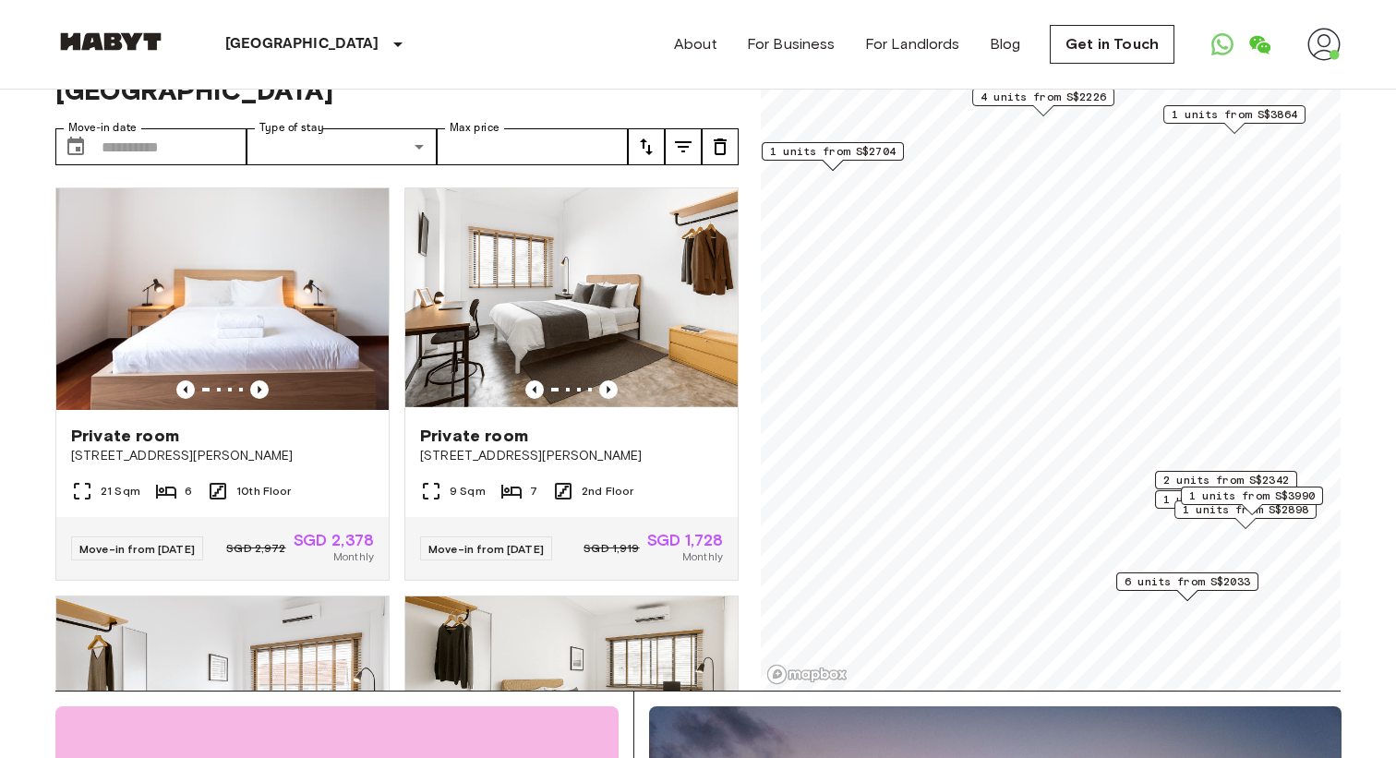
click at [1221, 480] on span "2 units from S$2342" at bounding box center [1226, 480] width 126 height 17
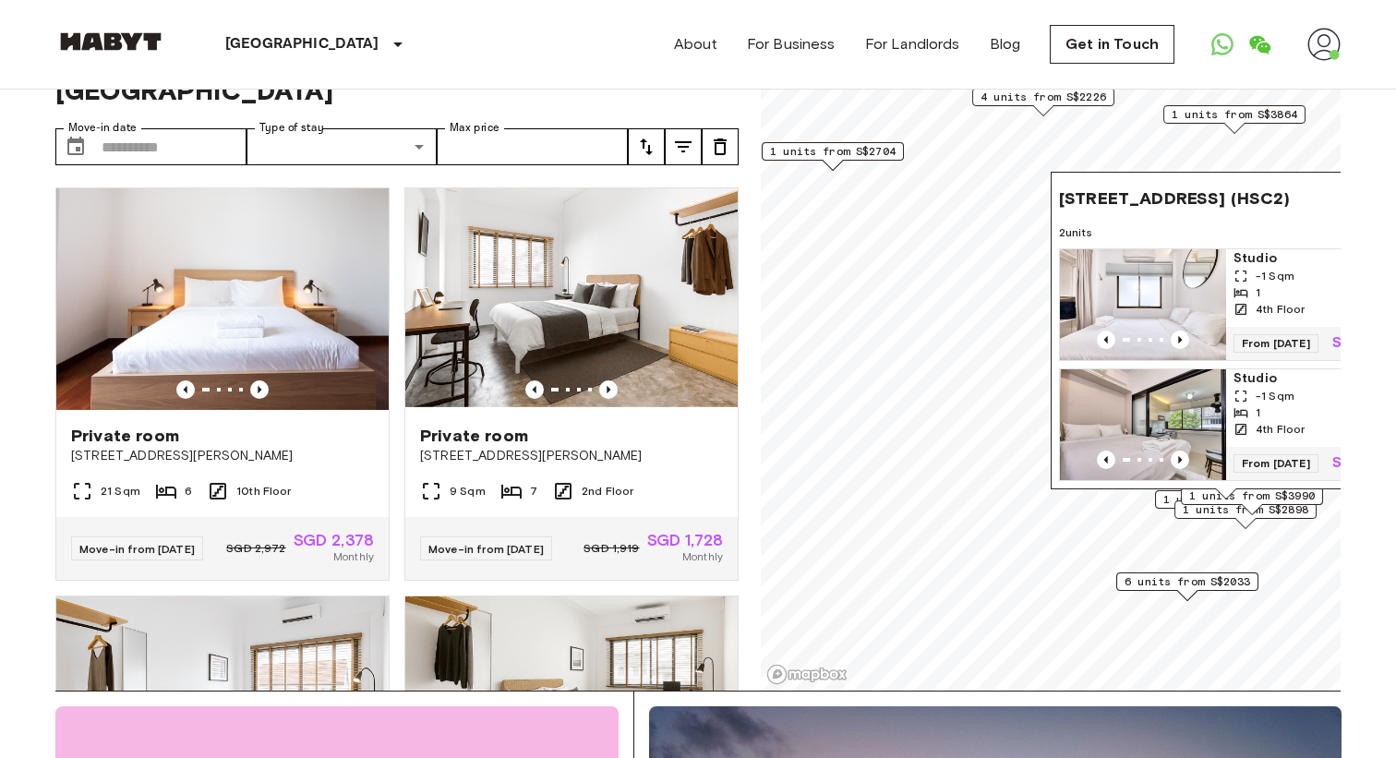
click at [1217, 510] on div "1 units from S$3990" at bounding box center [1252, 501] width 142 height 29
click at [1184, 516] on span "1 units from S$2898" at bounding box center [1246, 509] width 126 height 17
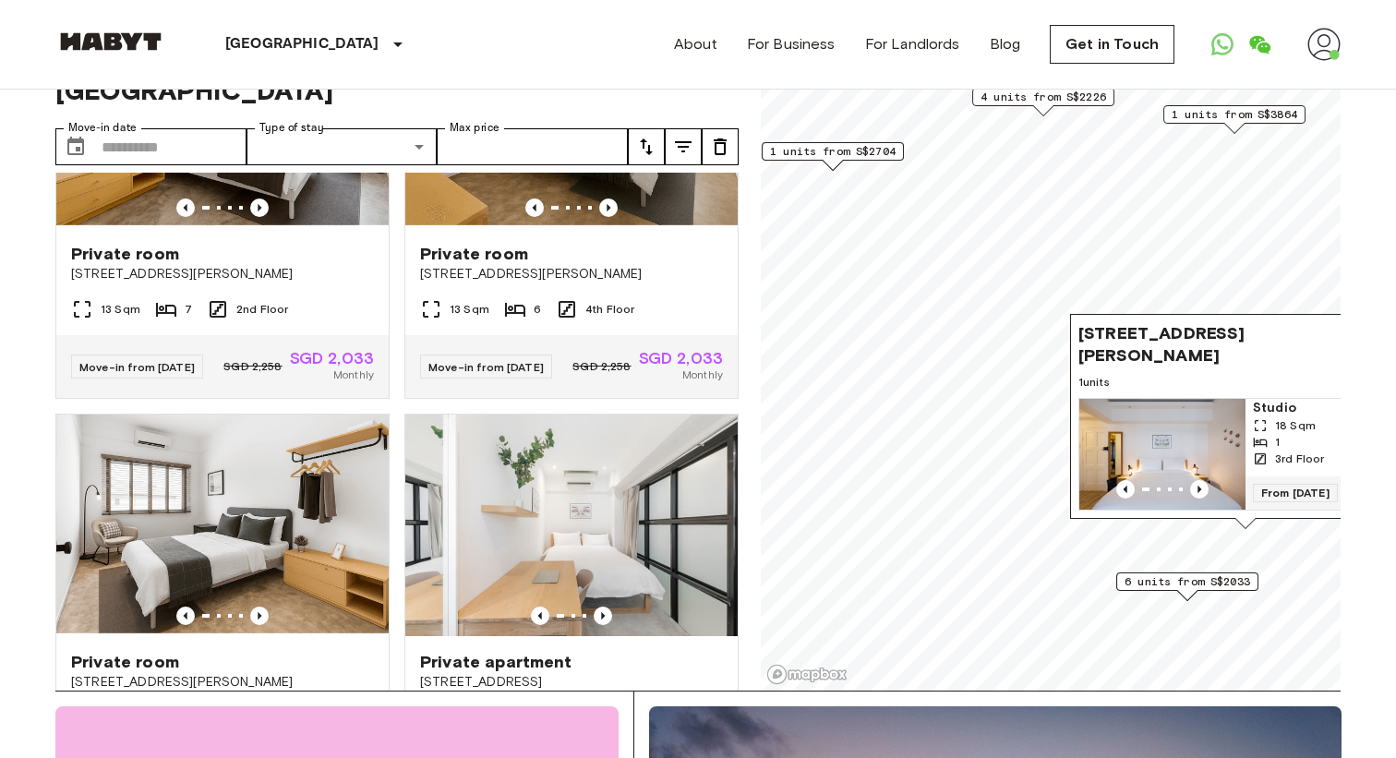
scroll to position [846, 0]
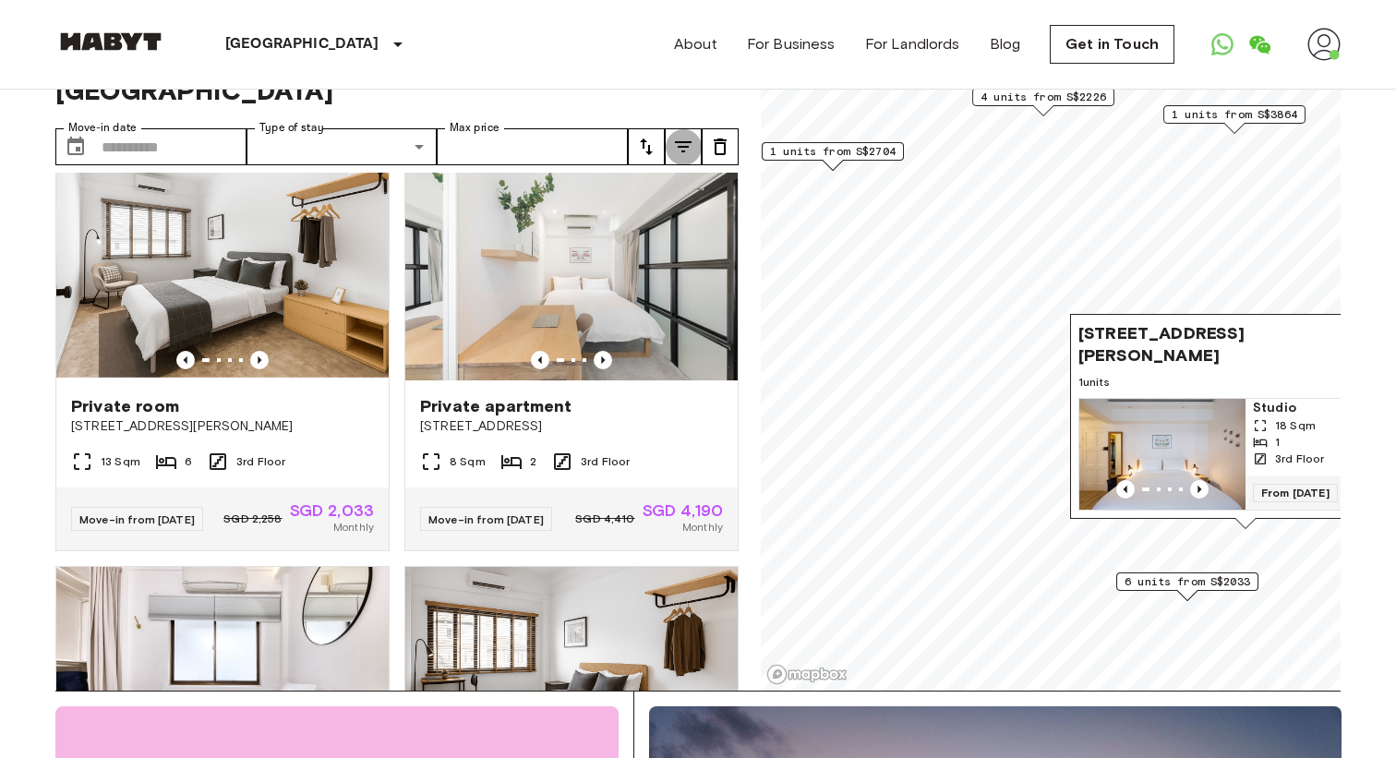
click at [679, 136] on icon "tune" at bounding box center [683, 147] width 22 height 22
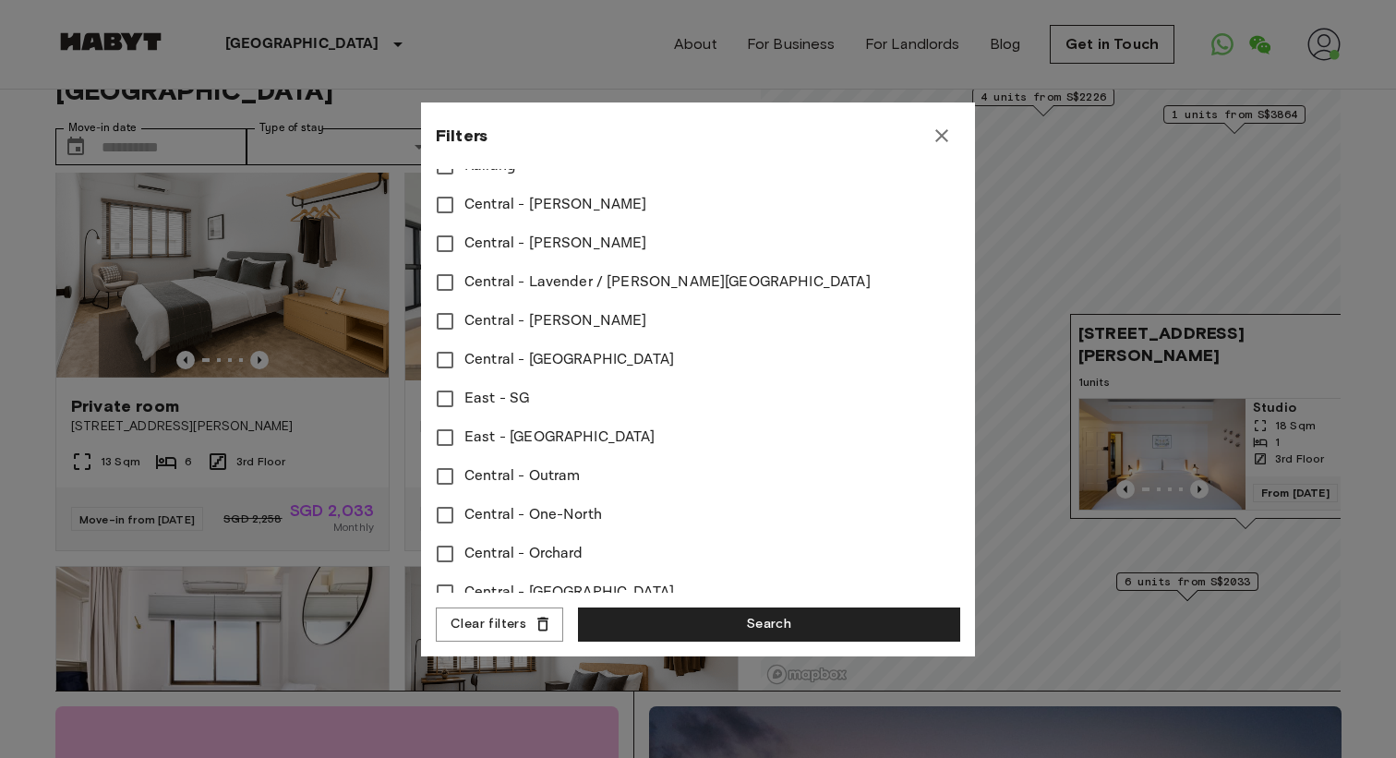
scroll to position [786, 0]
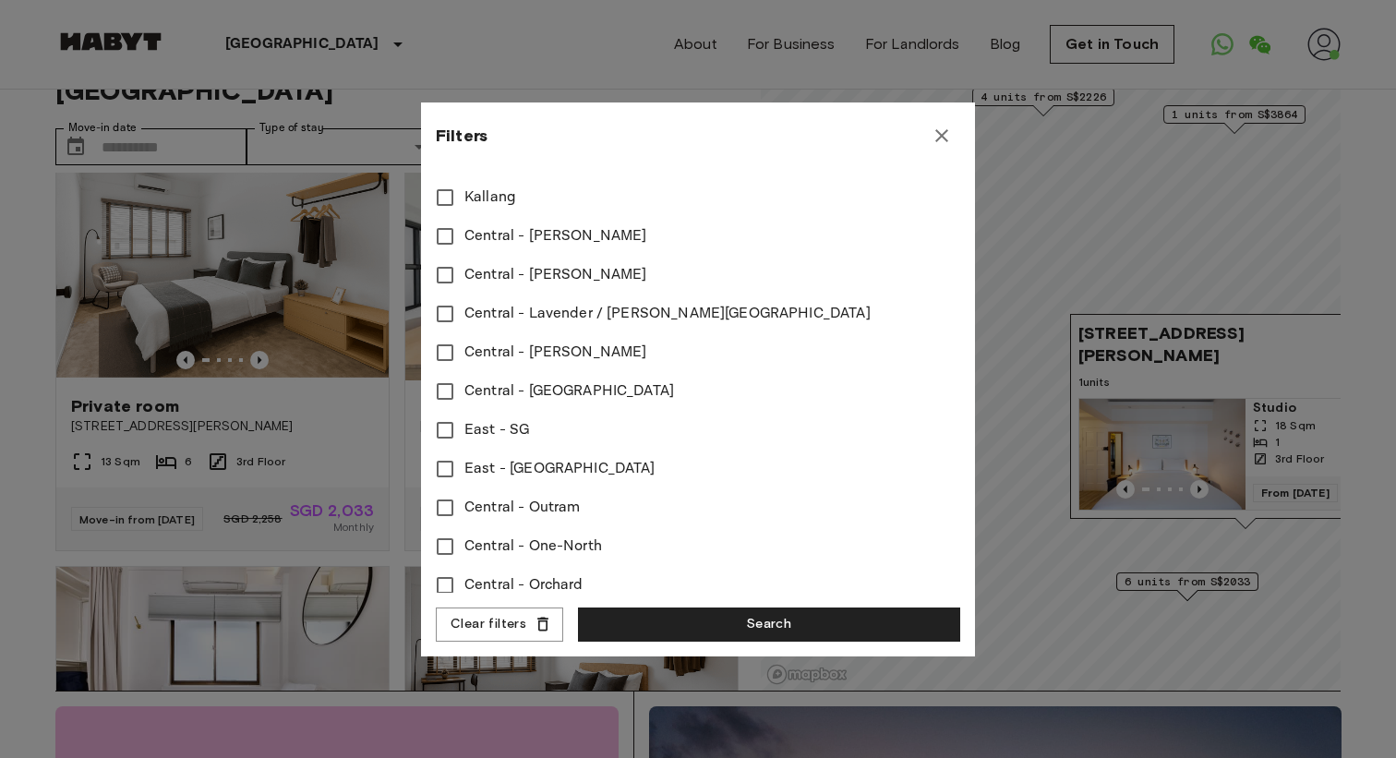
click at [576, 354] on span "Central - [PERSON_NAME]" at bounding box center [555, 353] width 182 height 22
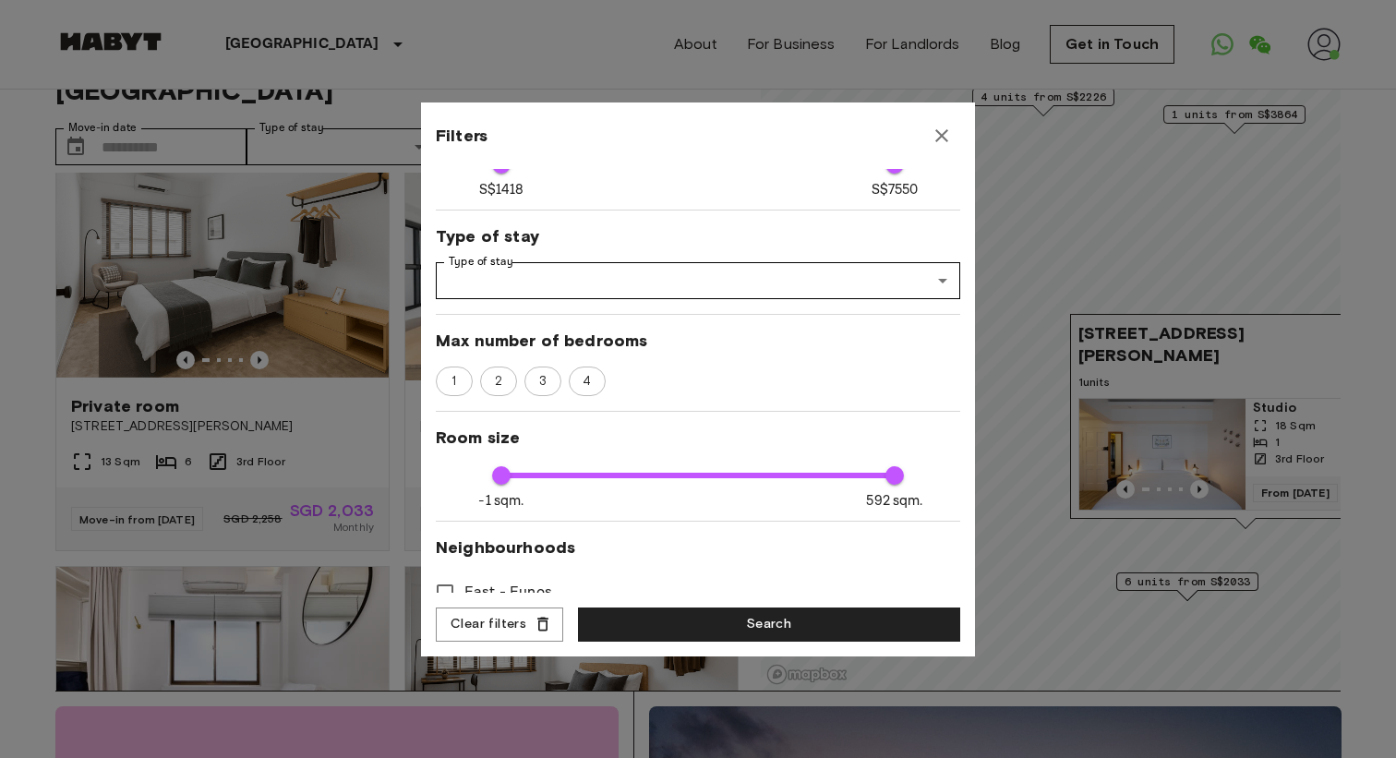
scroll to position [0, 0]
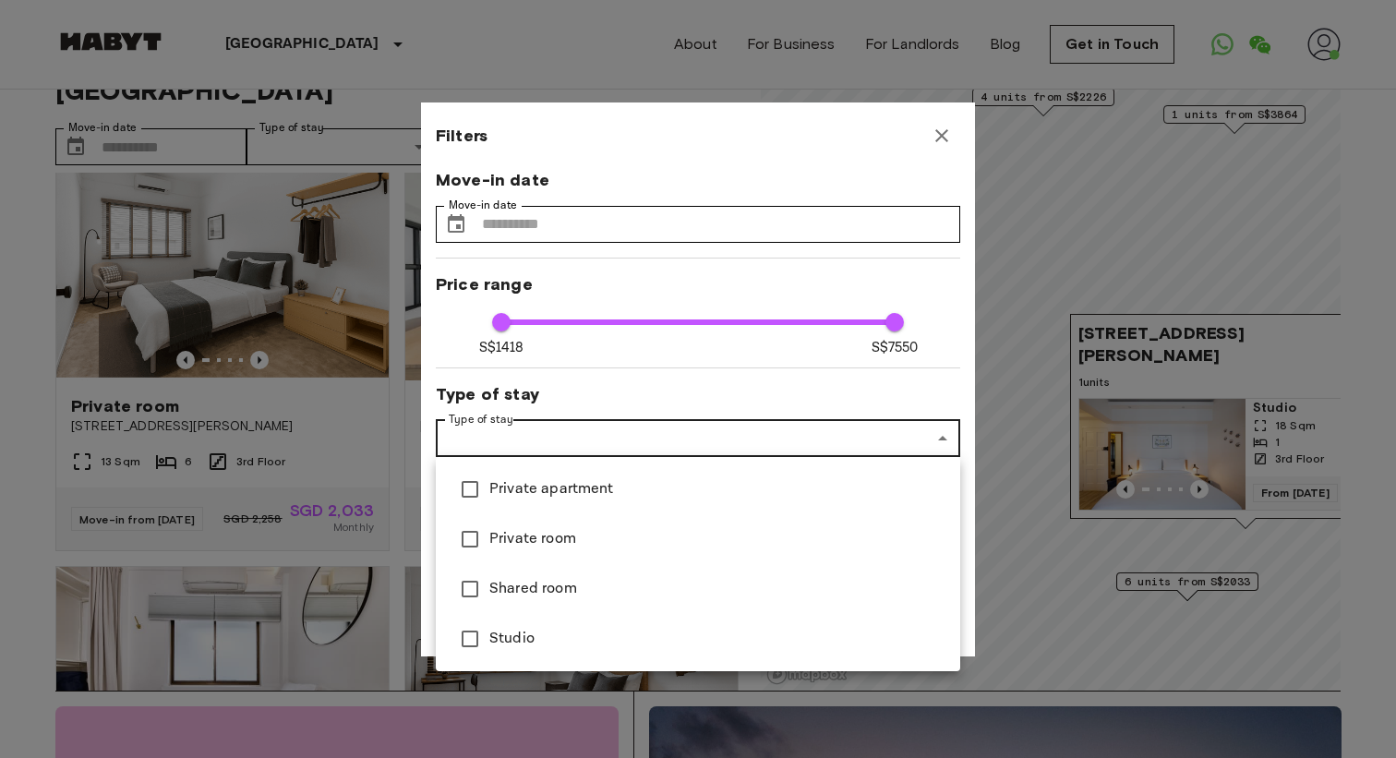
click at [530, 642] on span "Studio" at bounding box center [717, 639] width 456 height 22
type input "****"
type input "******"
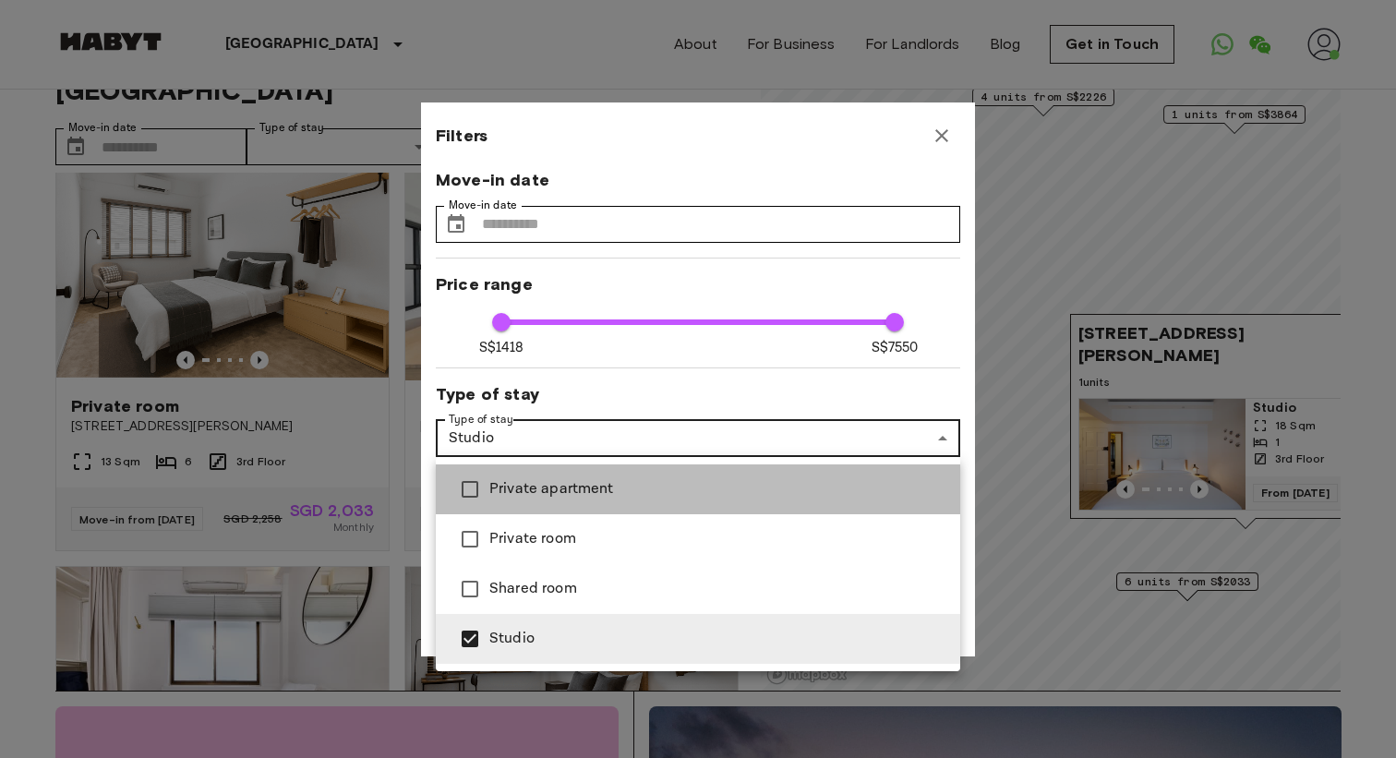
click at [550, 491] on span "Private apartment" at bounding box center [717, 489] width 456 height 22
type input "****"
type input "**********"
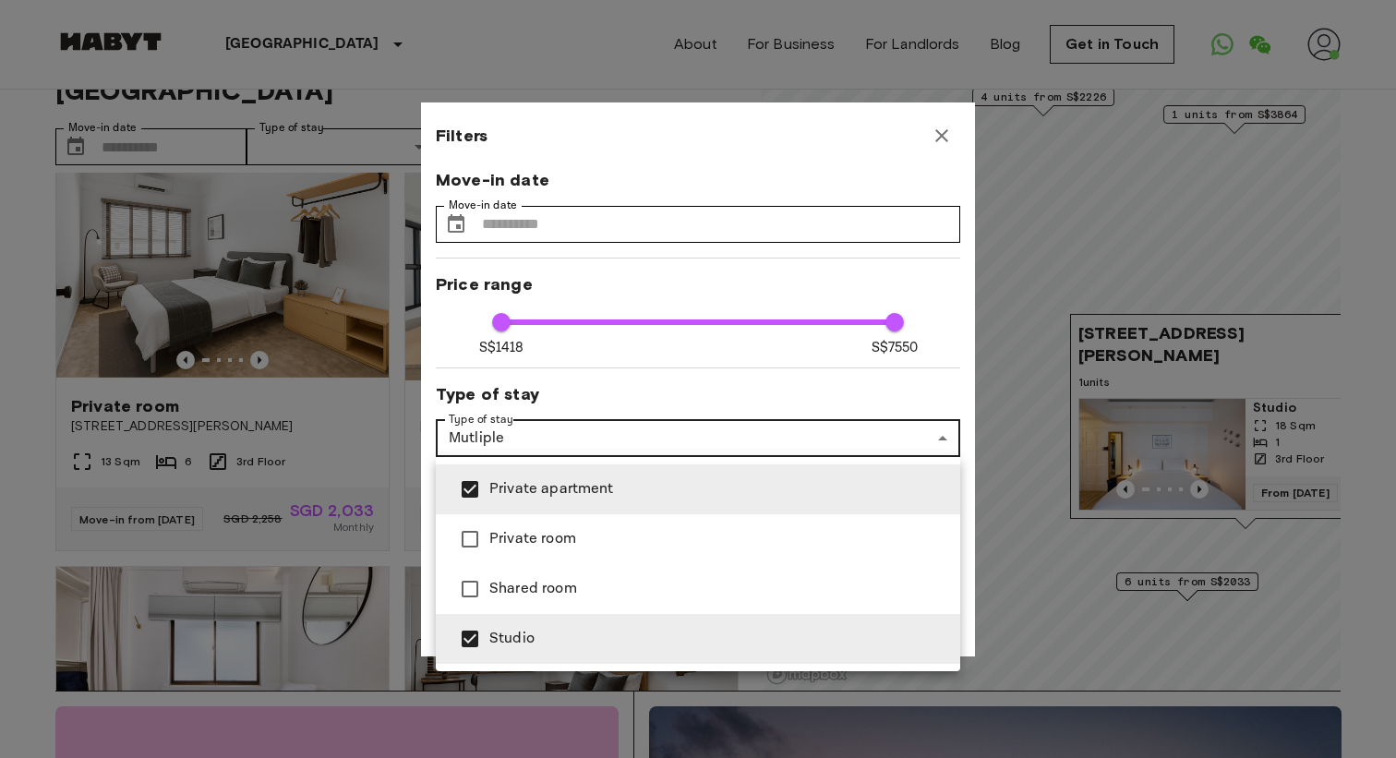
click at [748, 252] on div at bounding box center [698, 379] width 1396 height 758
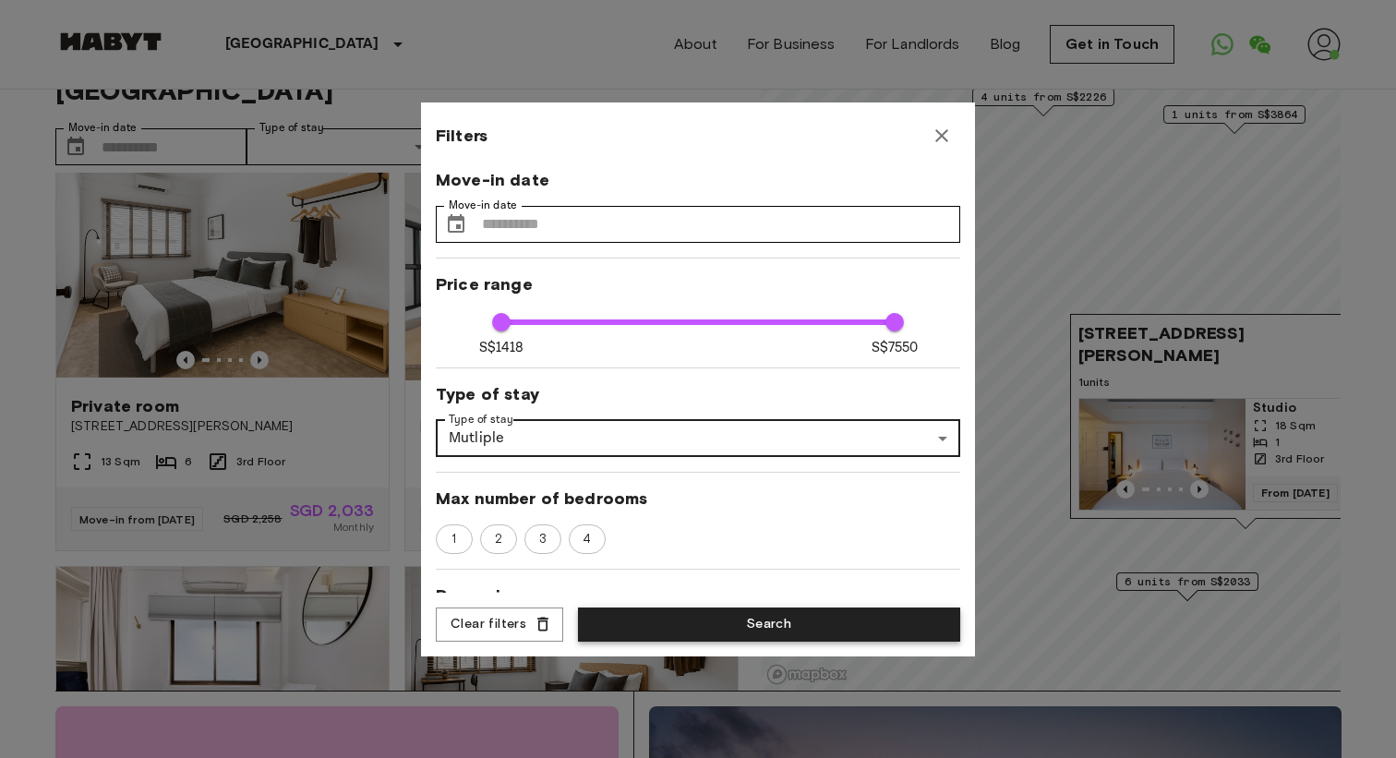
click at [701, 630] on button "Search" at bounding box center [769, 624] width 382 height 34
type input "**********"
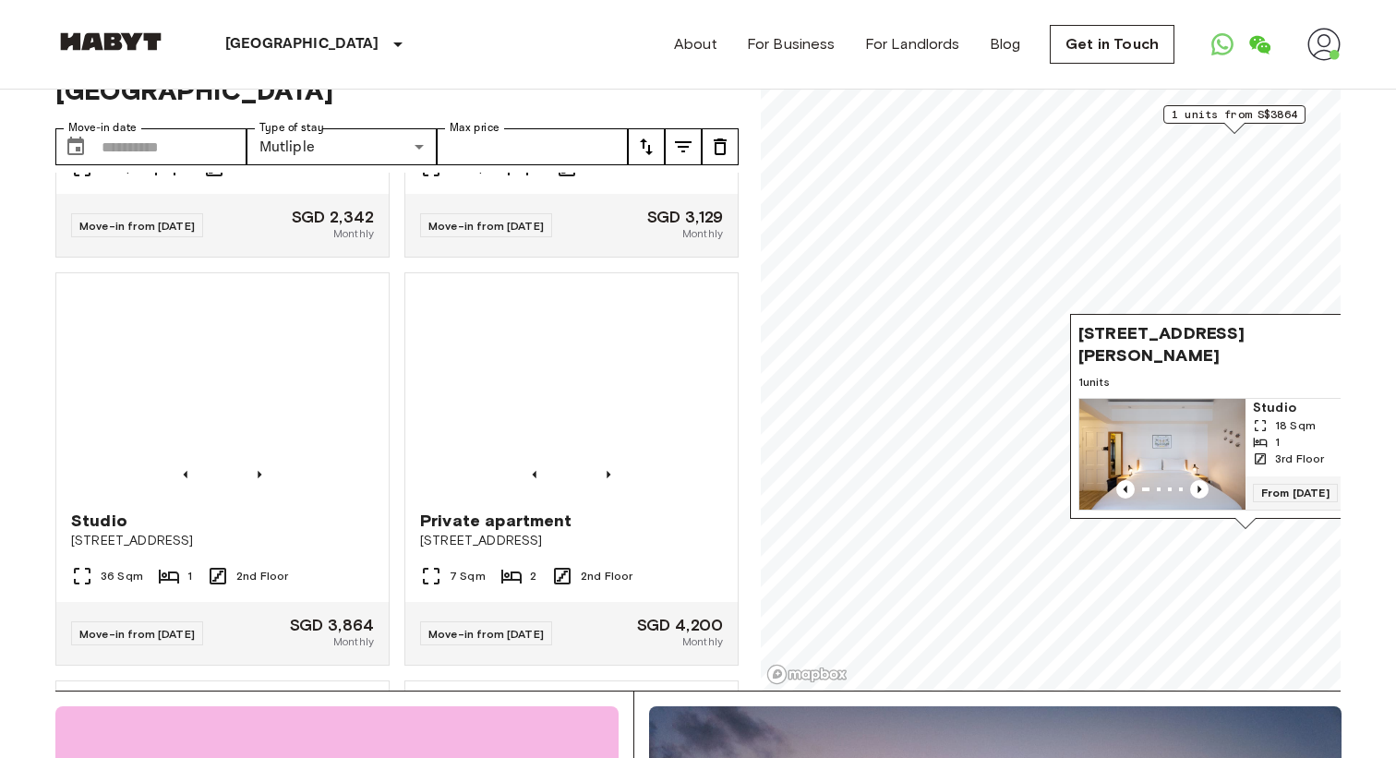
scroll to position [732, 0]
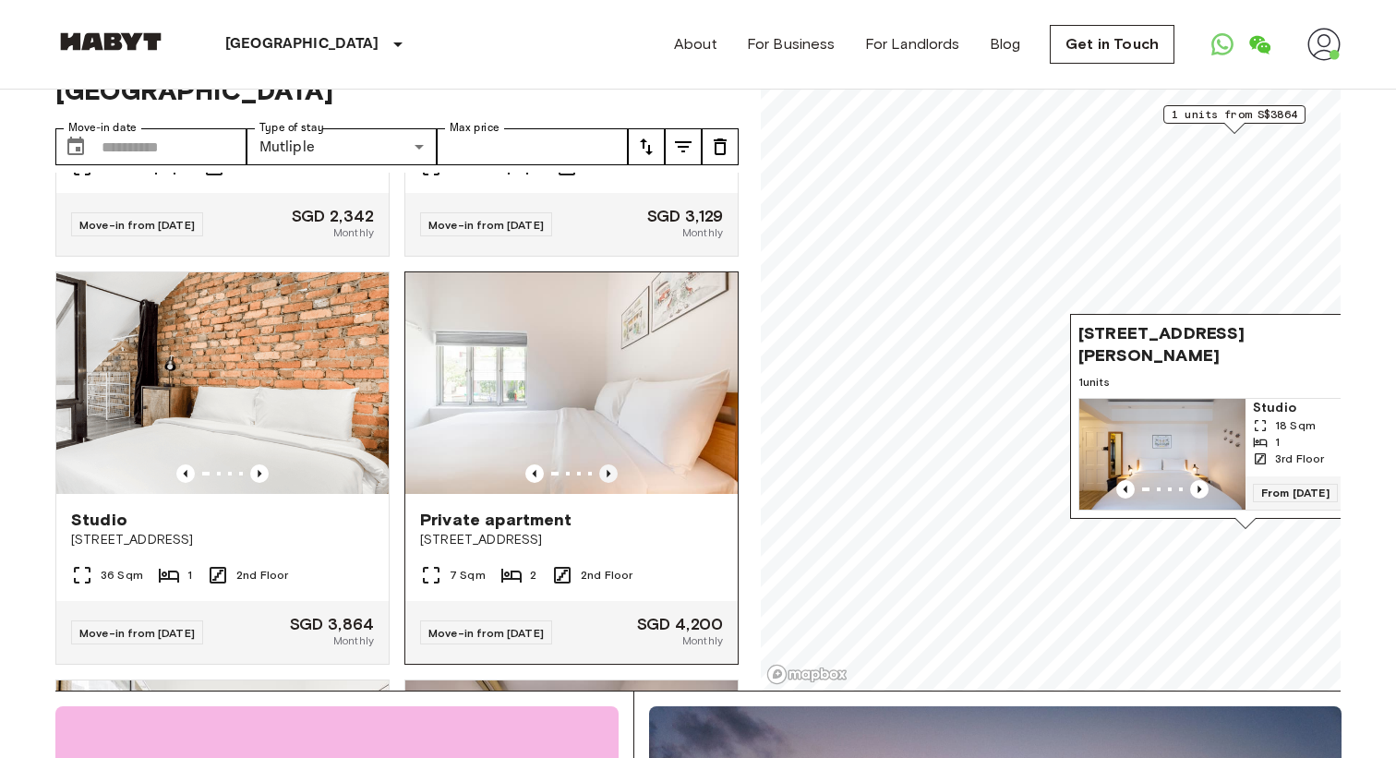
click at [610, 464] on icon "Previous image" at bounding box center [608, 473] width 18 height 18
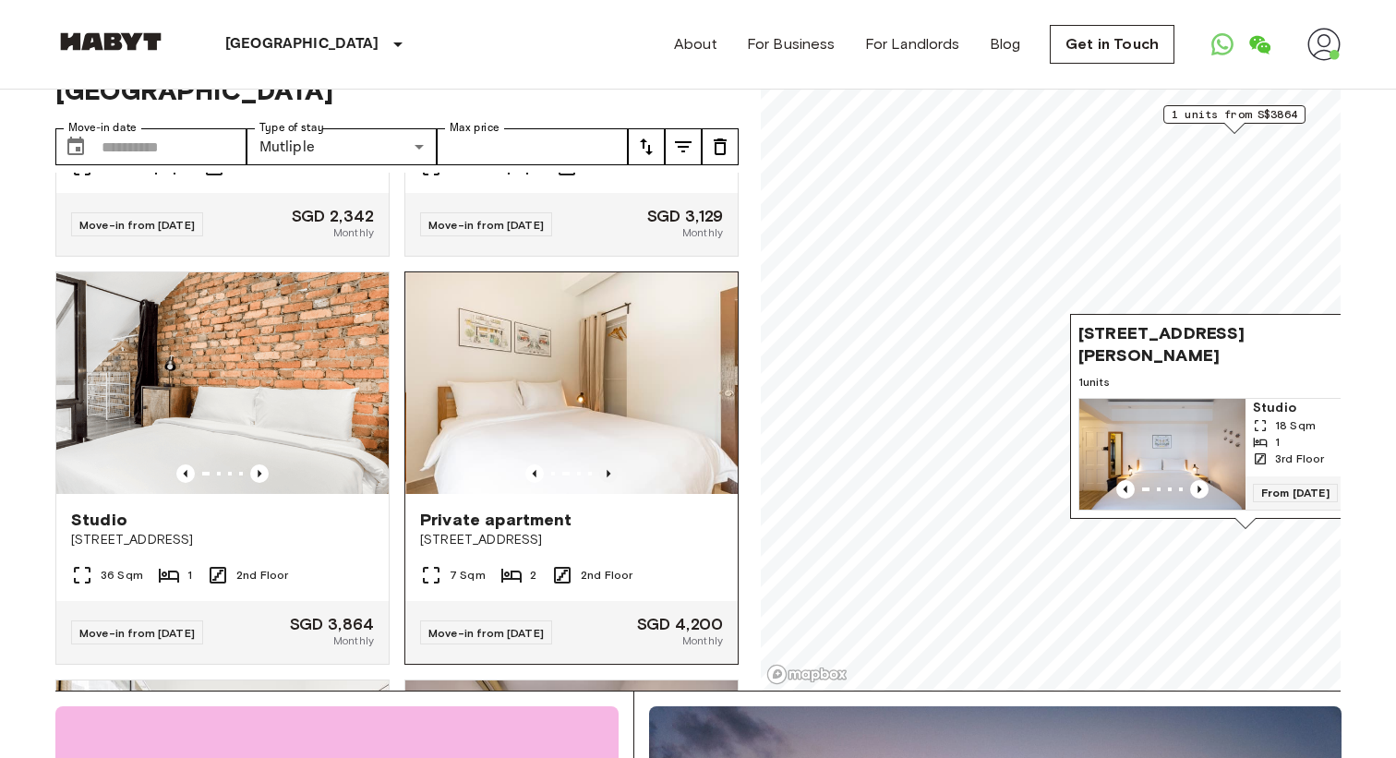
click at [610, 464] on icon "Previous image" at bounding box center [608, 473] width 18 height 18
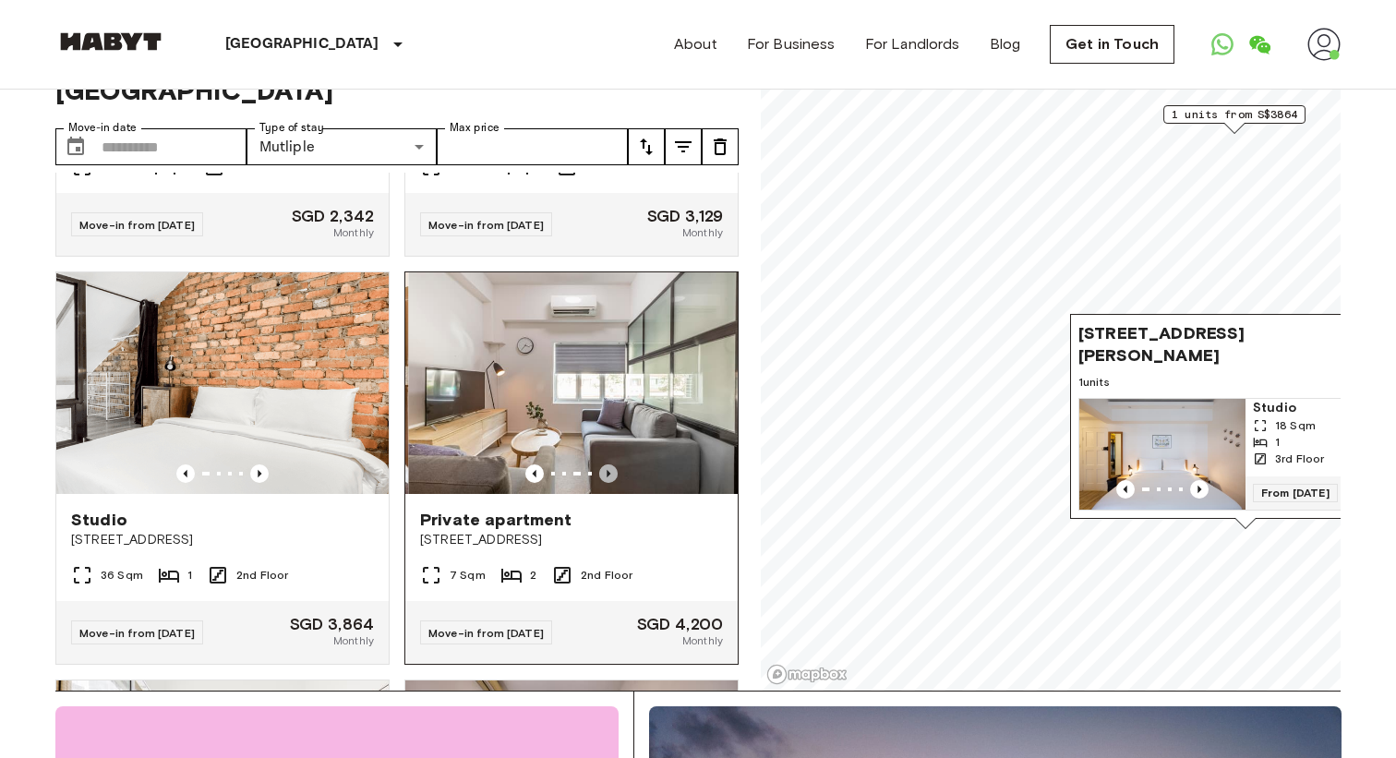
click at [610, 464] on icon "Previous image" at bounding box center [608, 473] width 18 height 18
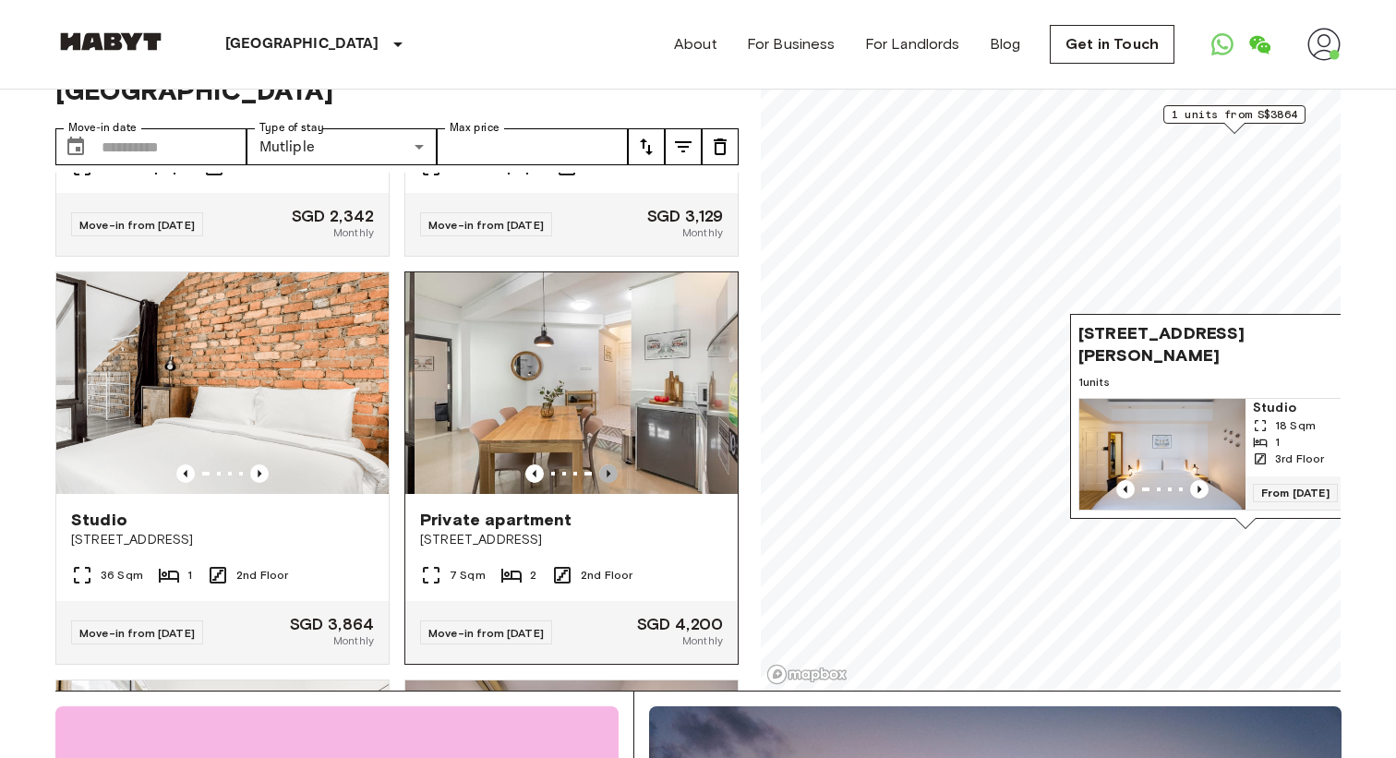
click at [610, 464] on icon "Previous image" at bounding box center [608, 473] width 18 height 18
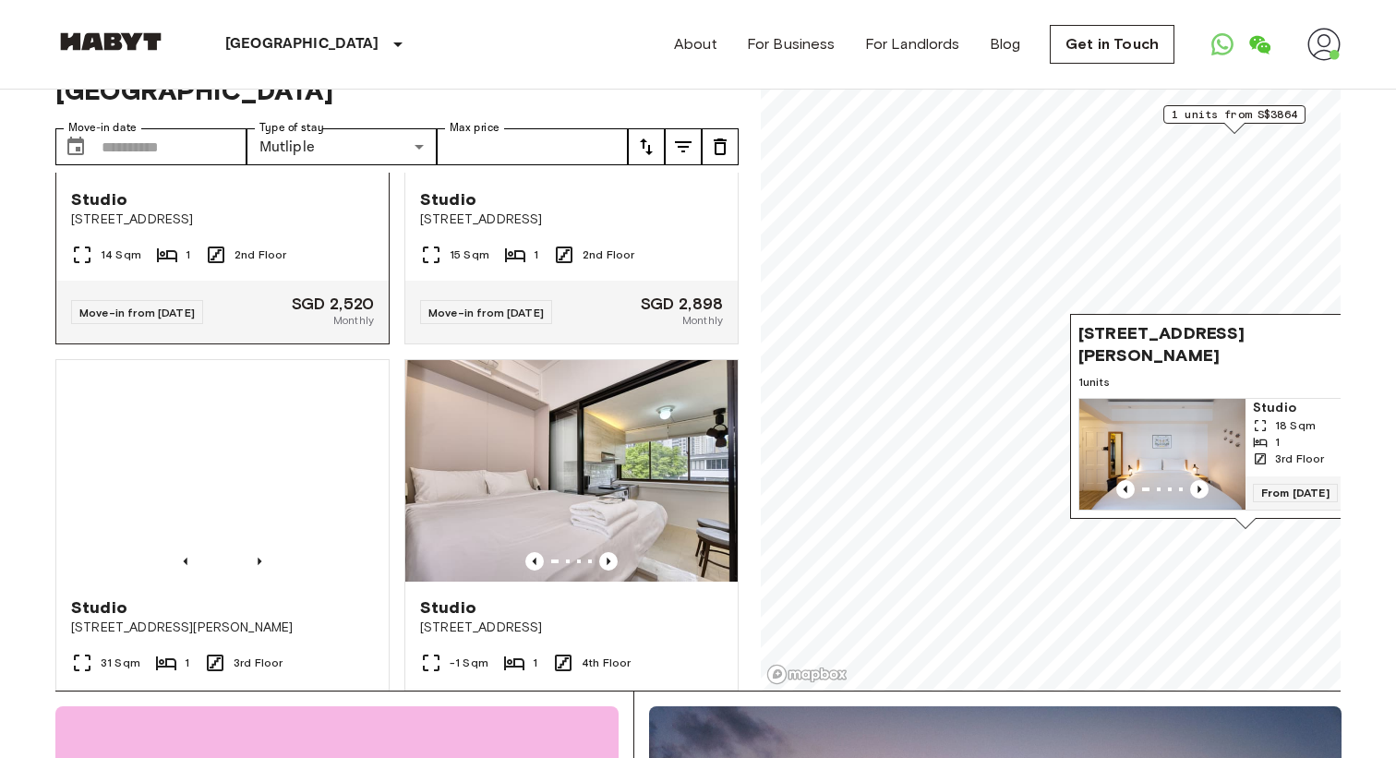
scroll to position [2318, 0]
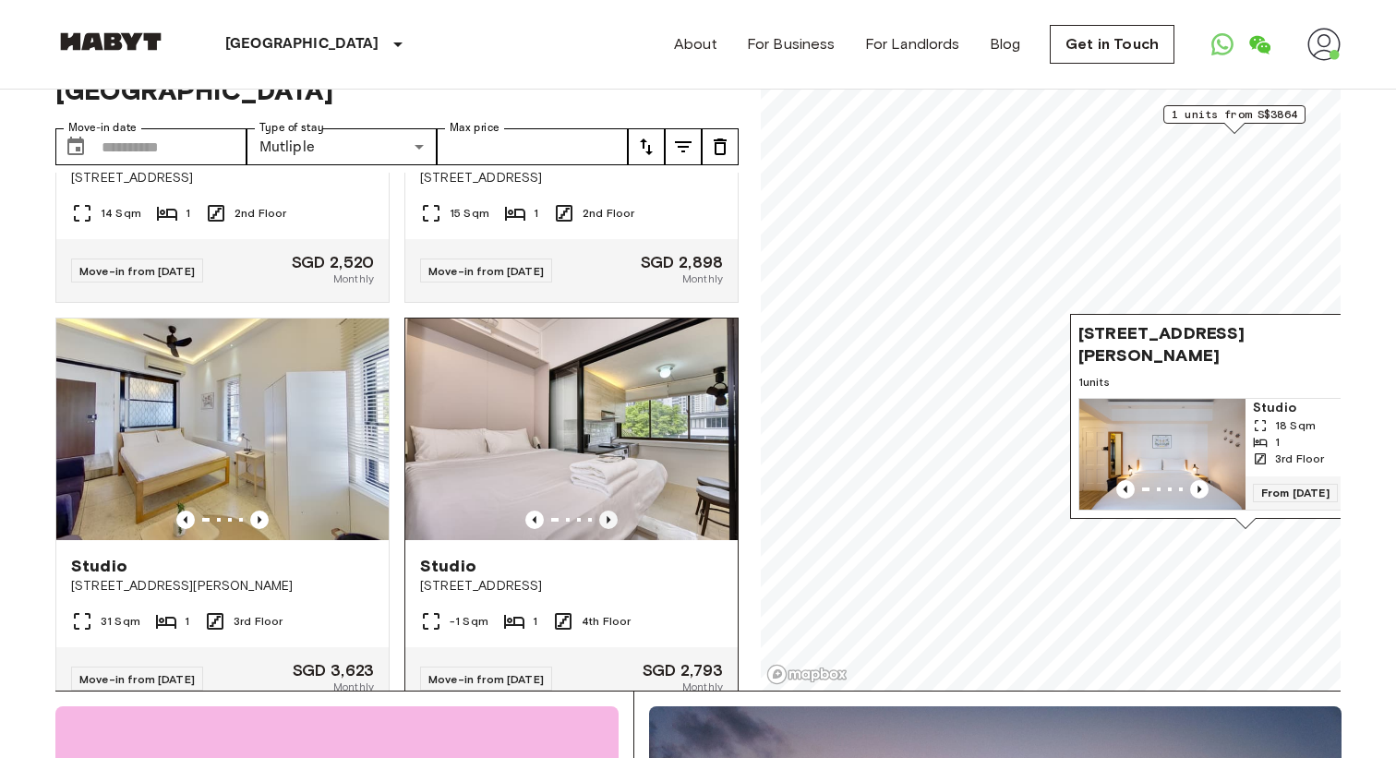
click at [607, 511] on icon "Previous image" at bounding box center [608, 520] width 18 height 18
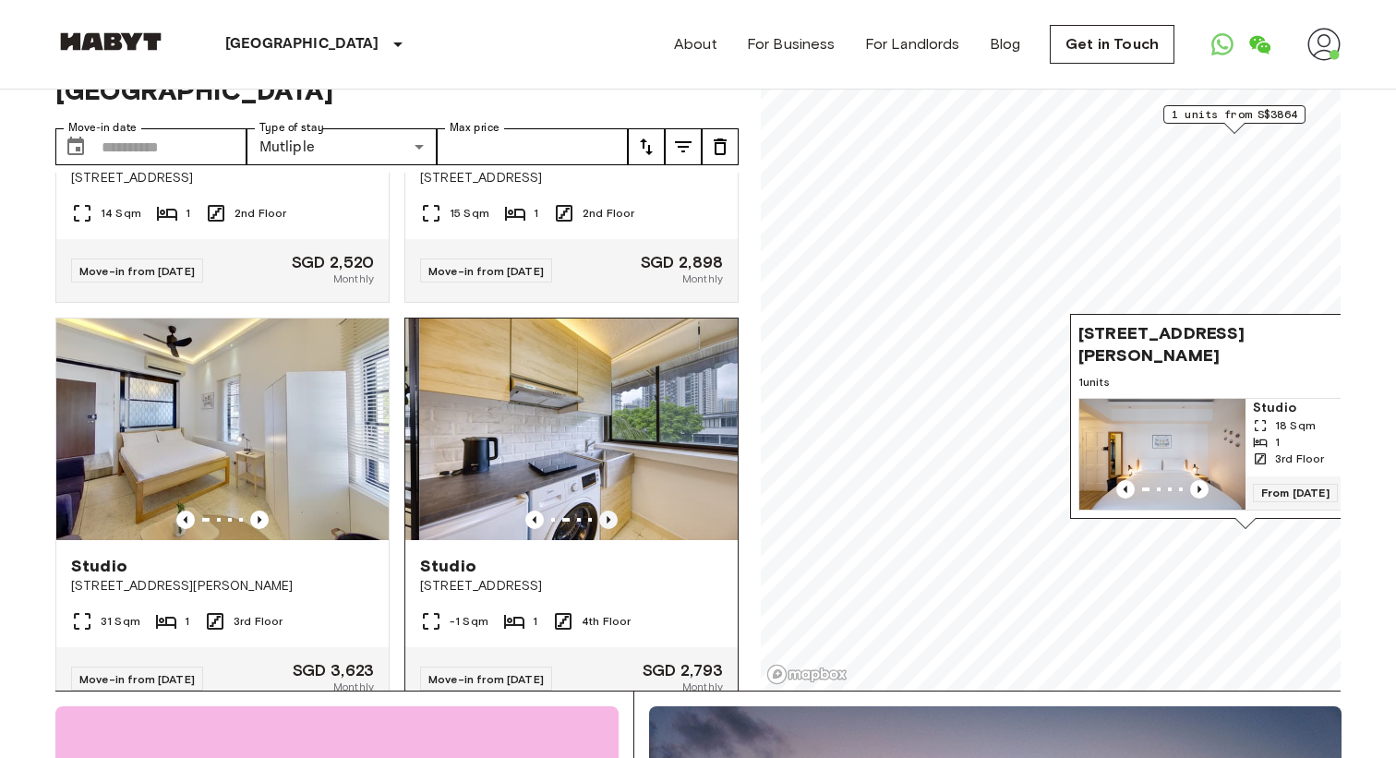
click at [607, 511] on icon "Previous image" at bounding box center [608, 520] width 18 height 18
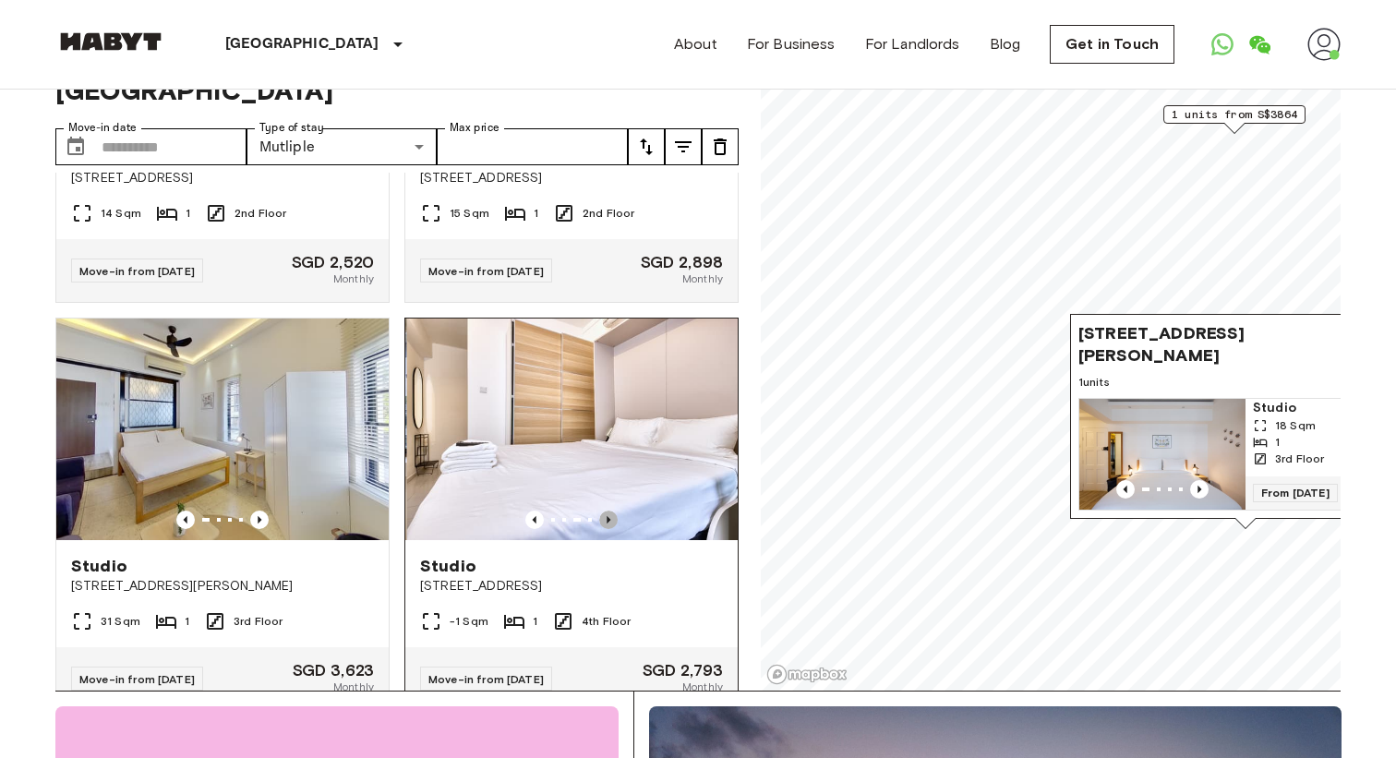
click at [607, 511] on icon "Previous image" at bounding box center [608, 520] width 18 height 18
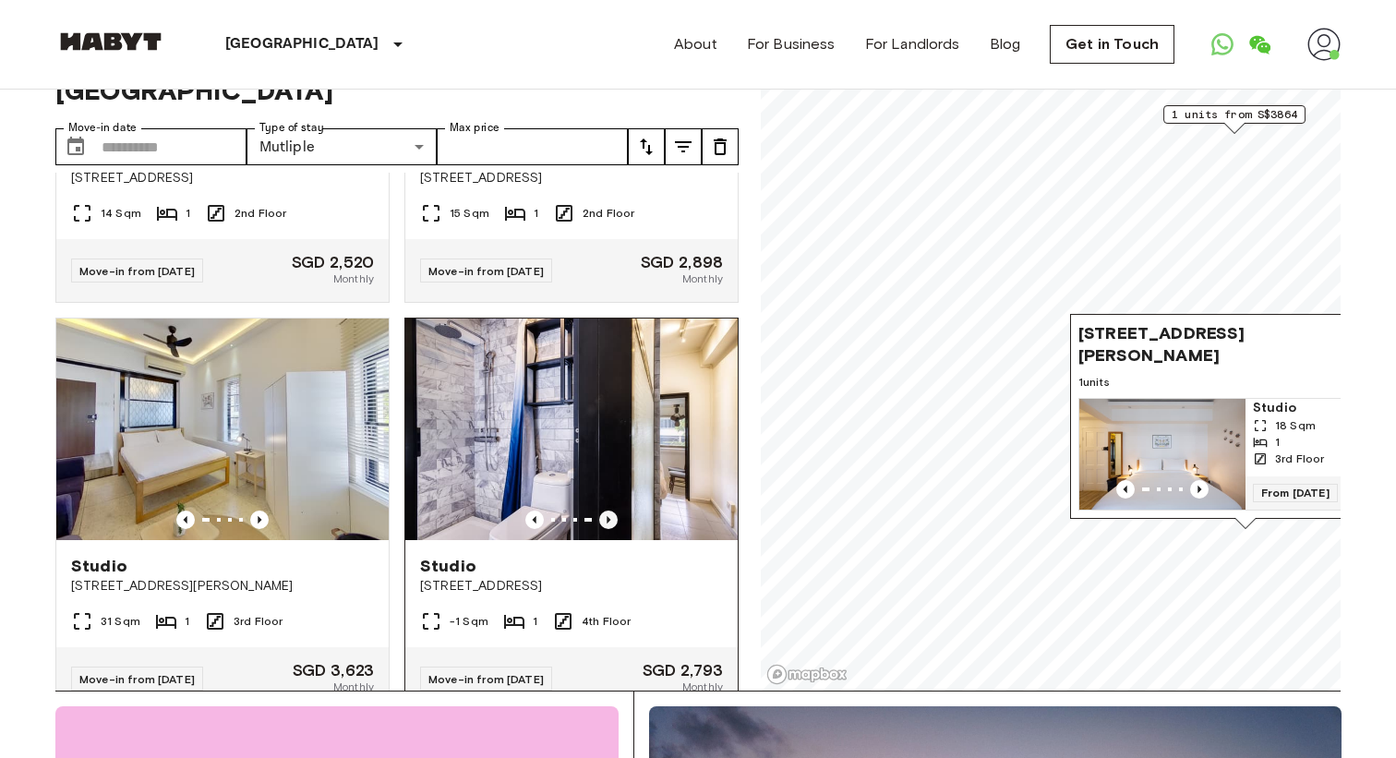
click at [607, 511] on icon "Previous image" at bounding box center [608, 520] width 18 height 18
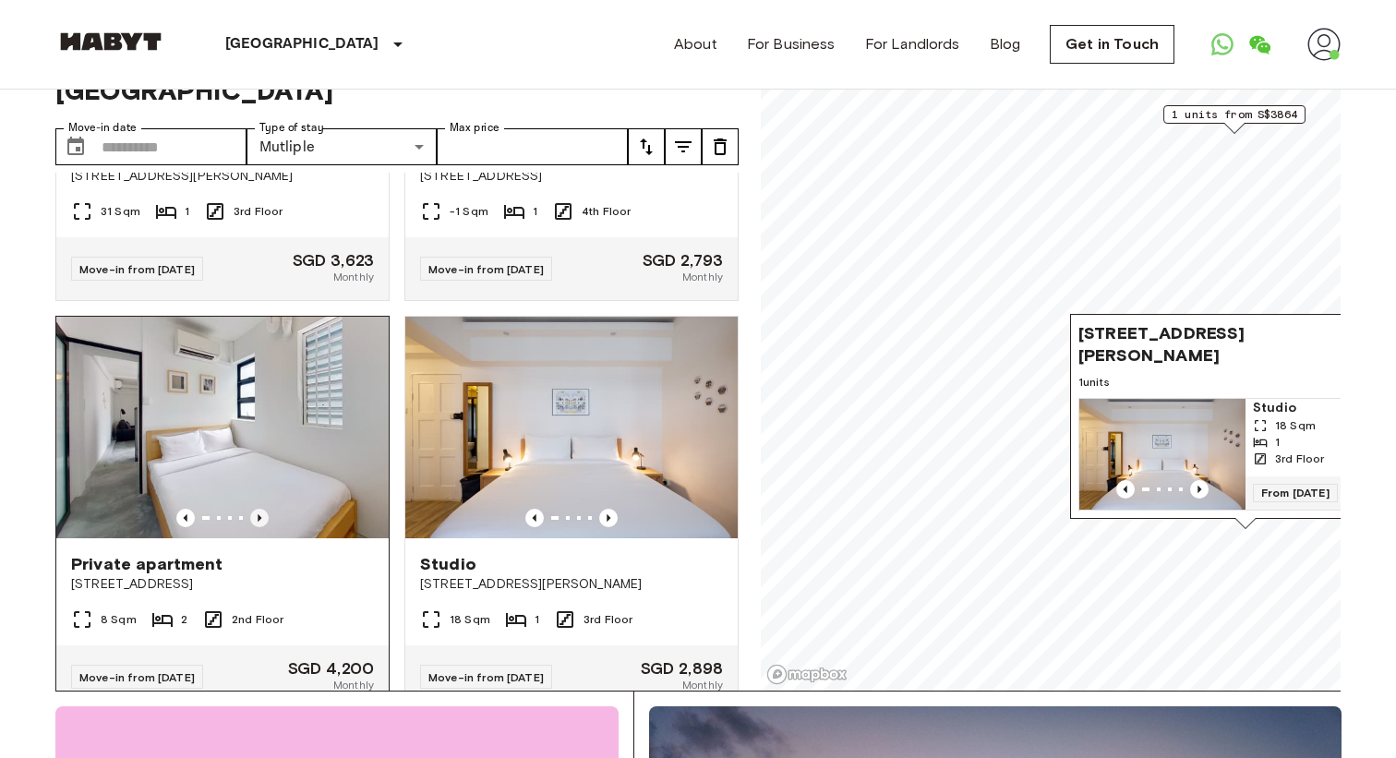
scroll to position [2730, 0]
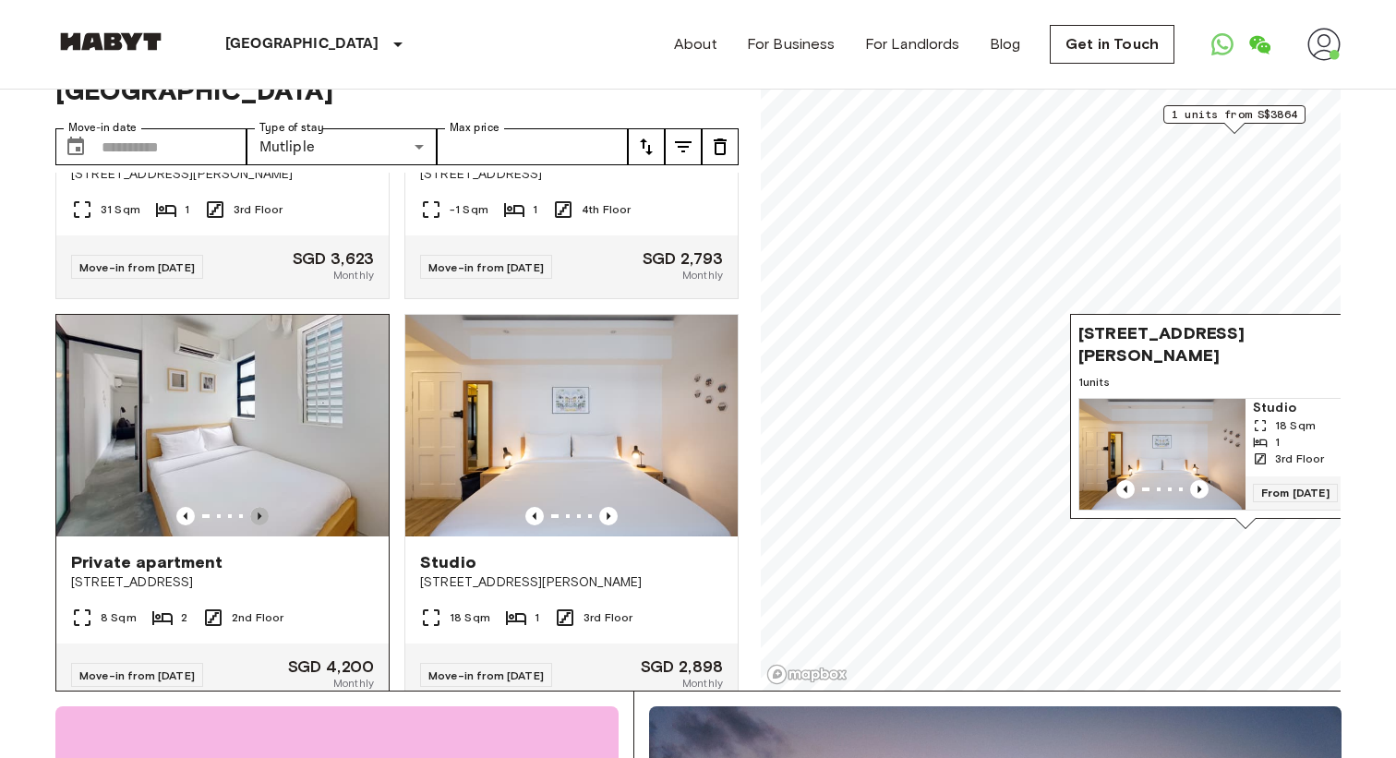
click at [258, 512] on icon "Previous image" at bounding box center [260, 515] width 4 height 7
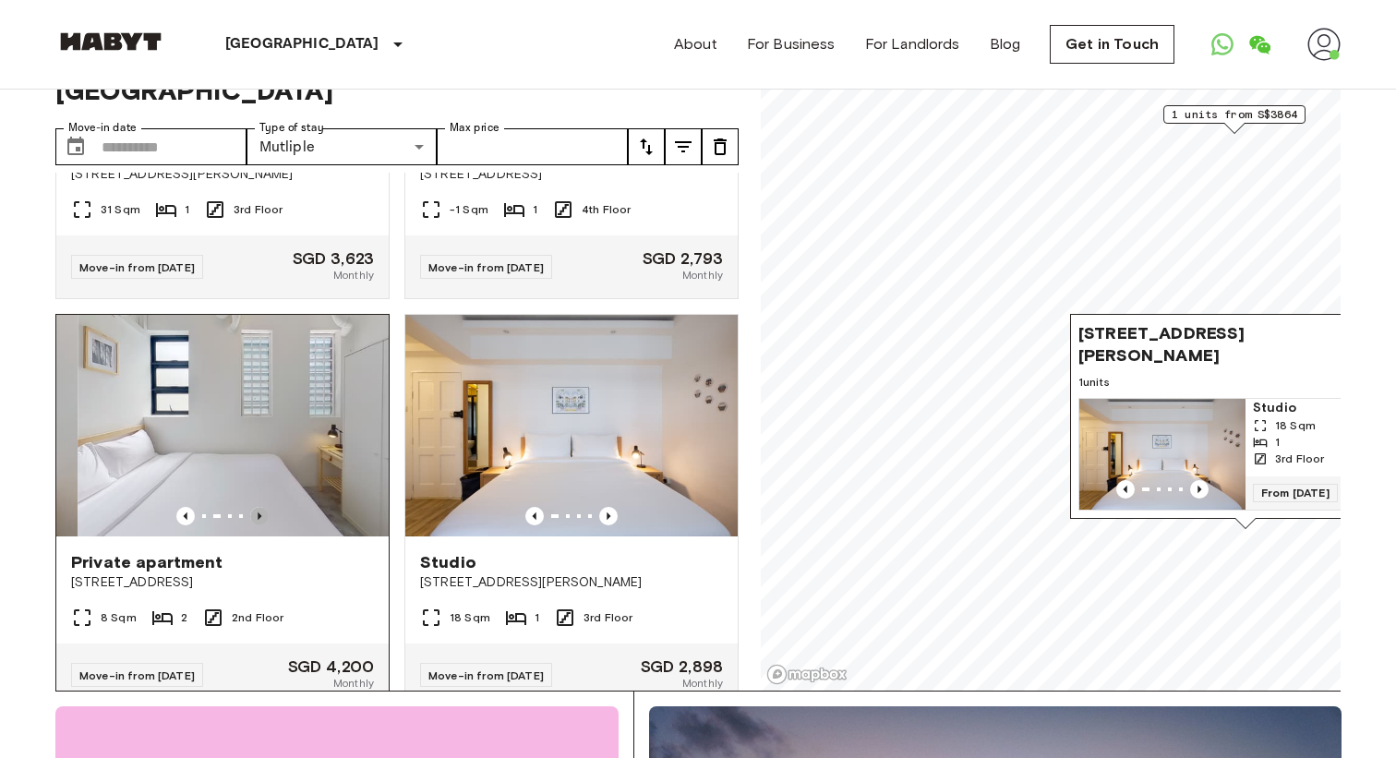
click at [258, 512] on icon "Previous image" at bounding box center [260, 515] width 4 height 7
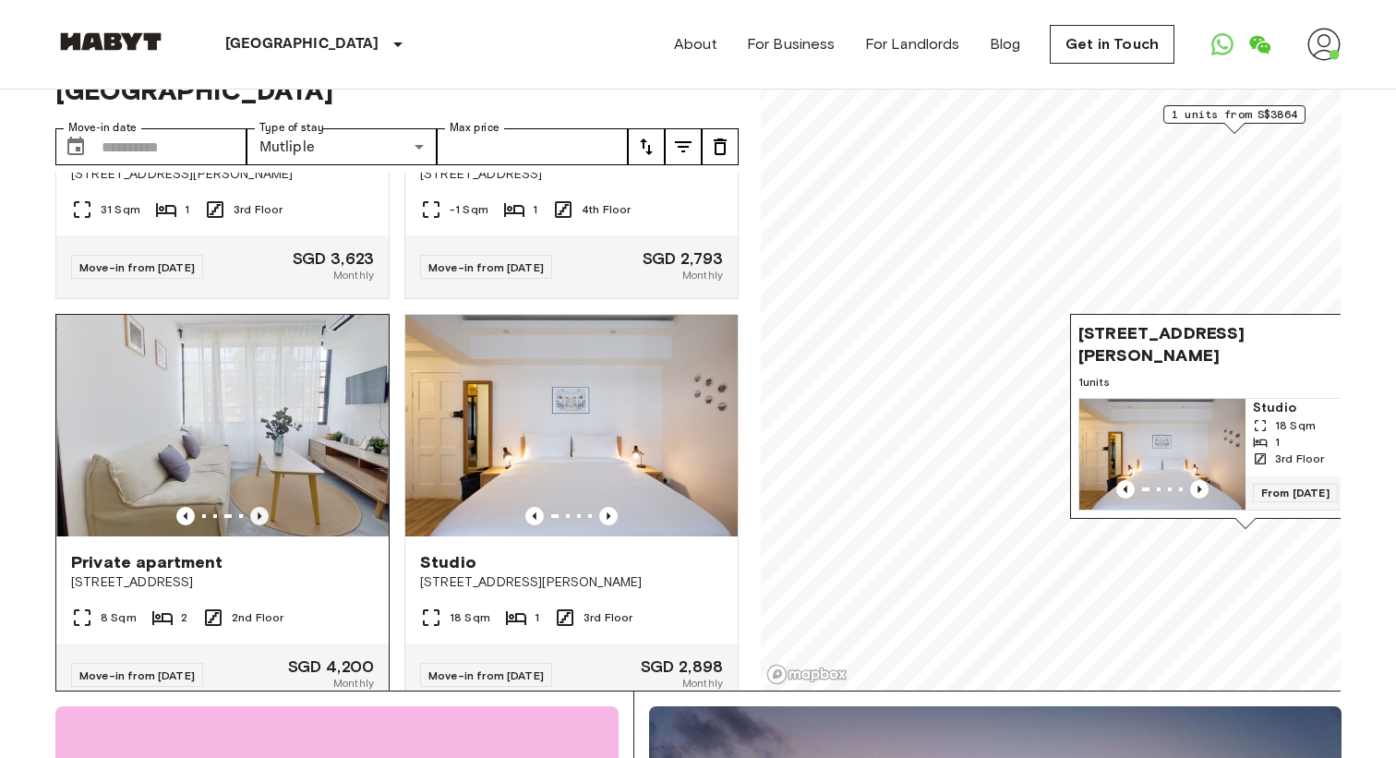
click at [258, 512] on icon "Previous image" at bounding box center [260, 515] width 4 height 7
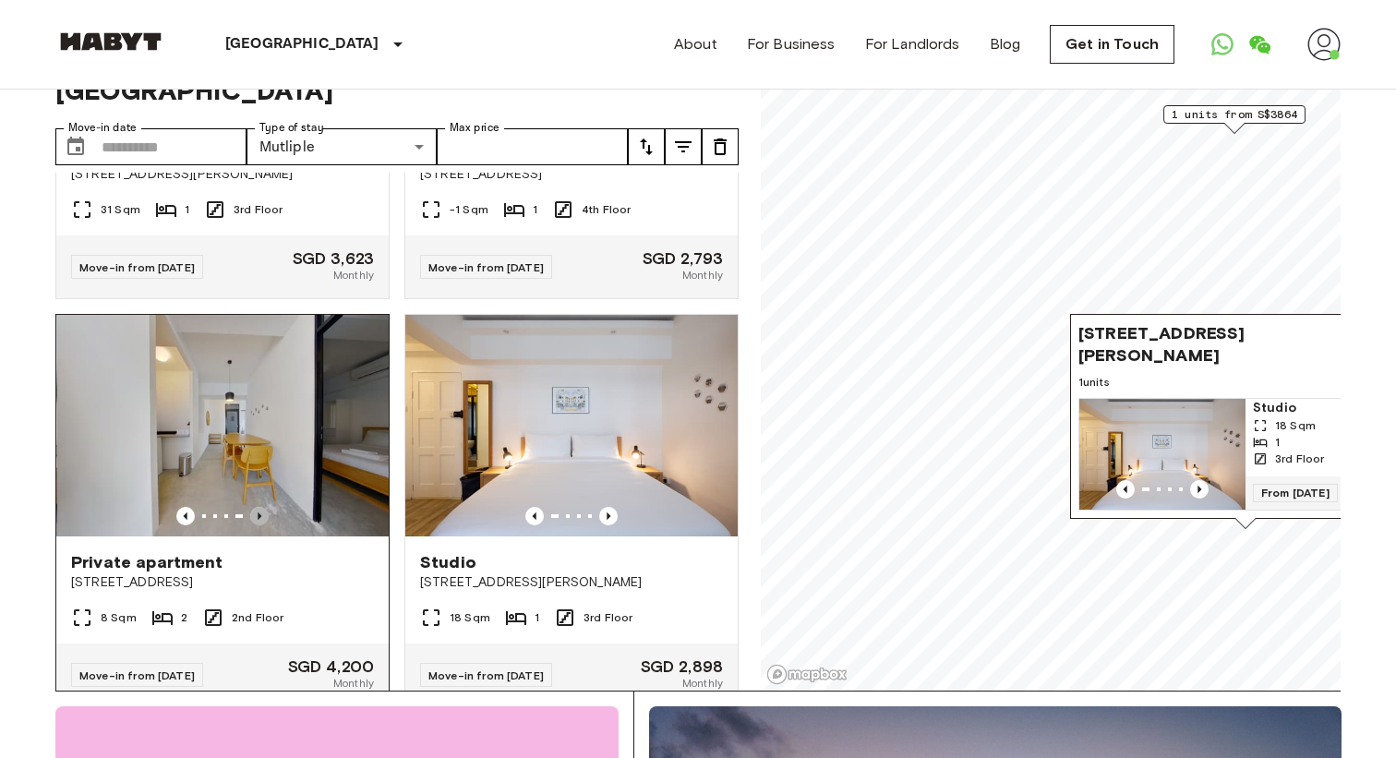
click at [258, 512] on icon "Previous image" at bounding box center [260, 515] width 4 height 7
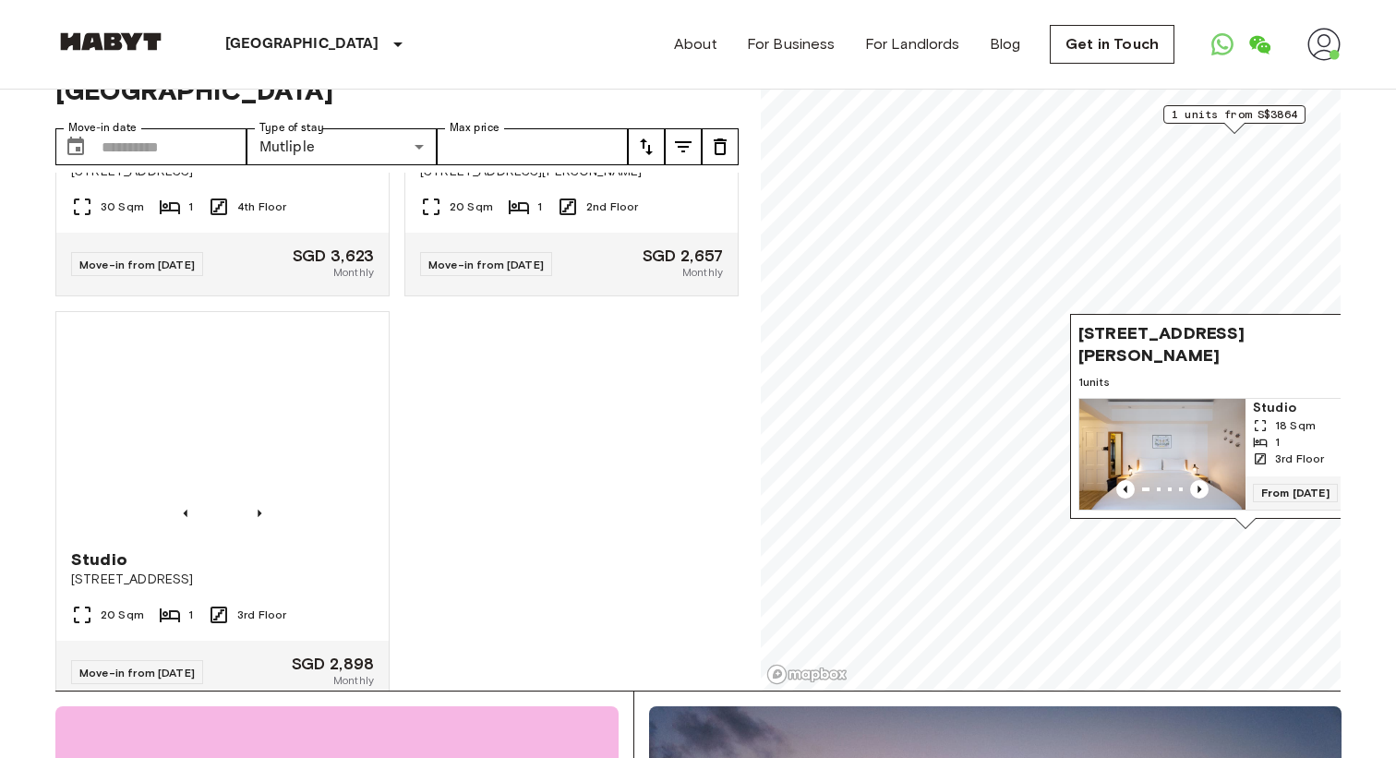
scroll to position [3553, 0]
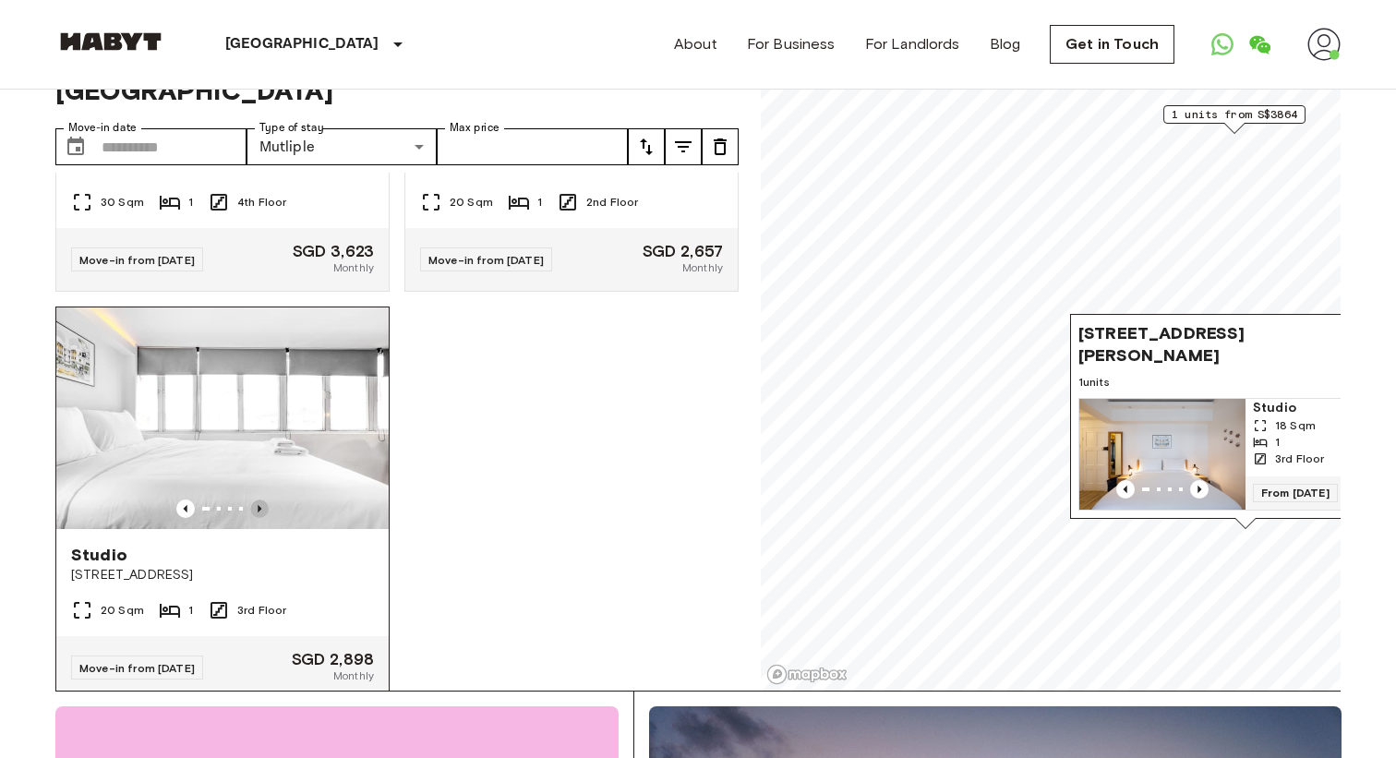
click at [264, 499] on icon "Previous image" at bounding box center [259, 508] width 18 height 18
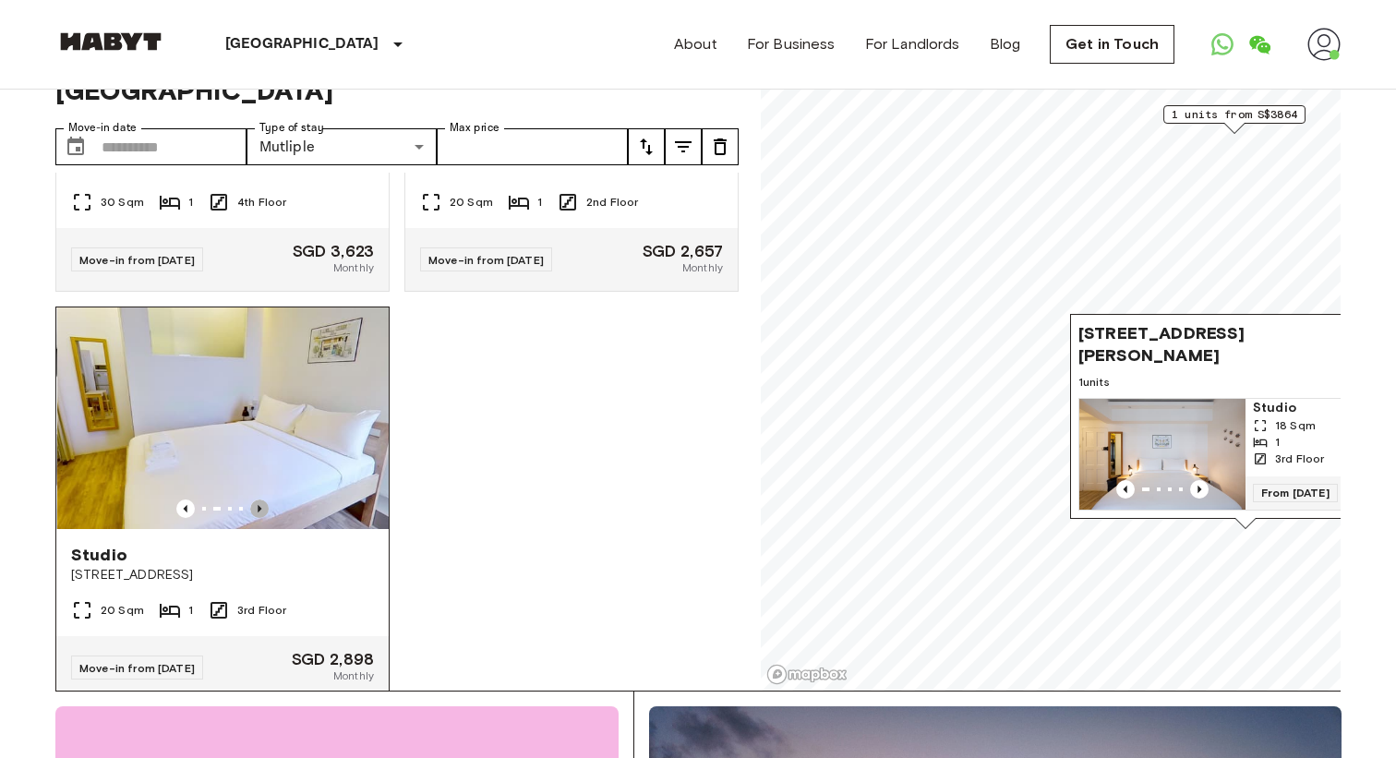
click at [264, 499] on icon "Previous image" at bounding box center [259, 508] width 18 height 18
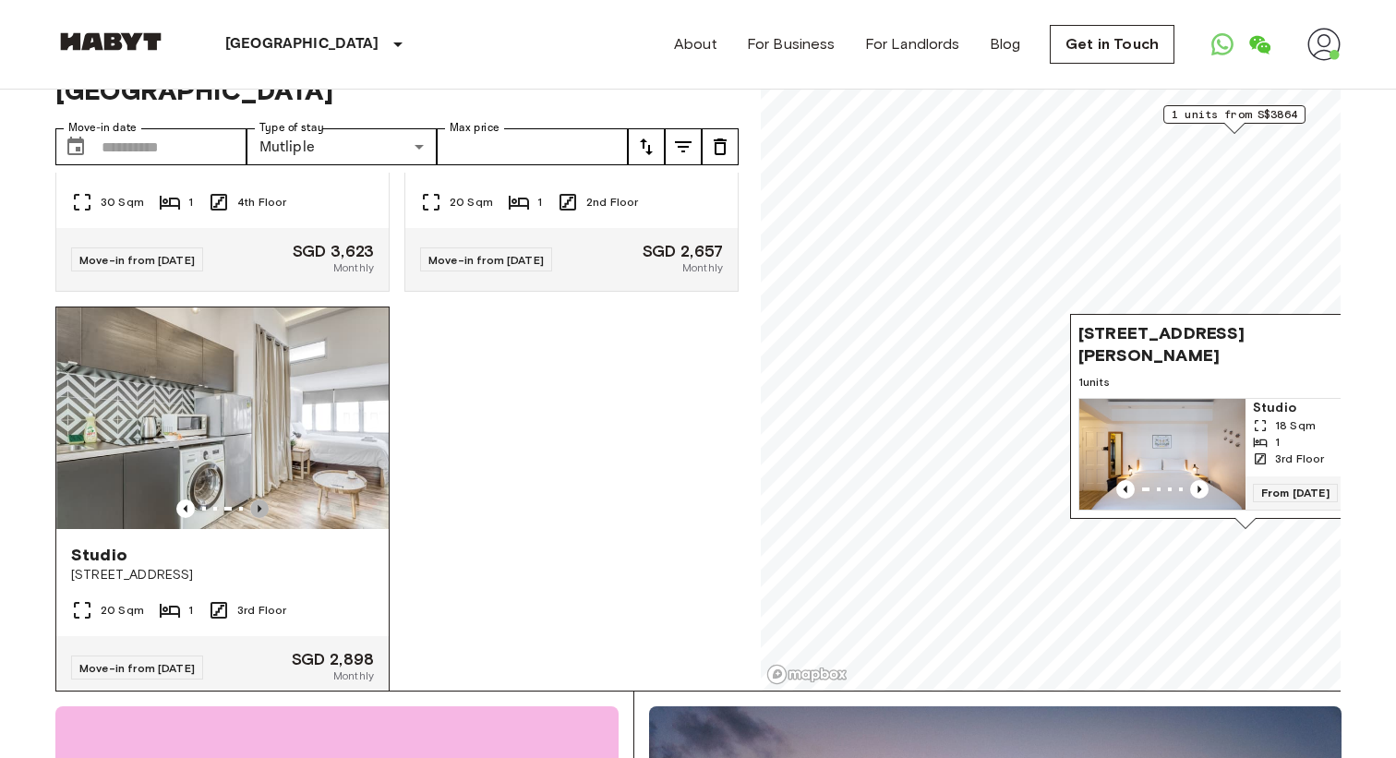
click at [264, 499] on icon "Previous image" at bounding box center [259, 508] width 18 height 18
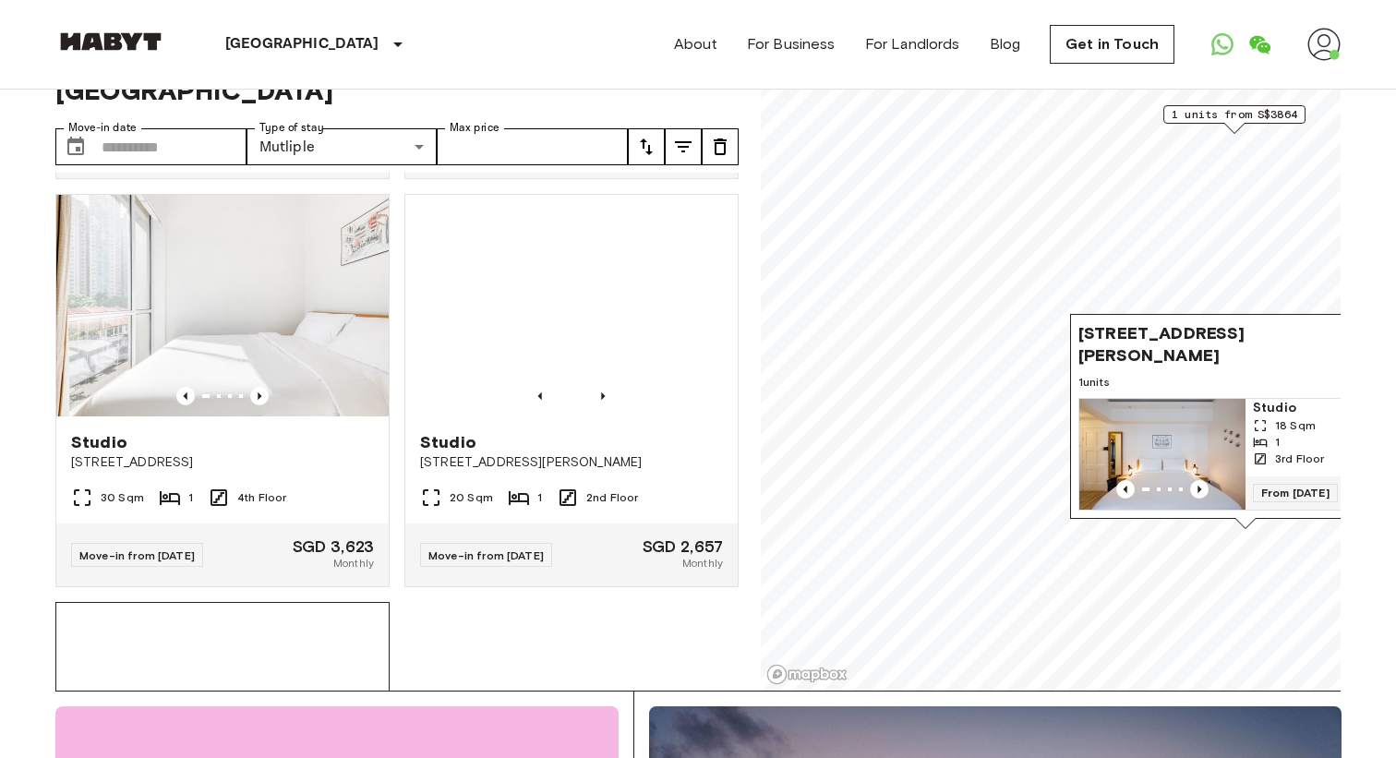
scroll to position [3250, 0]
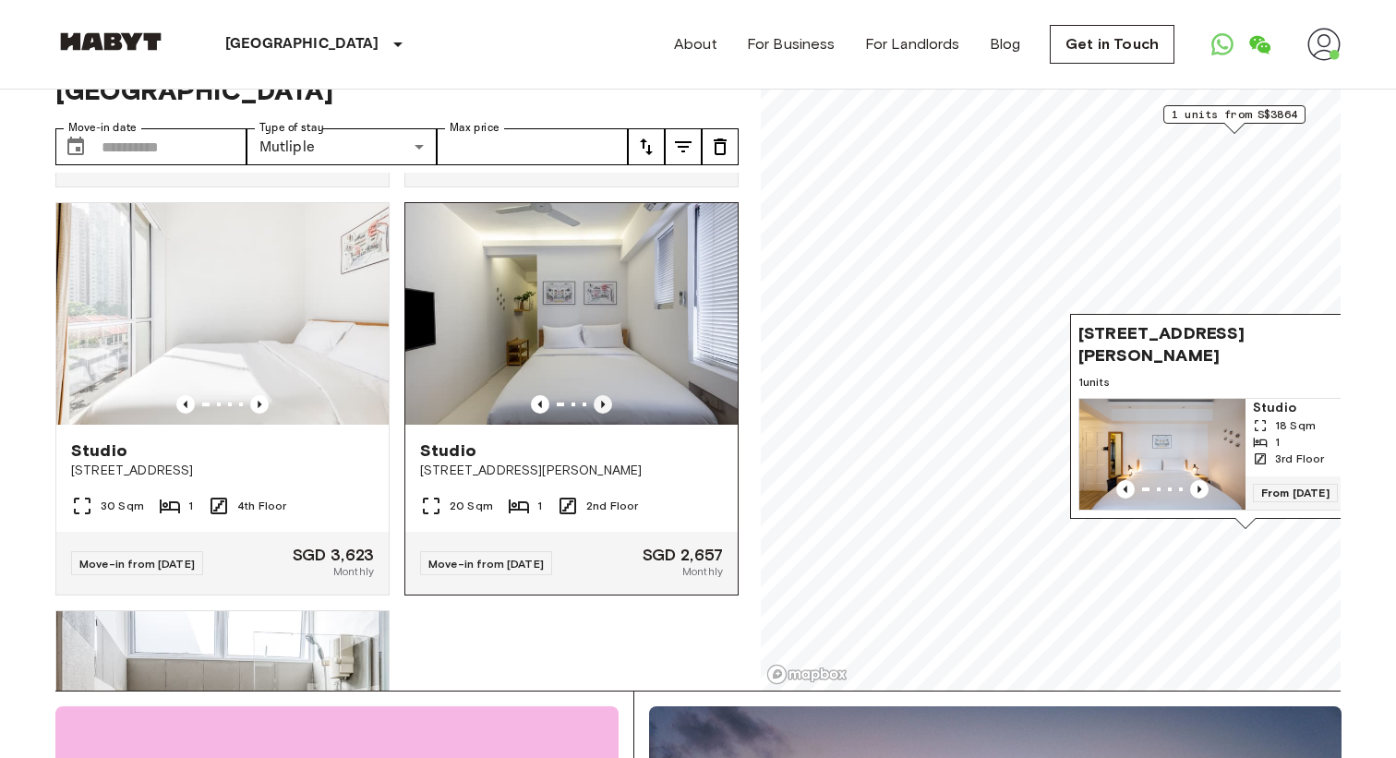
click at [601, 401] on icon "Previous image" at bounding box center [603, 404] width 4 height 7
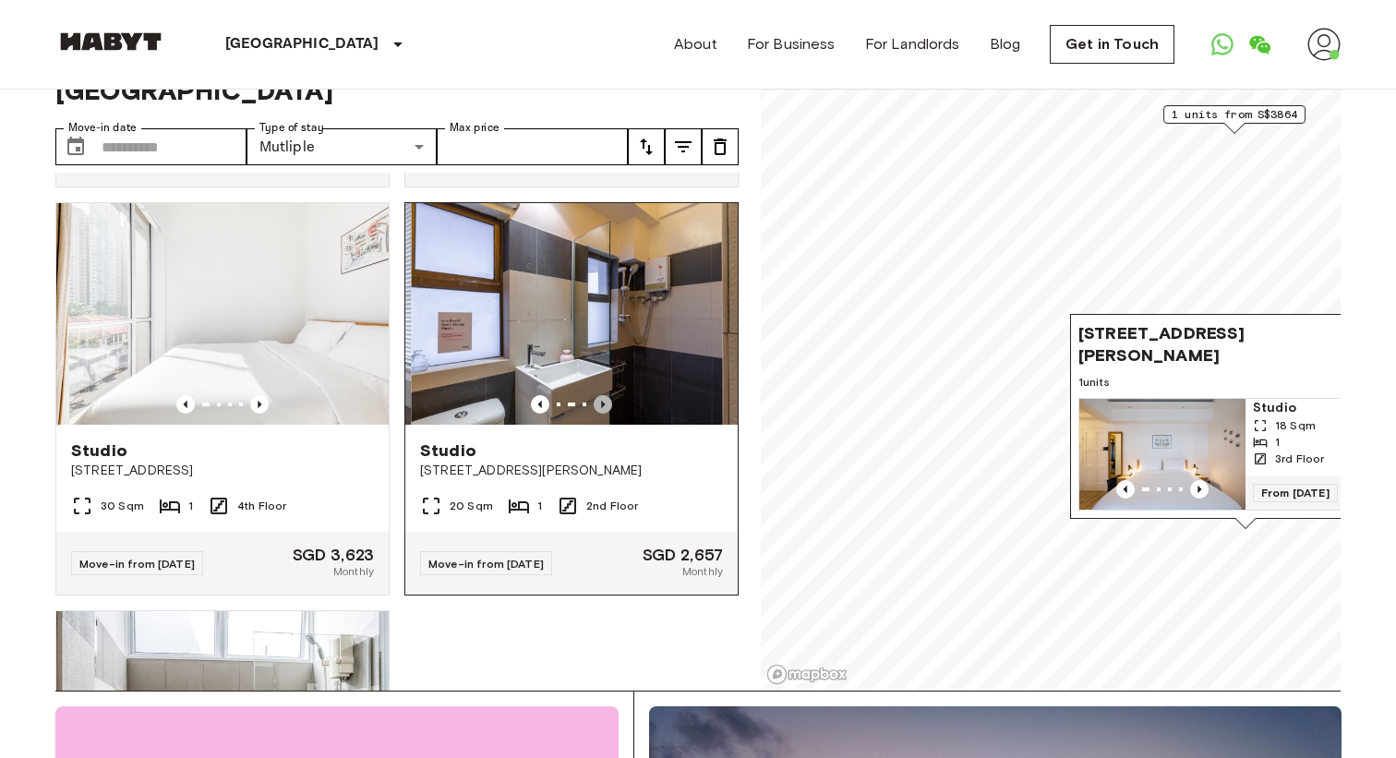
click at [601, 401] on icon "Previous image" at bounding box center [603, 404] width 4 height 7
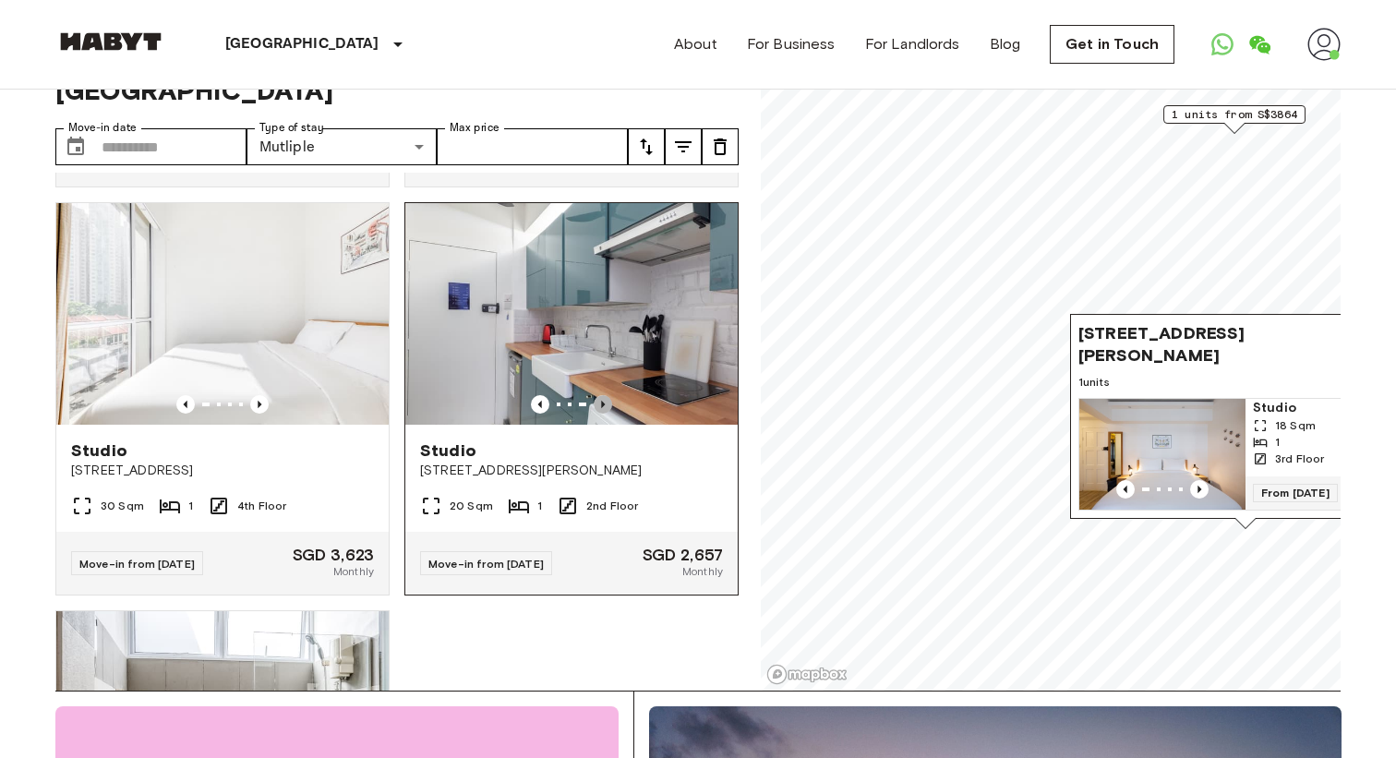
click at [603, 401] on icon "Previous image" at bounding box center [603, 404] width 4 height 7
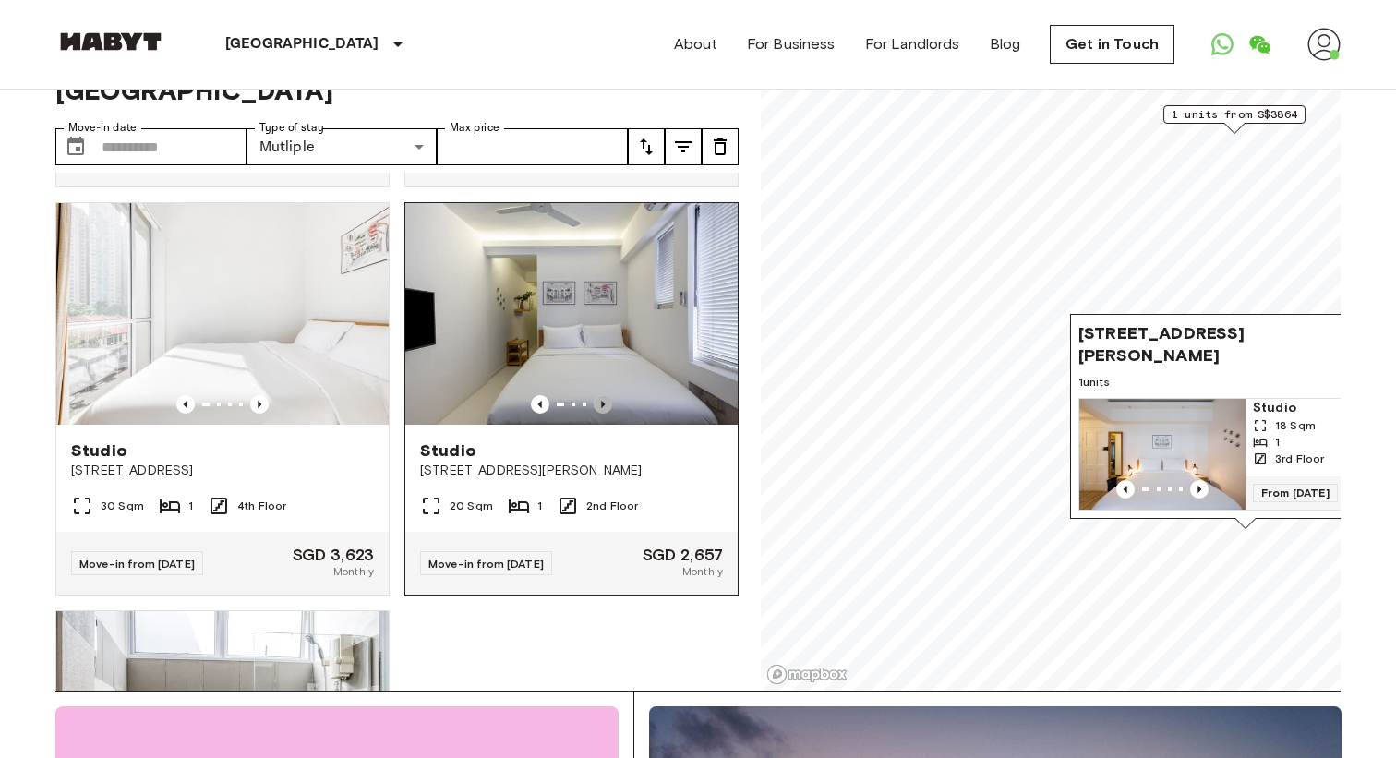
click at [603, 401] on icon "Previous image" at bounding box center [603, 404] width 4 height 7
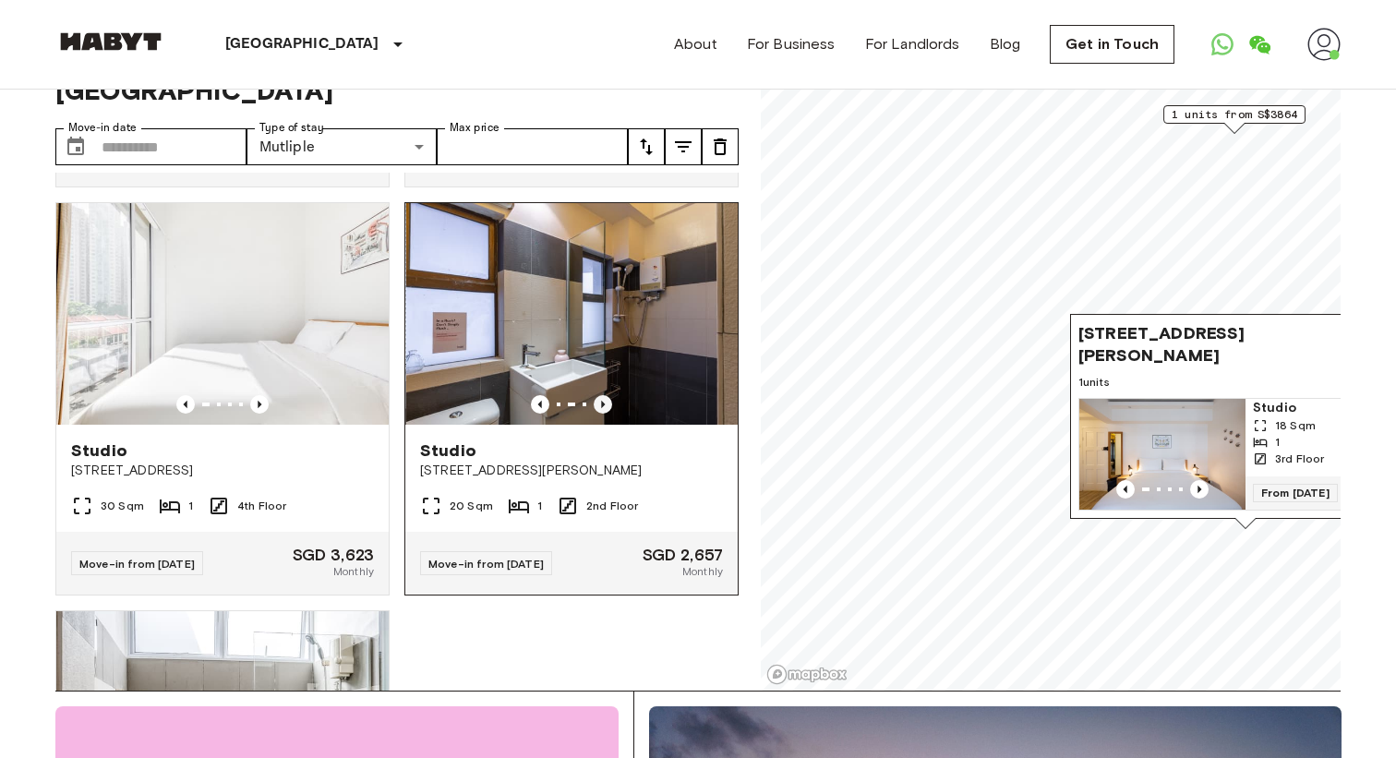
click at [603, 401] on icon "Previous image" at bounding box center [603, 404] width 4 height 7
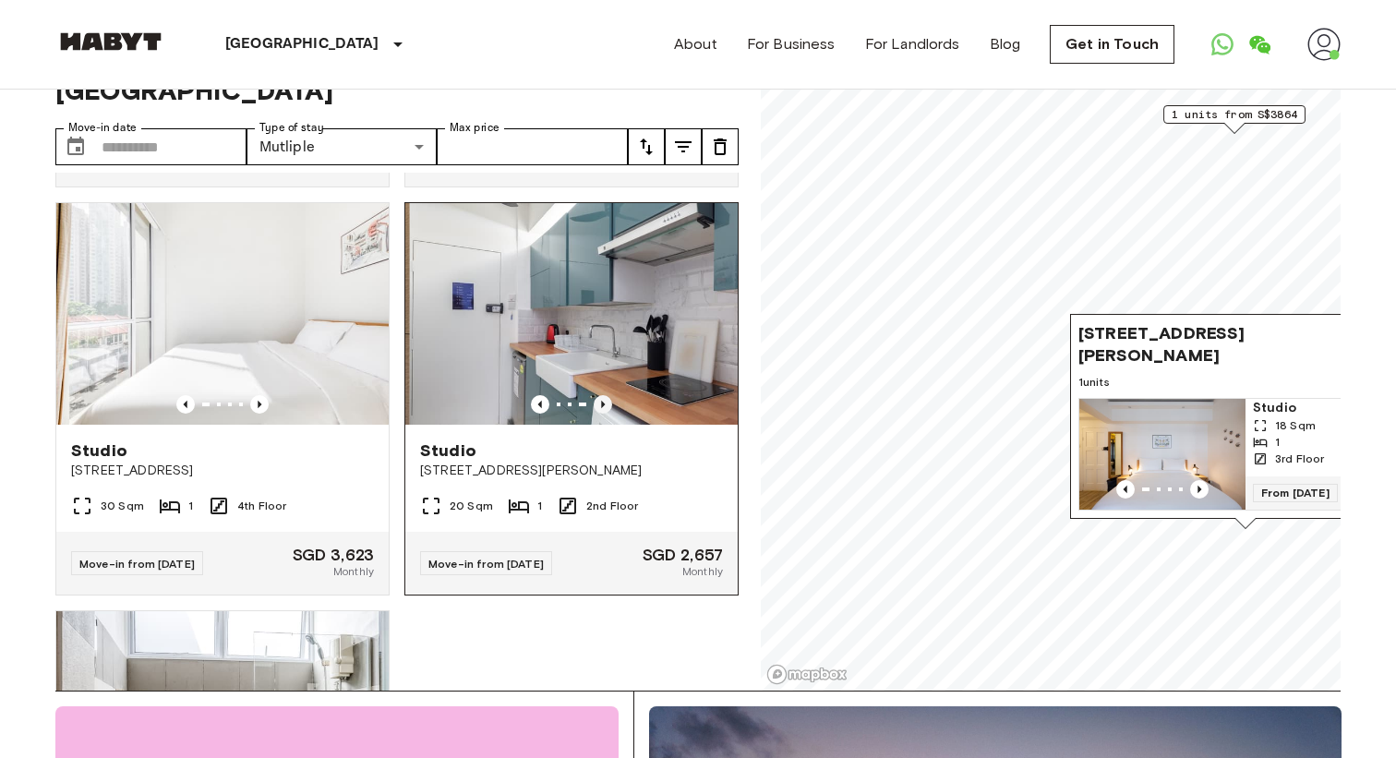
click at [603, 401] on icon "Previous image" at bounding box center [603, 404] width 4 height 7
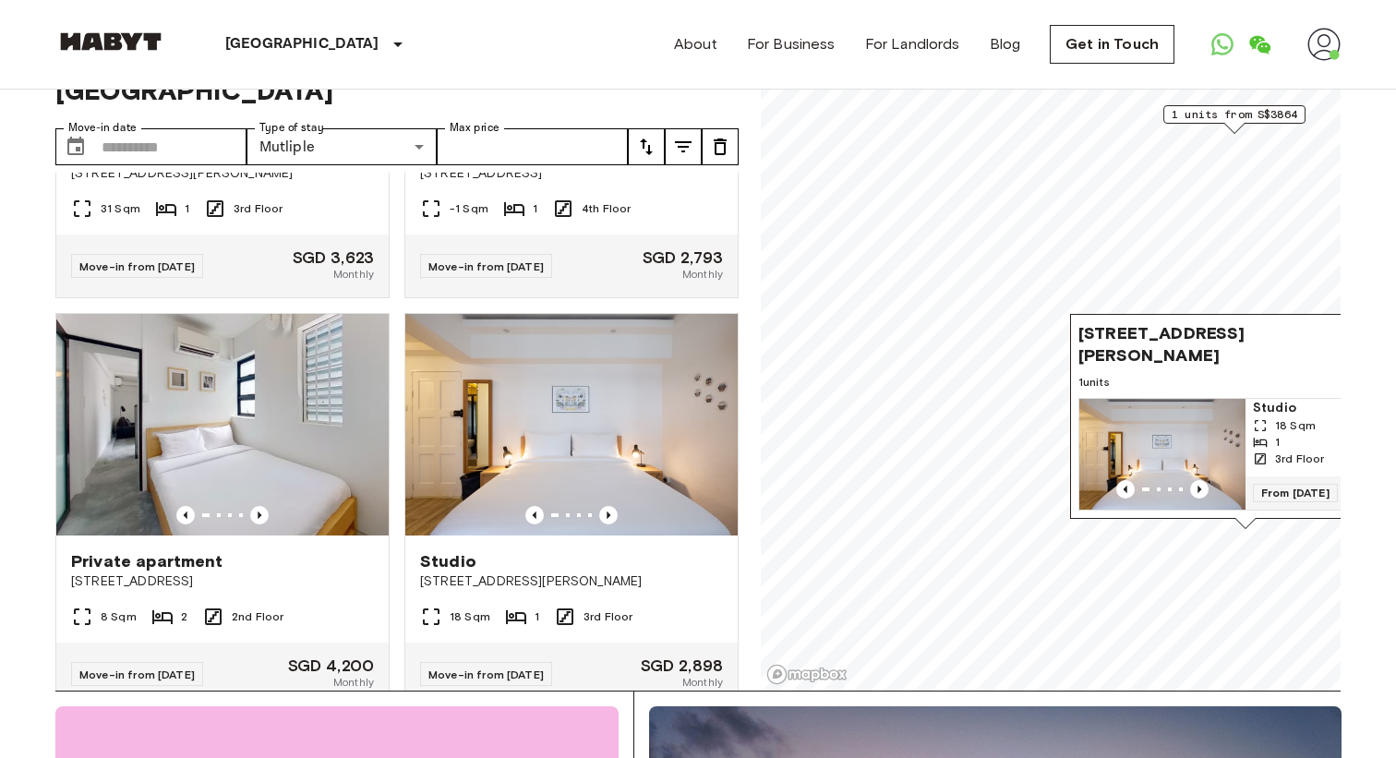
scroll to position [2749, 0]
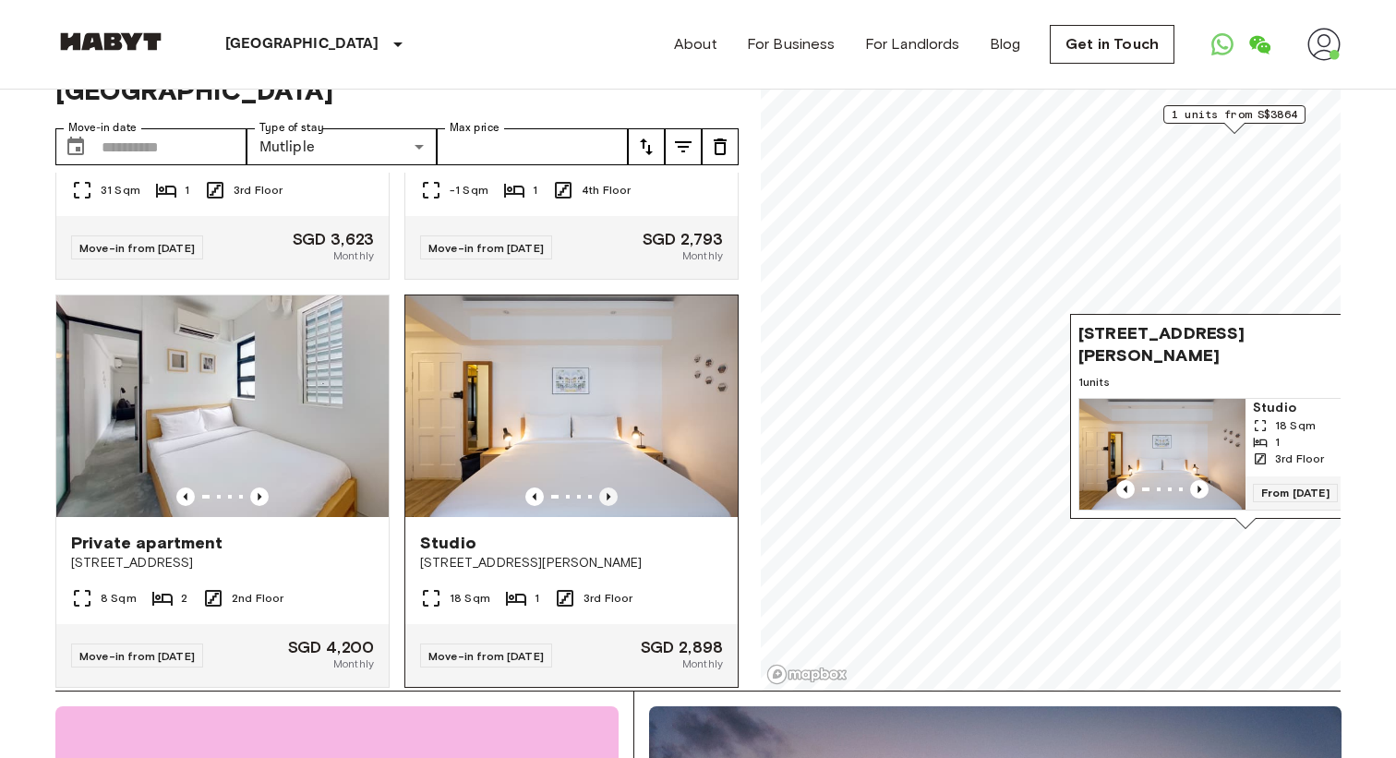
click at [608, 493] on icon "Previous image" at bounding box center [609, 496] width 4 height 7
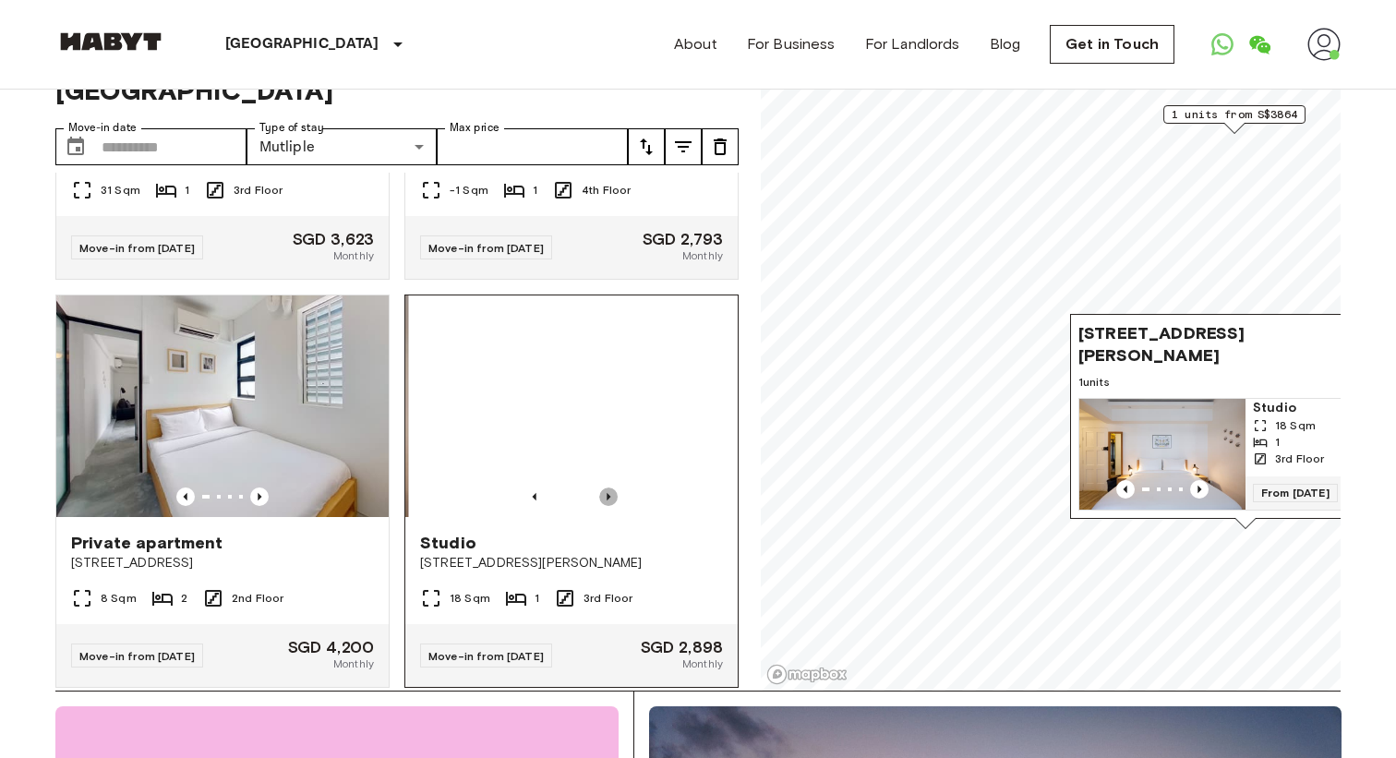
click at [608, 493] on icon "Previous image" at bounding box center [609, 496] width 4 height 7
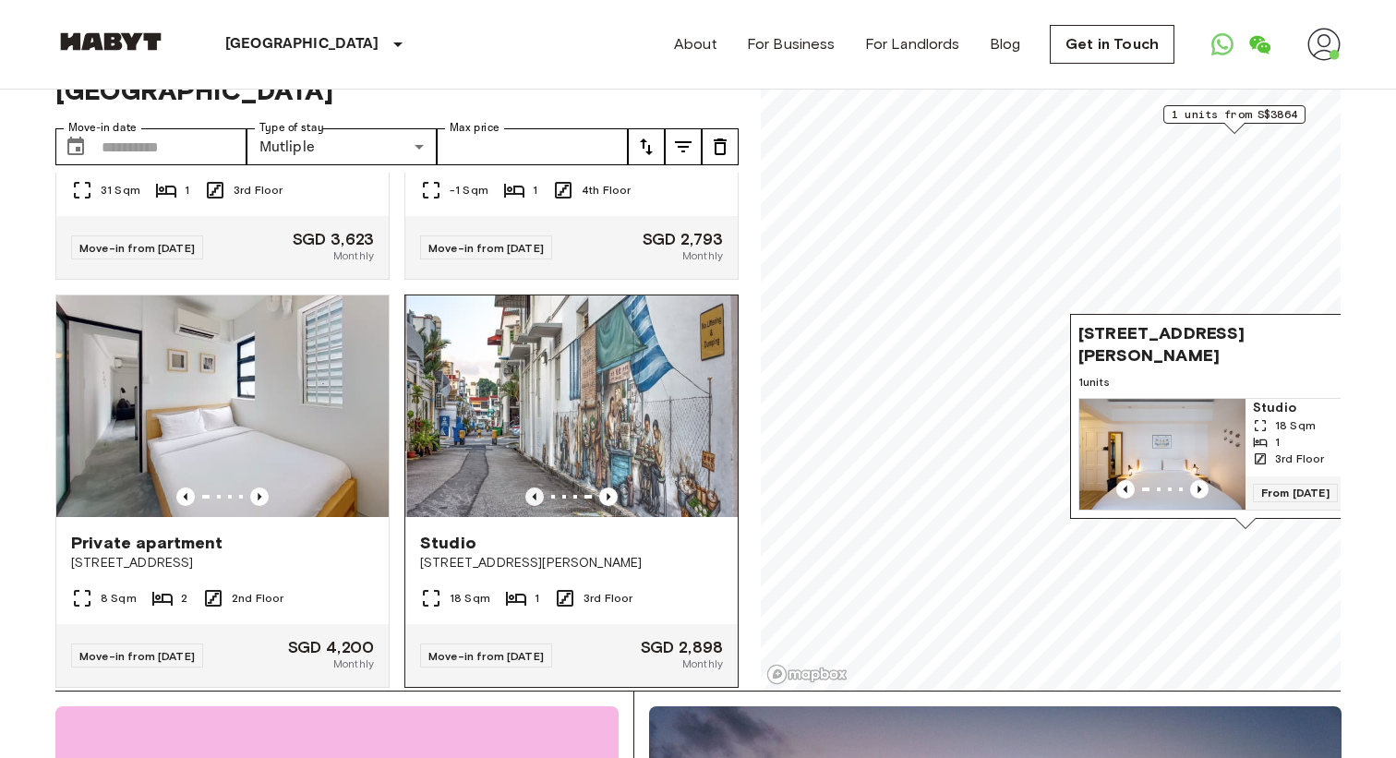
click at [530, 487] on icon "Previous image" at bounding box center [534, 496] width 18 height 18
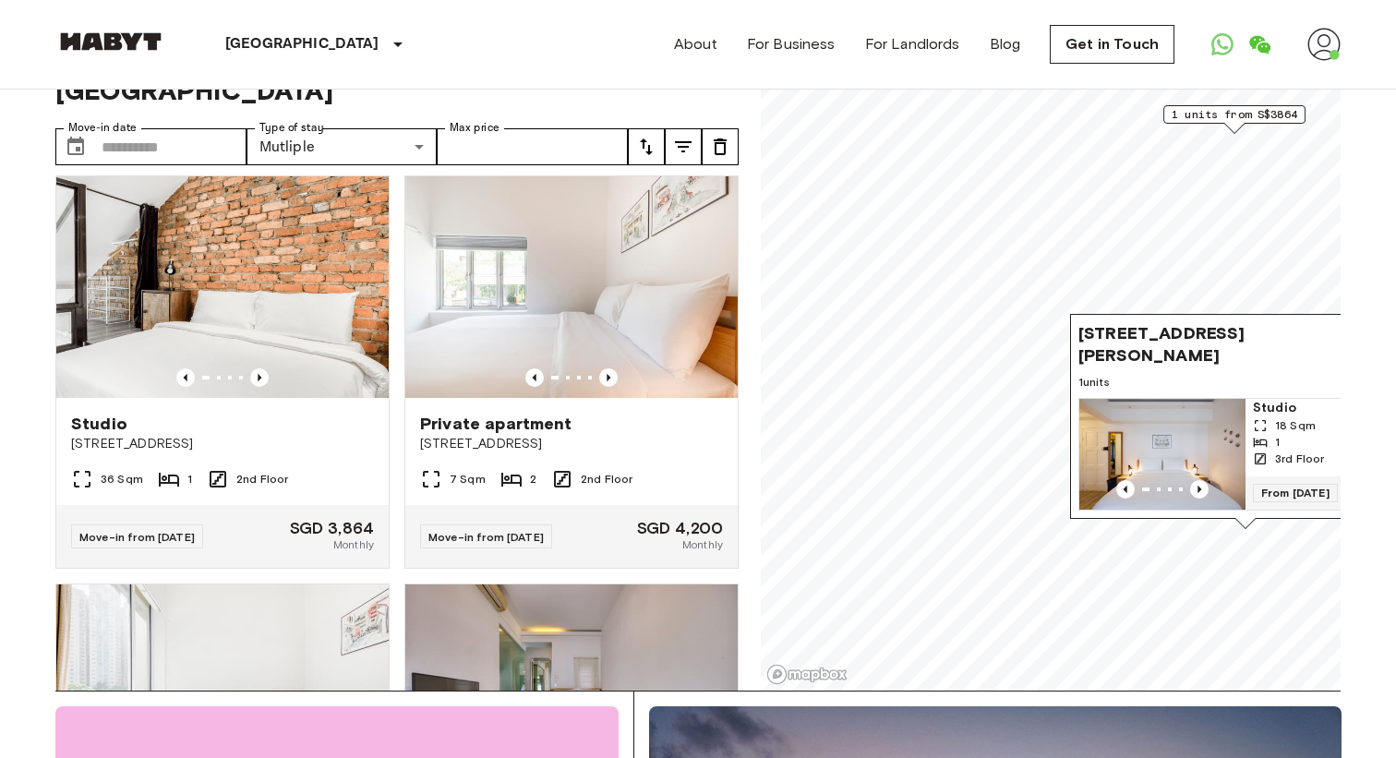
scroll to position [823, 0]
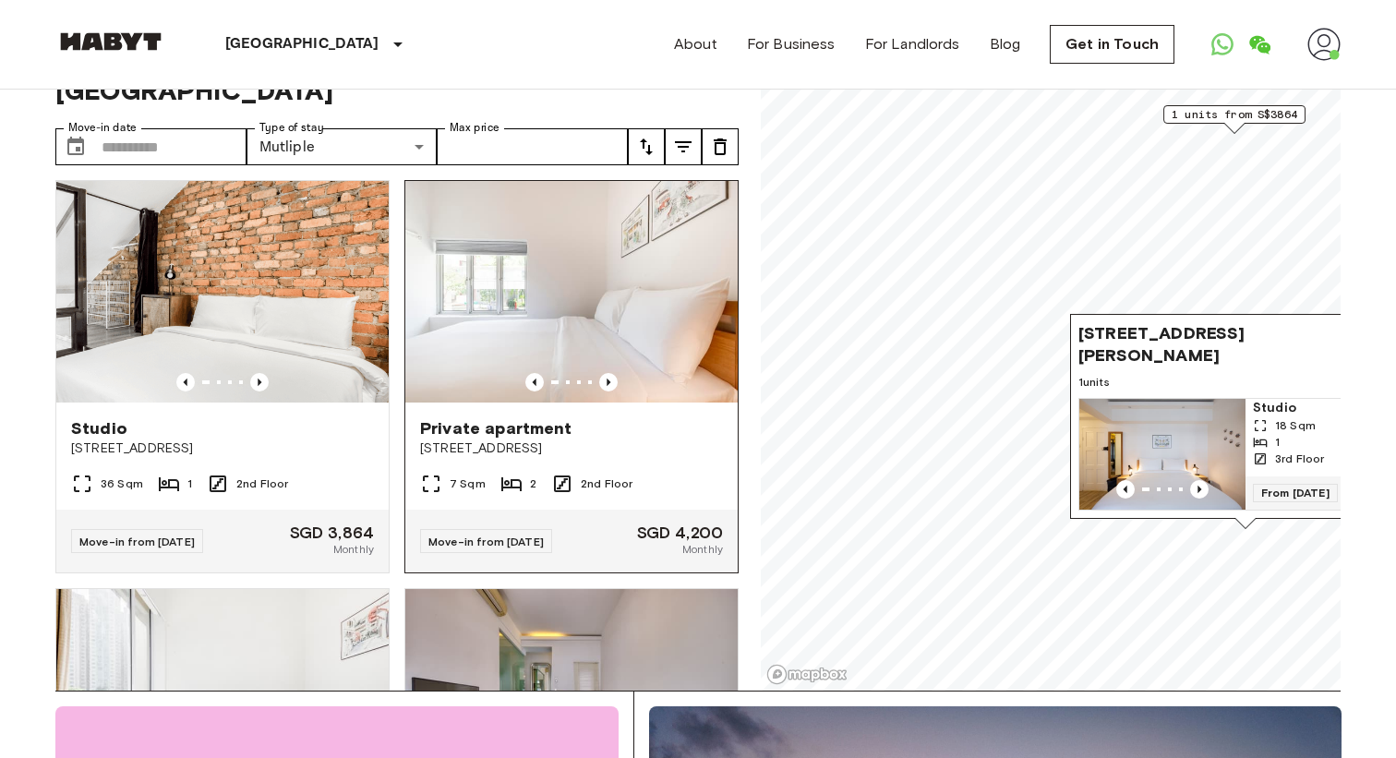
click at [546, 328] on img at bounding box center [571, 292] width 332 height 222
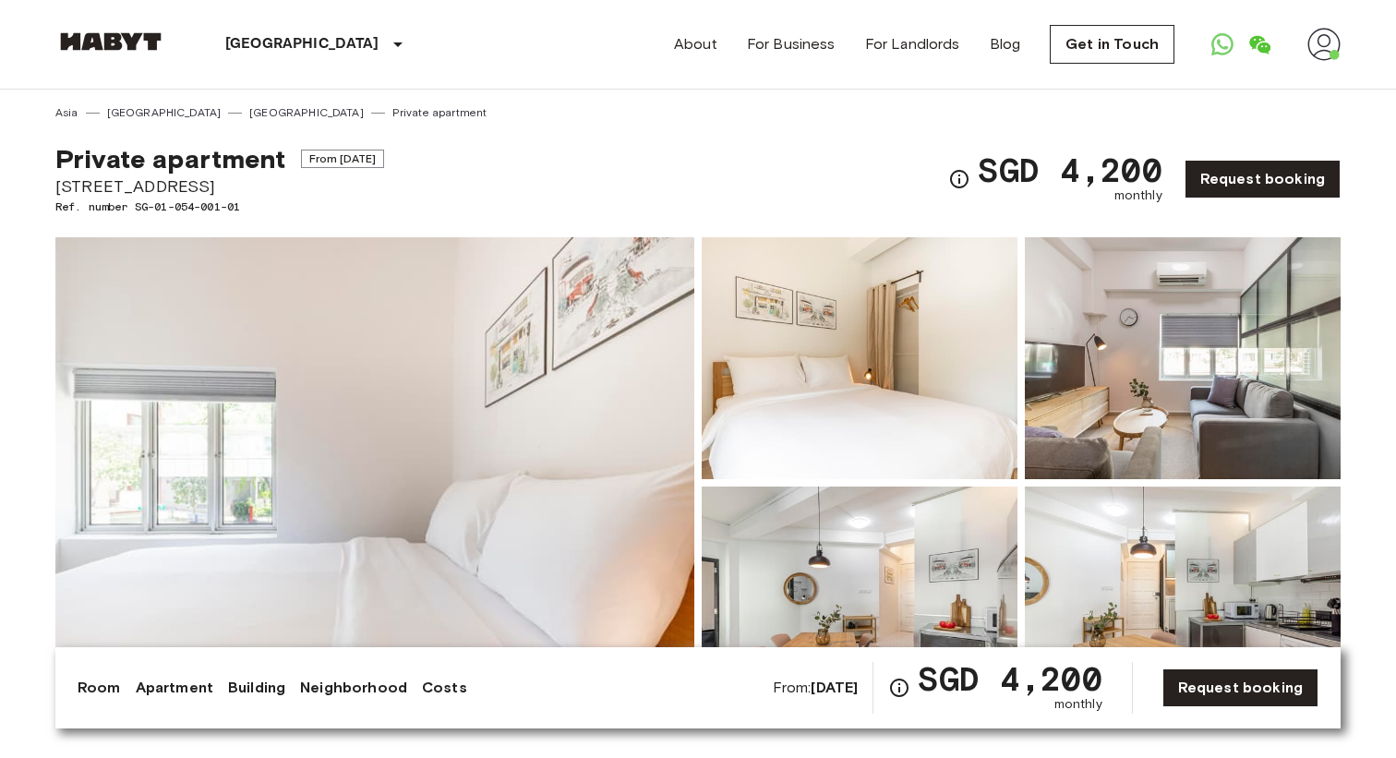
click at [1329, 51] on img at bounding box center [1323, 44] width 33 height 33
click at [1228, 82] on li "Profile" at bounding box center [1288, 77] width 185 height 33
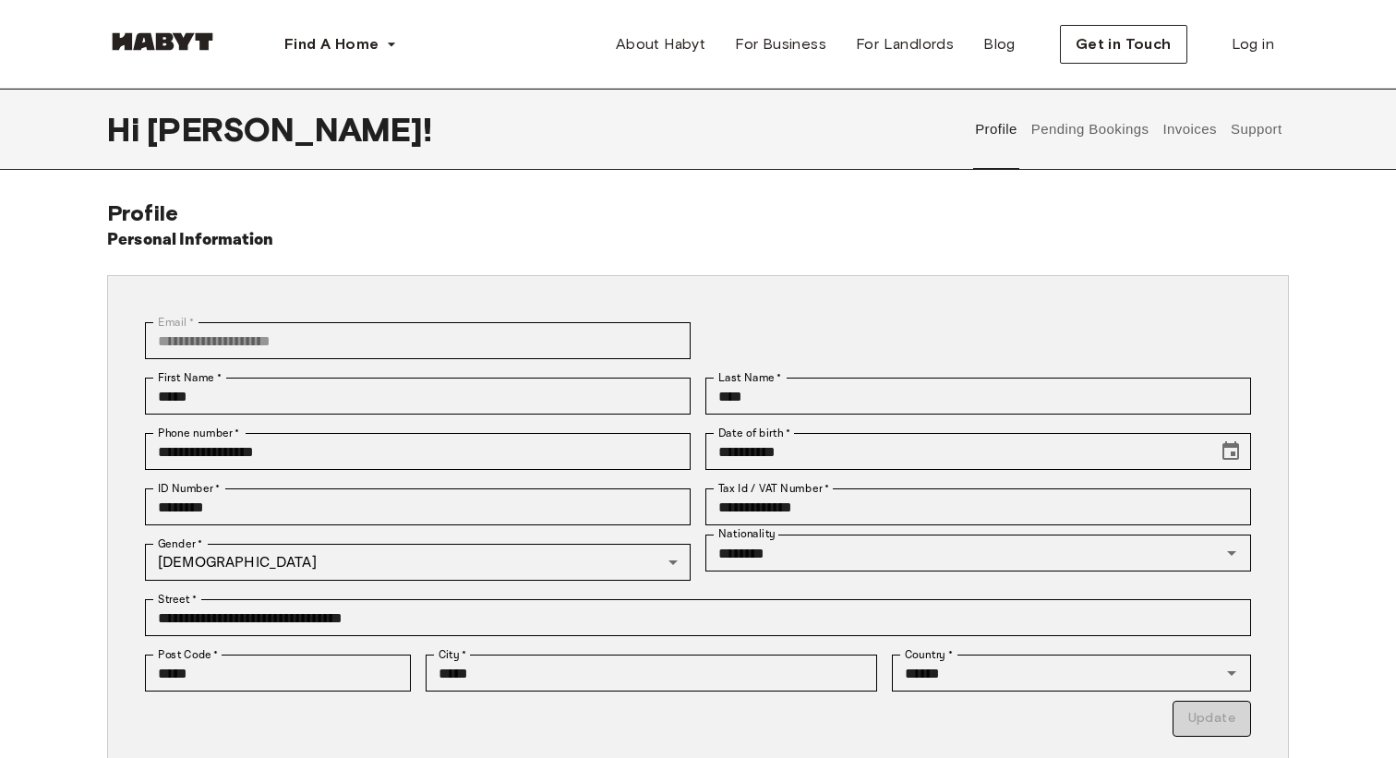
click at [1098, 130] on button "Pending Bookings" at bounding box center [1089, 129] width 123 height 81
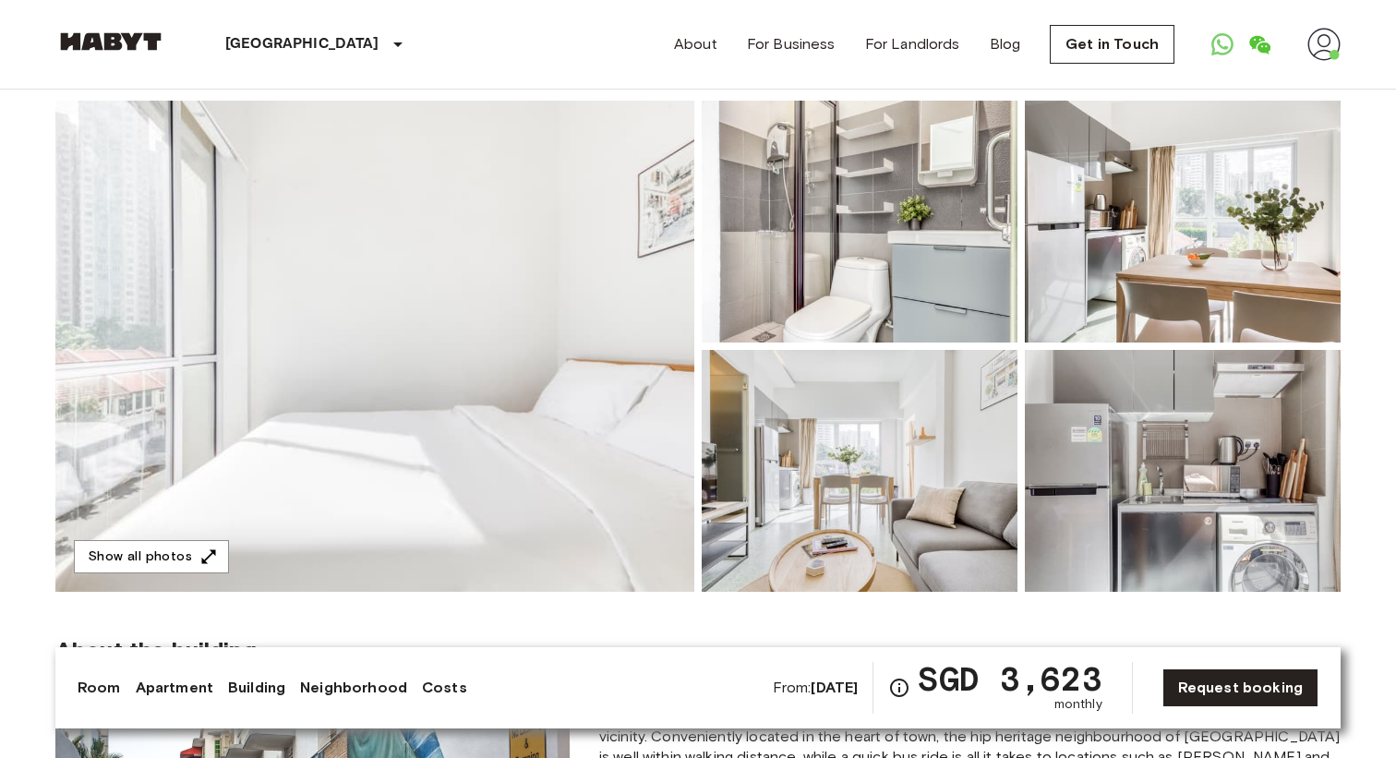
scroll to position [135, 0]
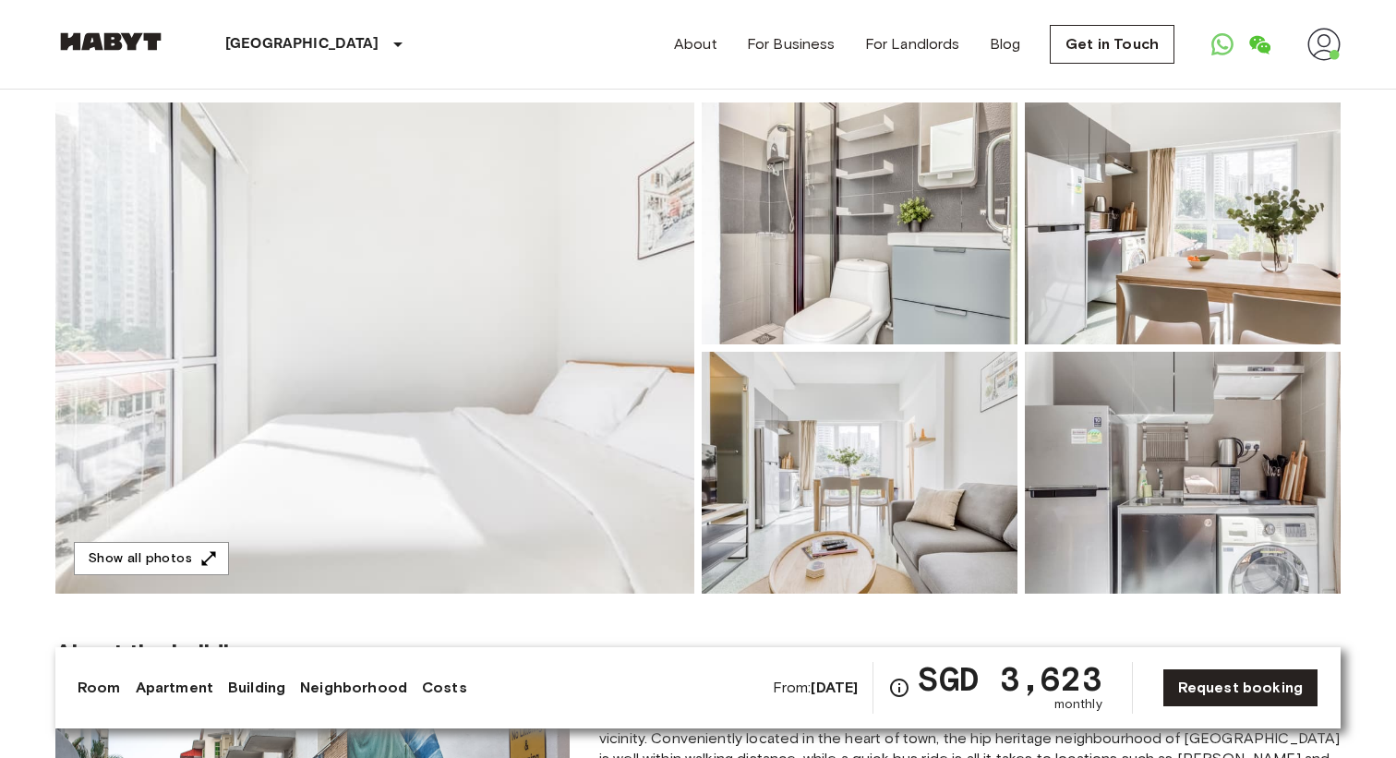
click at [1126, 292] on img at bounding box center [1183, 223] width 316 height 242
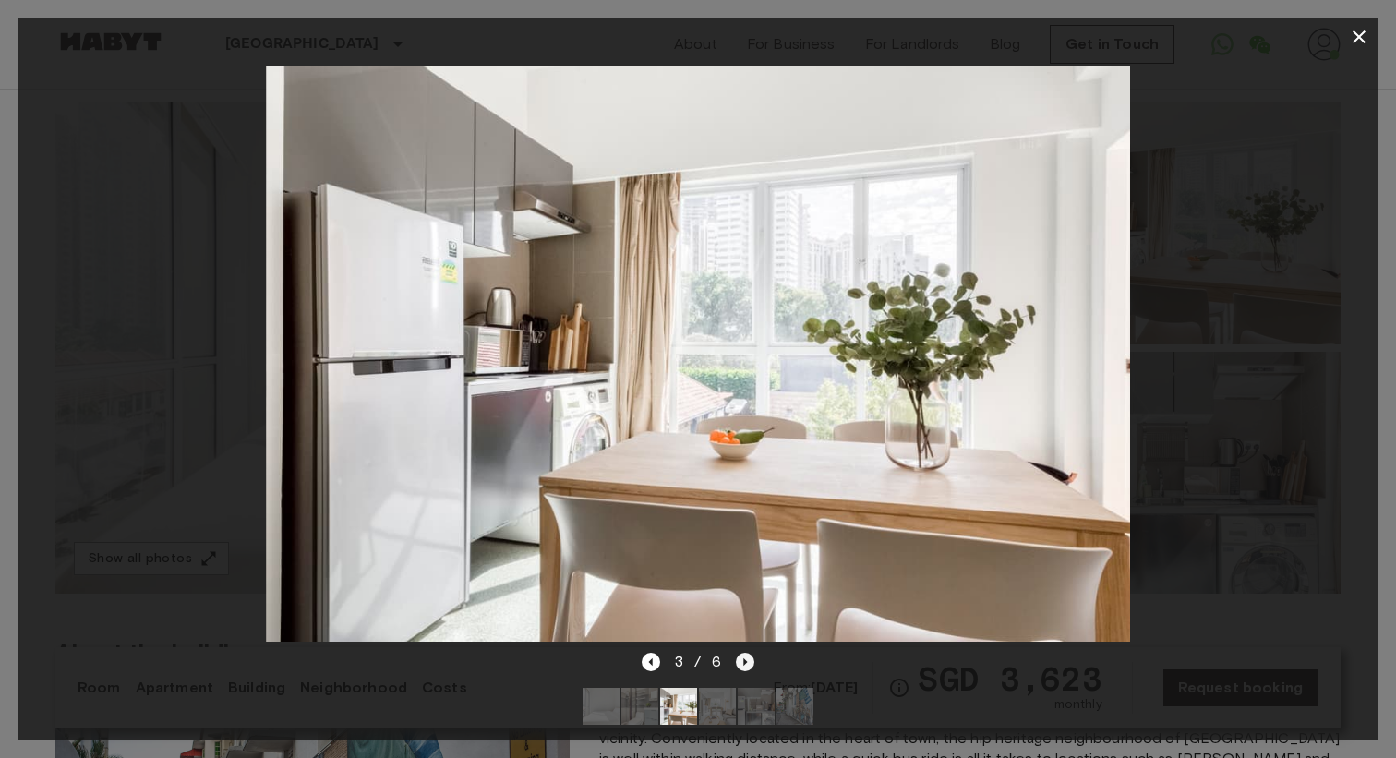
click at [748, 663] on icon "Next image" at bounding box center [745, 662] width 18 height 18
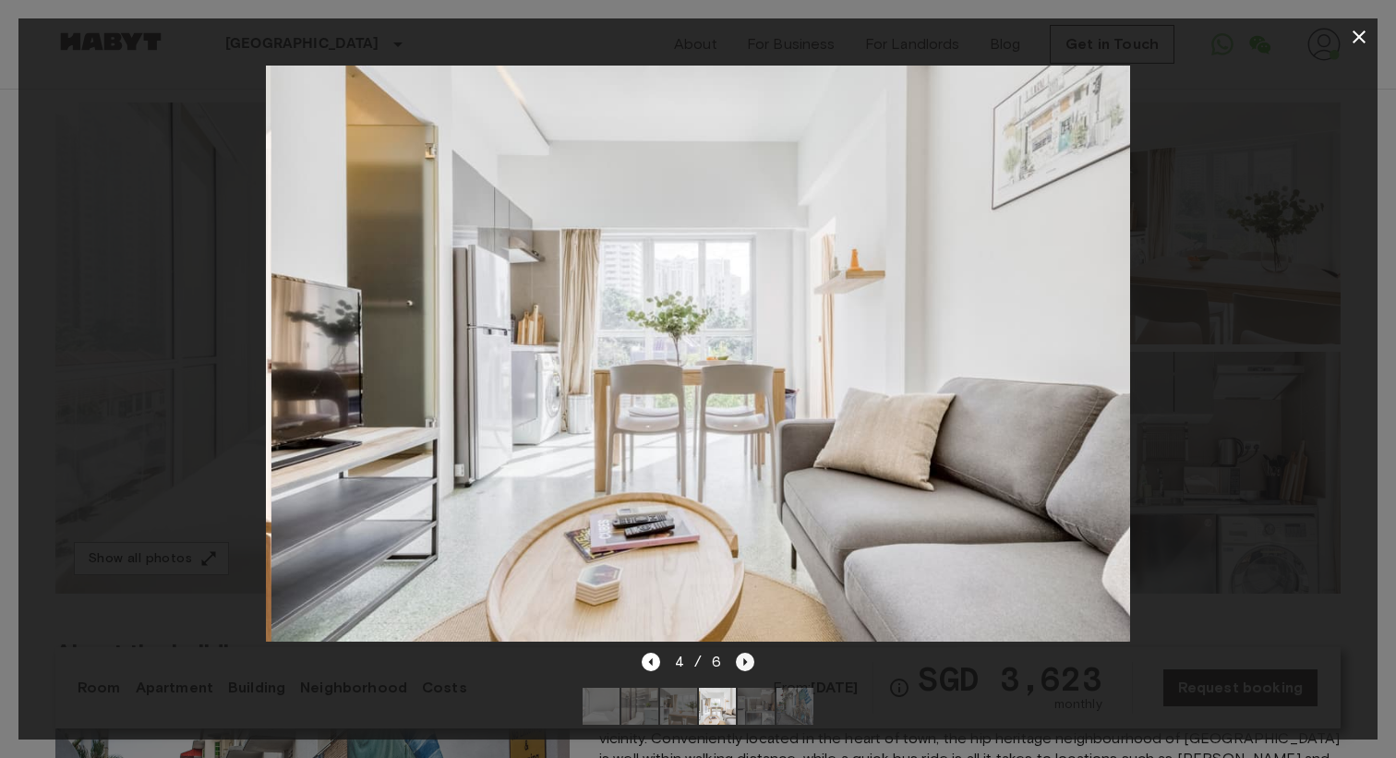
click at [748, 663] on icon "Next image" at bounding box center [745, 662] width 18 height 18
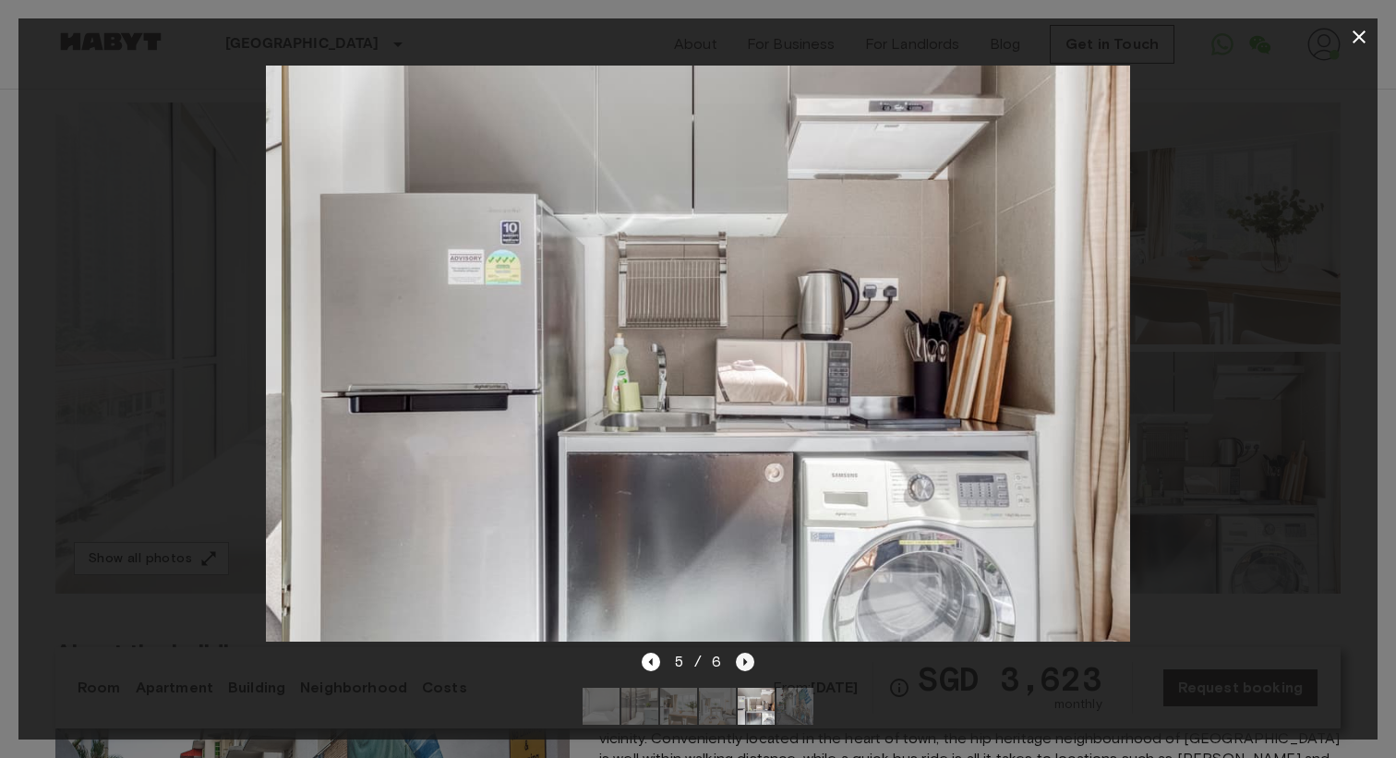
click at [748, 663] on icon "Next image" at bounding box center [745, 662] width 18 height 18
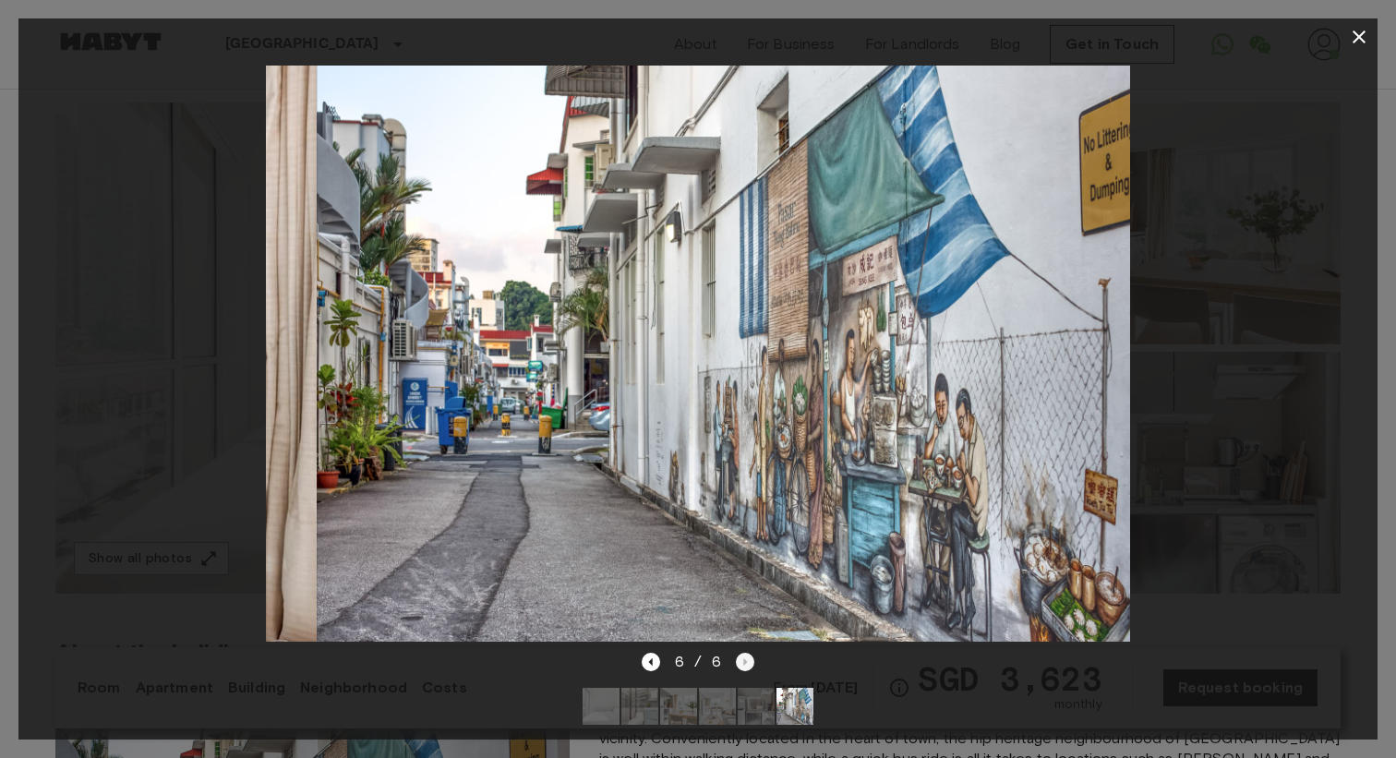
click at [748, 663] on div "6 / 6" at bounding box center [699, 662] width 114 height 22
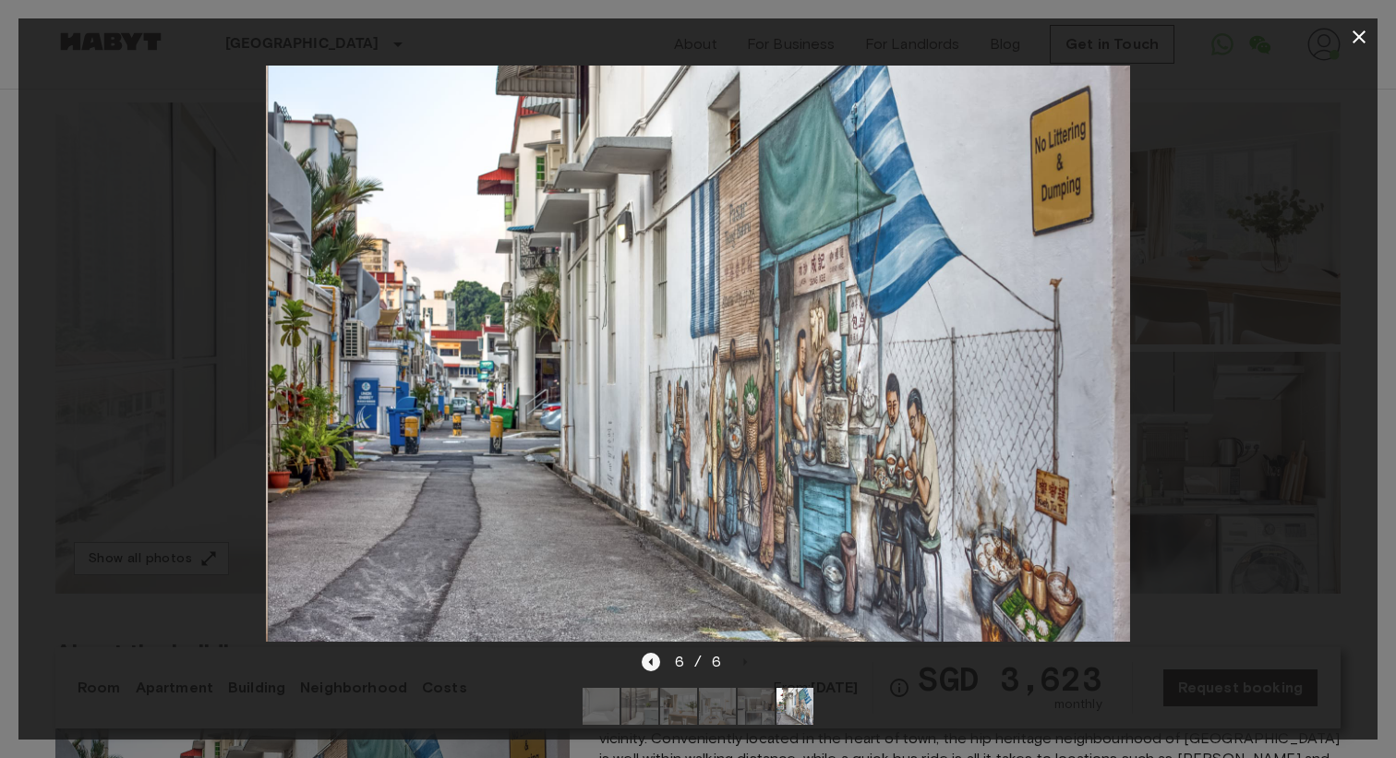
click at [649, 668] on icon "Previous image" at bounding box center [651, 662] width 18 height 18
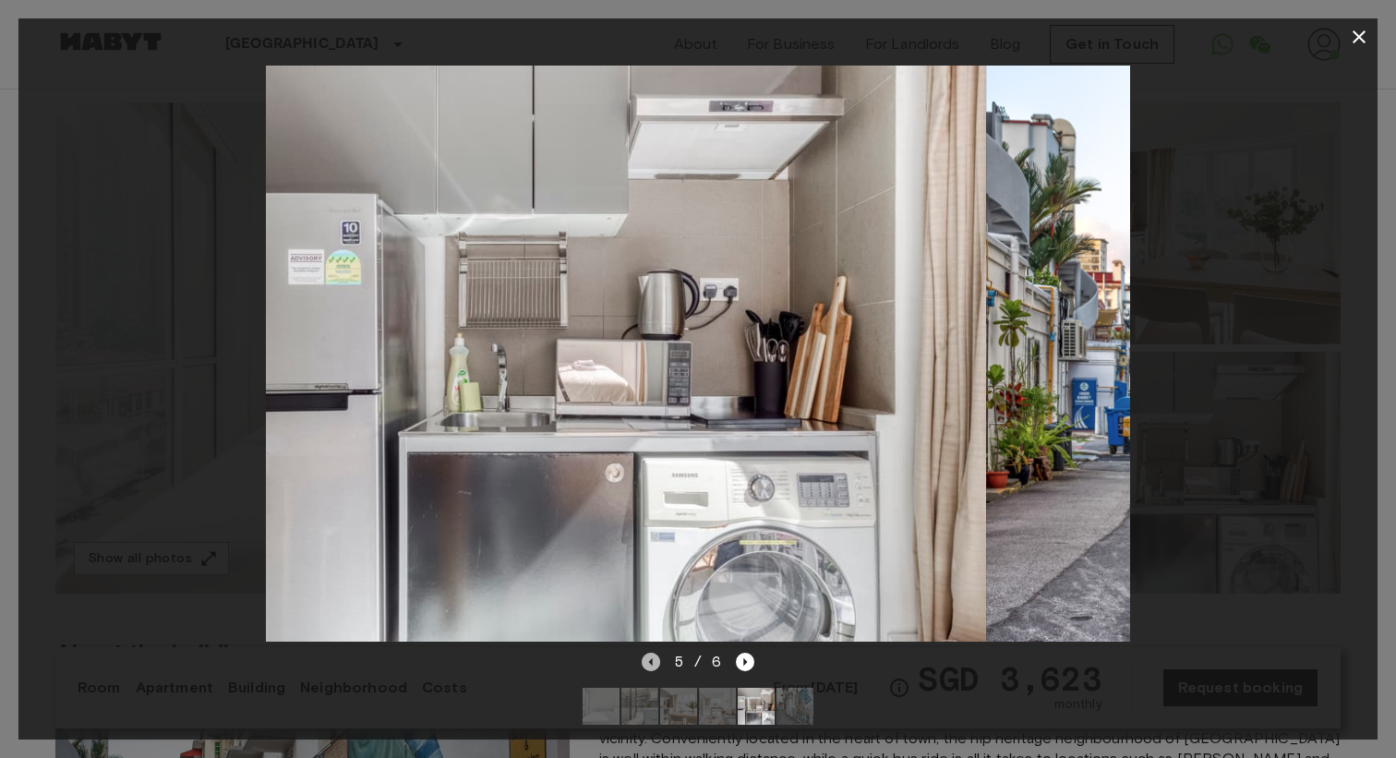
click at [649, 668] on icon "Previous image" at bounding box center [651, 662] width 18 height 18
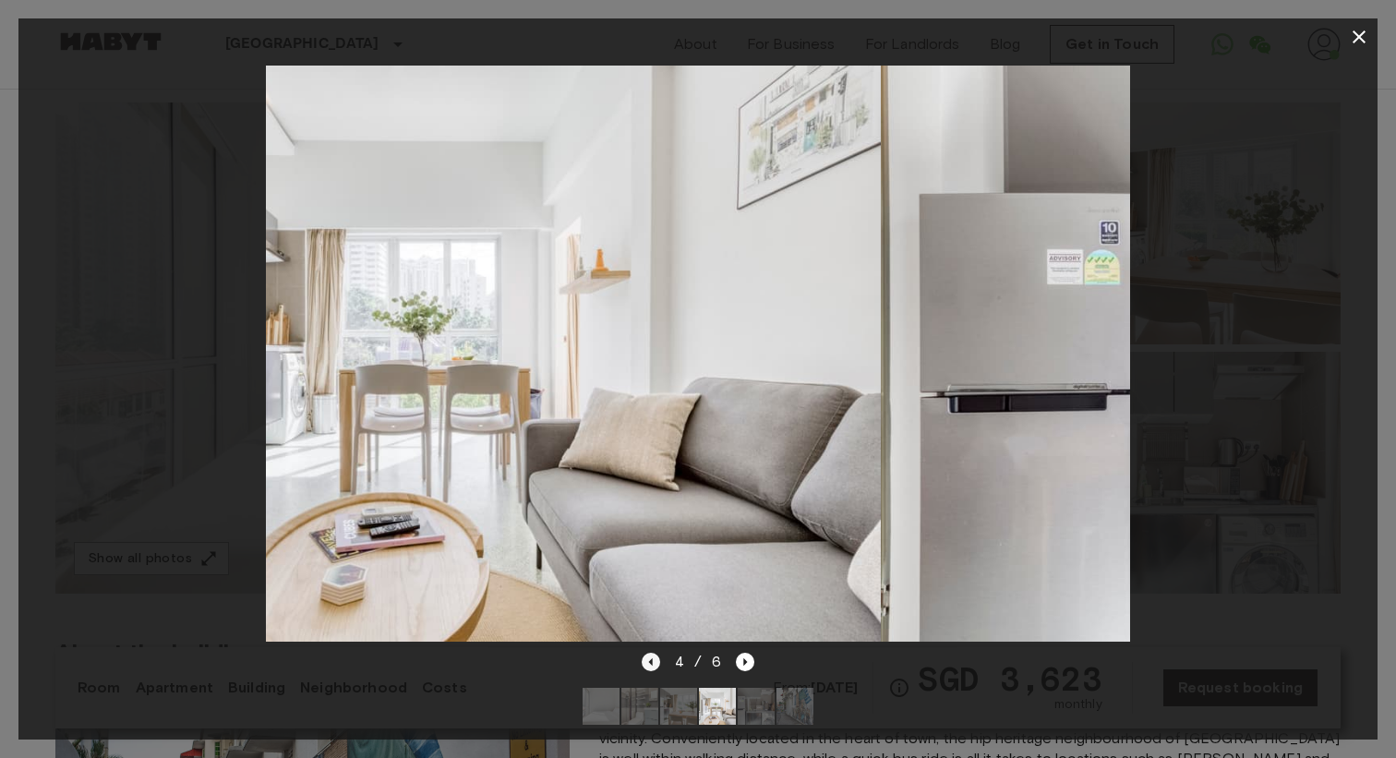
click at [649, 668] on icon "Previous image" at bounding box center [651, 662] width 18 height 18
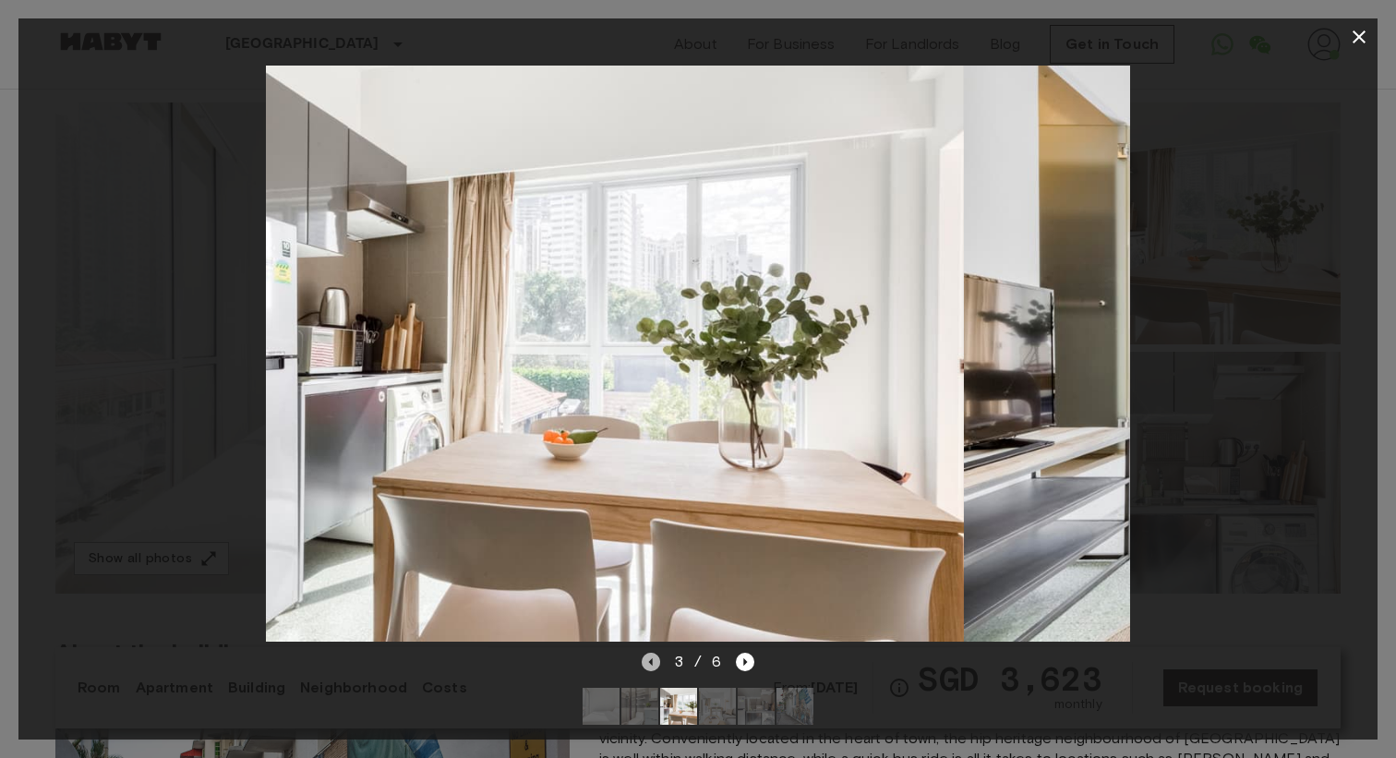
click at [649, 668] on icon "Previous image" at bounding box center [651, 662] width 18 height 18
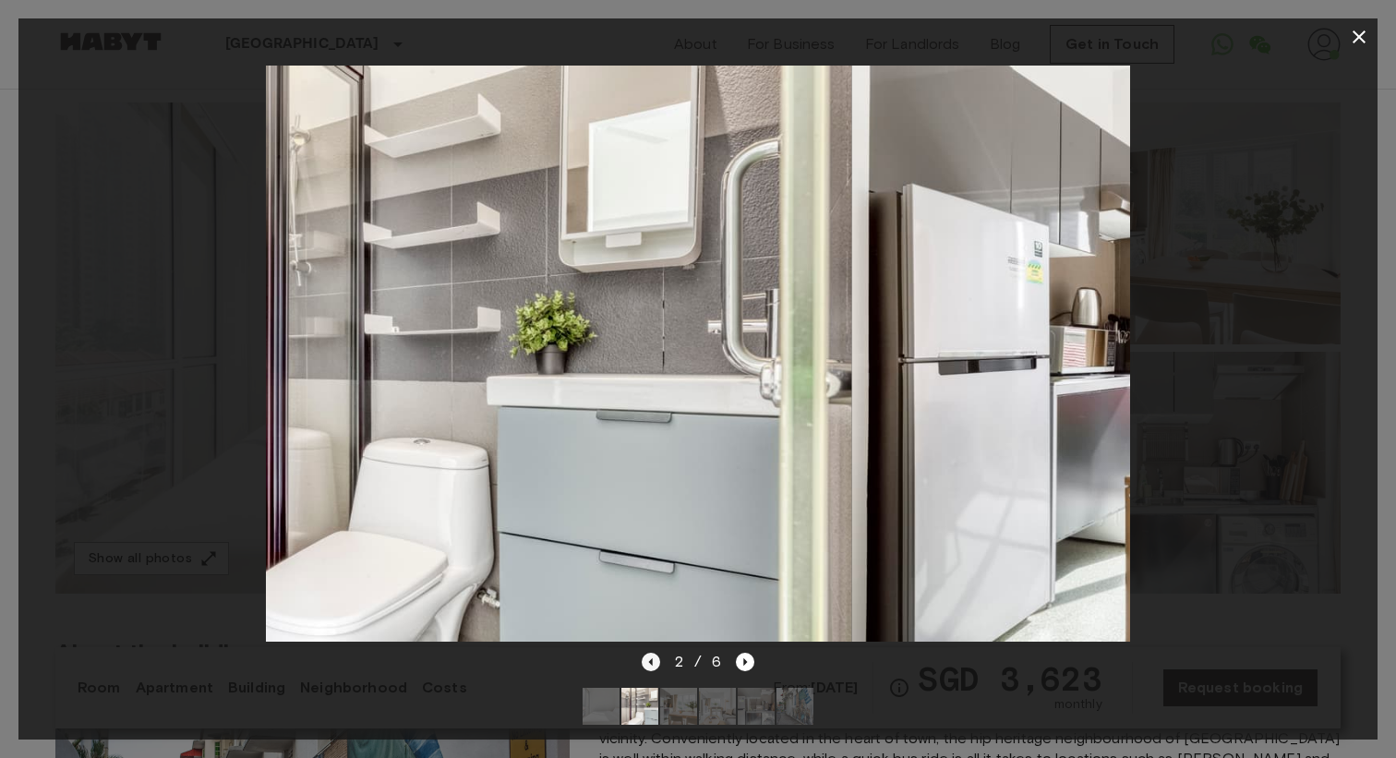
click at [649, 668] on icon "Previous image" at bounding box center [651, 662] width 18 height 18
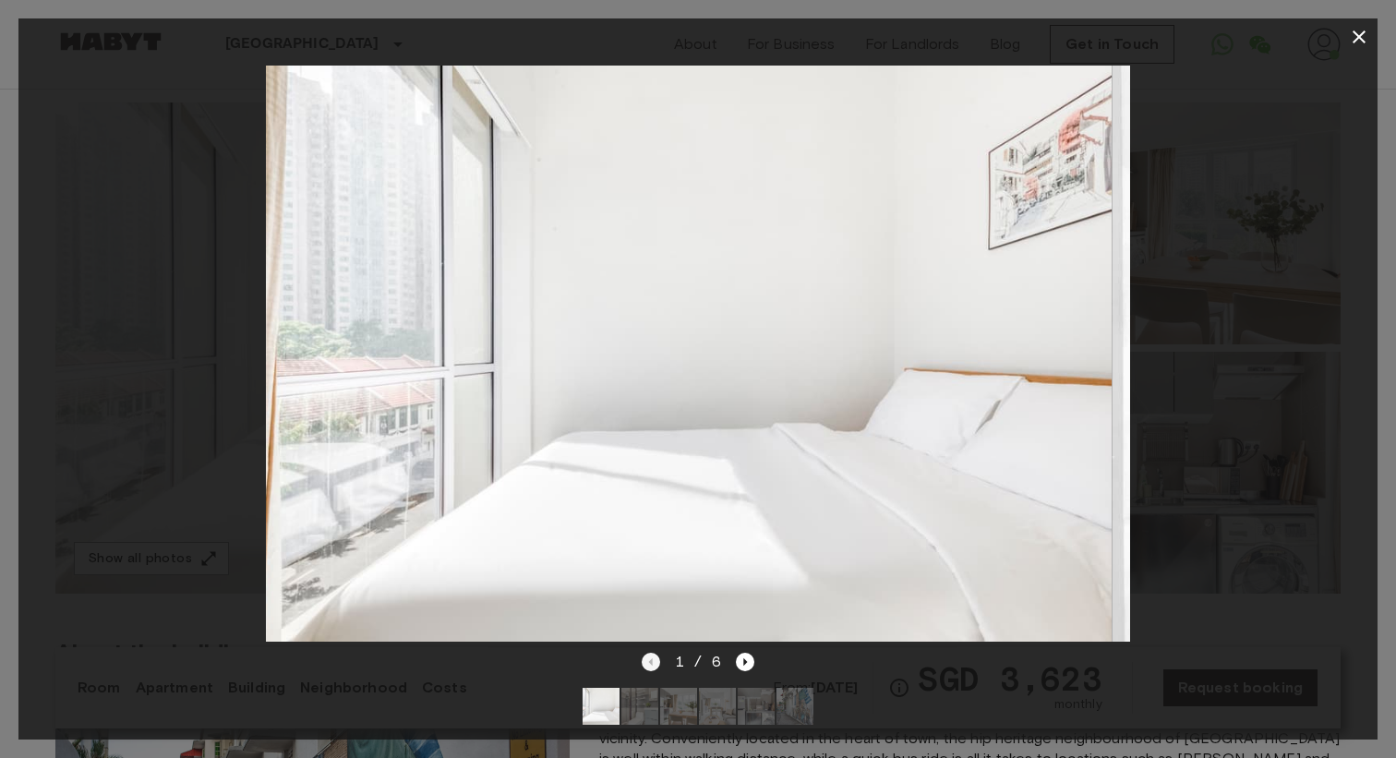
click at [649, 668] on div "1 / 6" at bounding box center [699, 662] width 114 height 22
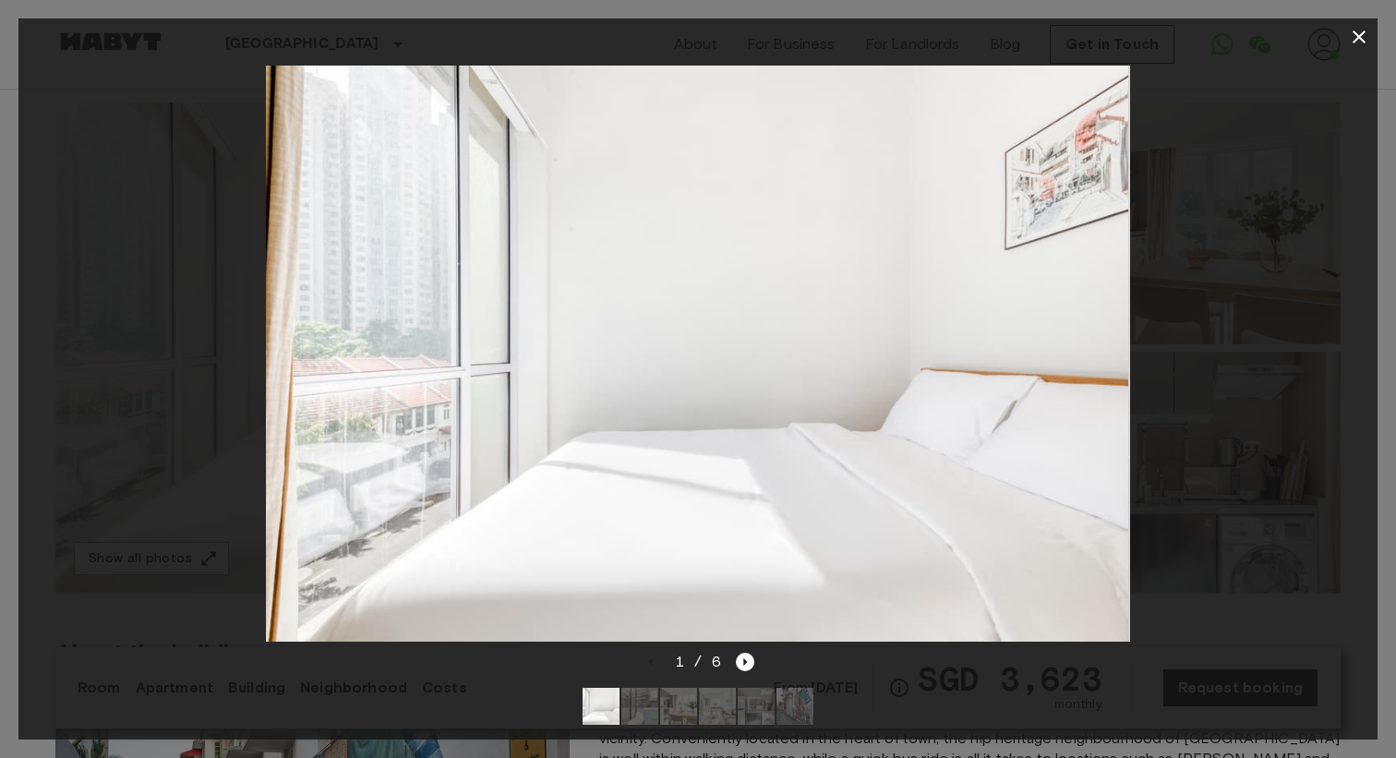
click at [1198, 426] on div at bounding box center [697, 352] width 1359 height 595
click at [1353, 37] on icon "button" at bounding box center [1359, 37] width 22 height 22
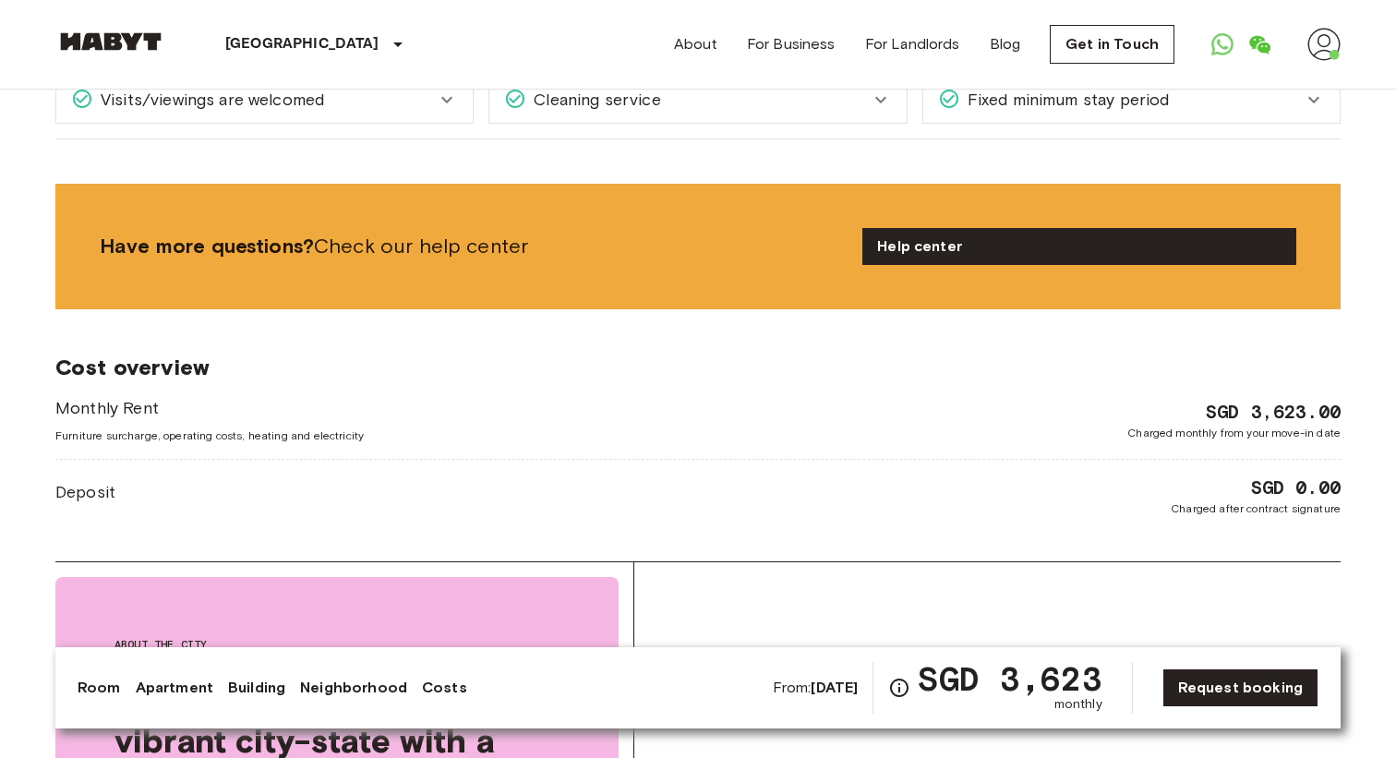
scroll to position [1766, 0]
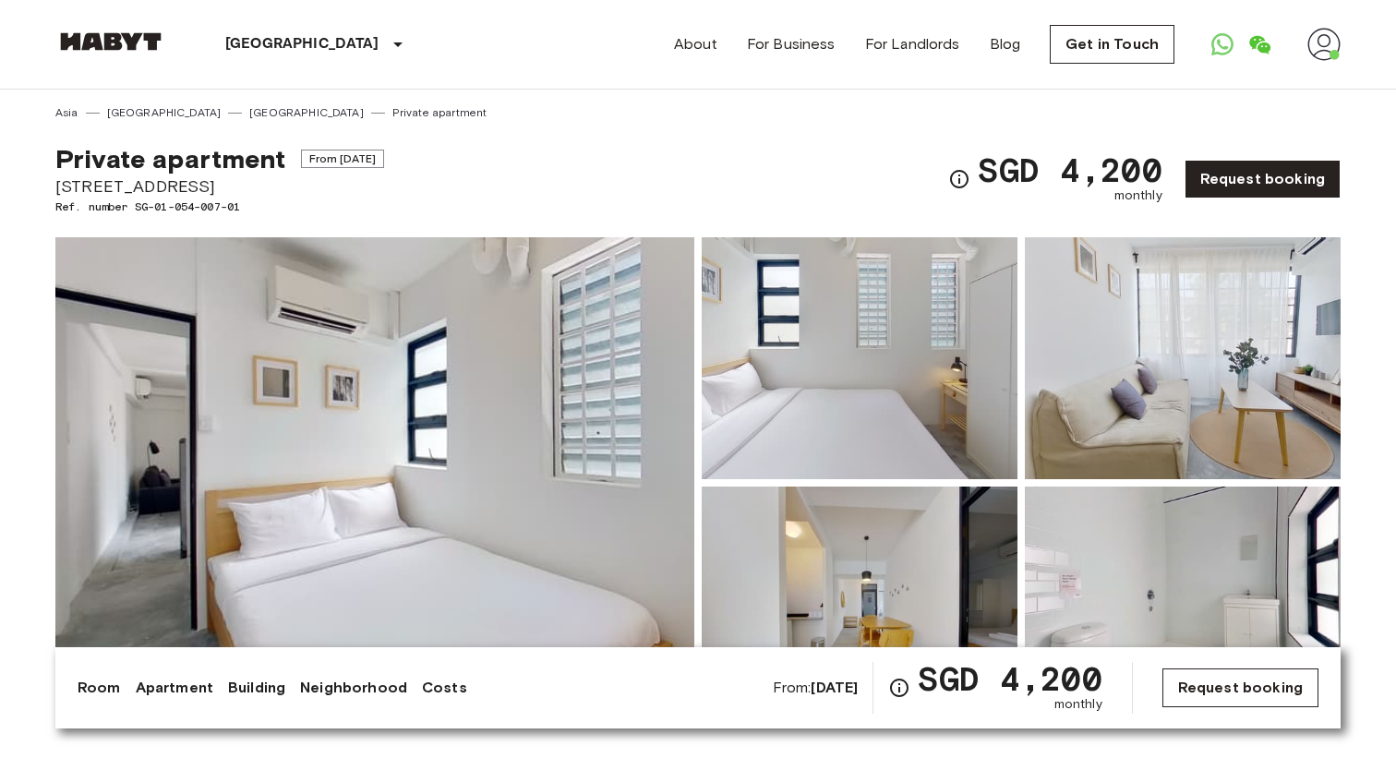
click at [1241, 679] on link "Request booking" at bounding box center [1240, 687] width 156 height 39
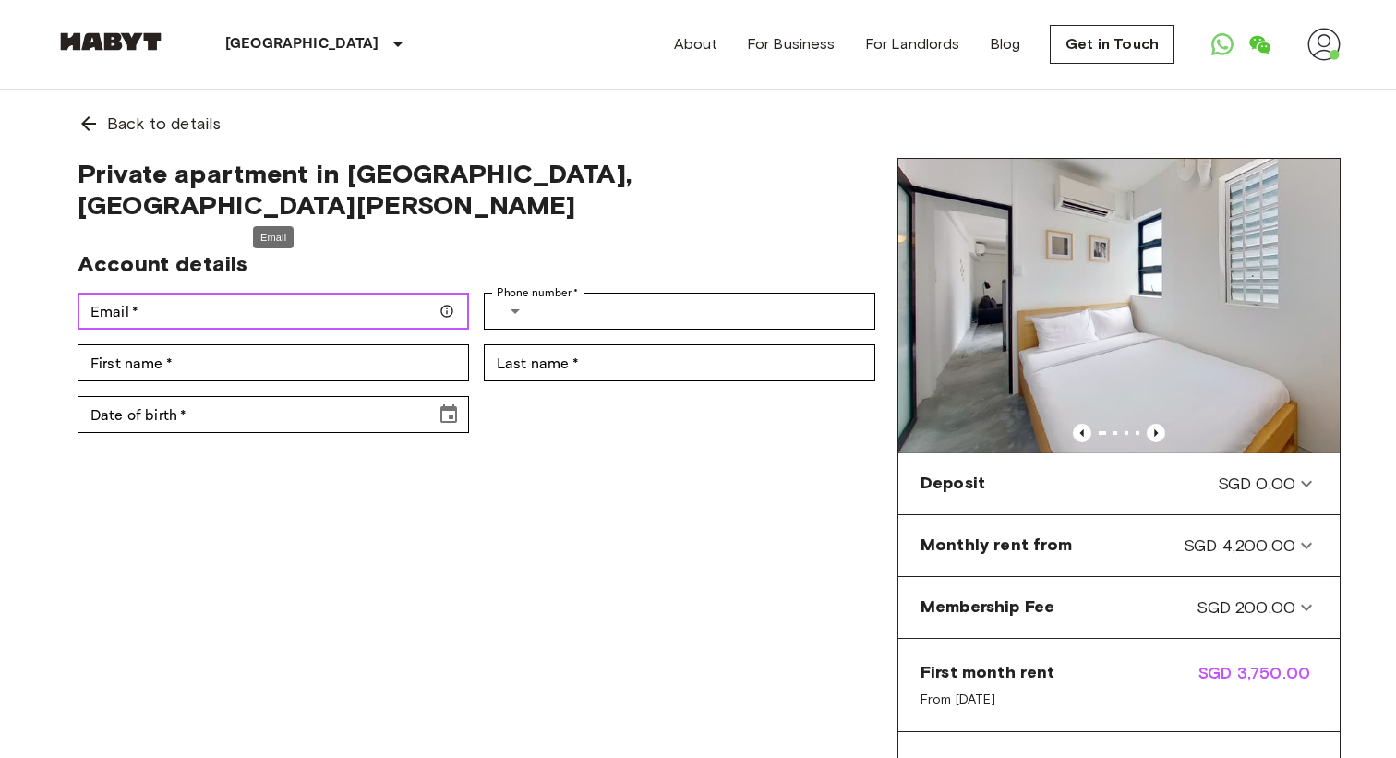
click at [294, 294] on input "Email   *" at bounding box center [273, 311] width 391 height 37
type input "**********"
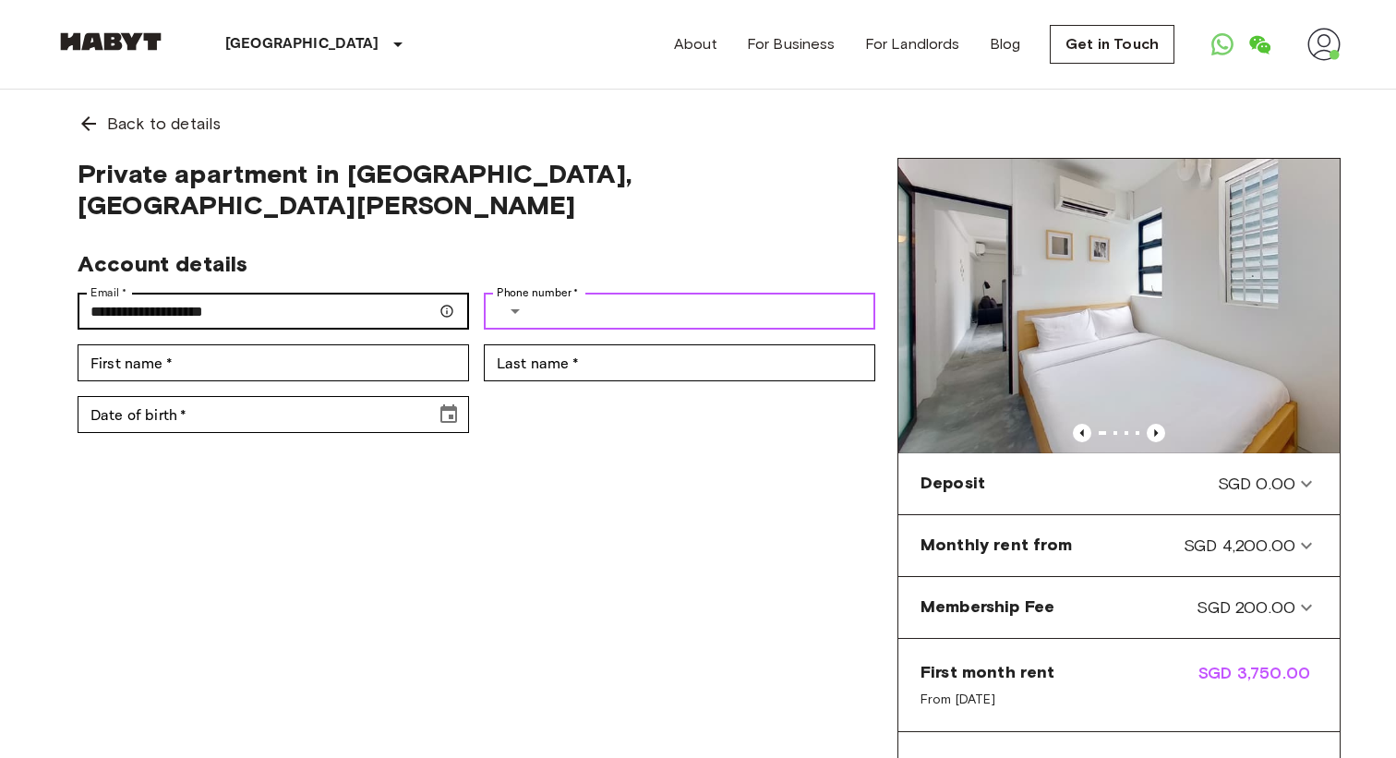
type input "**********"
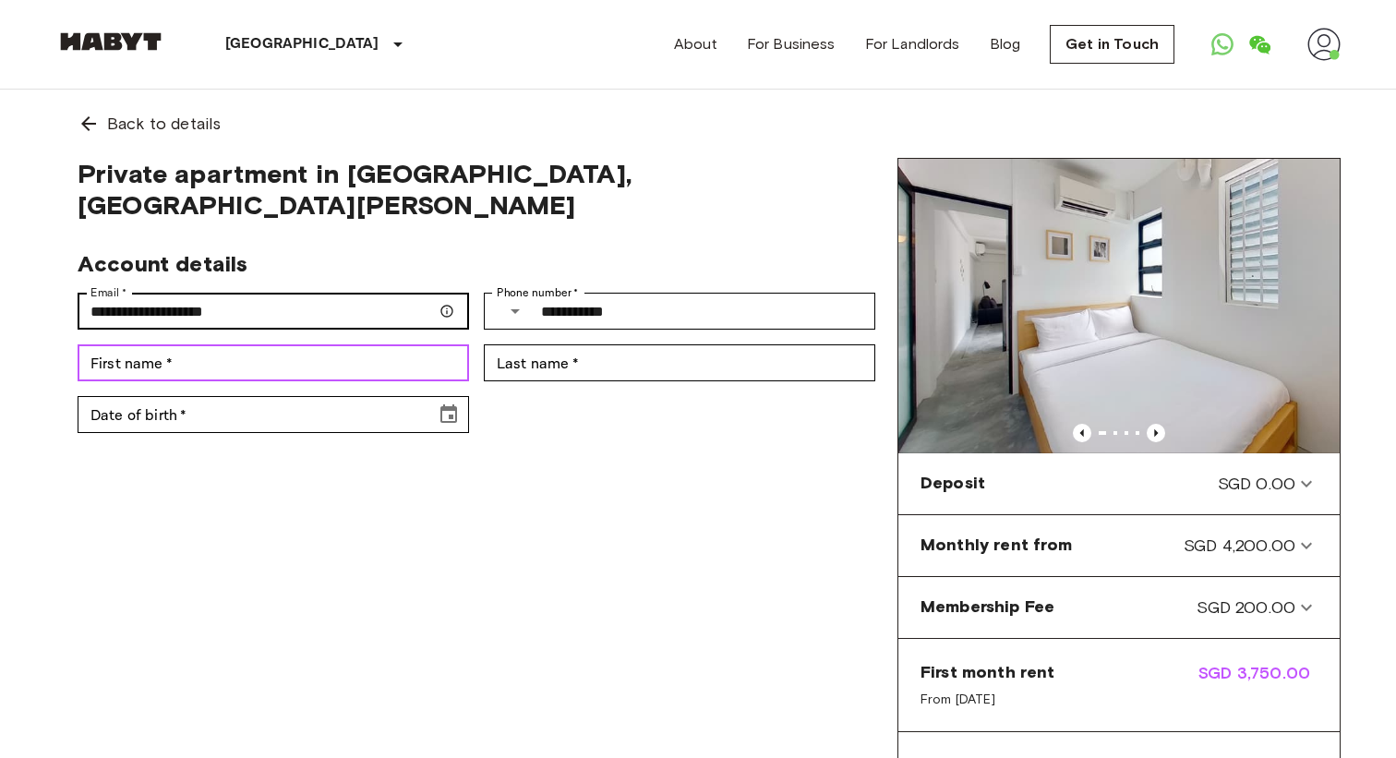
type input "*****"
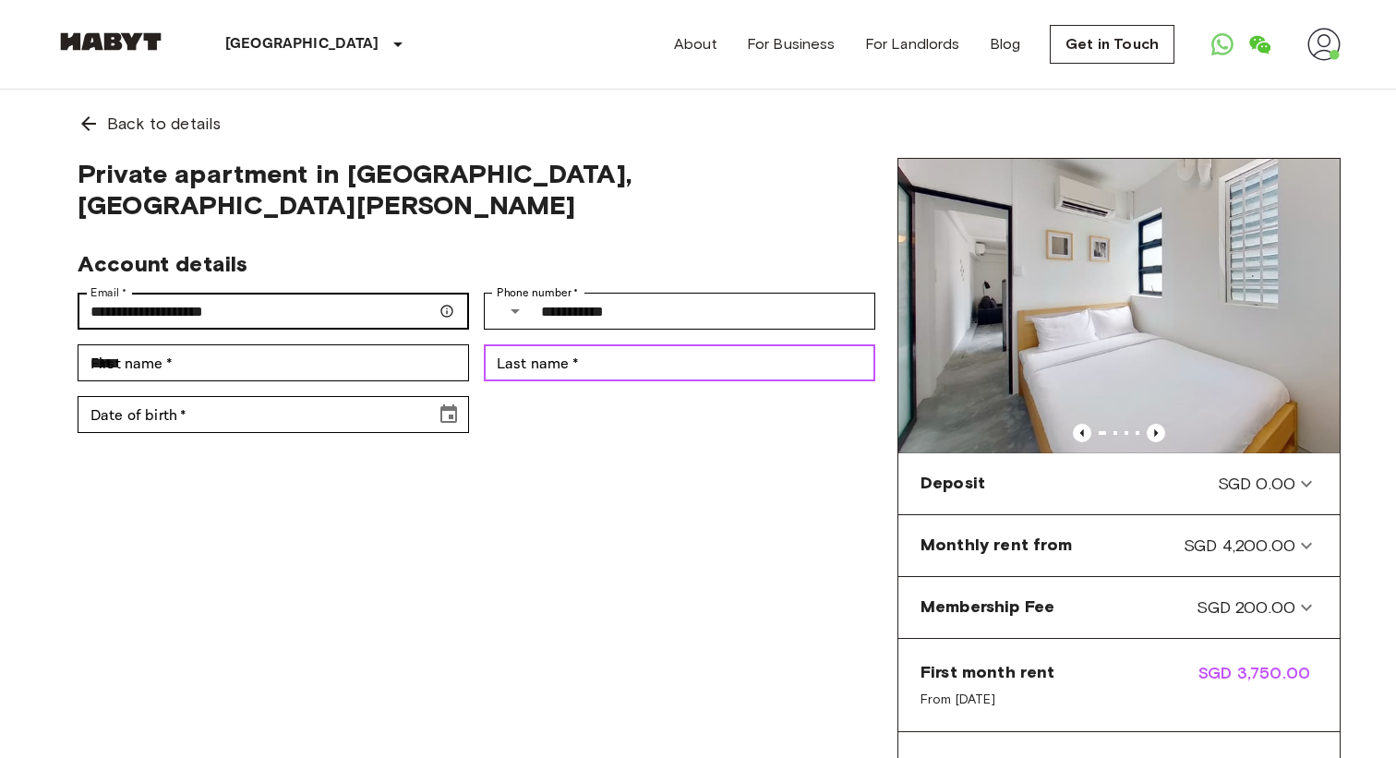
type input "****"
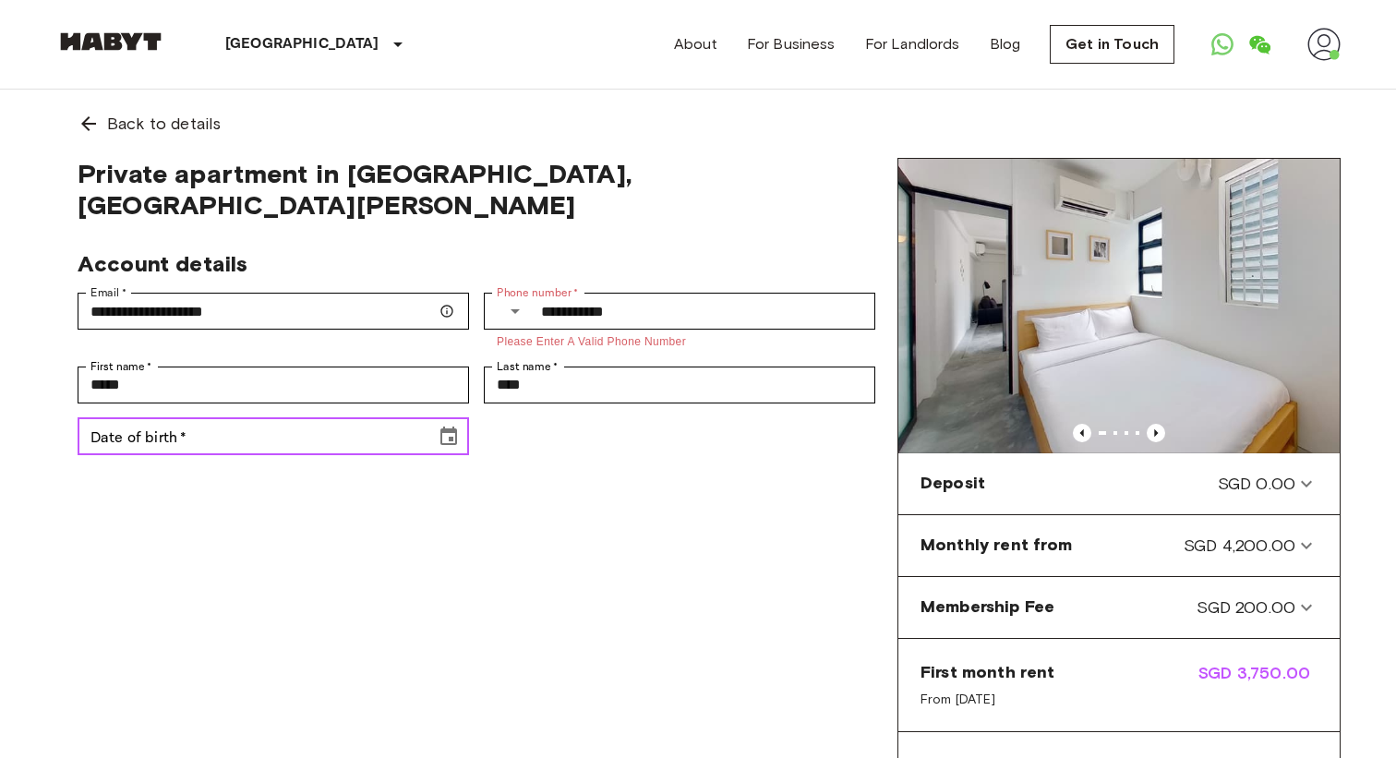
click at [276, 418] on input "Date of birth   *" at bounding box center [250, 436] width 345 height 37
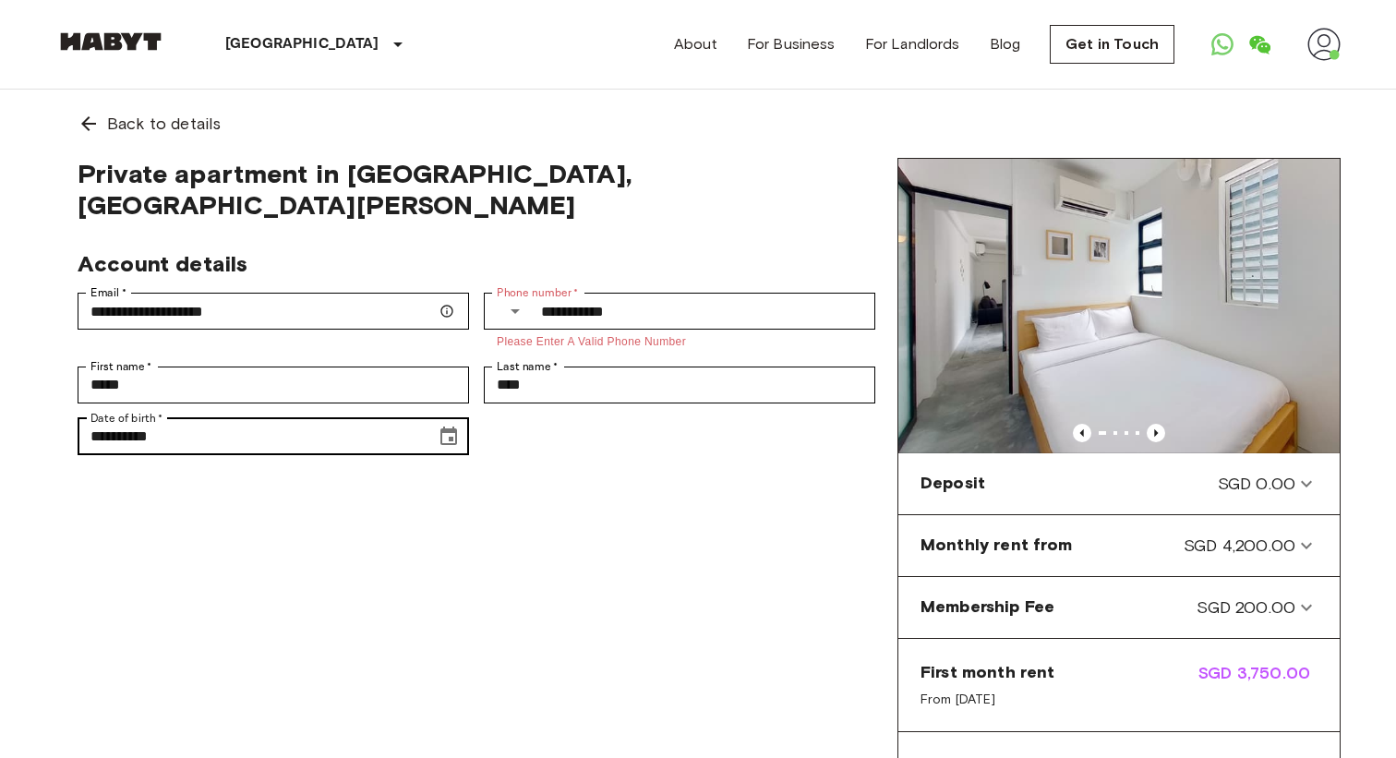
click at [467, 418] on div "**********" at bounding box center [273, 436] width 391 height 37
click at [455, 426] on icon "Choose date, selected date is Jan 7, 1919" at bounding box center [448, 435] width 17 height 18
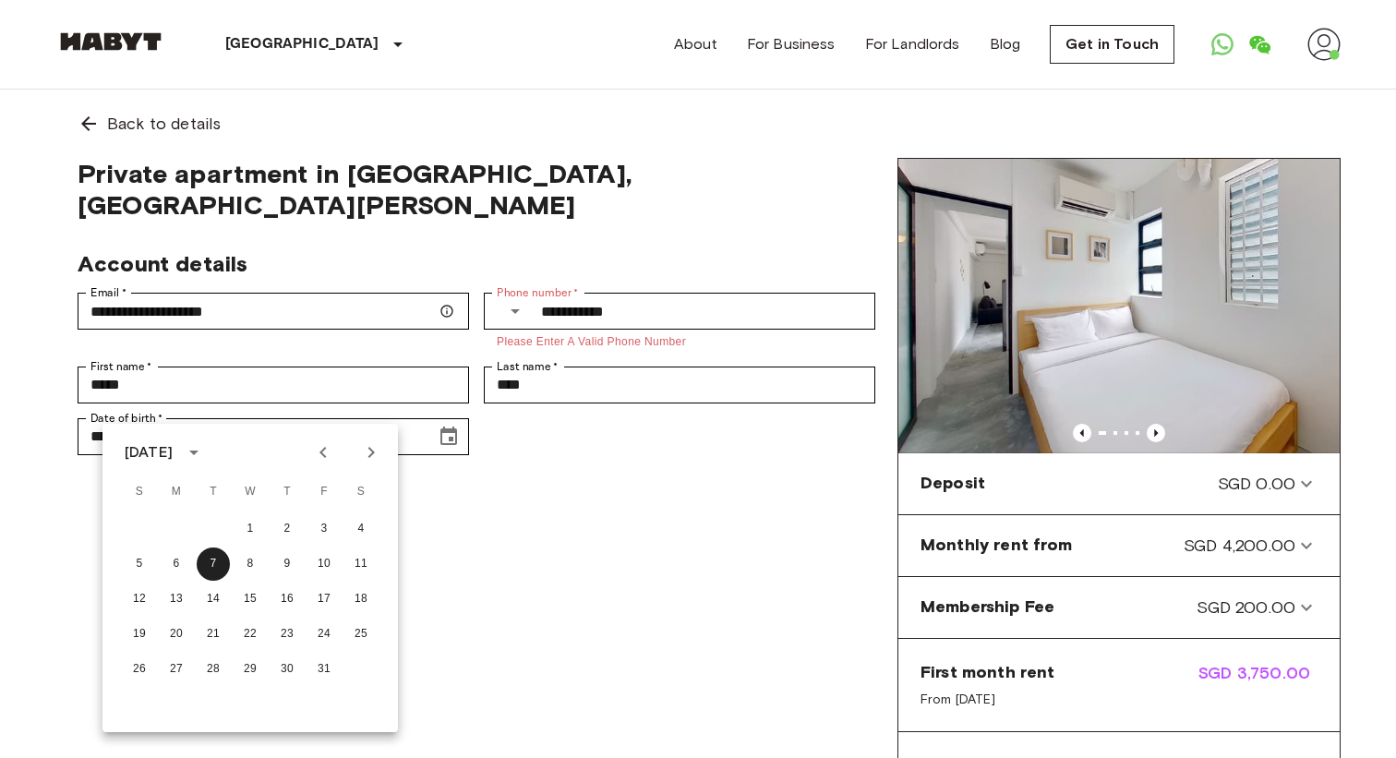
click at [173, 462] on div "January 1919" at bounding box center [149, 452] width 48 height 22
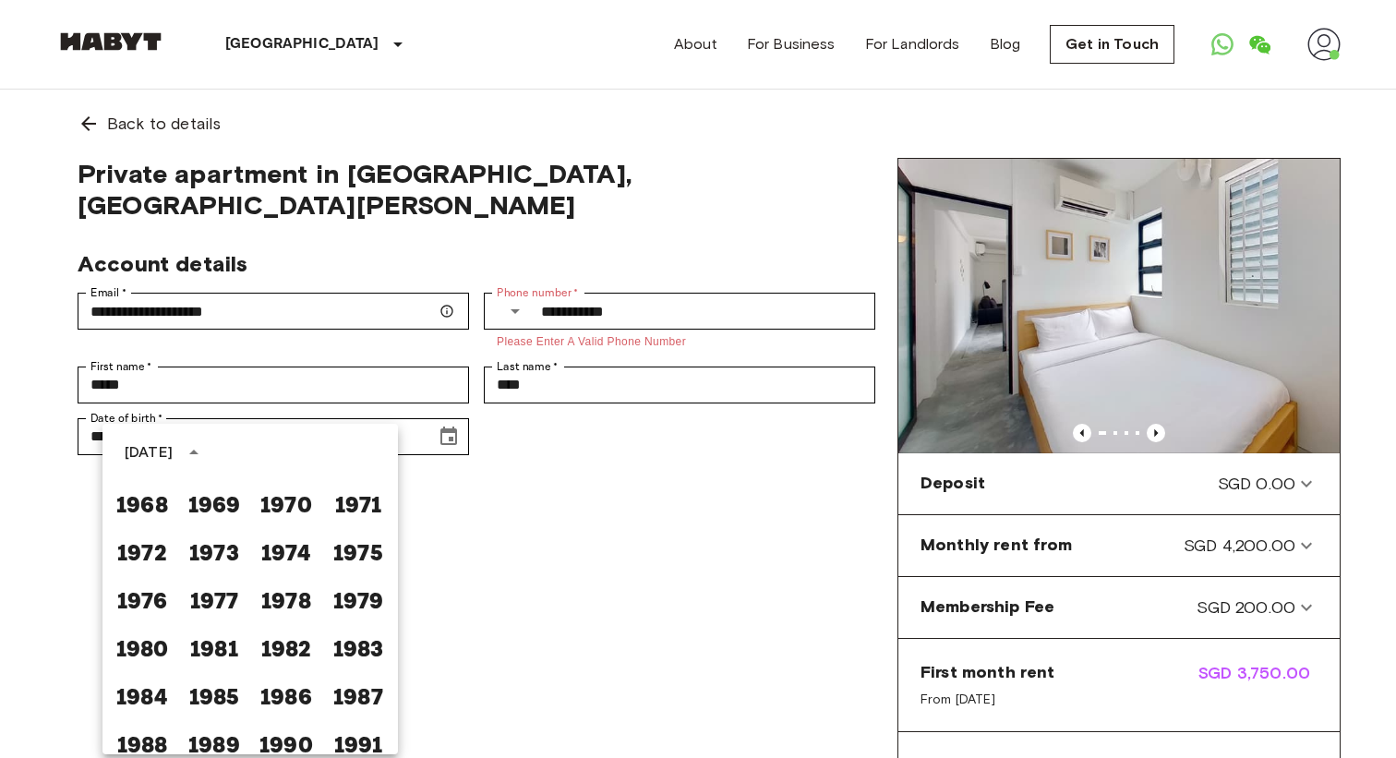
scroll to position [840, 0]
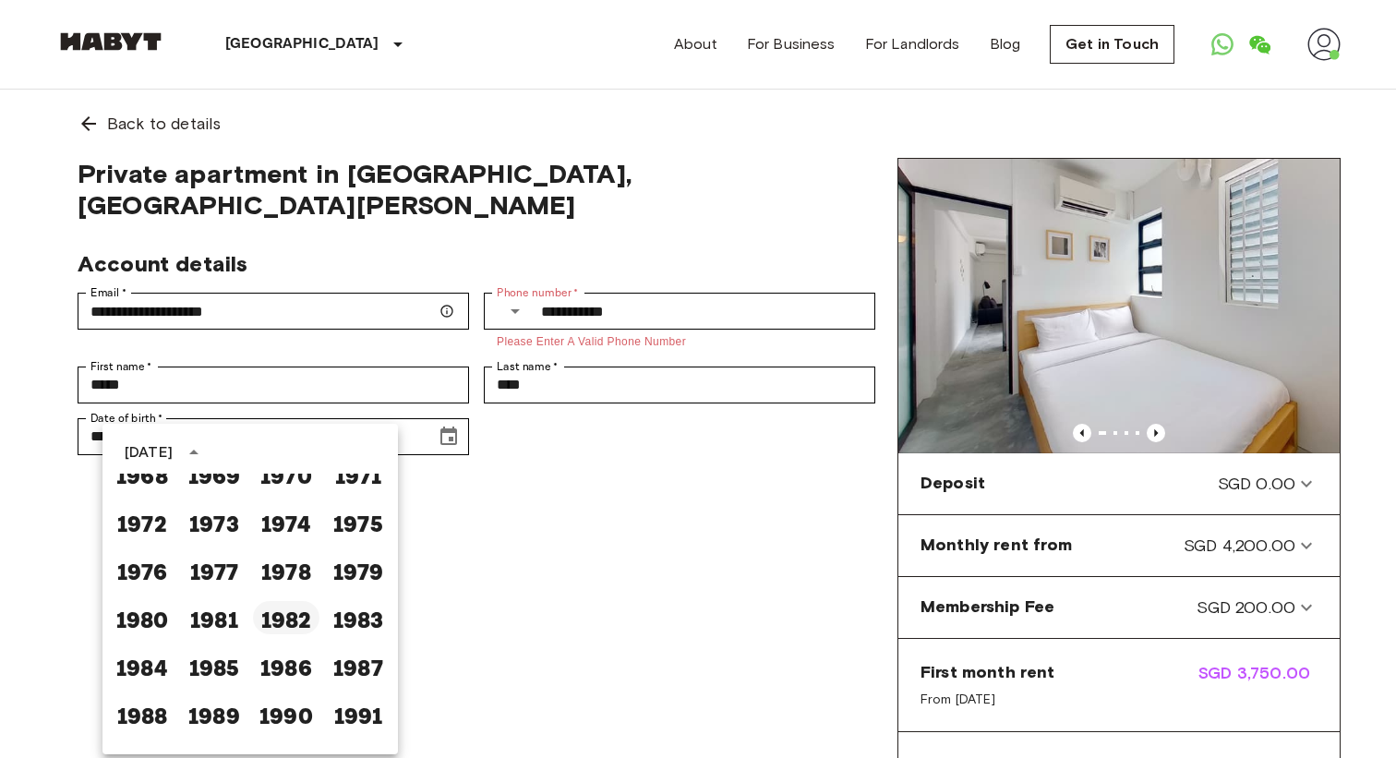
click at [307, 620] on button "1982" at bounding box center [286, 617] width 66 height 33
type input "**********"
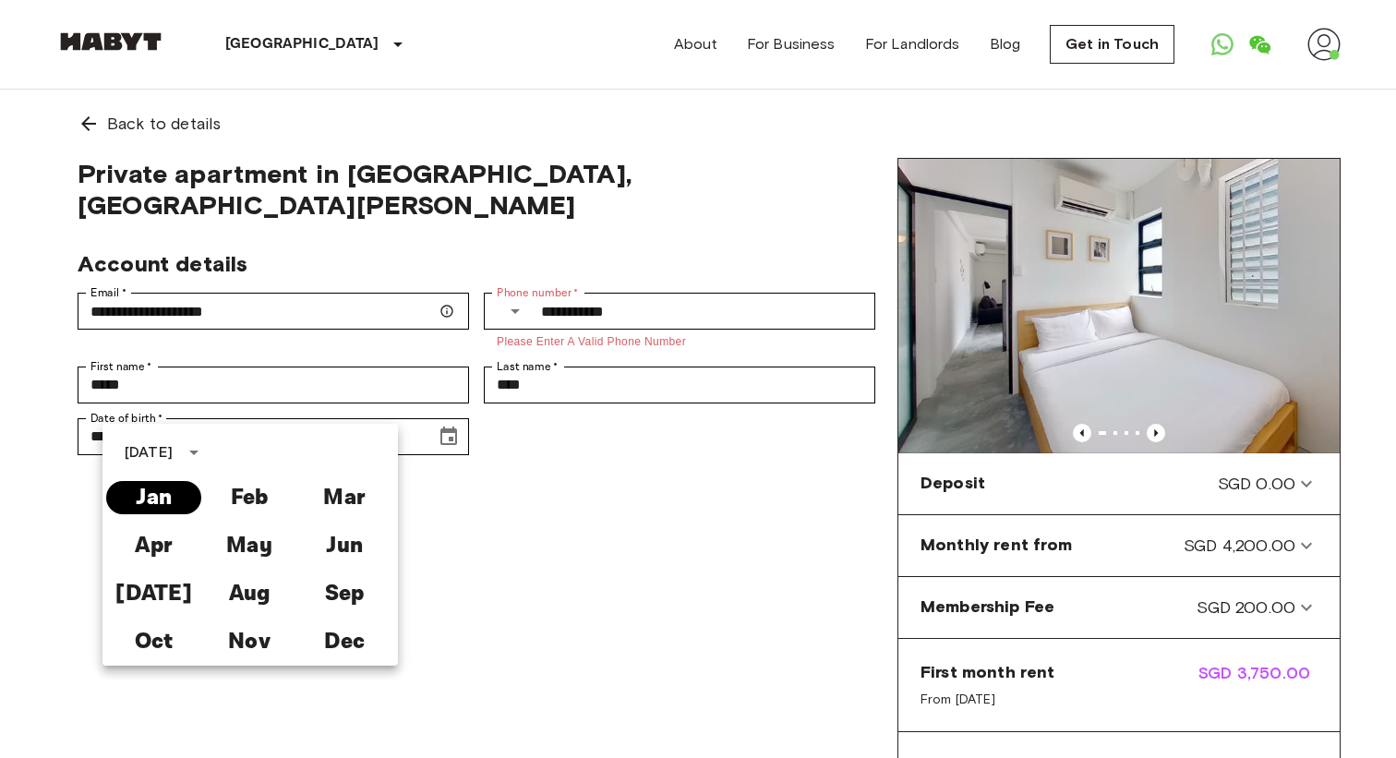
click at [165, 501] on button "Jan" at bounding box center [153, 497] width 95 height 33
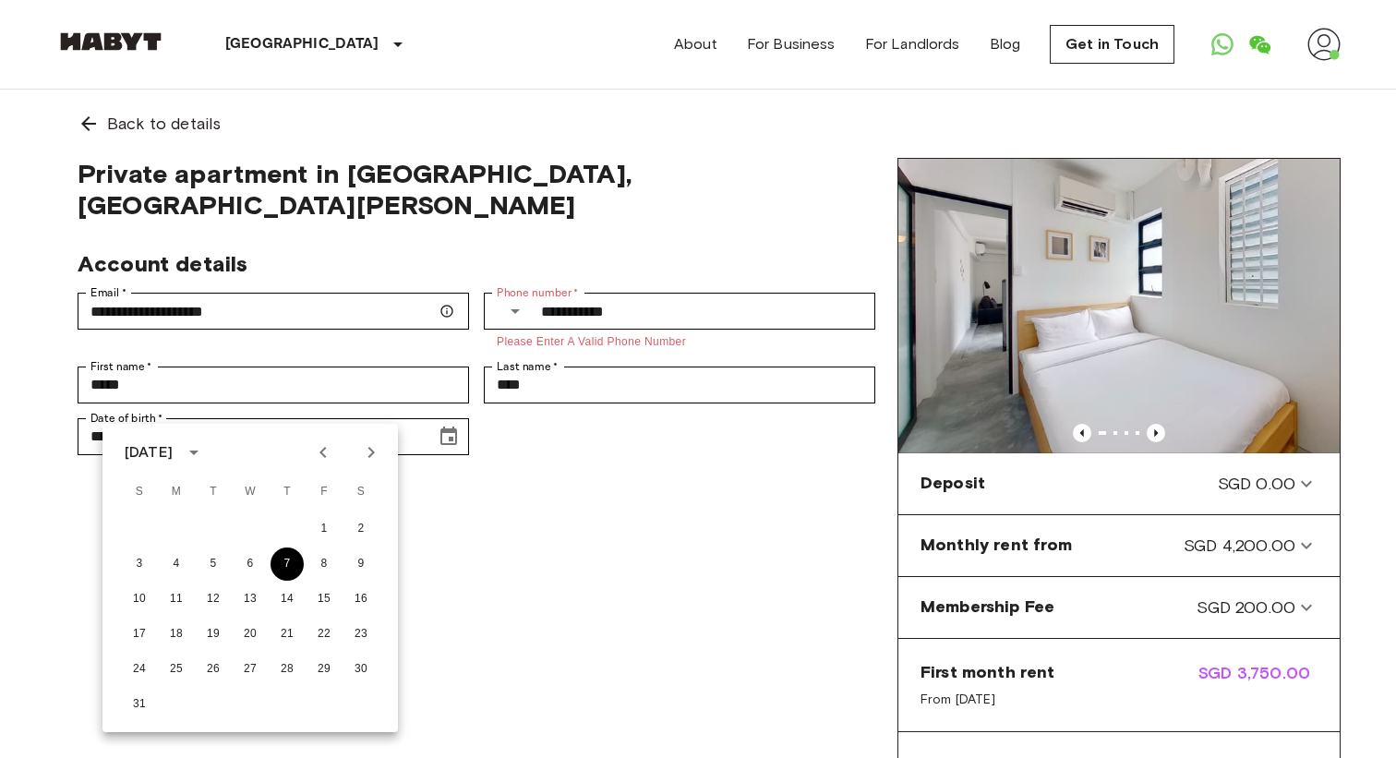
click at [290, 563] on button "7" at bounding box center [286, 563] width 33 height 33
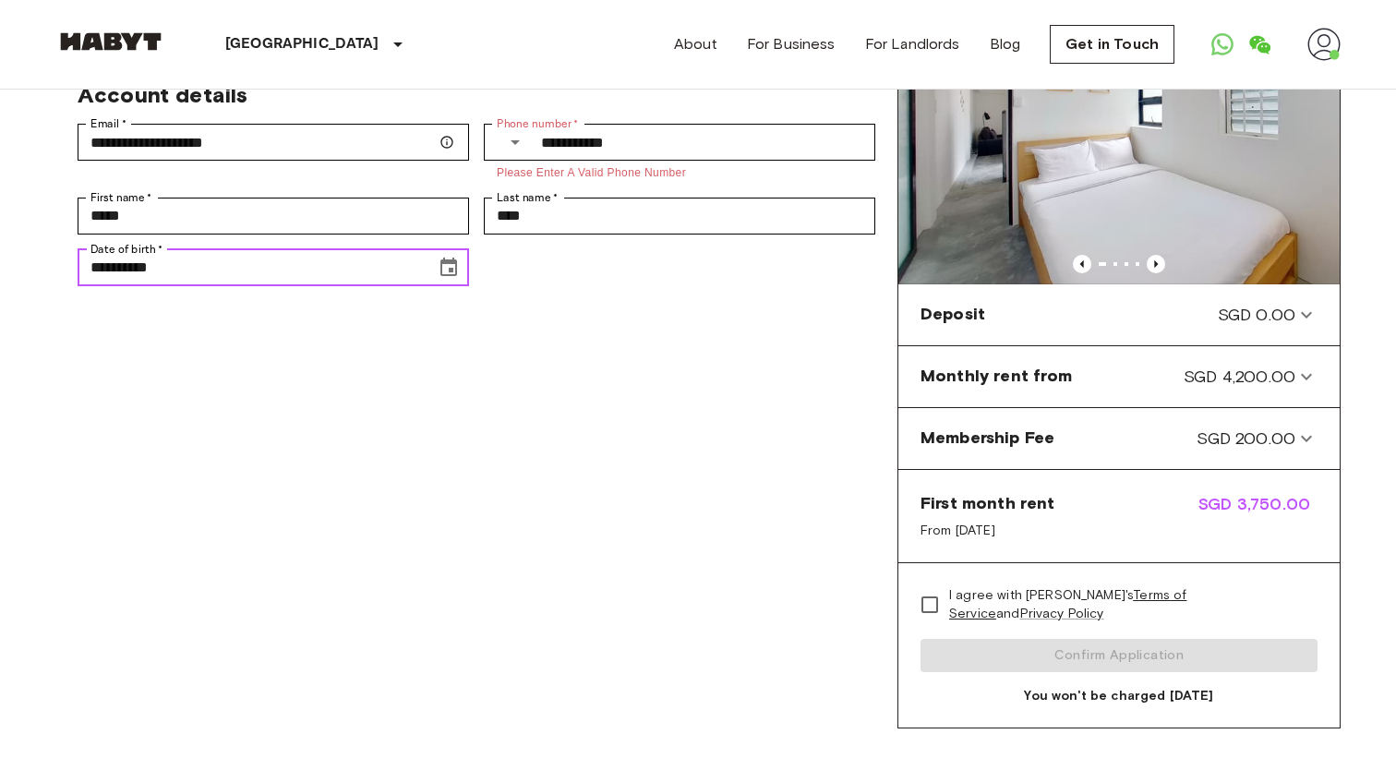
scroll to position [113, 0]
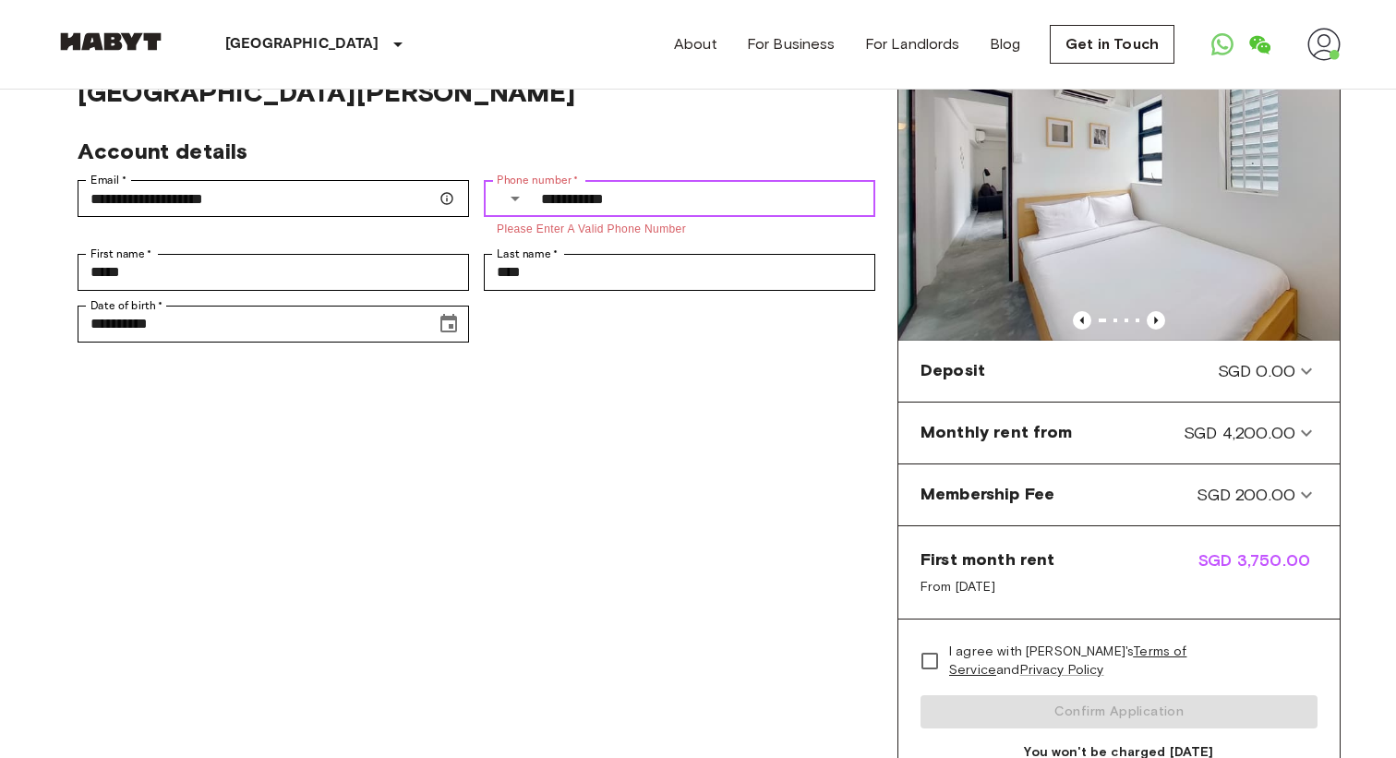
click at [607, 180] on input "**********" at bounding box center [708, 198] width 334 height 37
drag, startPoint x: 673, startPoint y: 162, endPoint x: 517, endPoint y: 156, distance: 156.1
click at [517, 180] on div "**********" at bounding box center [679, 209] width 391 height 59
type input "**********"
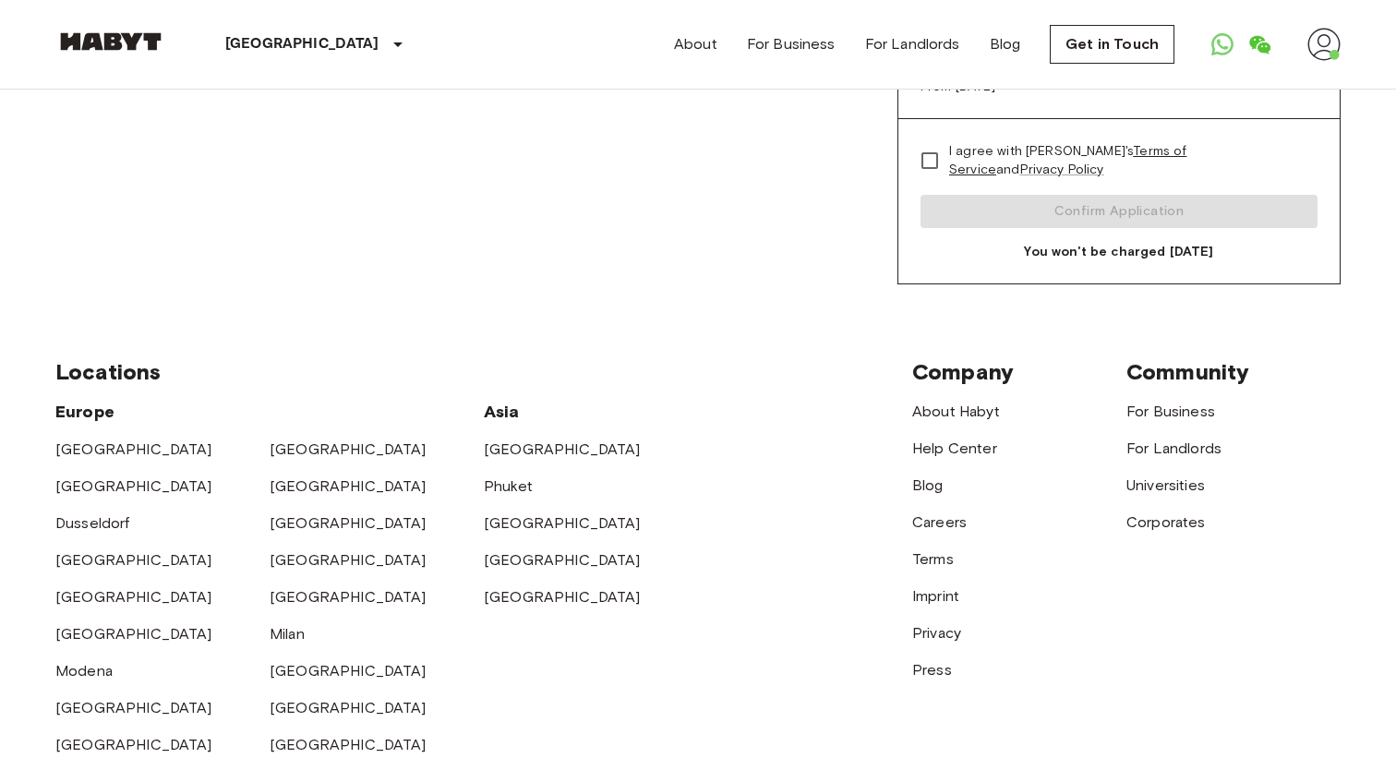
scroll to position [666, 0]
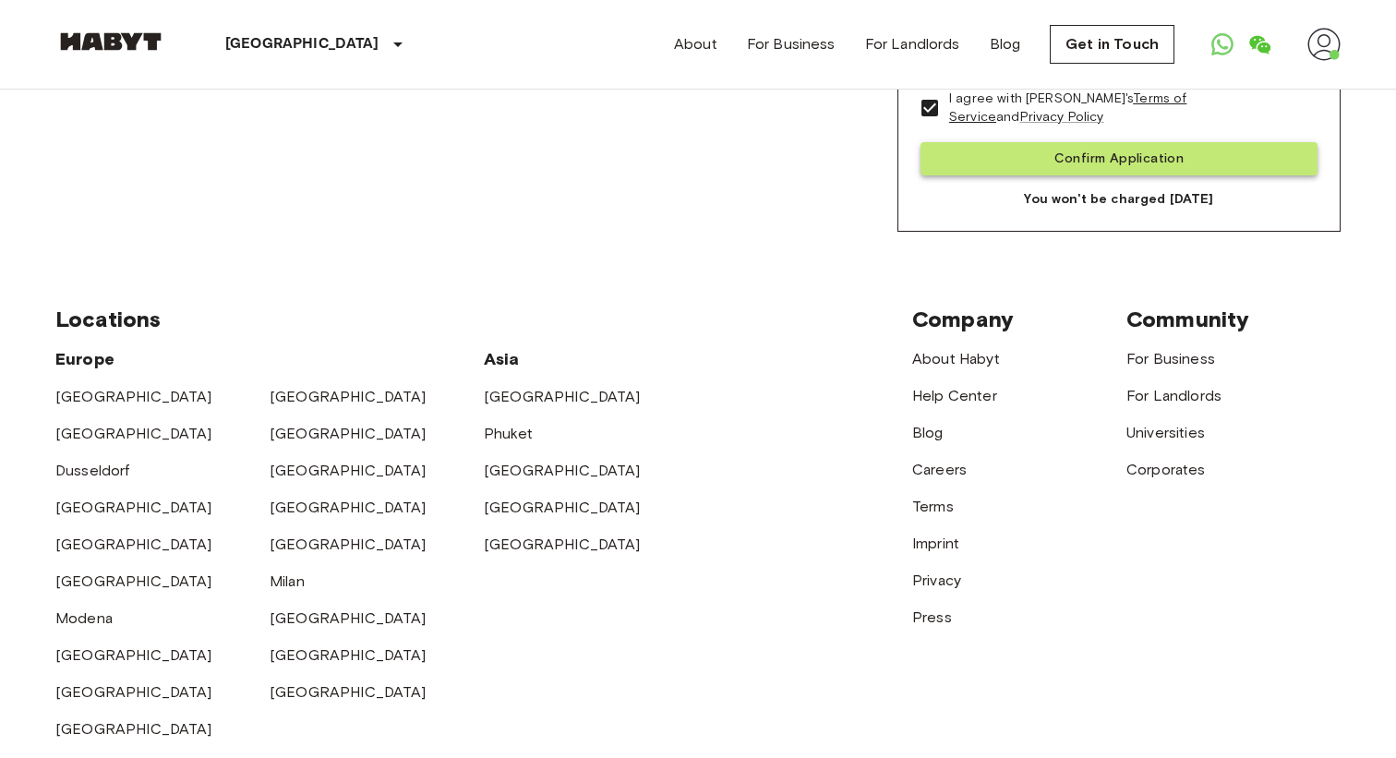
click at [1025, 167] on button "Confirm Application" at bounding box center [1118, 159] width 397 height 34
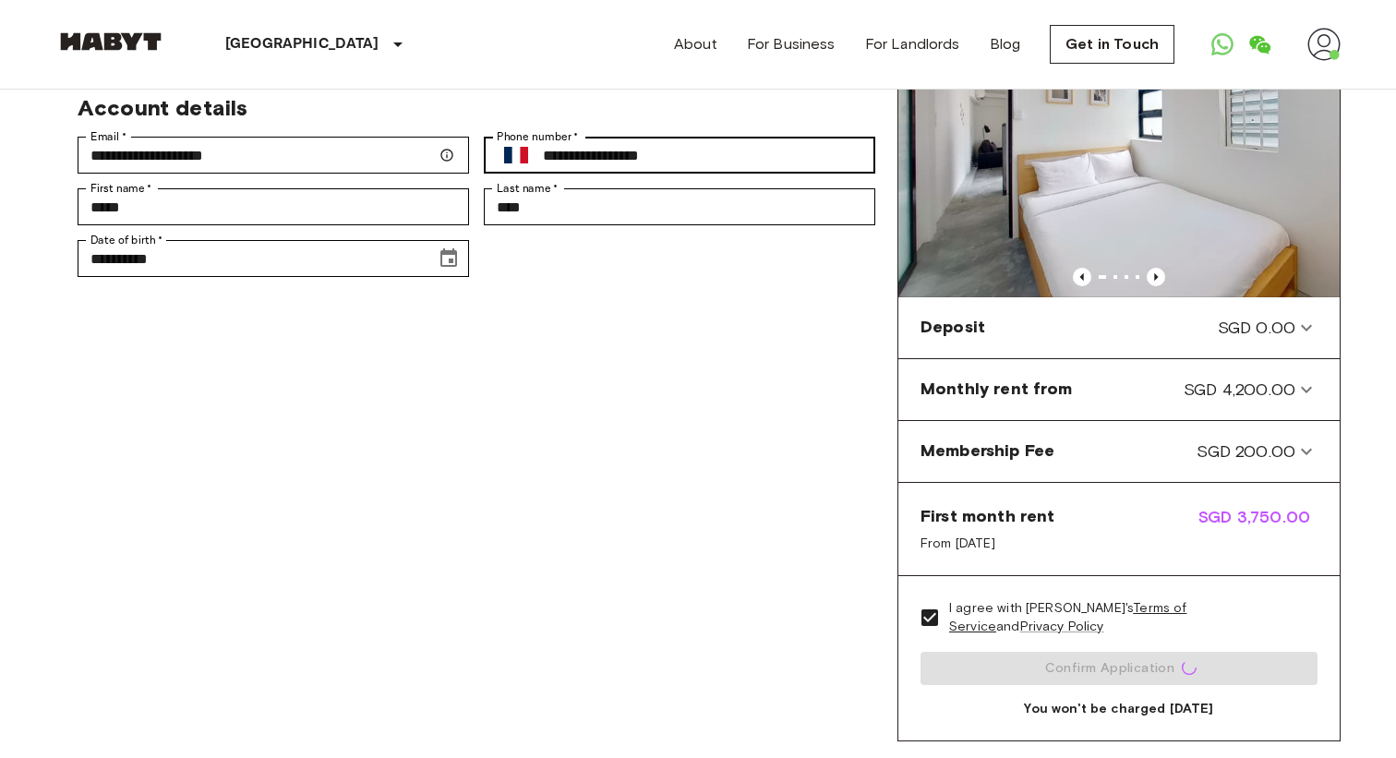
scroll to position [89, 0]
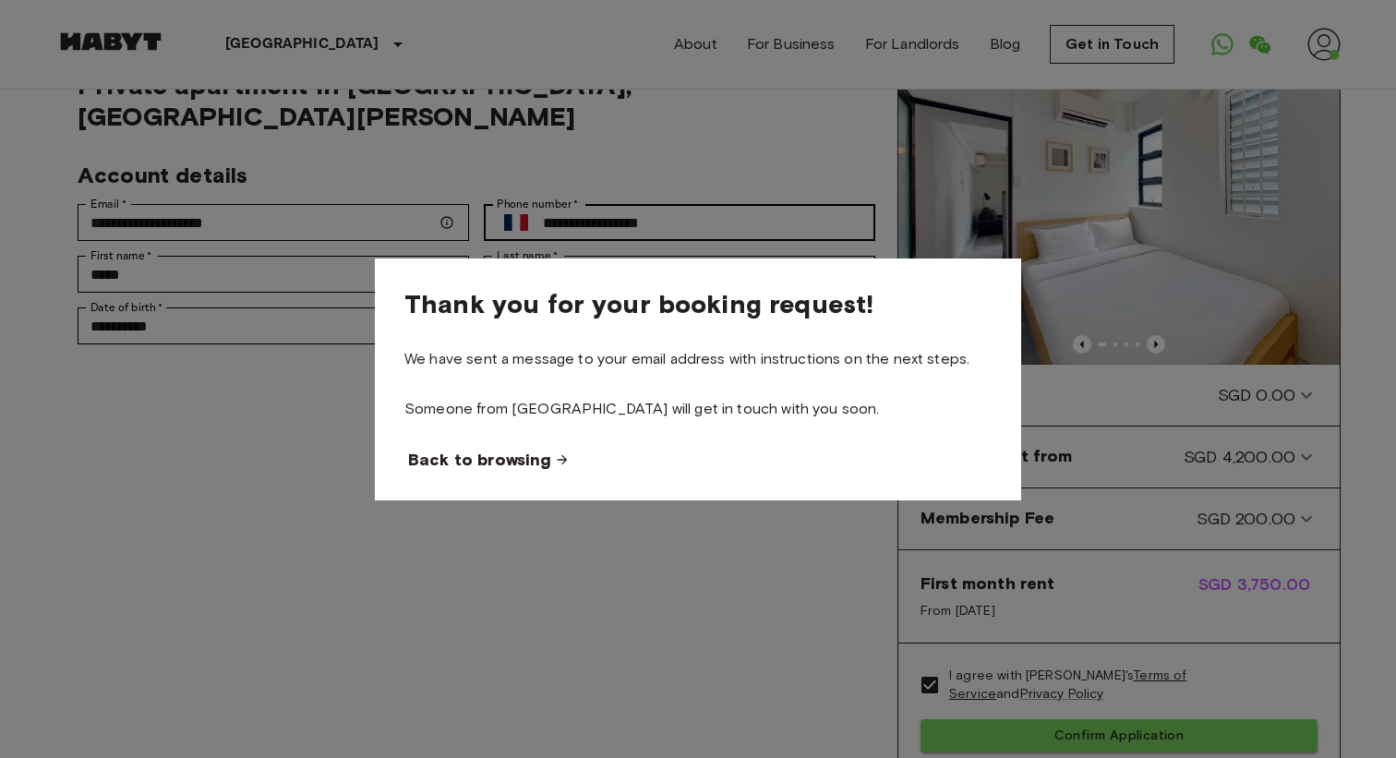
click at [476, 451] on span "Back to browsing" at bounding box center [479, 460] width 143 height 22
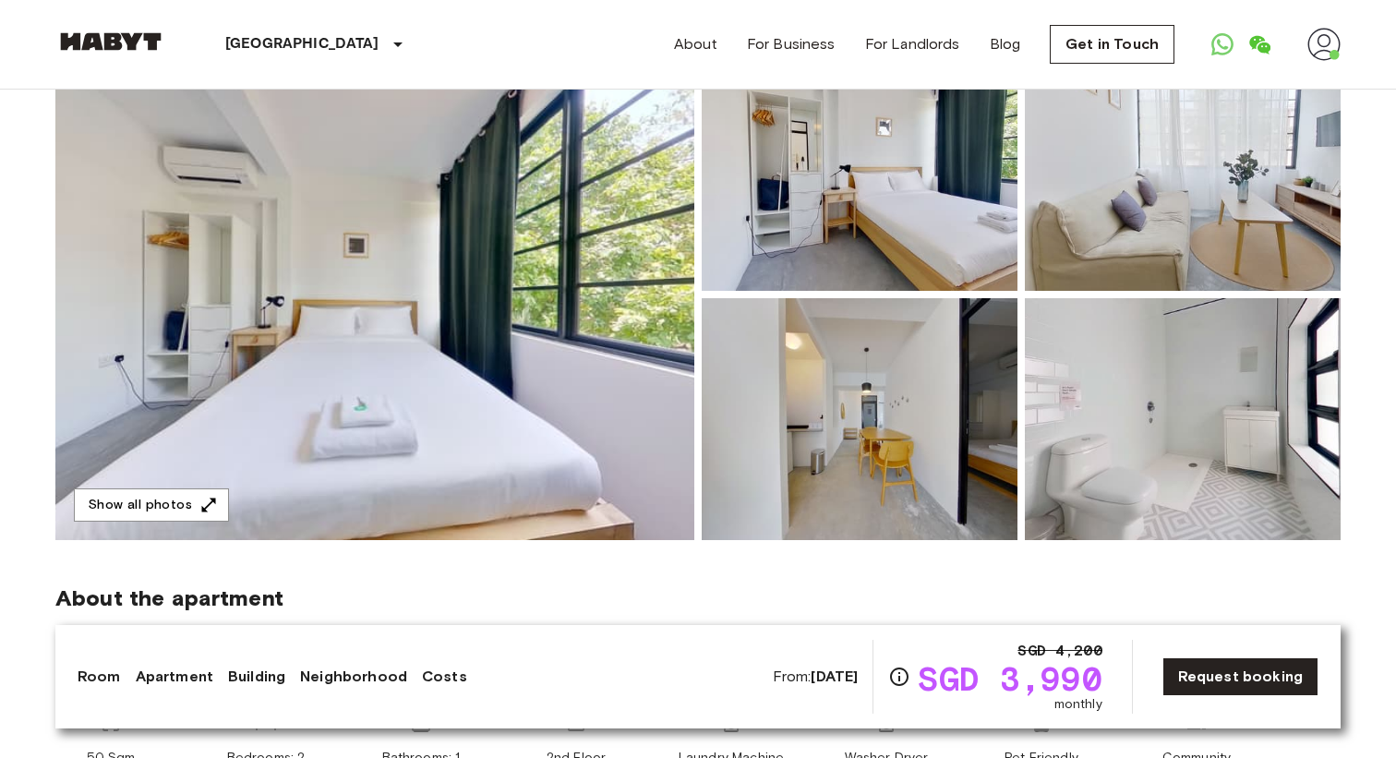
scroll to position [216, 0]
